Goal: Information Seeking & Learning: Learn about a topic

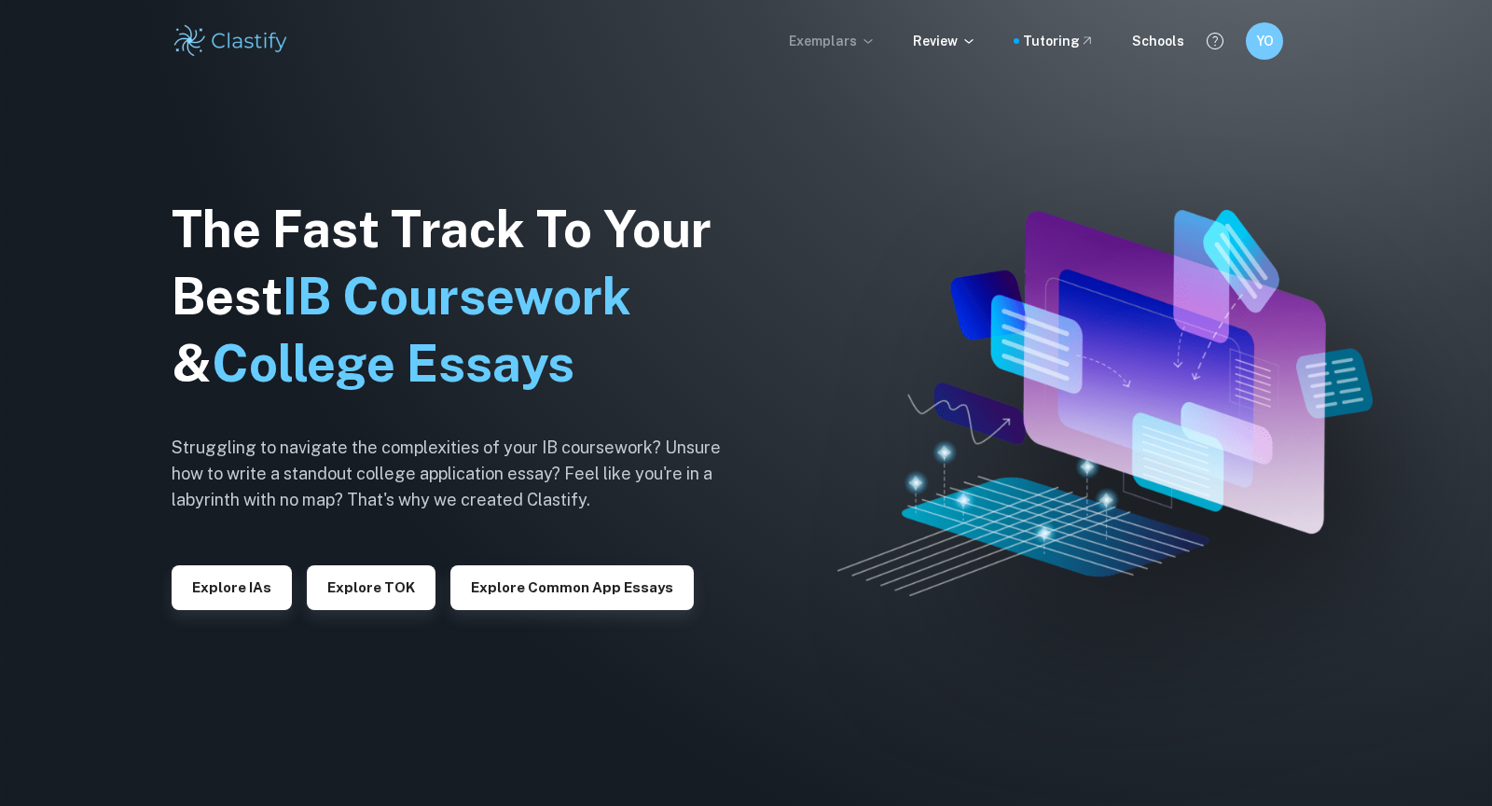
click at [818, 37] on p "Exemplars" at bounding box center [832, 41] width 87 height 21
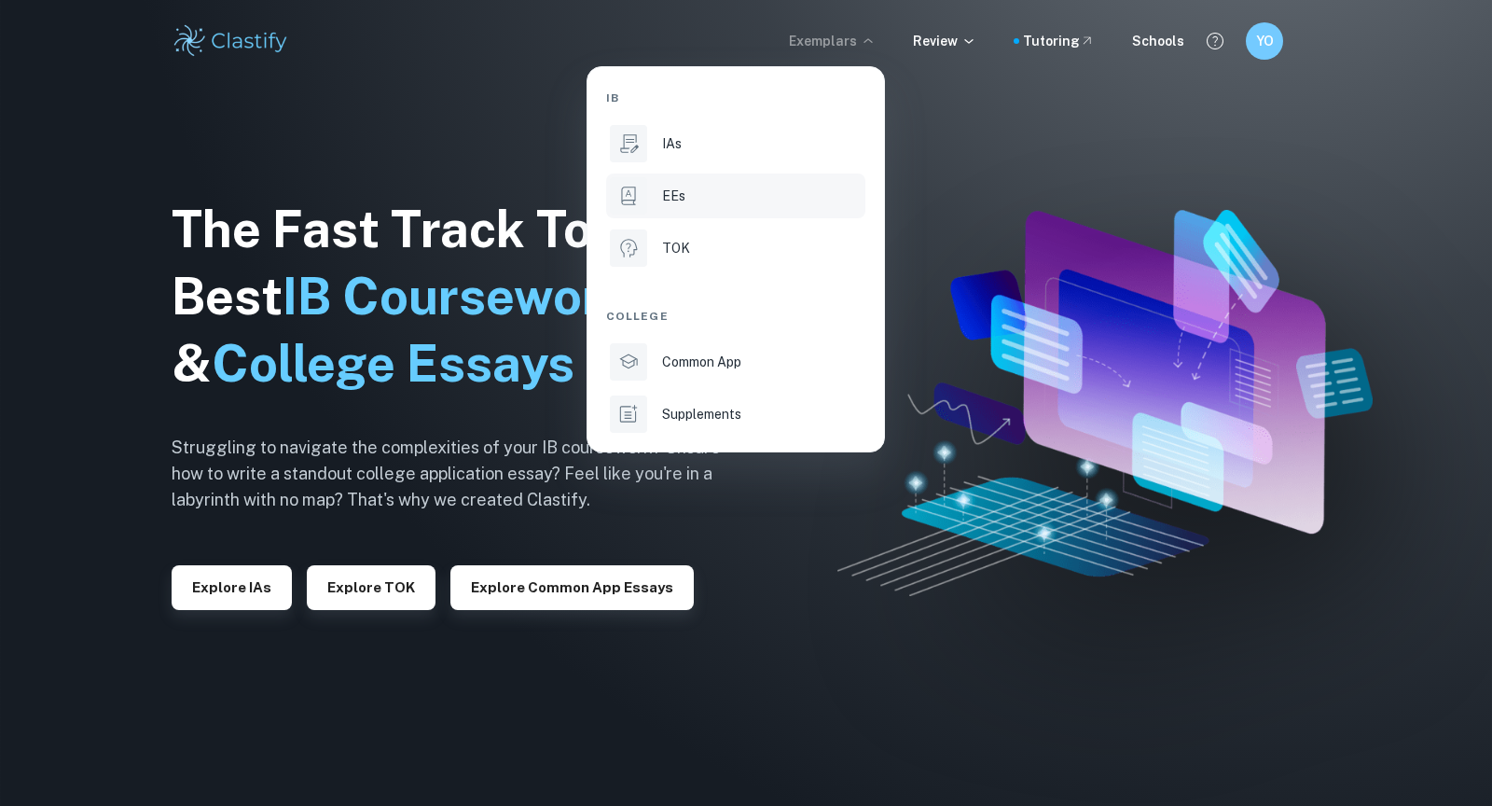
click at [656, 209] on li "EEs" at bounding box center [735, 195] width 259 height 45
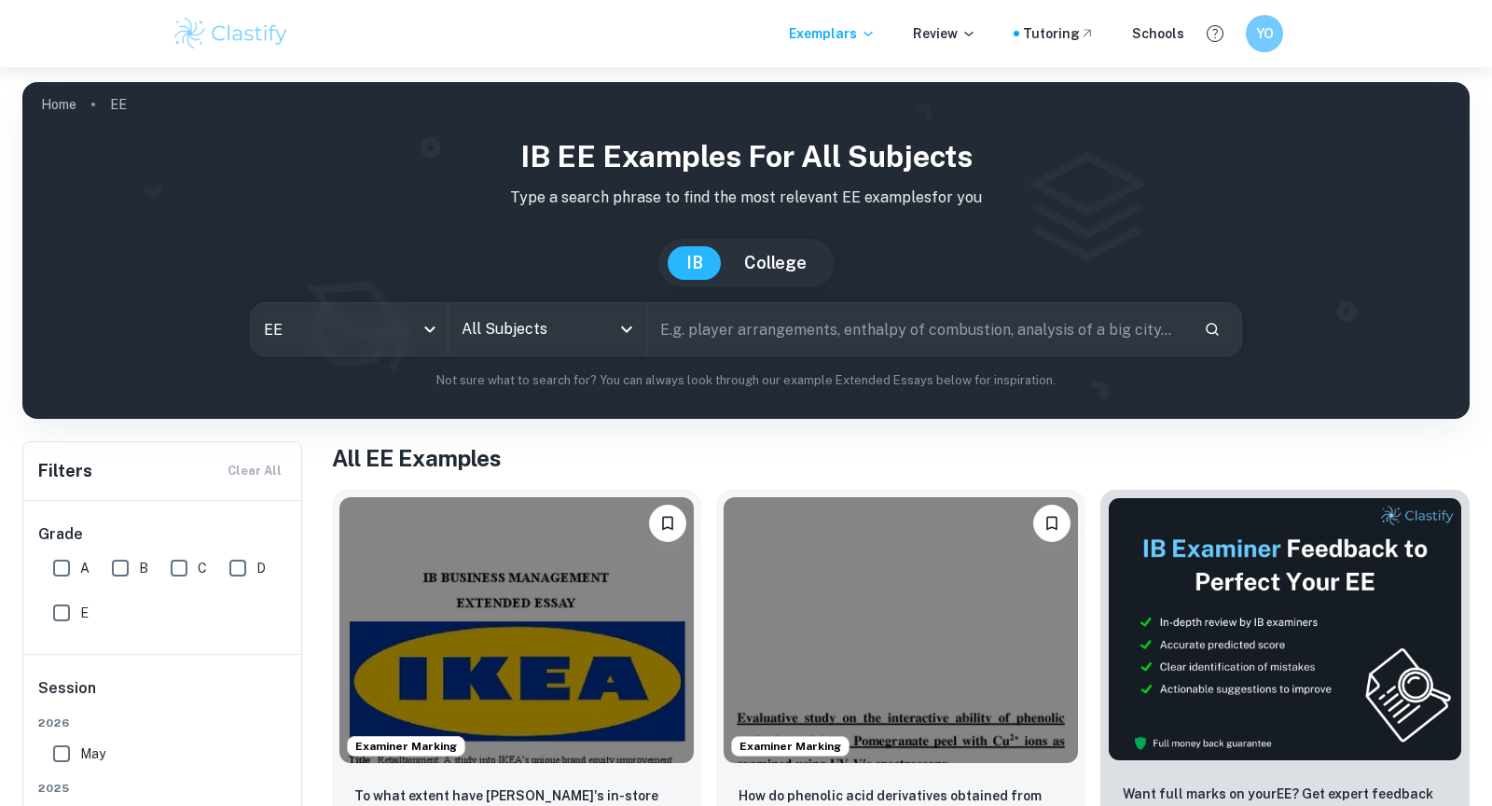
click at [749, 360] on div "IB EE examples for all subjects Type a search phrase to find the most relevant …" at bounding box center [745, 261] width 1417 height 255
click at [742, 350] on input "text" at bounding box center [918, 329] width 542 height 52
type input "english"
click at [516, 330] on input "All Subjects" at bounding box center [533, 328] width 152 height 35
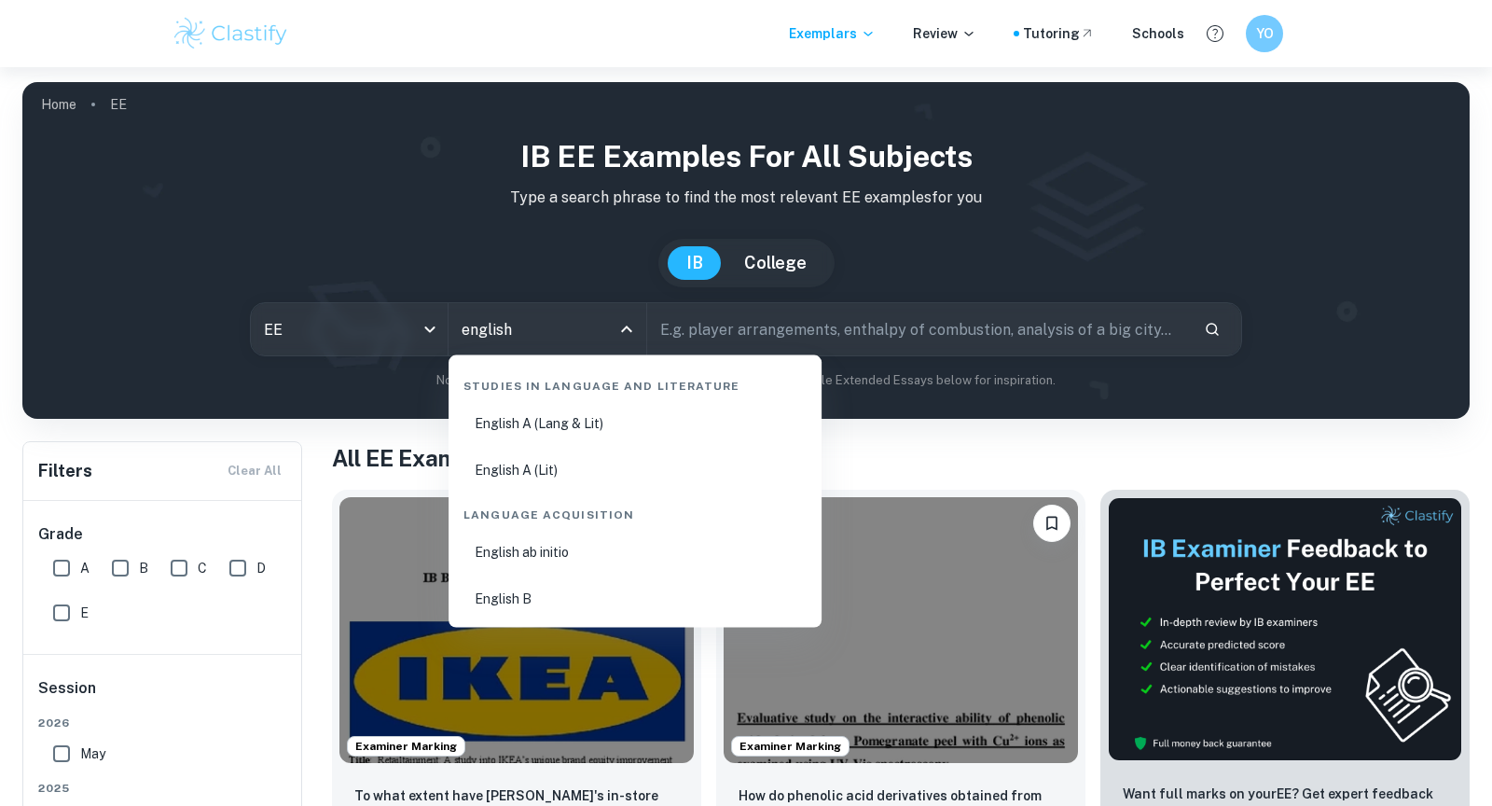
click at [609, 435] on li "English A (Lang & Lit)" at bounding box center [635, 423] width 358 height 43
type input "English A (Lang & Lit)"
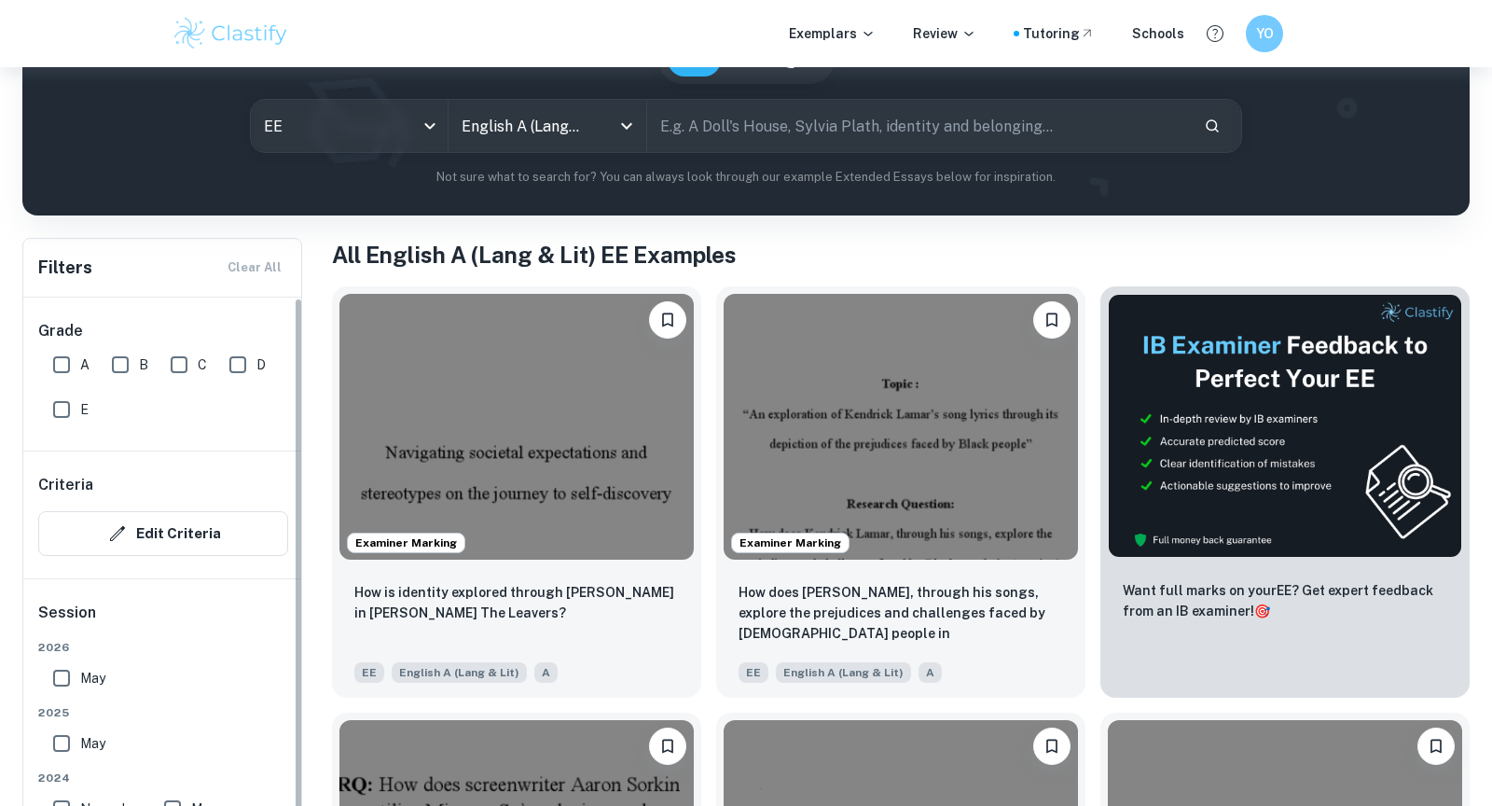
scroll to position [240, 0]
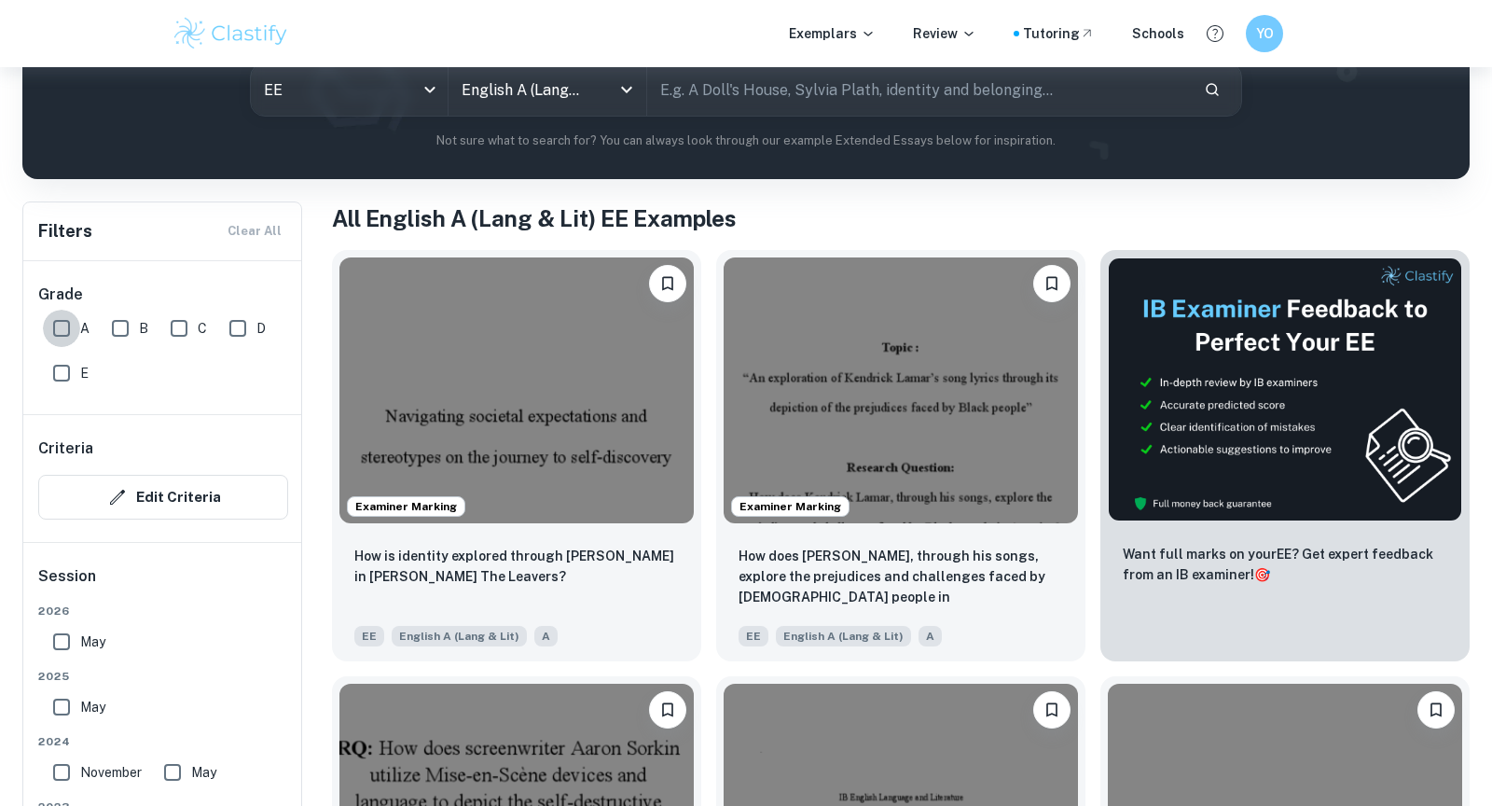
click at [45, 314] on input "A" at bounding box center [61, 328] width 37 height 37
checkbox input "true"
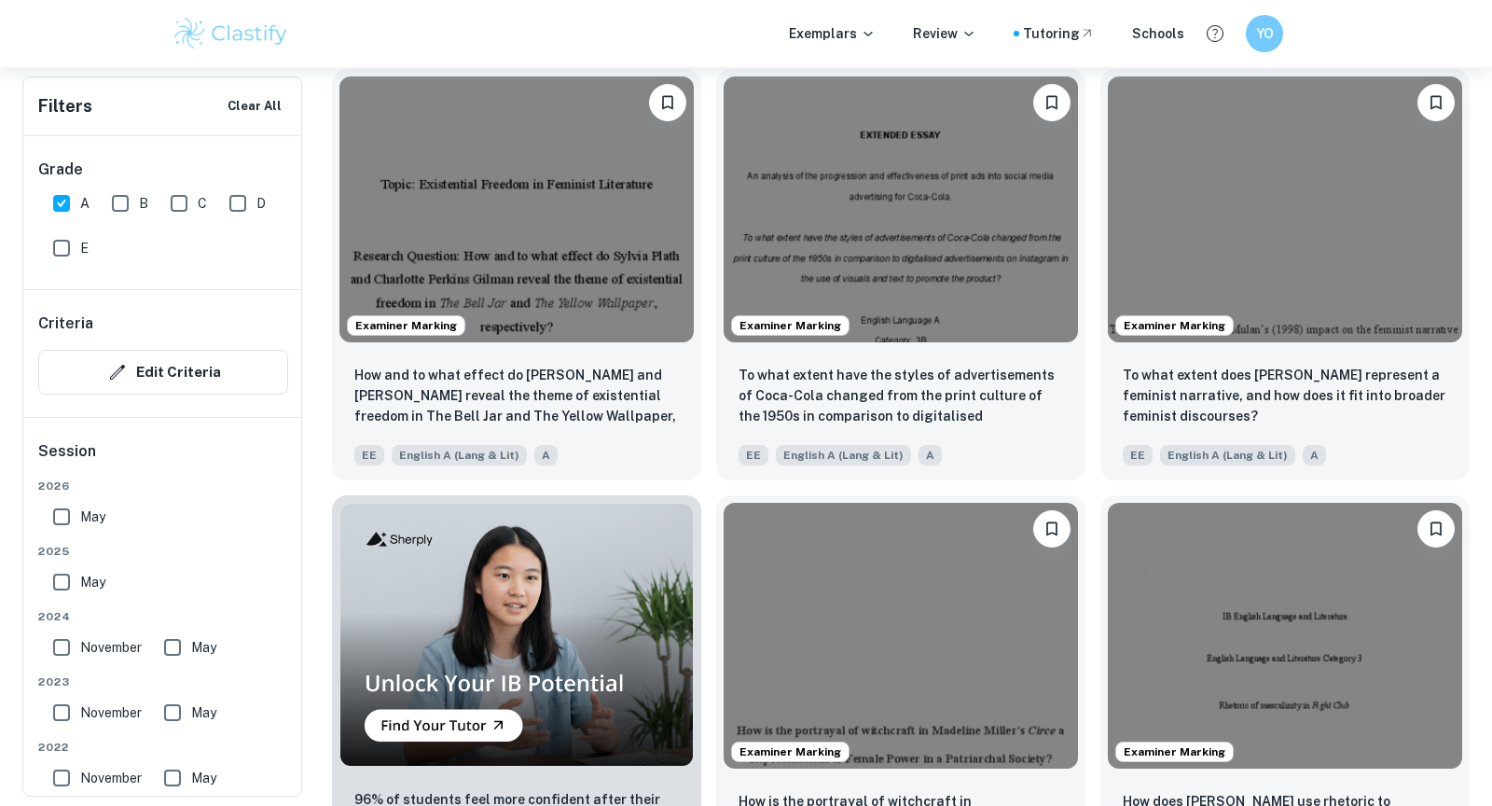
scroll to position [893, 0]
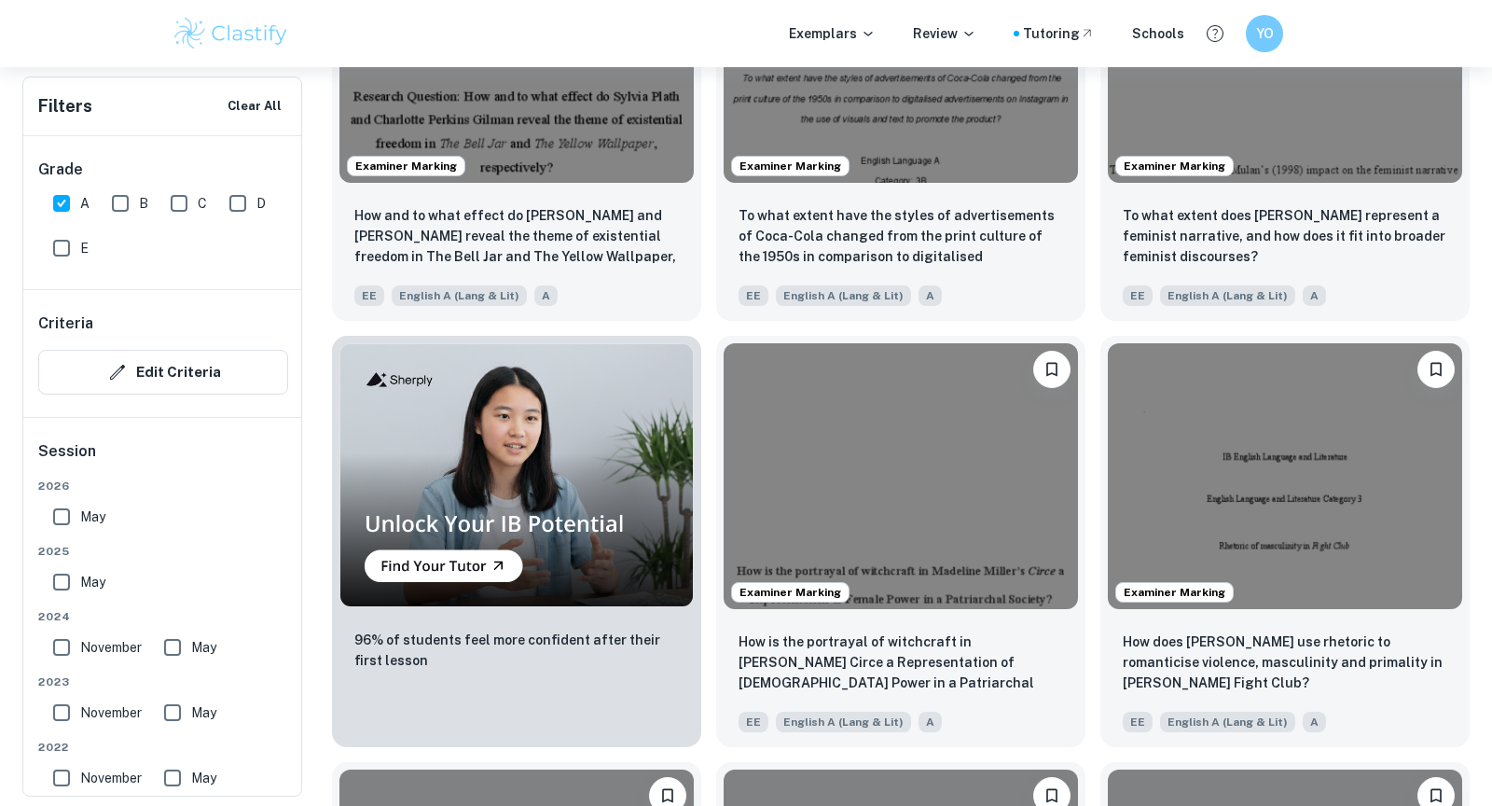
scroll to position [1092, 0]
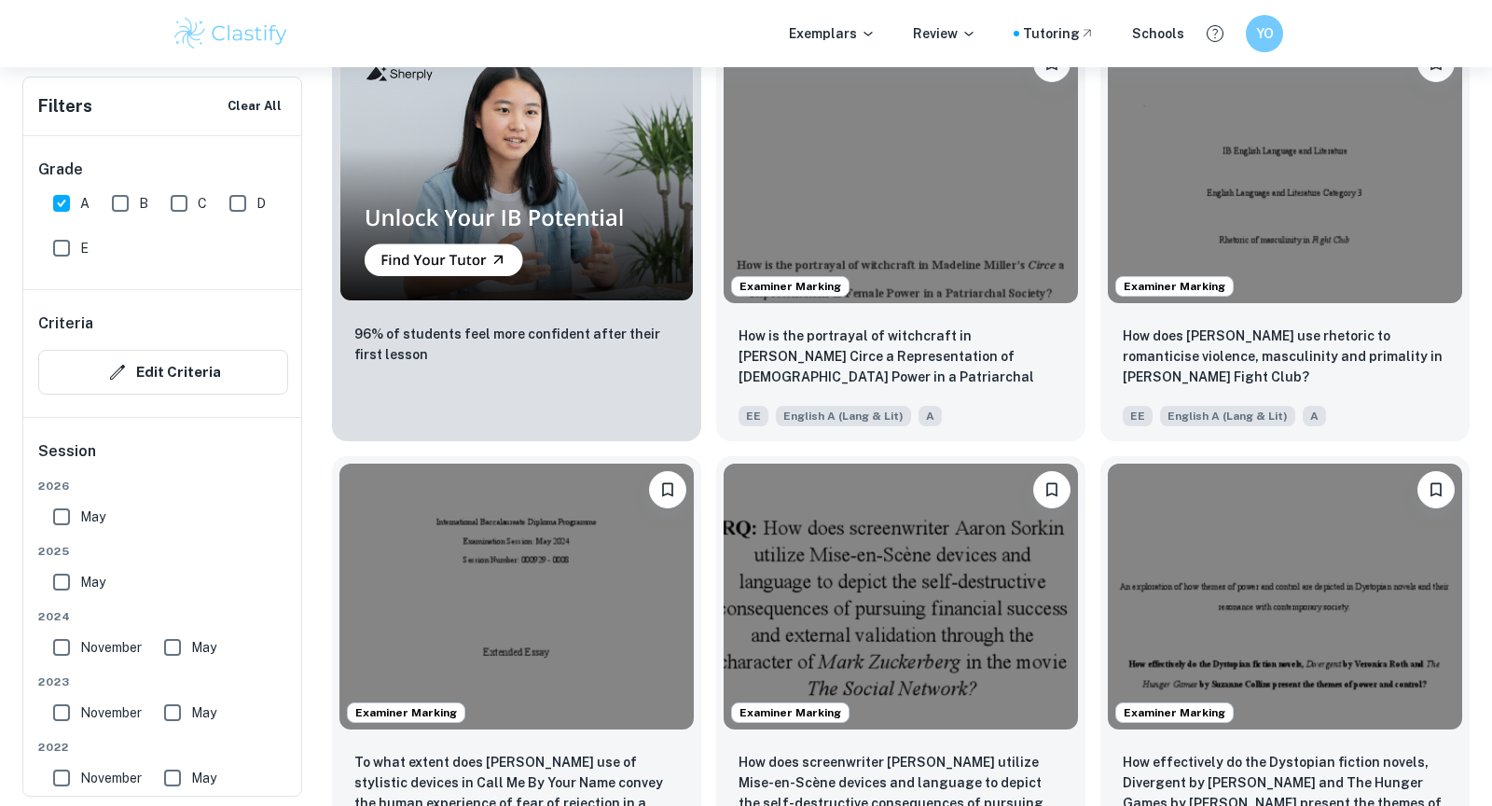
scroll to position [1357, 0]
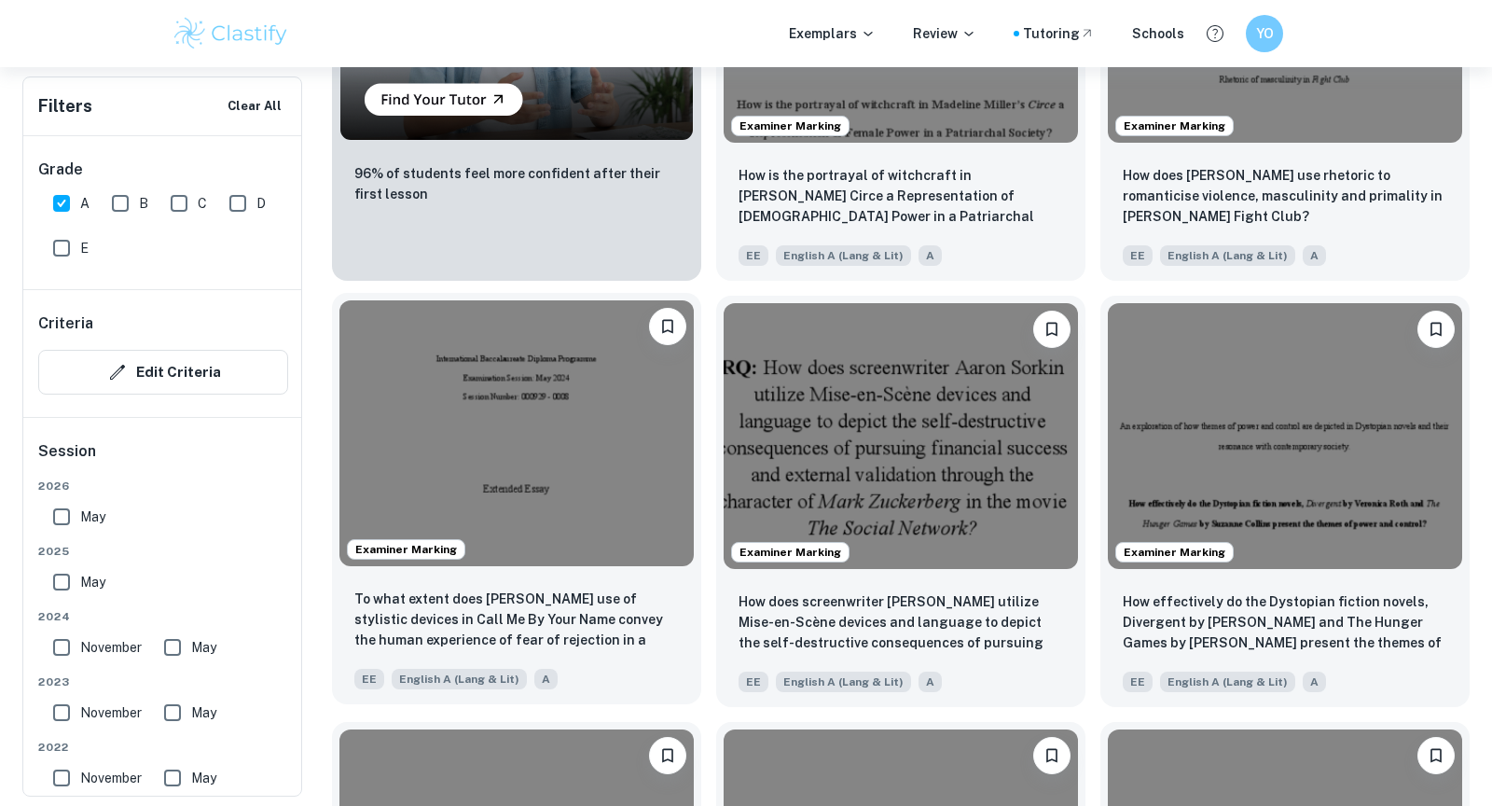
scroll to position [1554, 0]
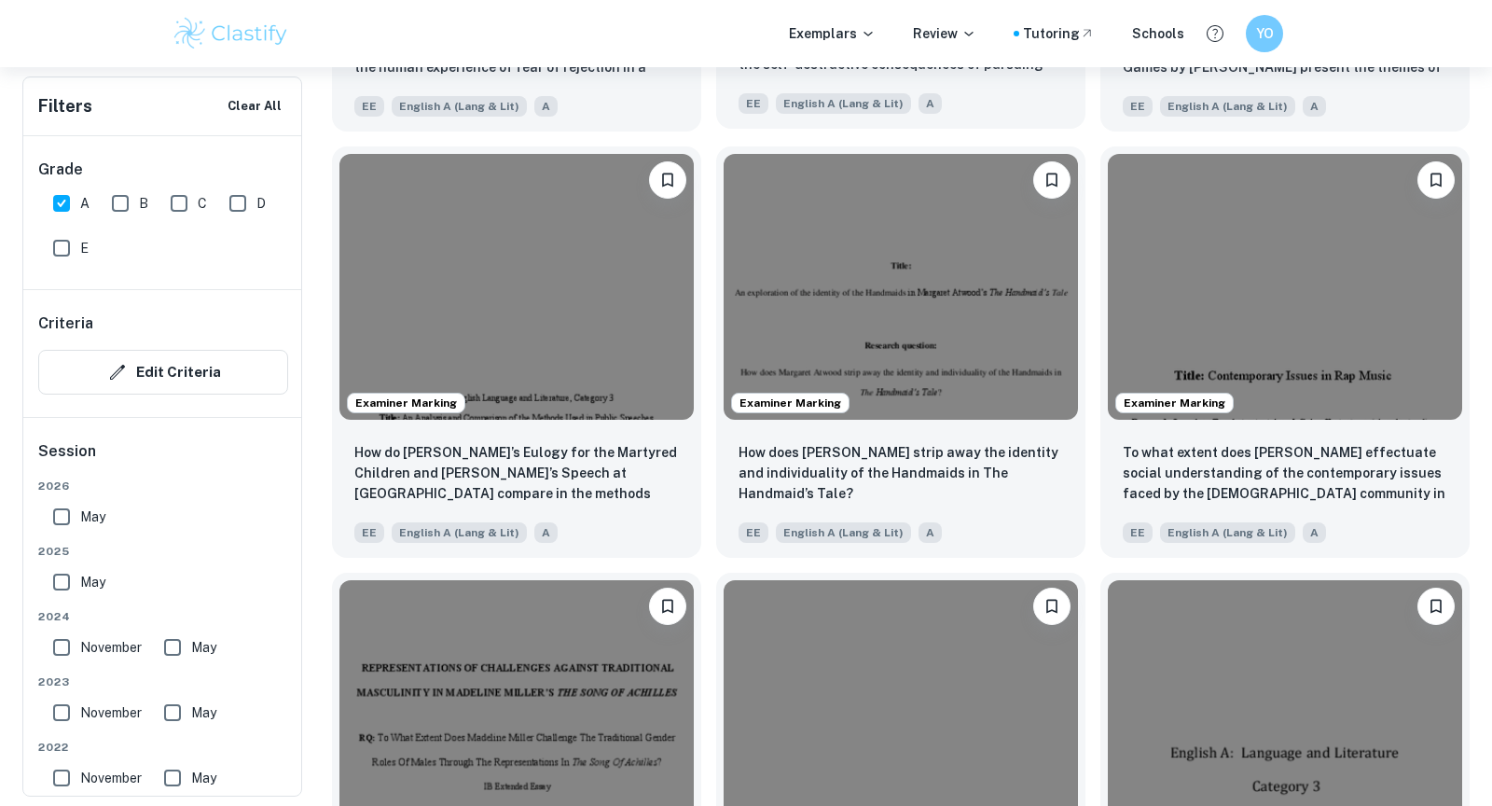
scroll to position [213, 0]
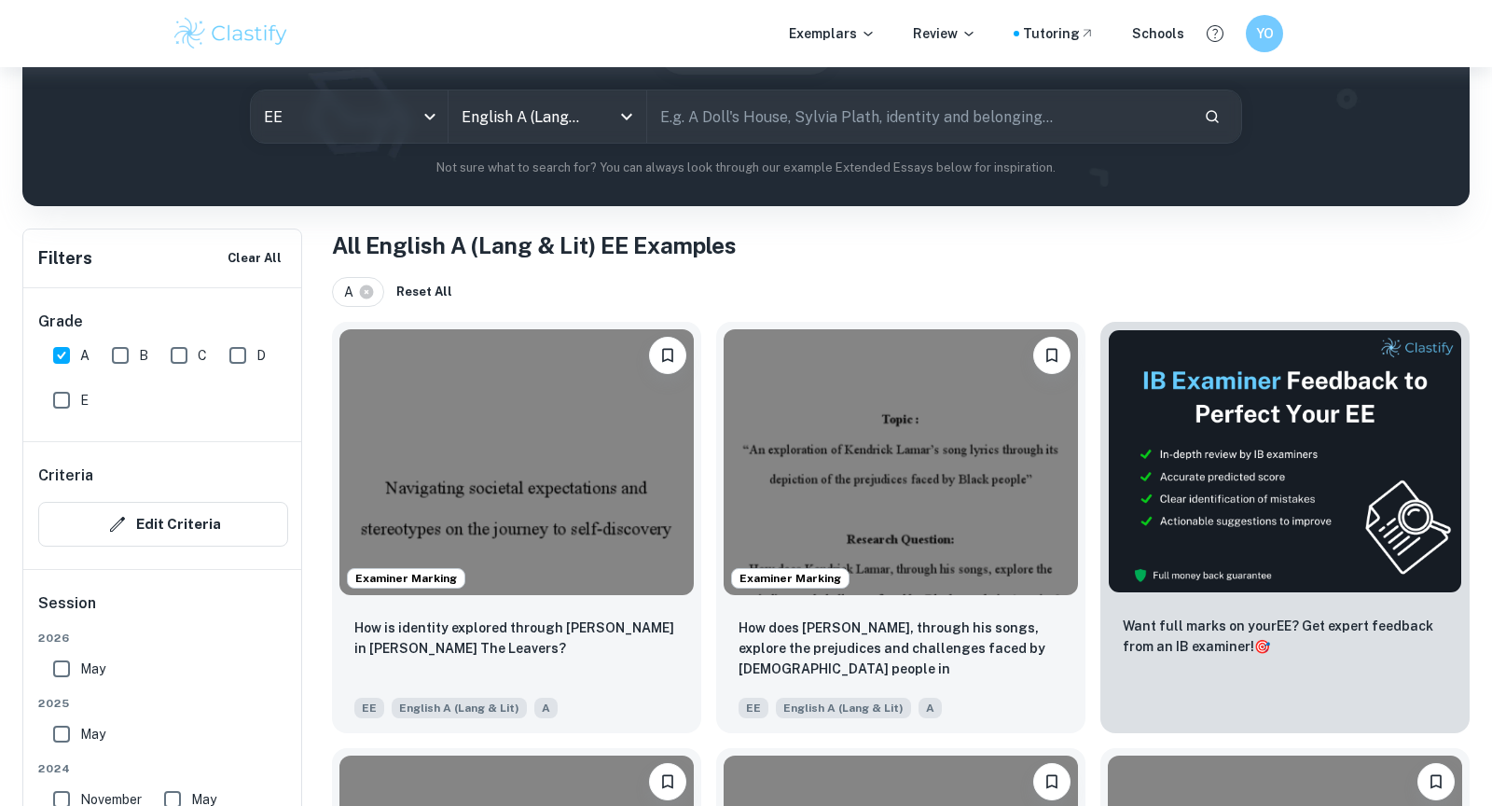
click at [866, 110] on input "text" at bounding box center [918, 116] width 542 height 52
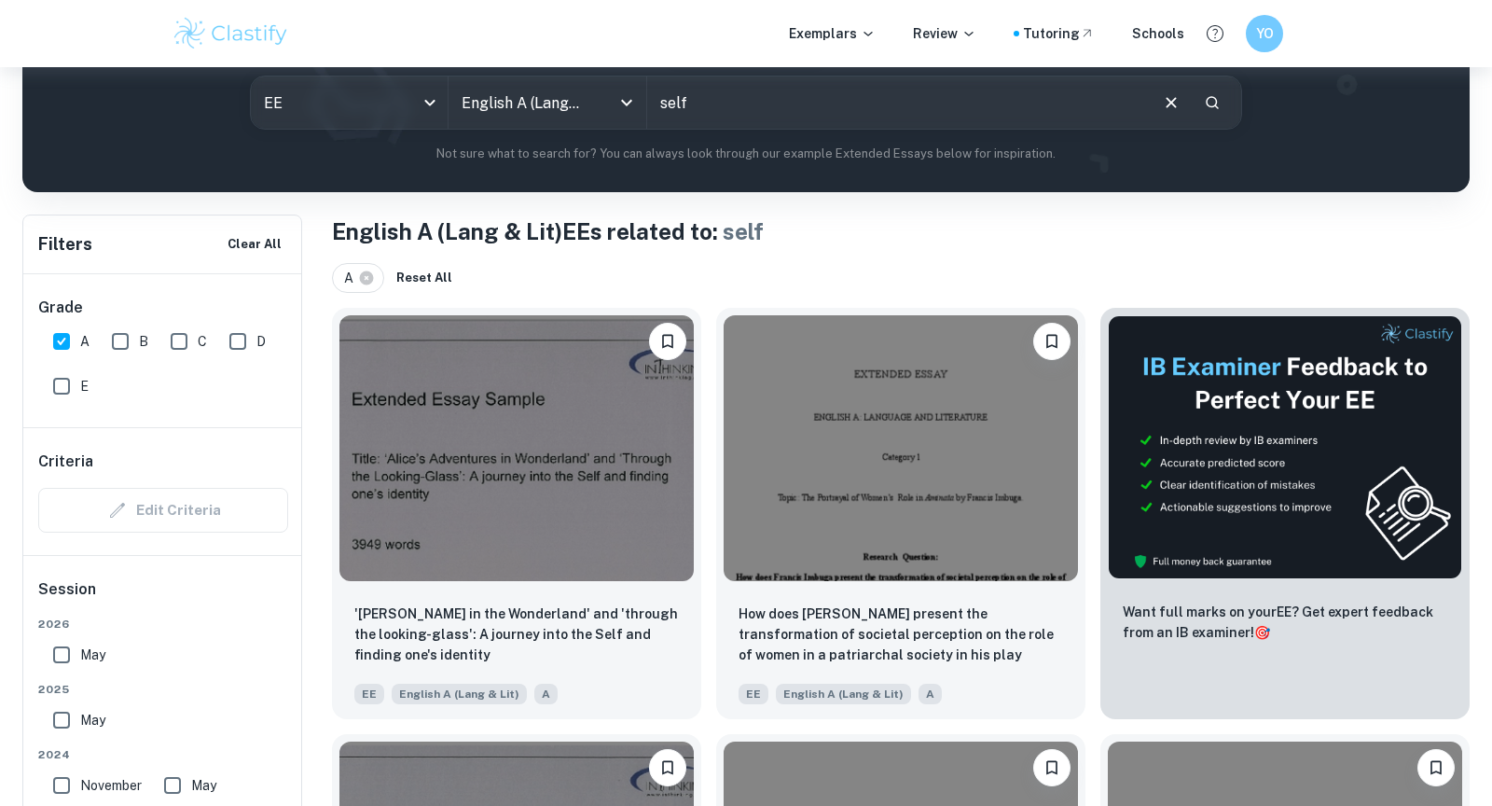
scroll to position [301, 0]
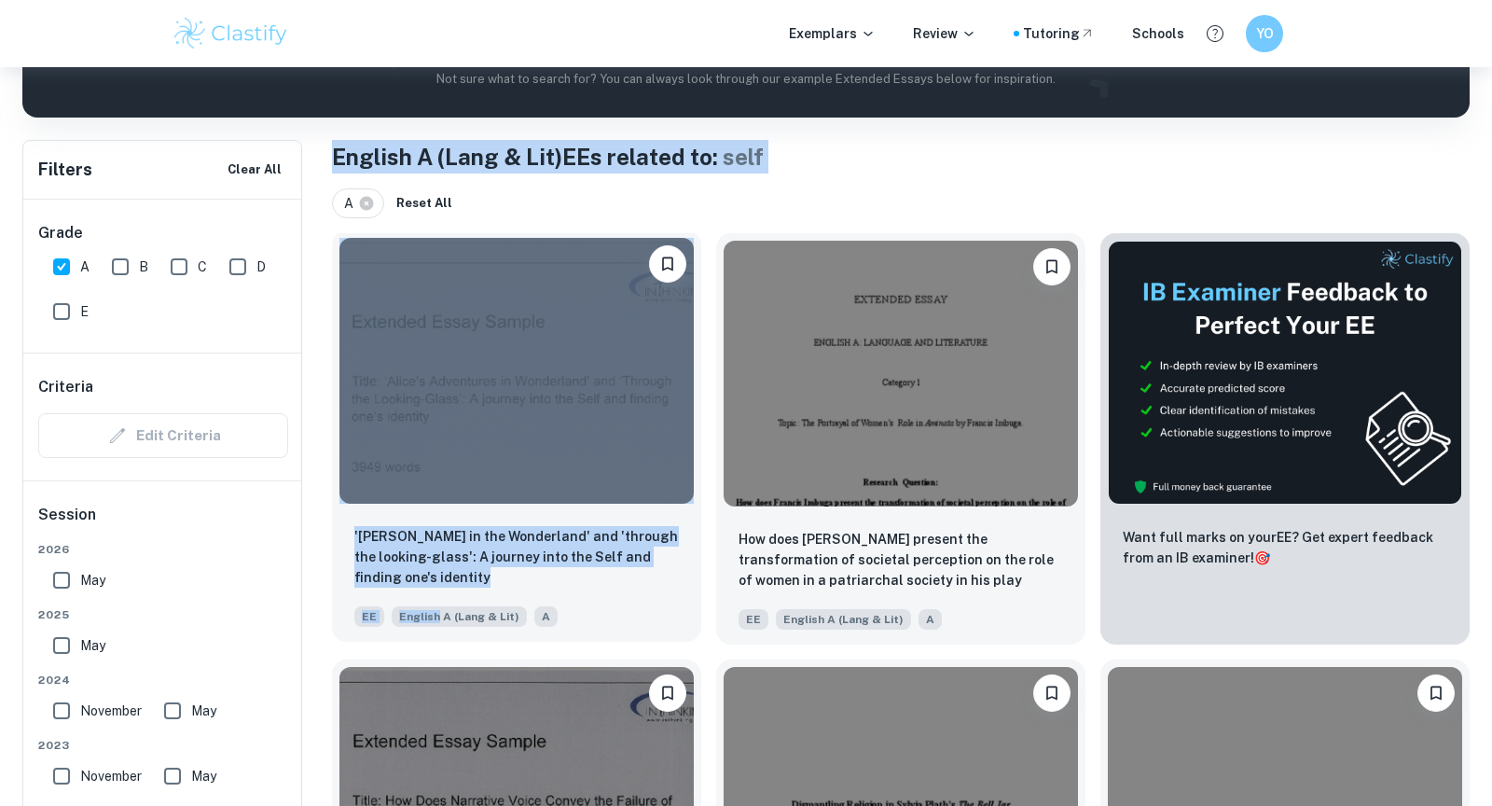
drag, startPoint x: 310, startPoint y: 565, endPoint x: 507, endPoint y: 593, distance: 199.6
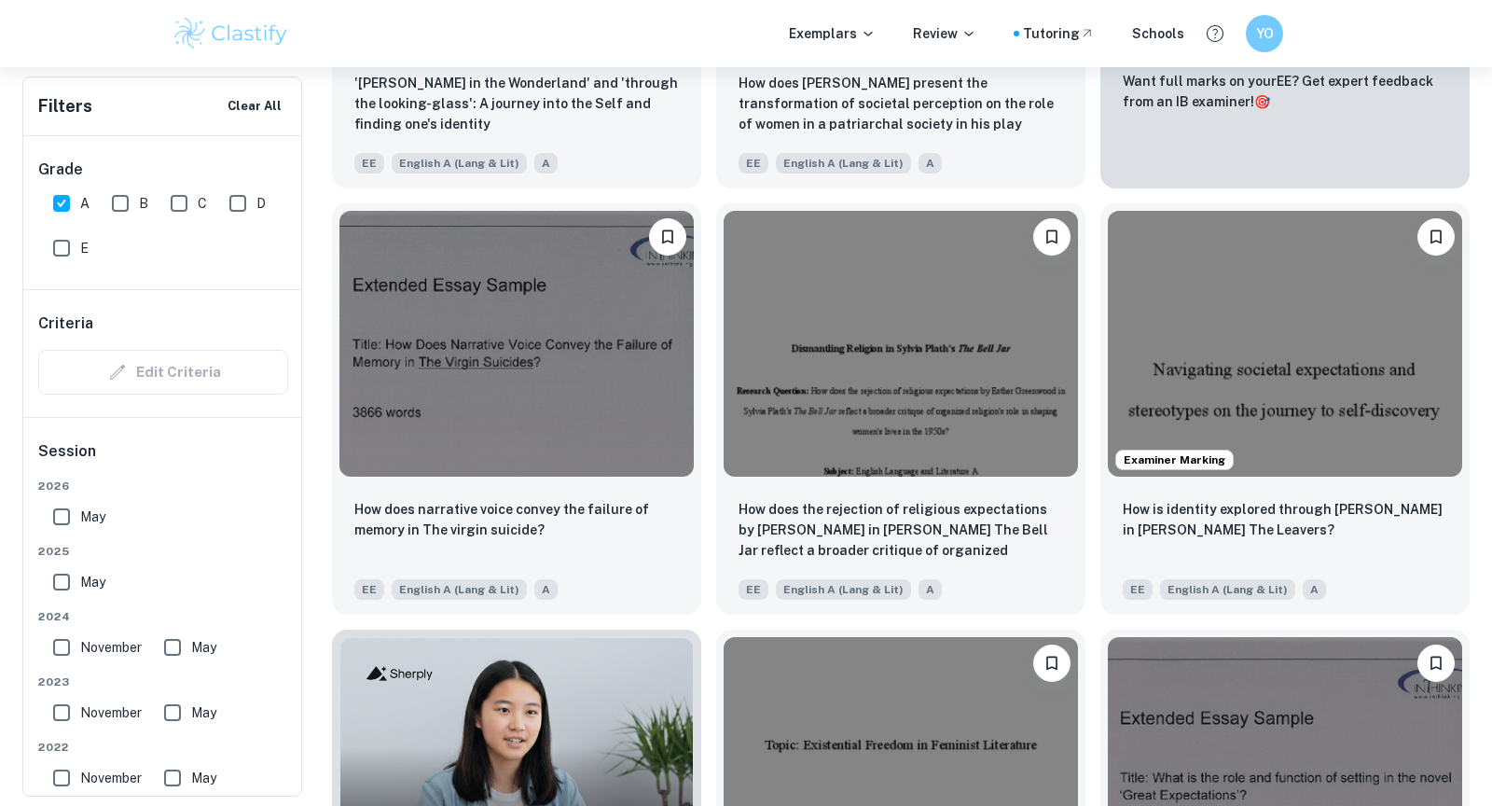
scroll to position [756, 0]
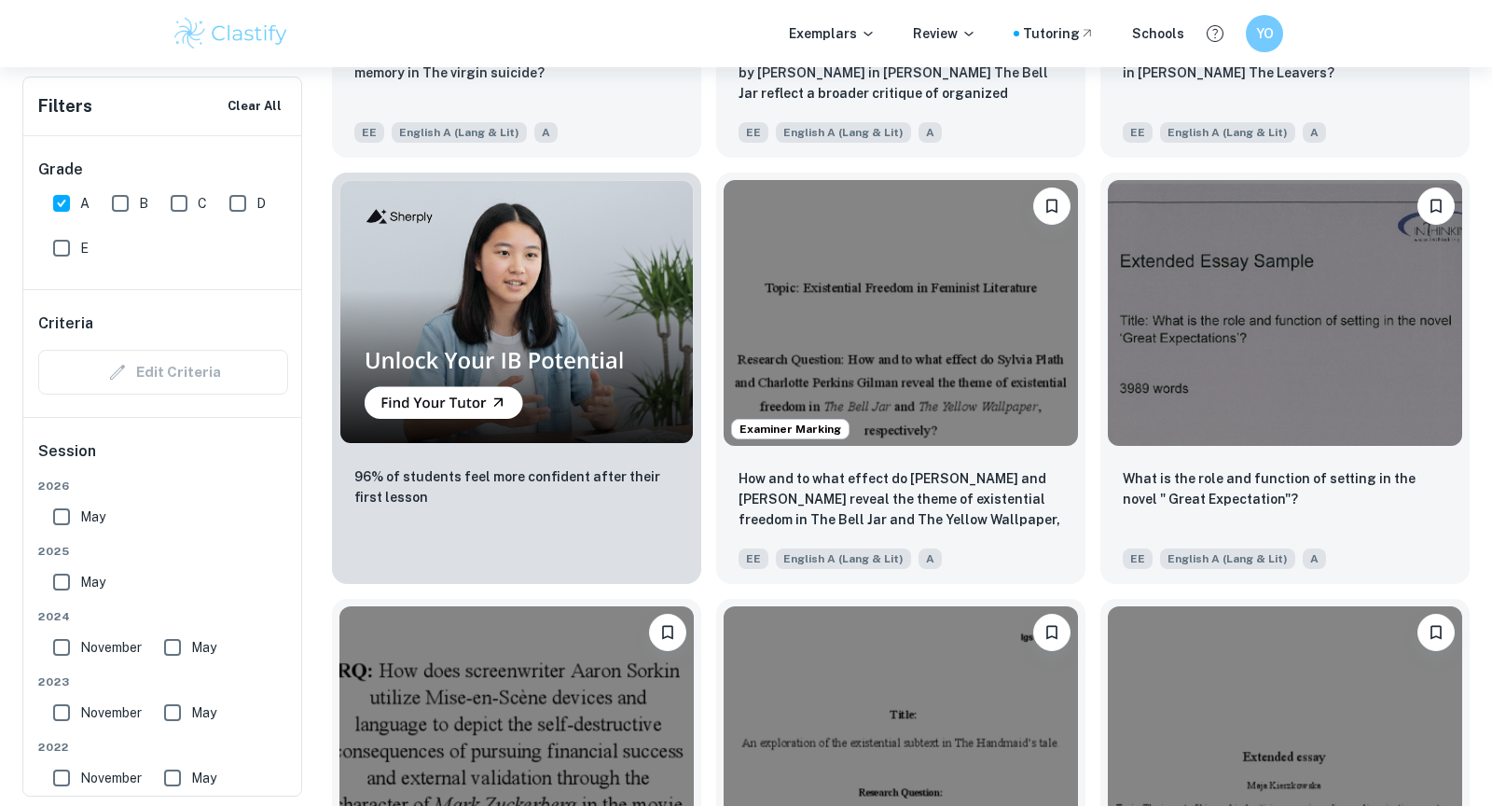
scroll to position [0, 0]
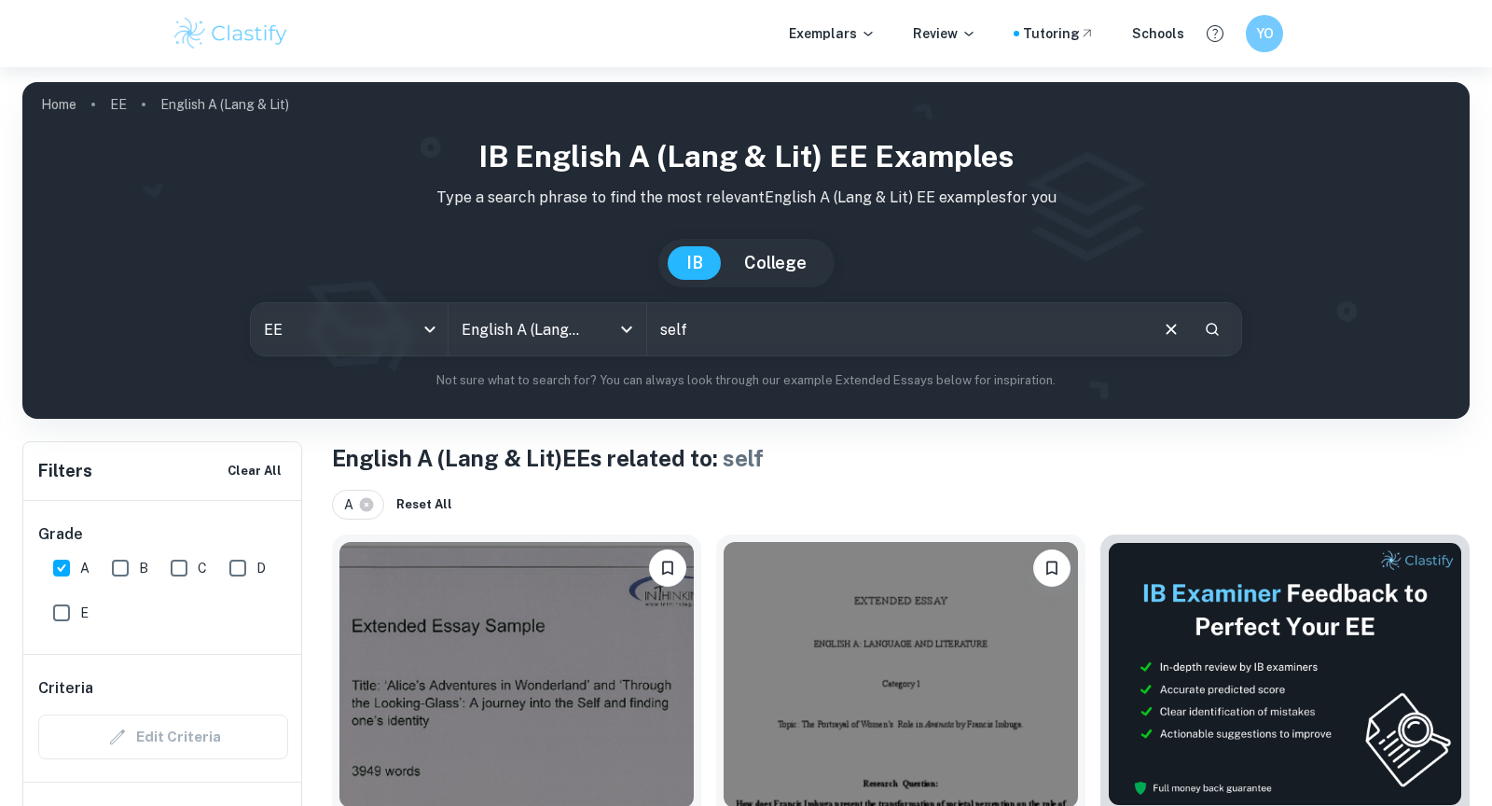
click at [766, 323] on input "self" at bounding box center [896, 329] width 499 height 52
type input "self concept"
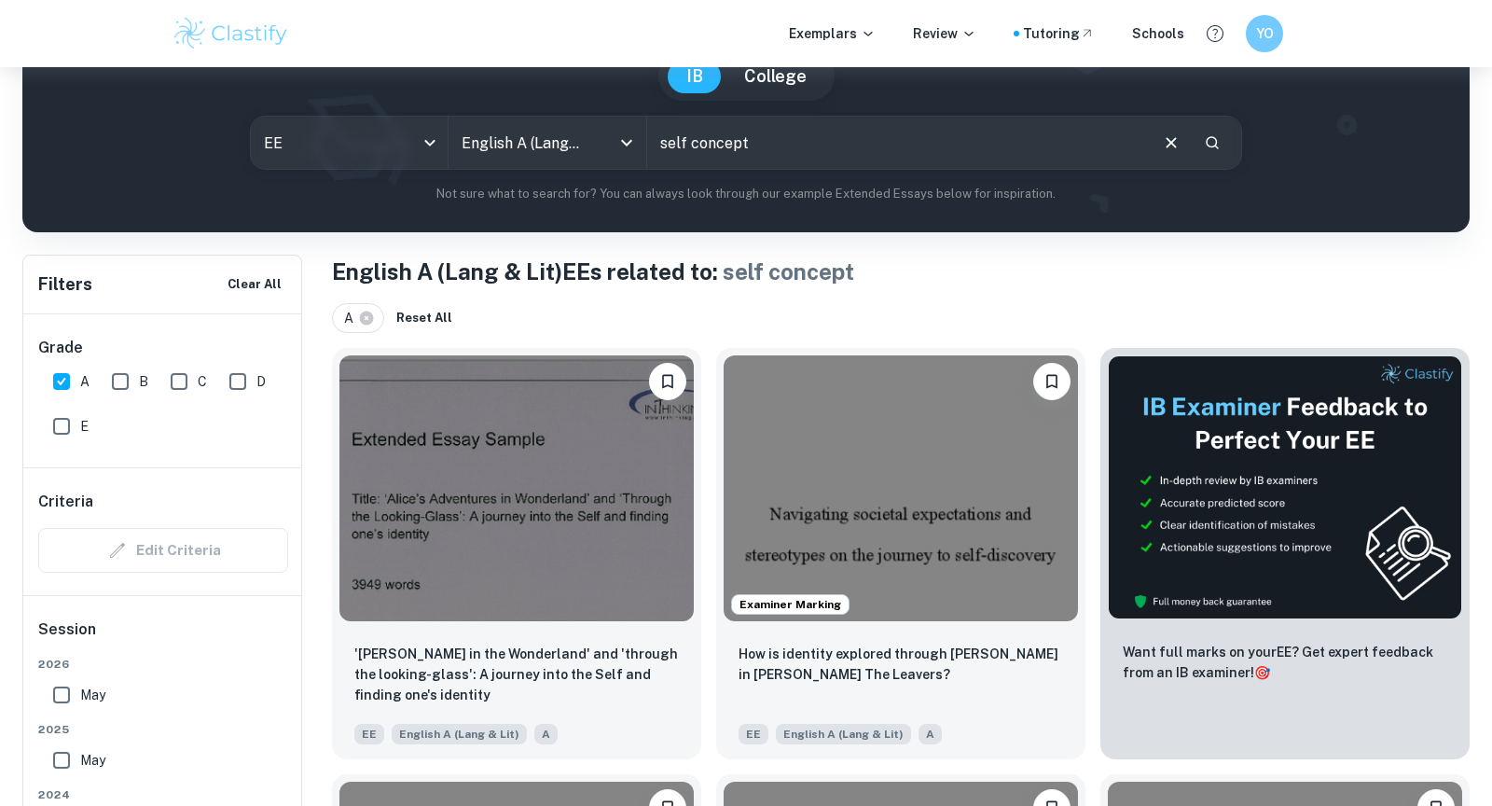
scroll to position [145, 0]
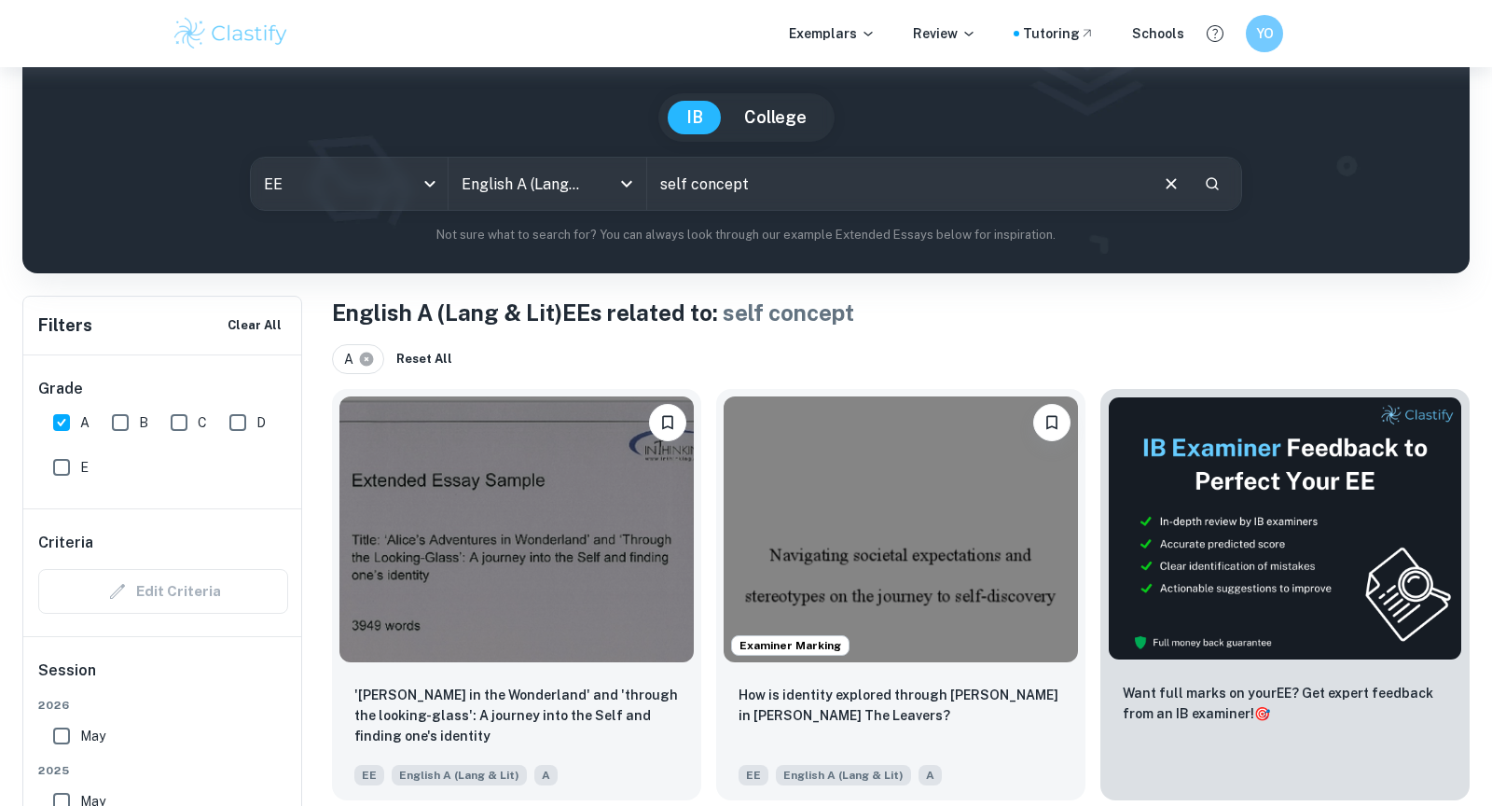
click at [369, 353] on icon at bounding box center [367, 359] width 14 height 14
checkbox input "false"
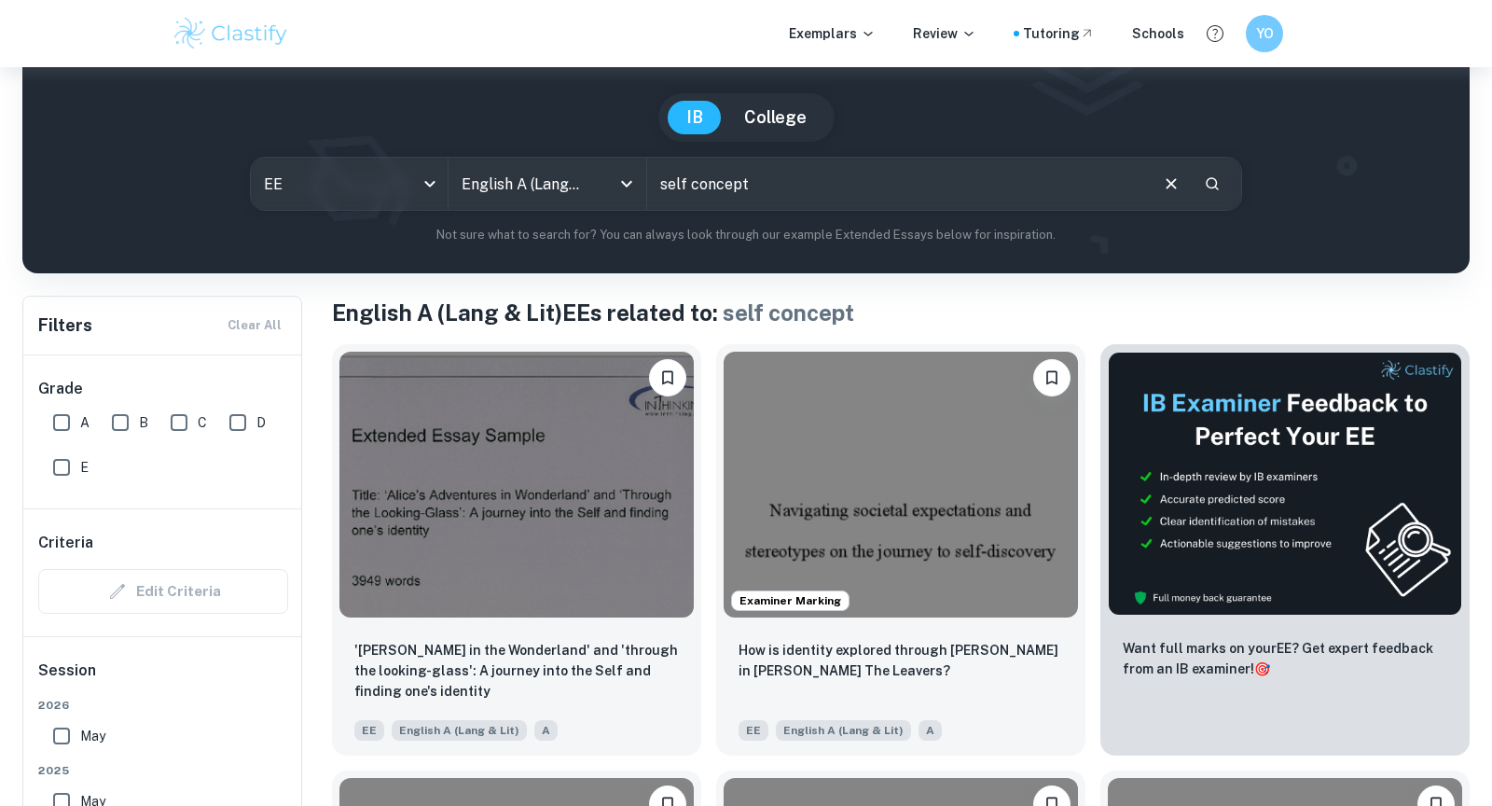
click at [859, 171] on input "self concept" at bounding box center [896, 184] width 499 height 52
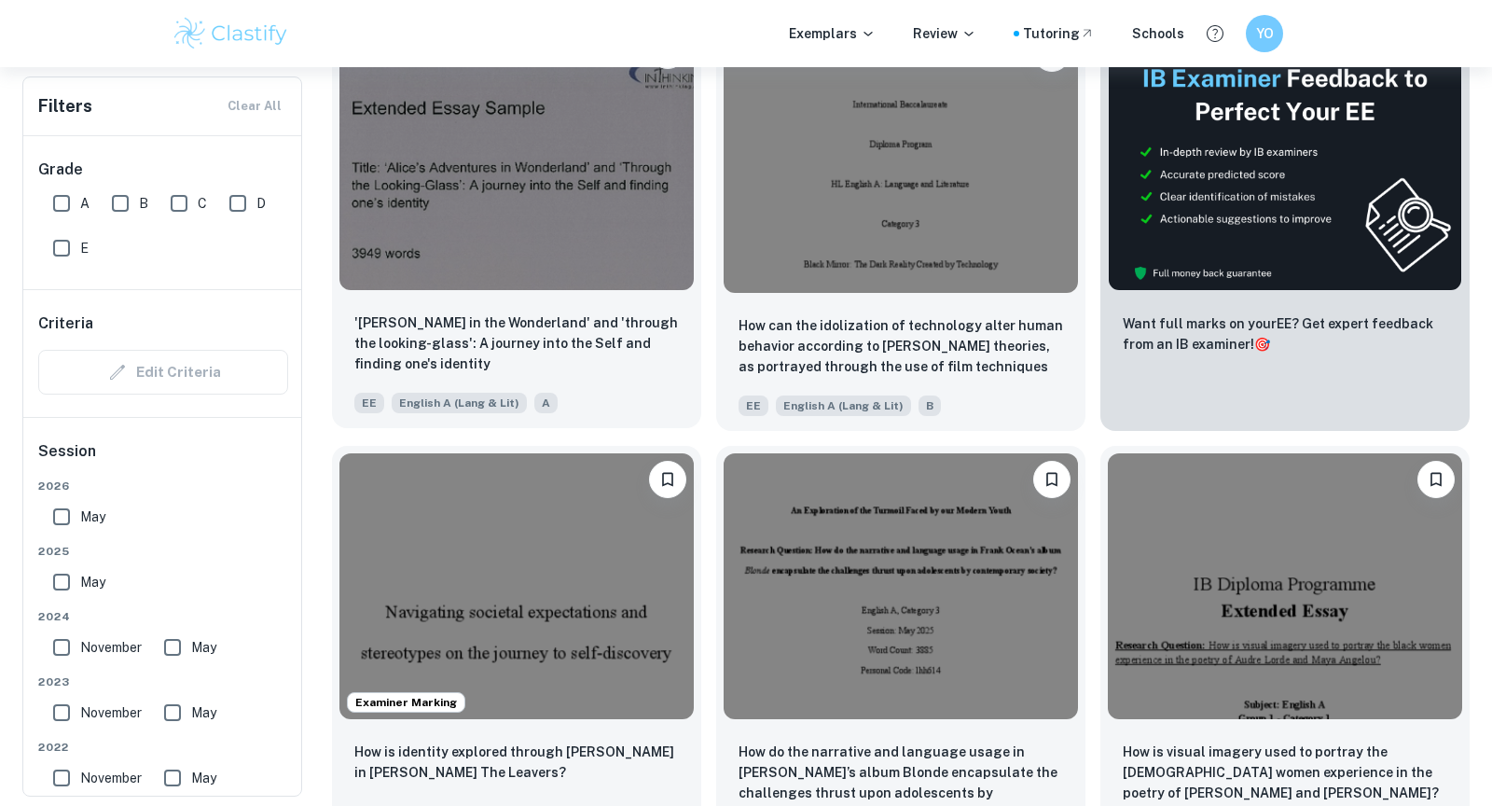
scroll to position [452, 0]
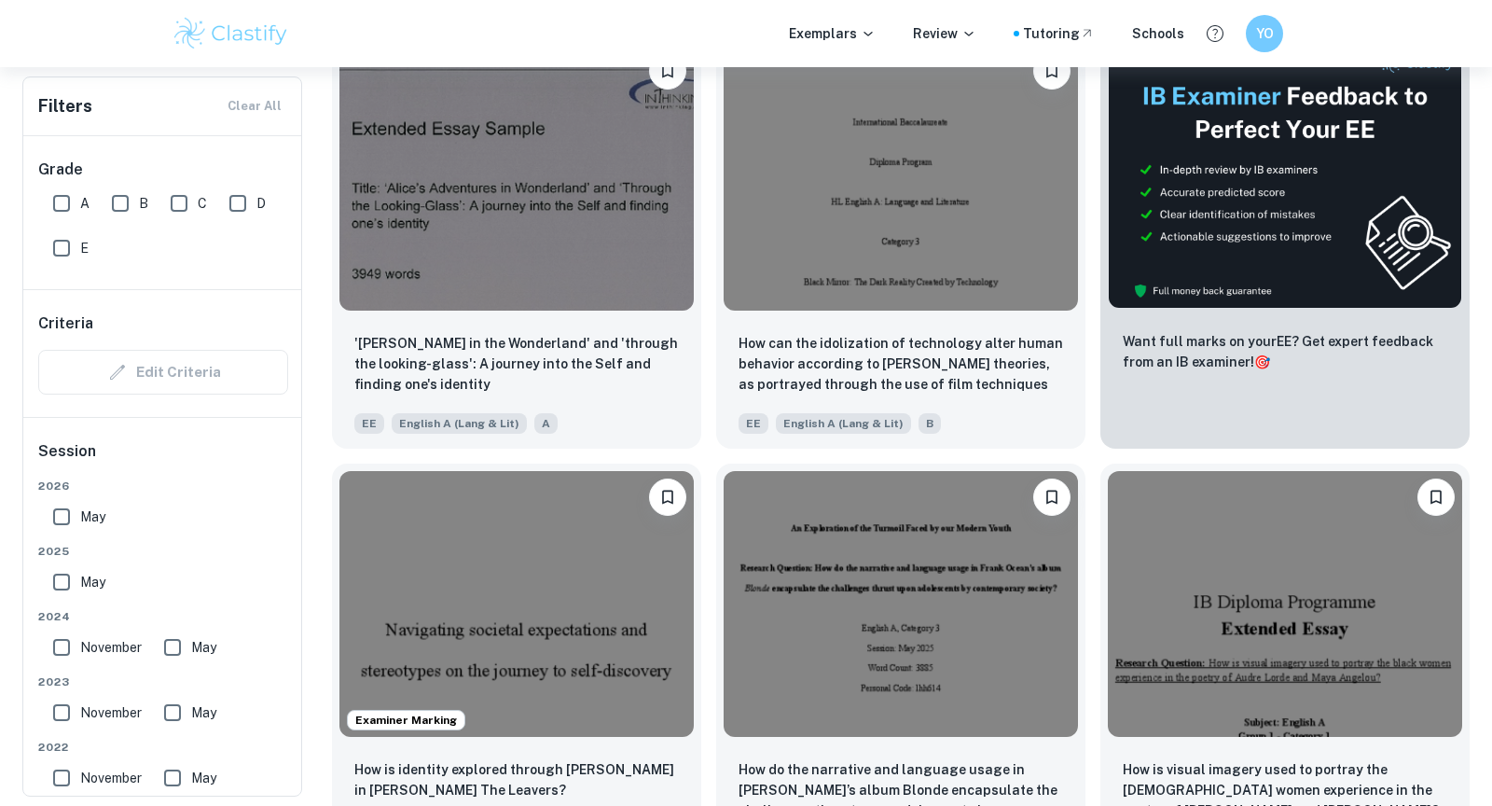
click at [121, 213] on input "B" at bounding box center [120, 203] width 37 height 37
checkbox input "true"
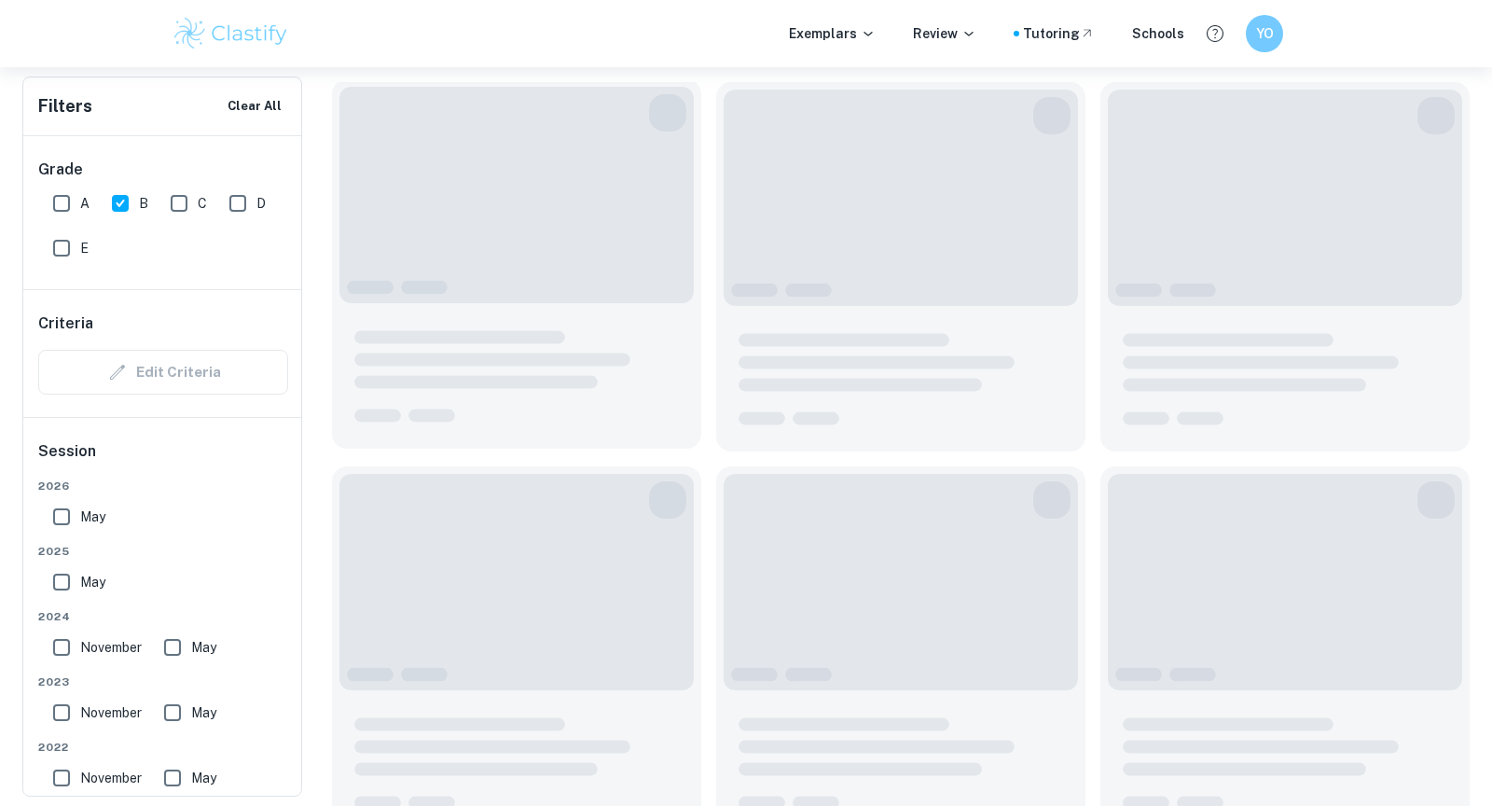
scroll to position [0, 0]
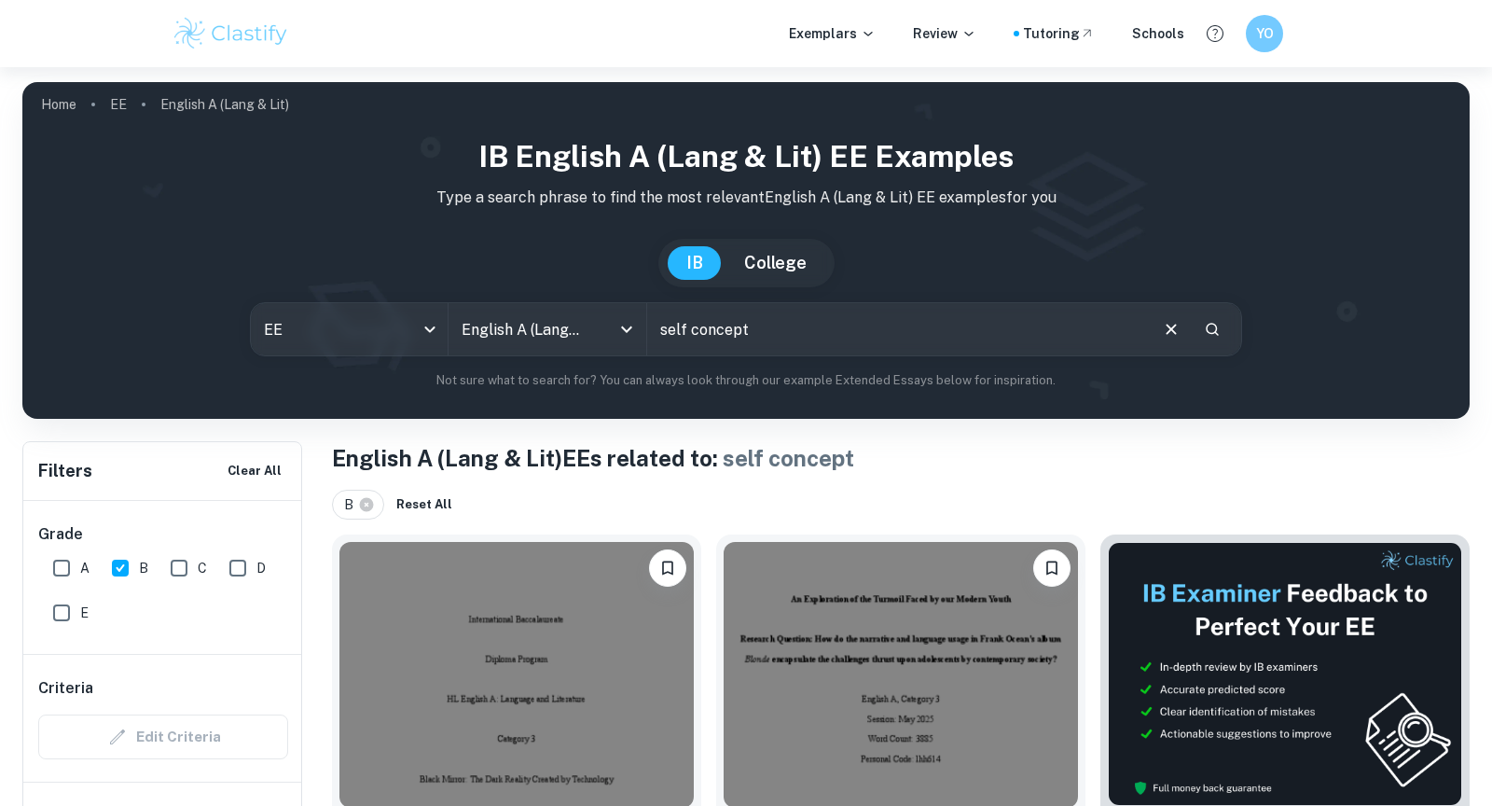
click at [758, 336] on input "self concept" at bounding box center [896, 329] width 499 height 52
click at [787, 402] on div "IB English A (Lang & Lit) EE examples Type a search phrase to find the most rel…" at bounding box center [745, 269] width 1447 height 300
click at [772, 358] on div "IB English A (Lang & Lit) EE examples Type a search phrase to find the most rel…" at bounding box center [745, 261] width 1417 height 255
click at [772, 356] on div "IB English A (Lang & Lit) EE examples Type a search phrase to find the most rel…" at bounding box center [745, 261] width 1417 height 255
click at [766, 348] on input "text" at bounding box center [896, 329] width 499 height 52
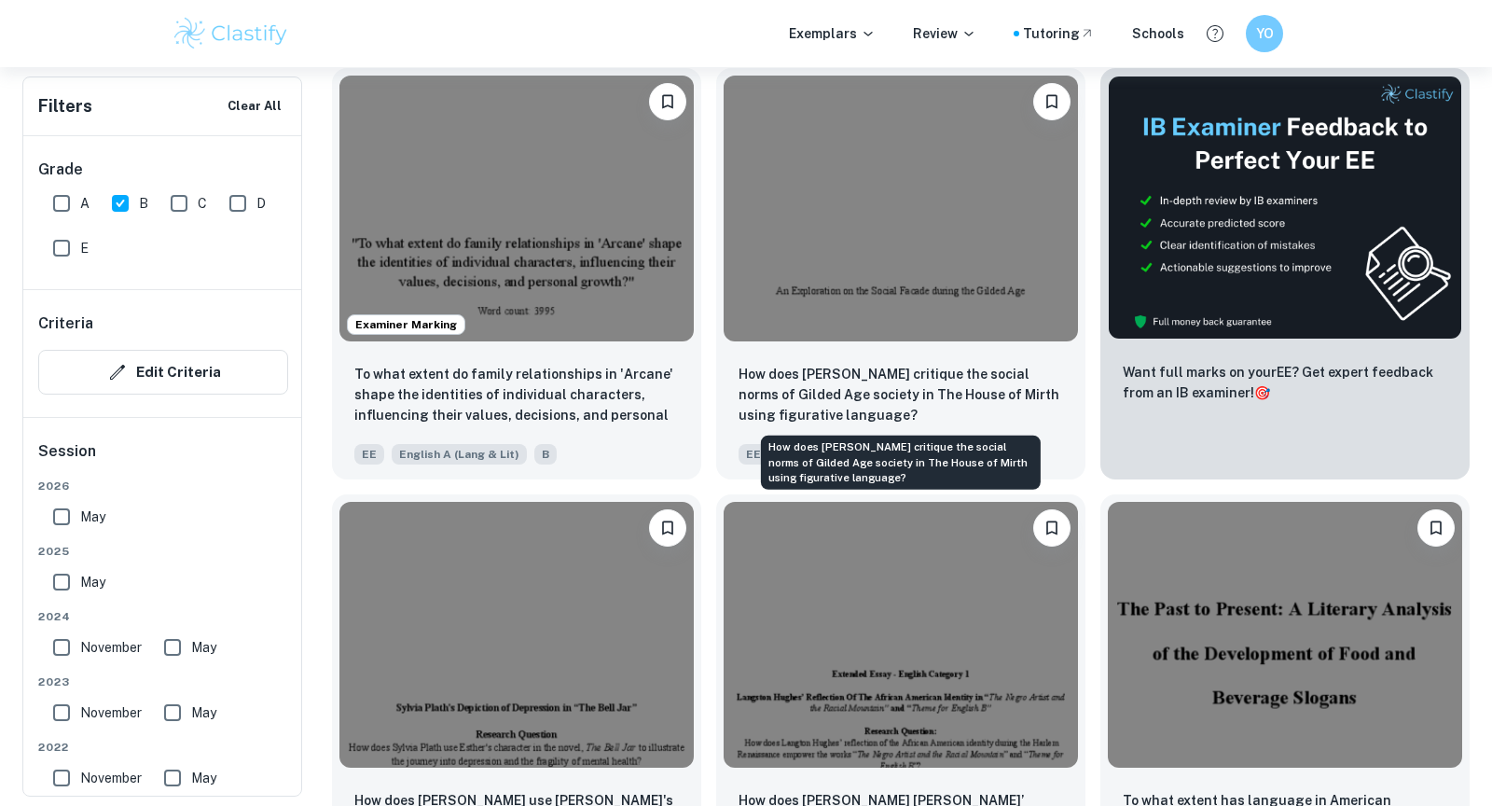
scroll to position [434, 0]
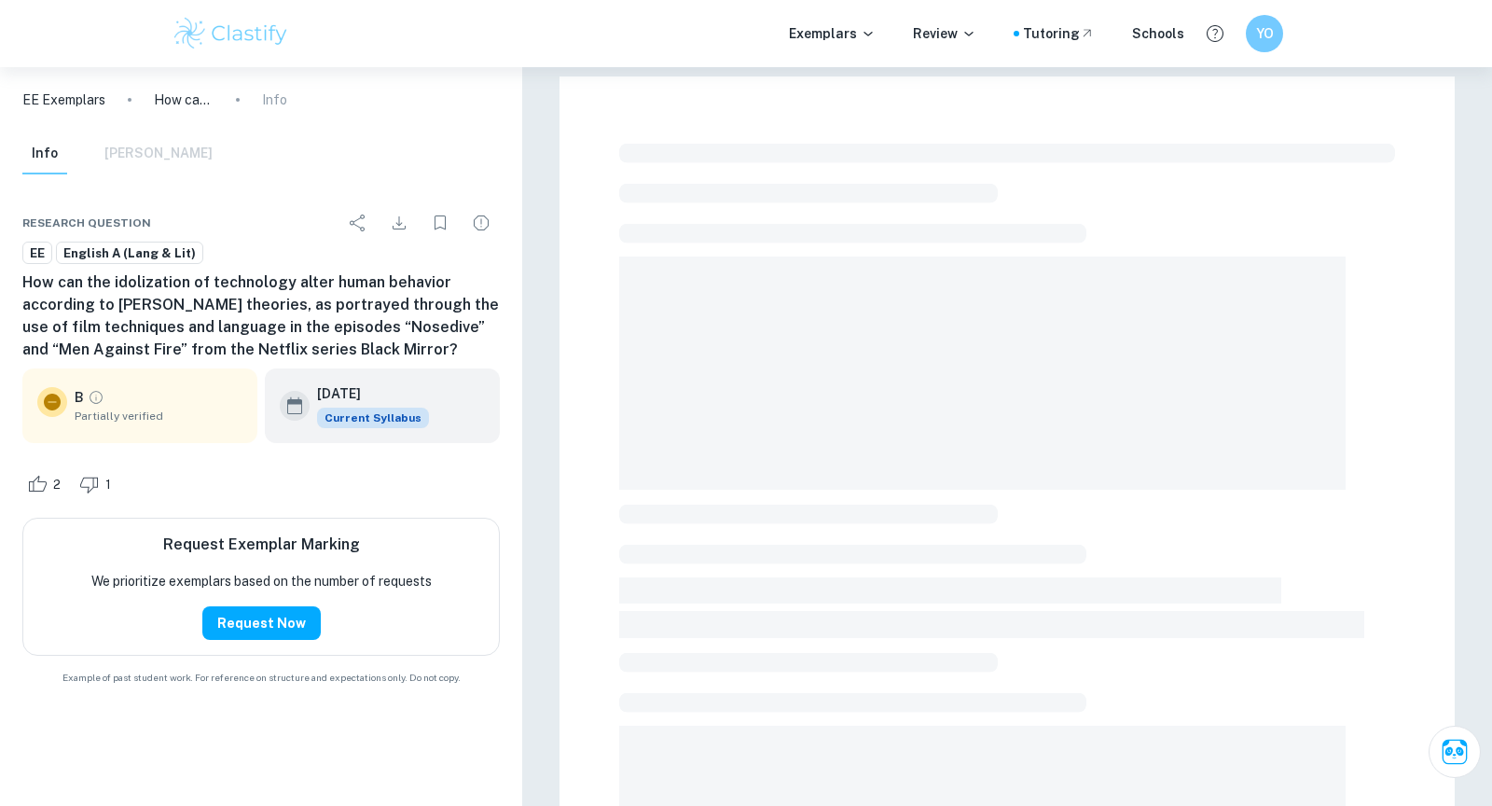
click at [423, 337] on h6 "How can the idolization of technology alter human behavior according to Jungian…" at bounding box center [260, 316] width 477 height 90
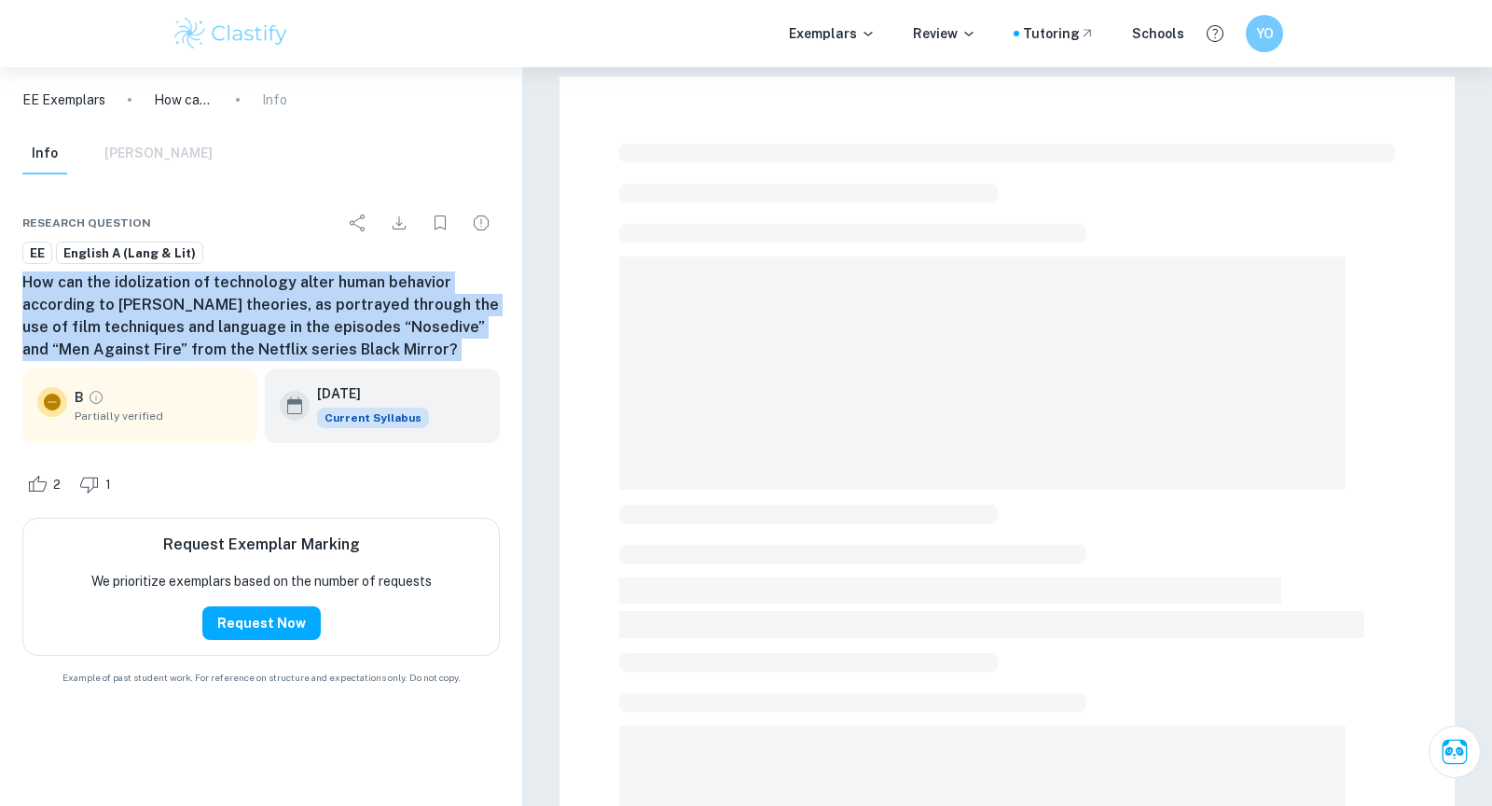
click at [341, 311] on h6 "How can the idolization of technology alter human behavior according to Jungian…" at bounding box center [260, 316] width 477 height 90
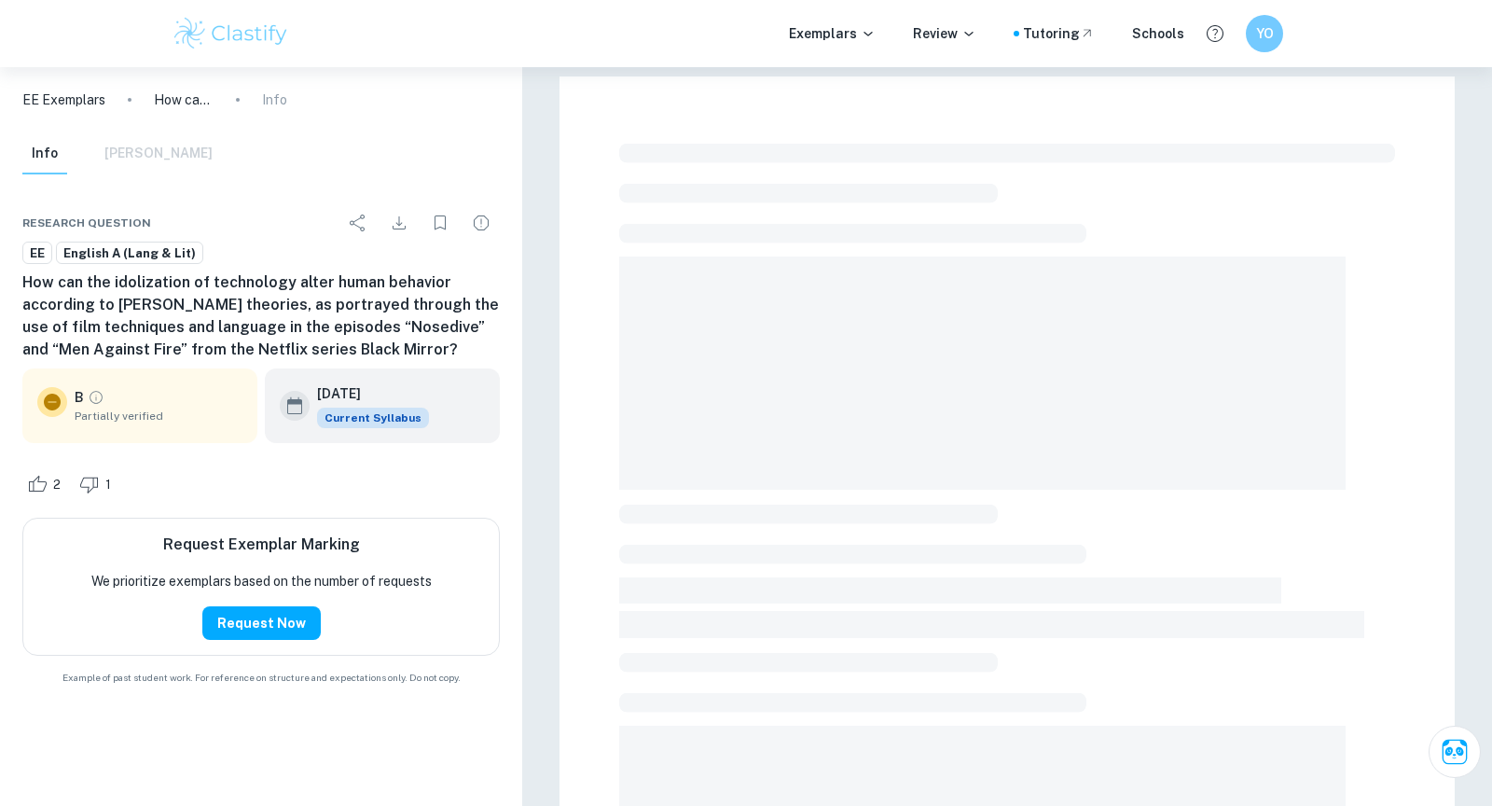
click at [341, 311] on h6 "How can the idolization of technology alter human behavior according to Jungian…" at bounding box center [260, 316] width 477 height 90
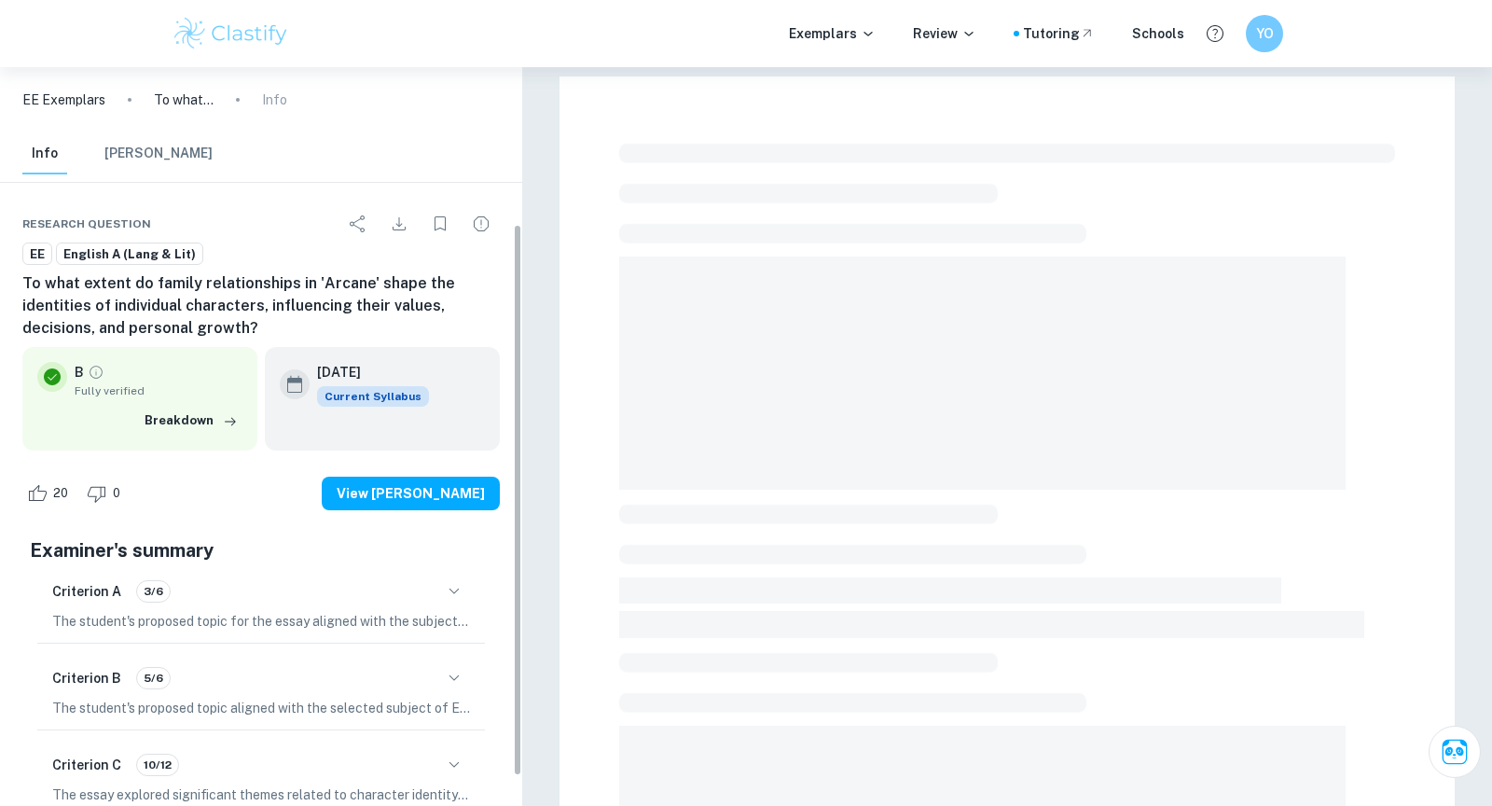
scroll to position [248, 0]
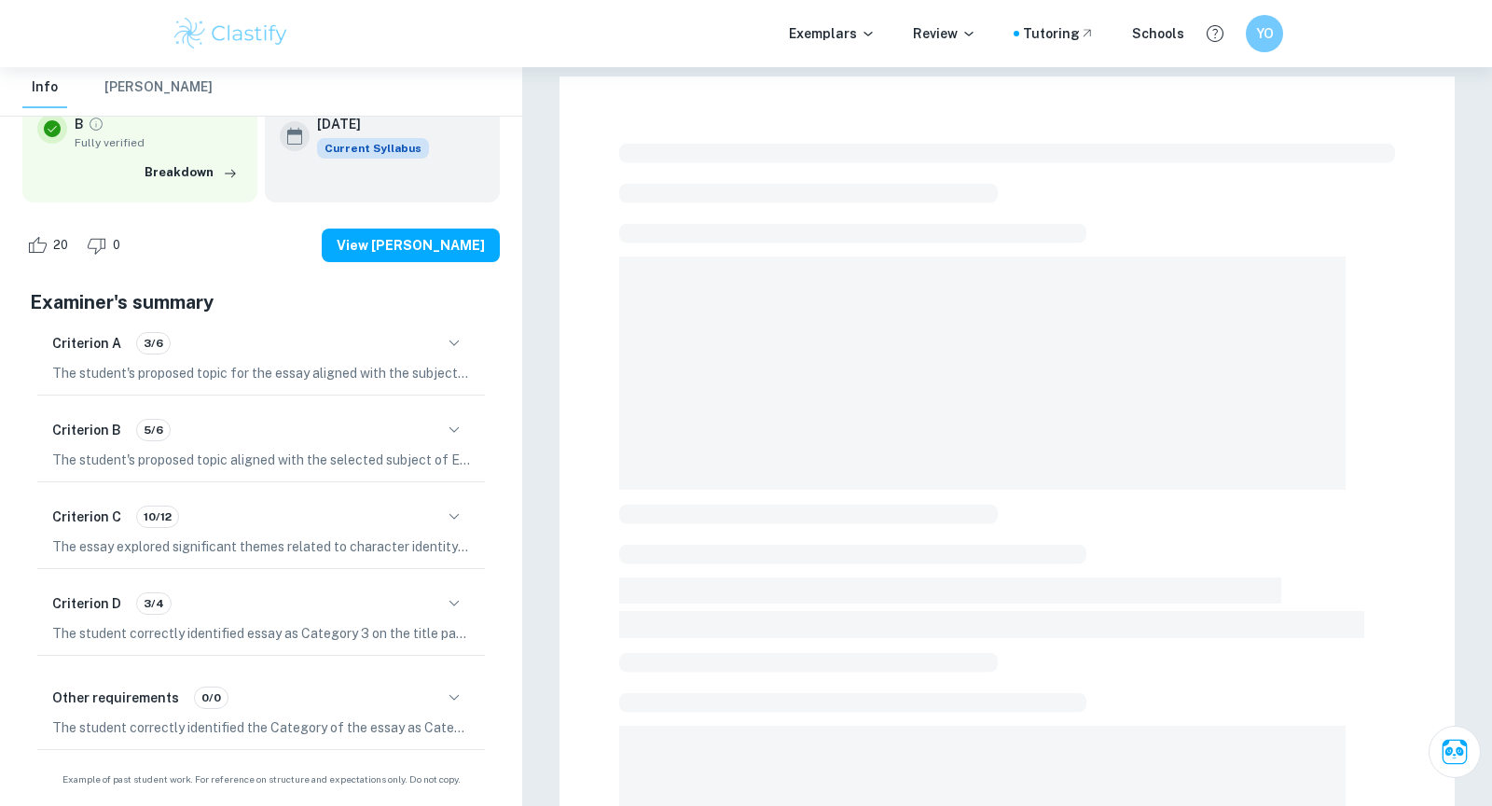
click at [382, 354] on div "Criterion A 3/6" at bounding box center [261, 343] width 418 height 32
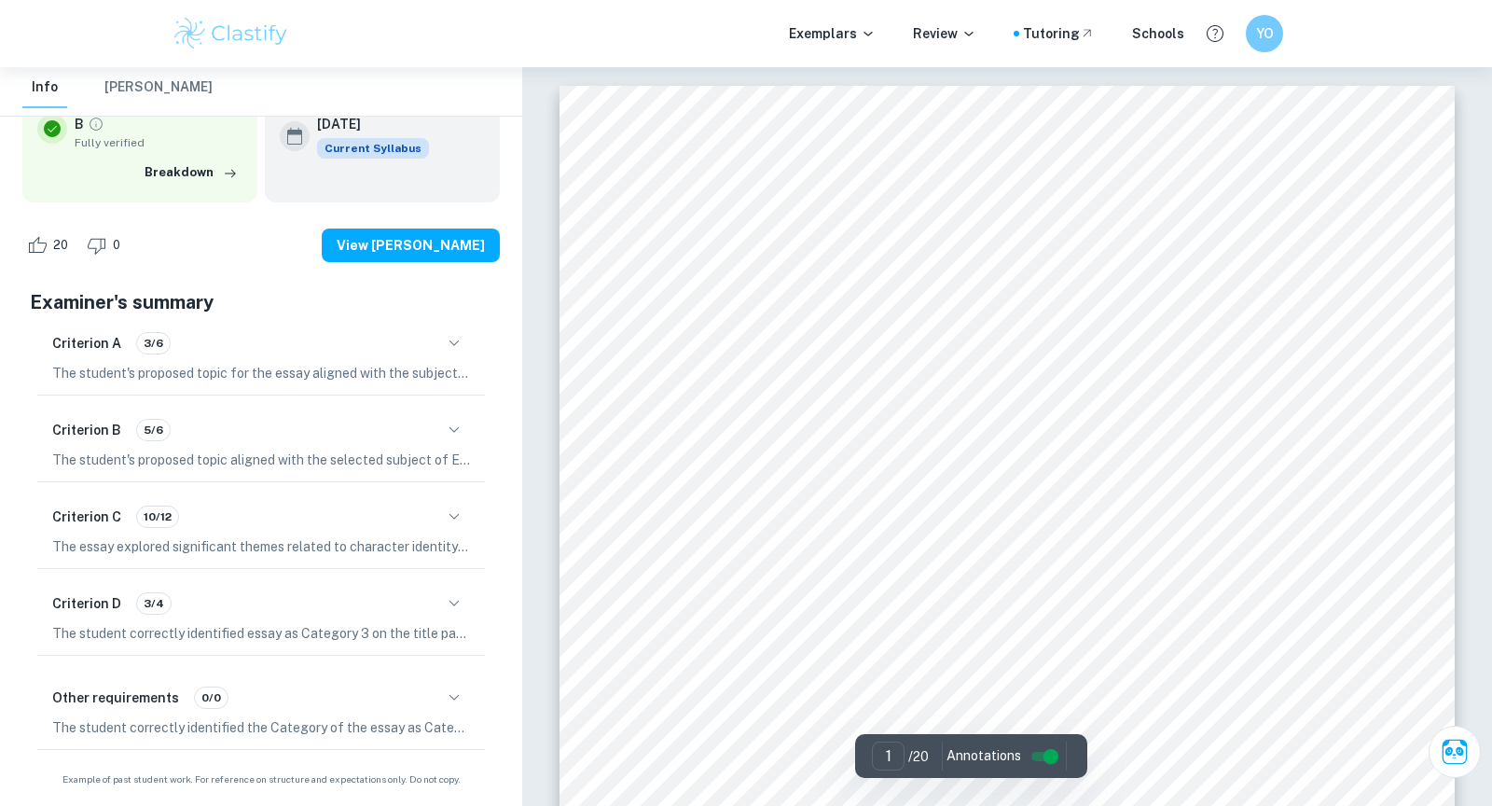
click at [420, 348] on div "Criterion A 3/6" at bounding box center [261, 343] width 418 height 32
click at [447, 347] on icon "button" at bounding box center [454, 343] width 22 height 22
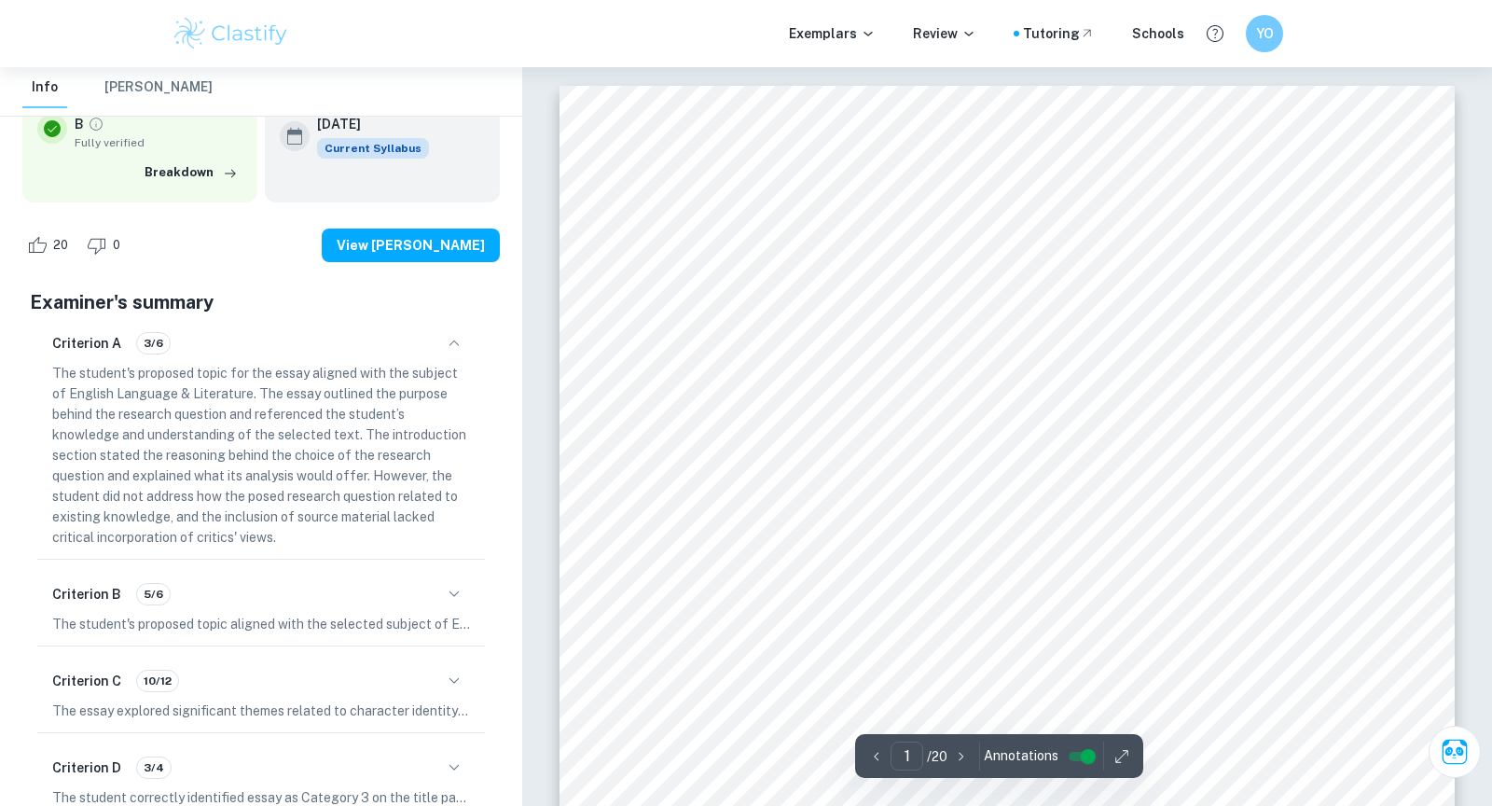
click at [342, 406] on p "The student's proposed topic for the essay aligned with the subject of English …" at bounding box center [261, 455] width 418 height 185
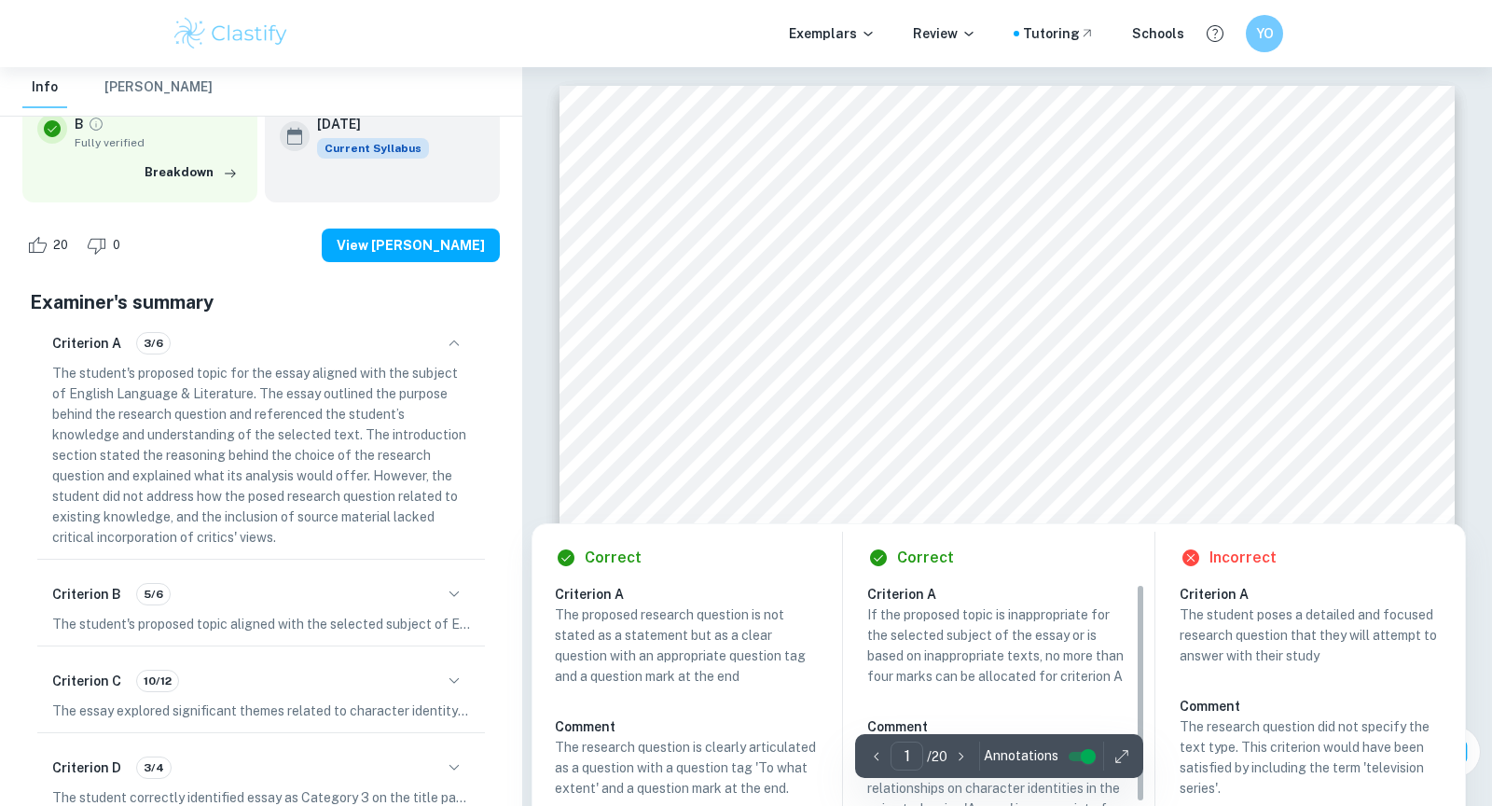
click at [1179, 410] on div at bounding box center [1011, 428] width 659 height 41
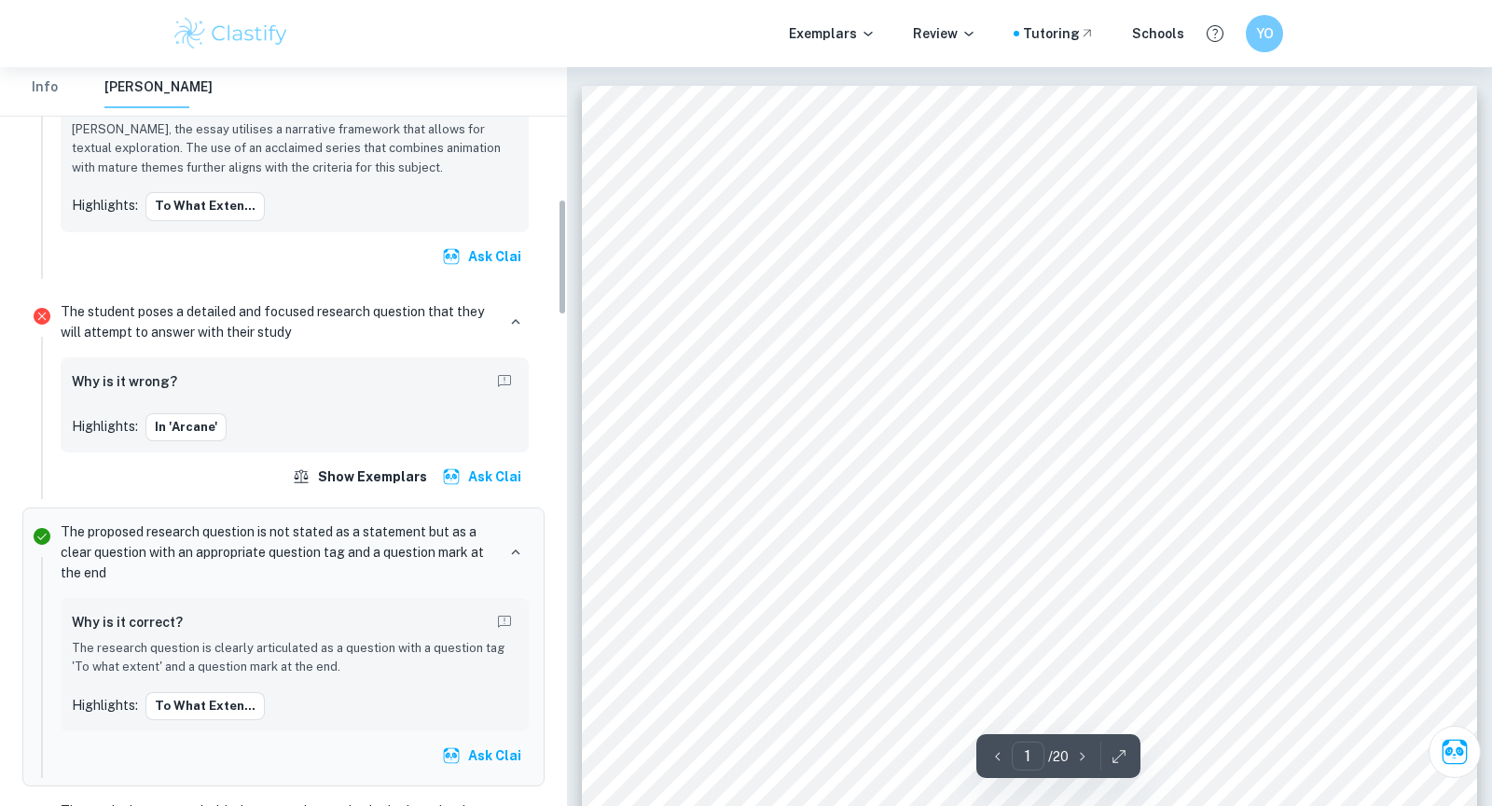
scroll to position [833, 0]
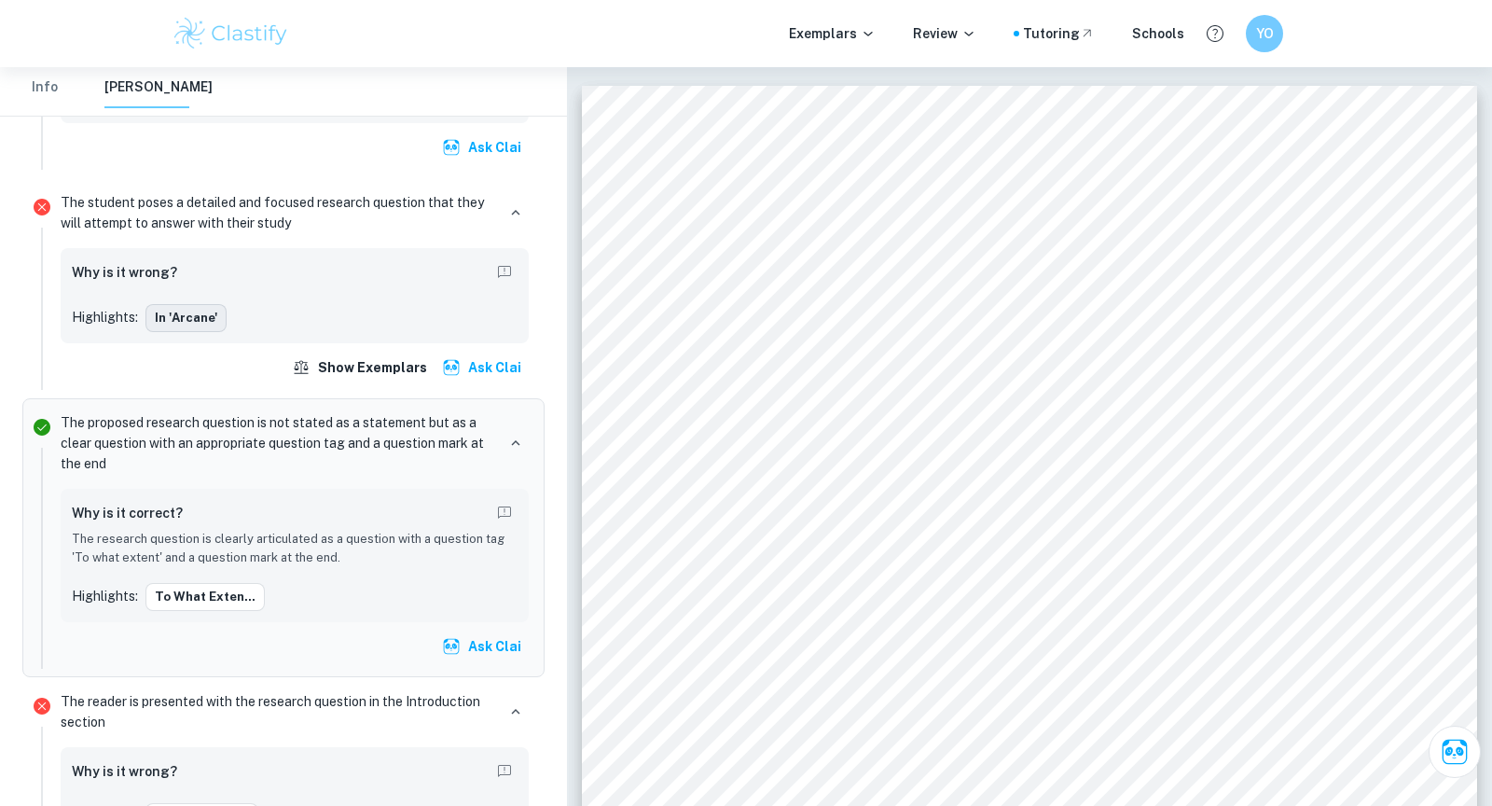
click at [177, 316] on button "in 'Arcane'" at bounding box center [185, 318] width 81 height 28
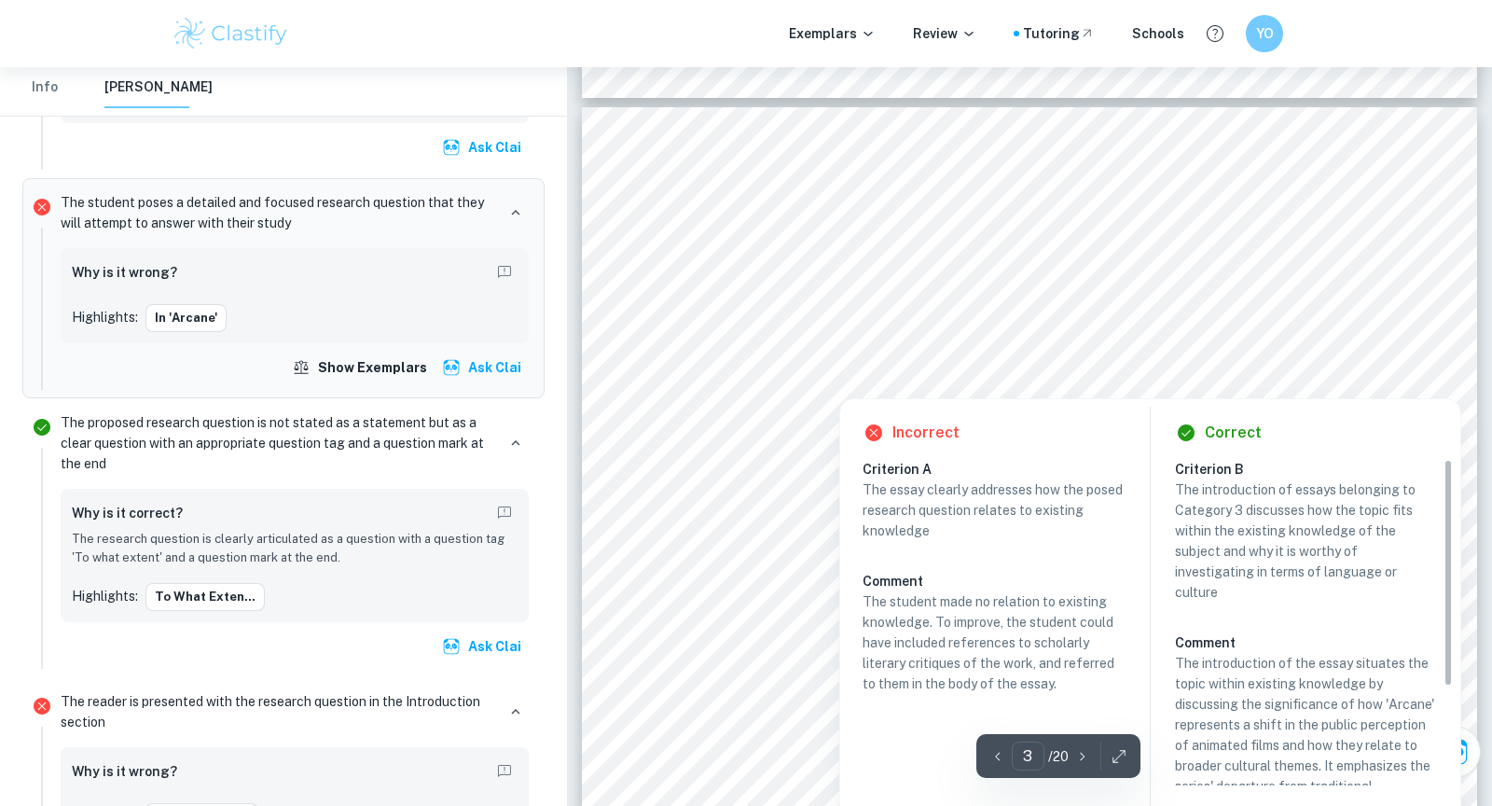
scroll to position [2605, 0]
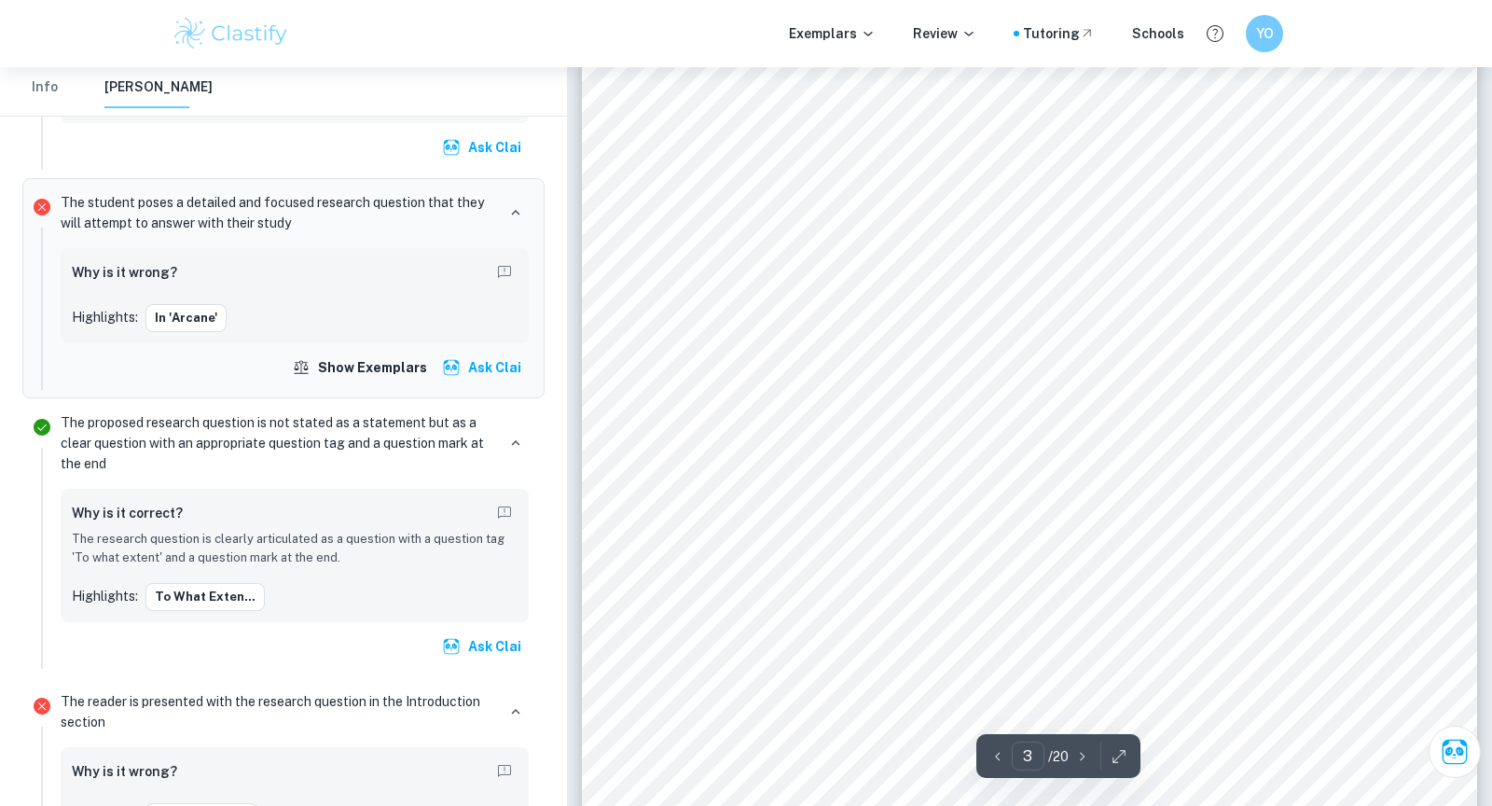
click at [1417, 222] on div "Introduction Animation has come a long way in regards to techniques and softwar…" at bounding box center [1029, 538] width 895 height 1158
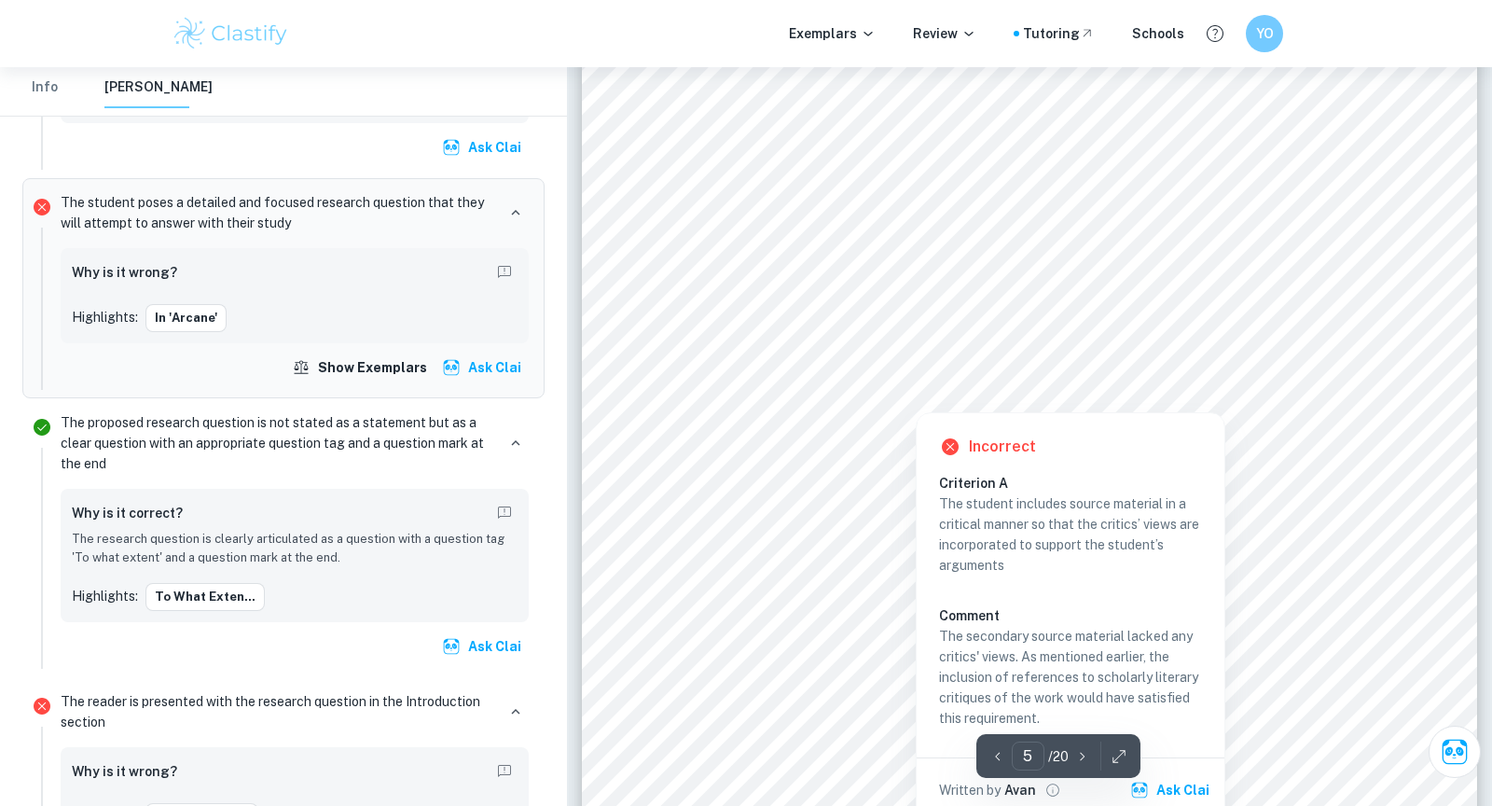
scroll to position [5059, 0]
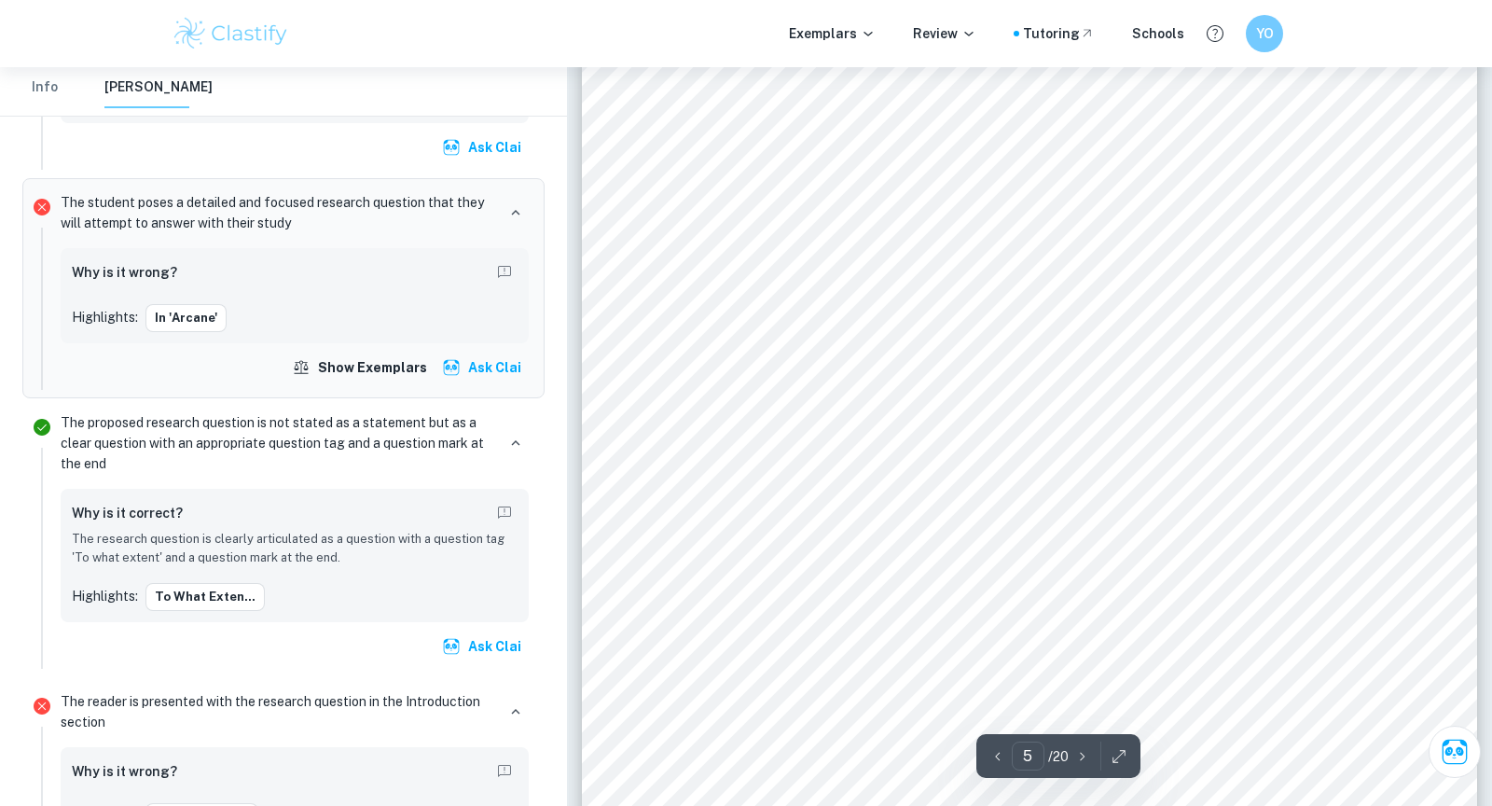
click at [1392, 364] on div "influence the values, decisions, and personal growth of characters, and the dep…" at bounding box center [1029, 419] width 895 height 1158
click at [1289, 394] on span "of a failed revolution against Piltover. Through the thick smog, the" at bounding box center [1160, 398] width 558 height 18
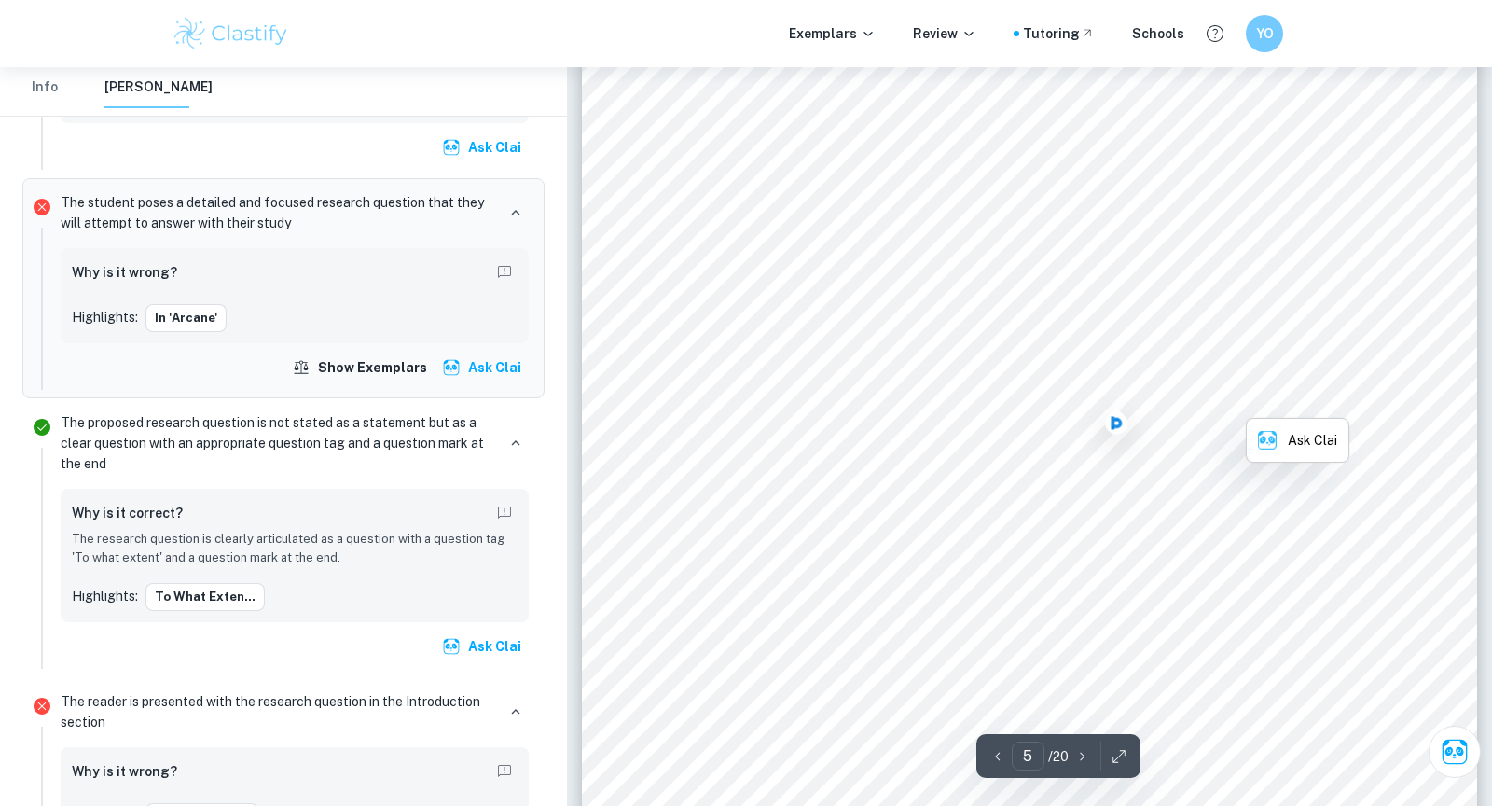
click at [1289, 394] on span "of a failed revolution against Piltover. Through the thick smog, the" at bounding box center [1160, 398] width 558 height 18
click at [1196, 476] on span "to Vi's growth as she grapples with the consequences of her actions. The seven …" at bounding box center [1028, 473] width 683 height 18
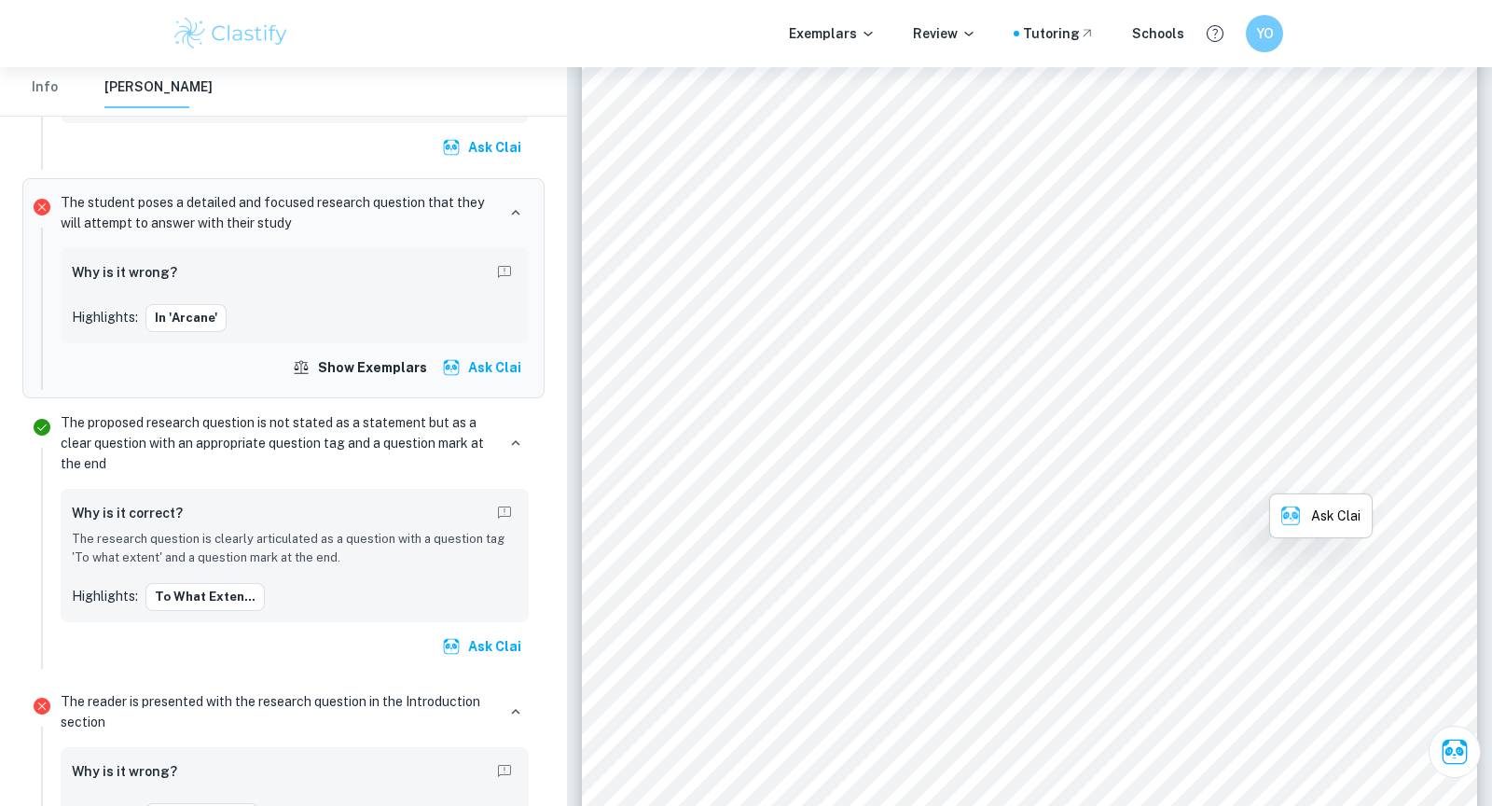
click at [1196, 476] on span "to Vi's growth as she grapples with the consequences of her actions. The seven …" at bounding box center [1028, 473] width 683 height 18
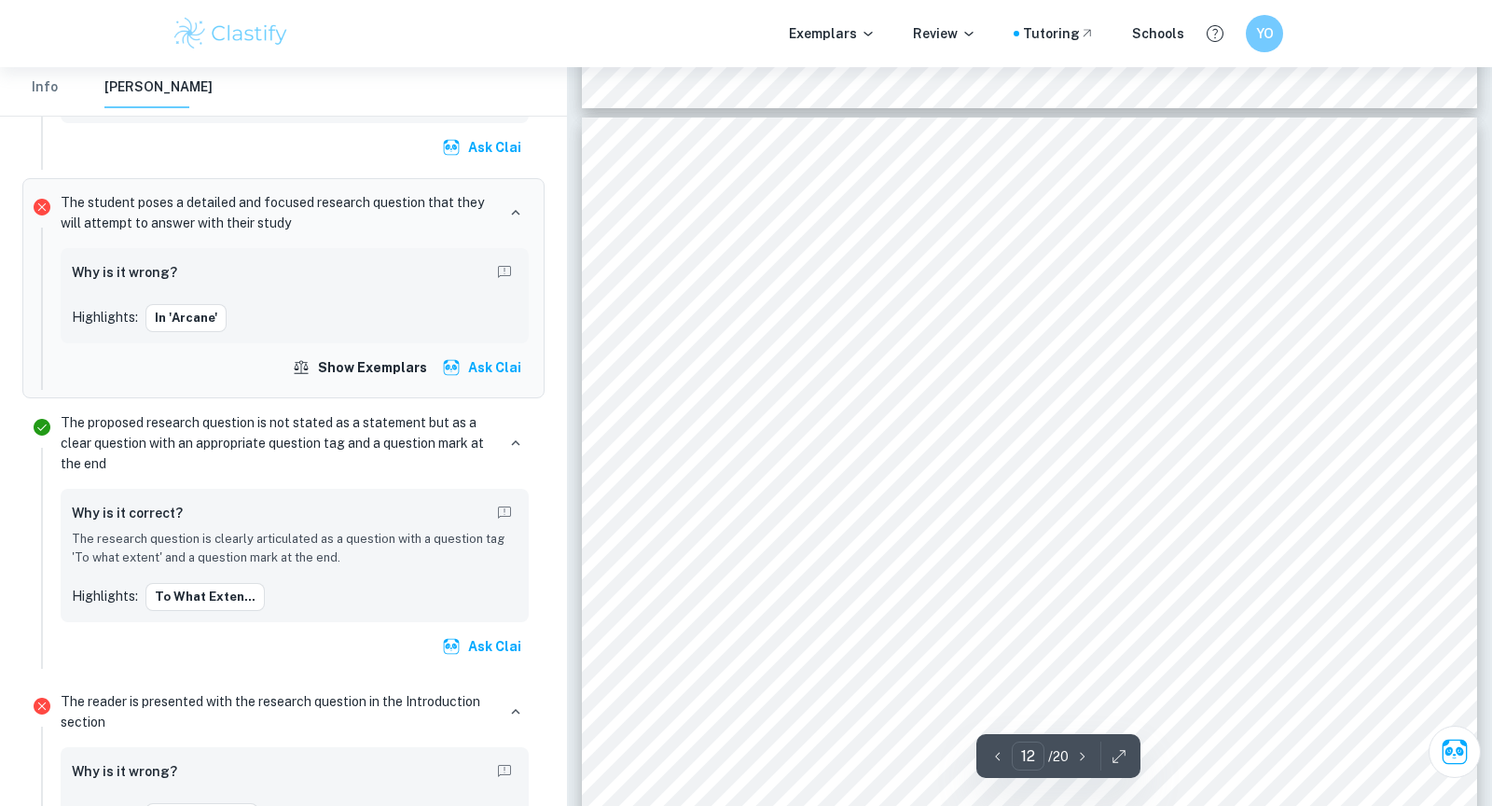
scroll to position [12952, 0]
click at [1196, 476] on span "overpowers Sevika despite only having a single functioning hex gauntlet before …" at bounding box center [1064, 474] width 755 height 18
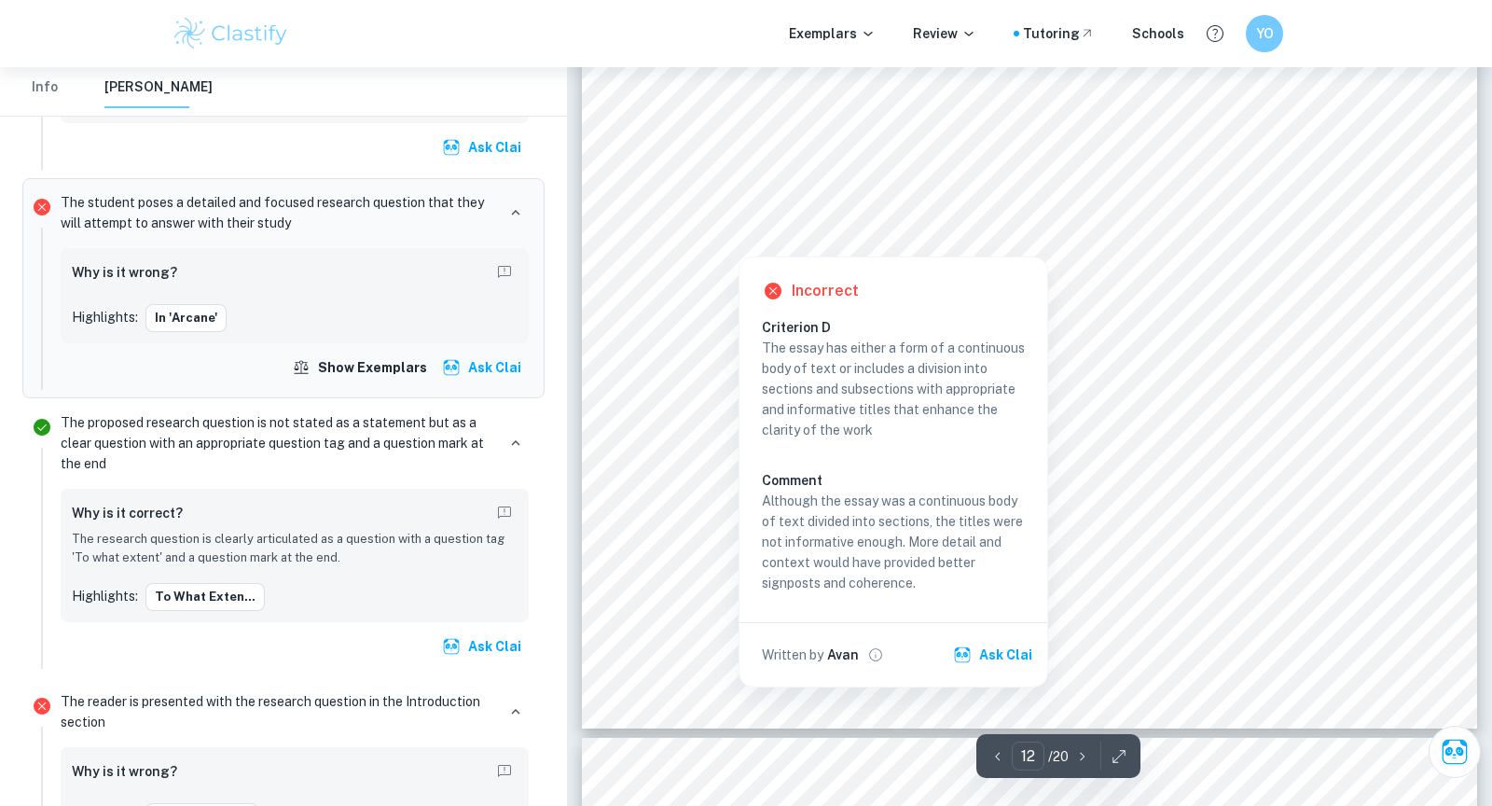
scroll to position [13494, 0]
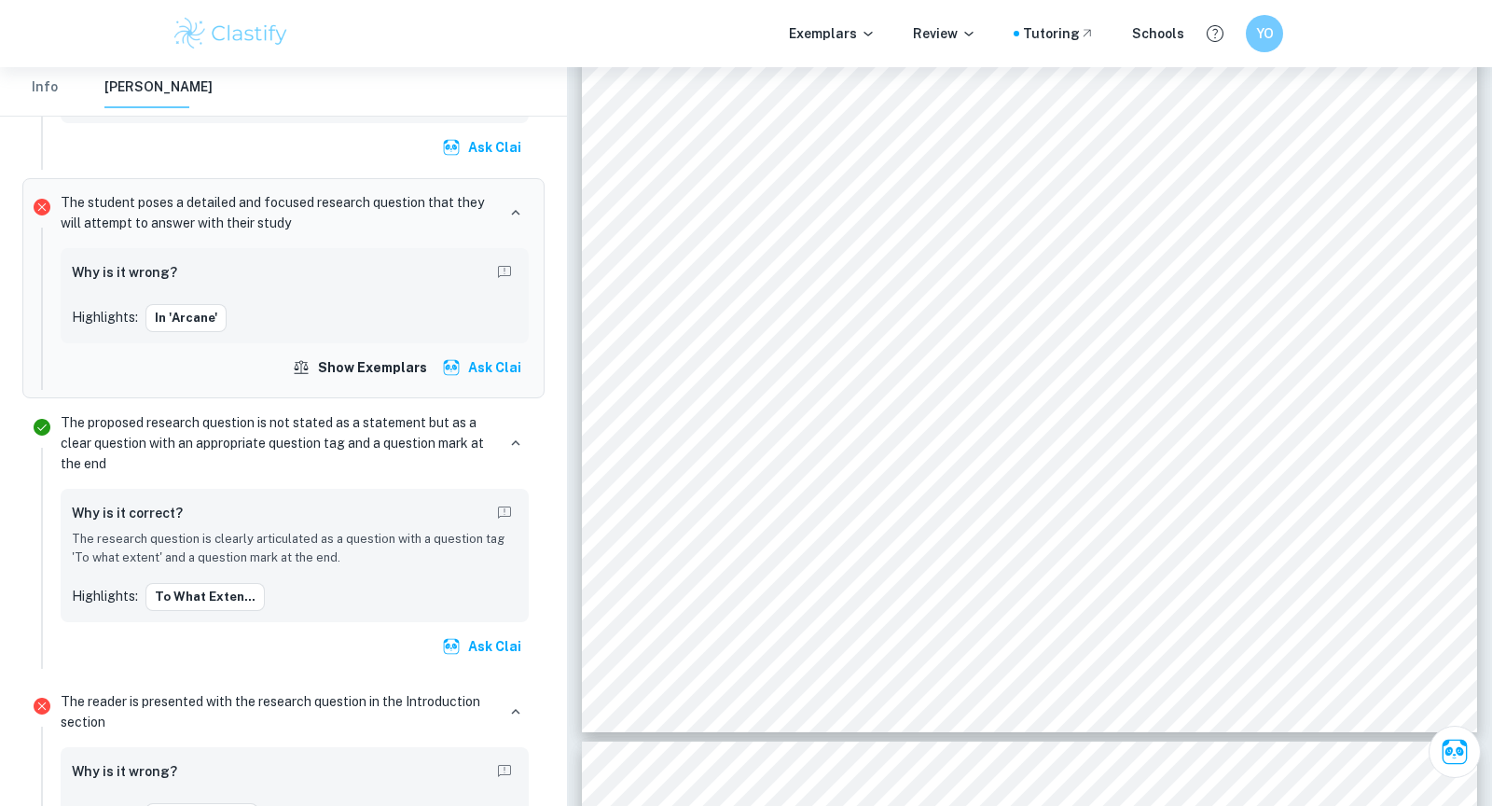
click at [649, 426] on div "the unlikely partnership with a rogue enforcer 16 despite her contempt for them…" at bounding box center [1029, 153] width 895 height 1158
click at [919, 344] on span "identity. Vi plays a pivotal role in Powder9s development, often defending her …" at bounding box center [1066, 337] width 758 height 18
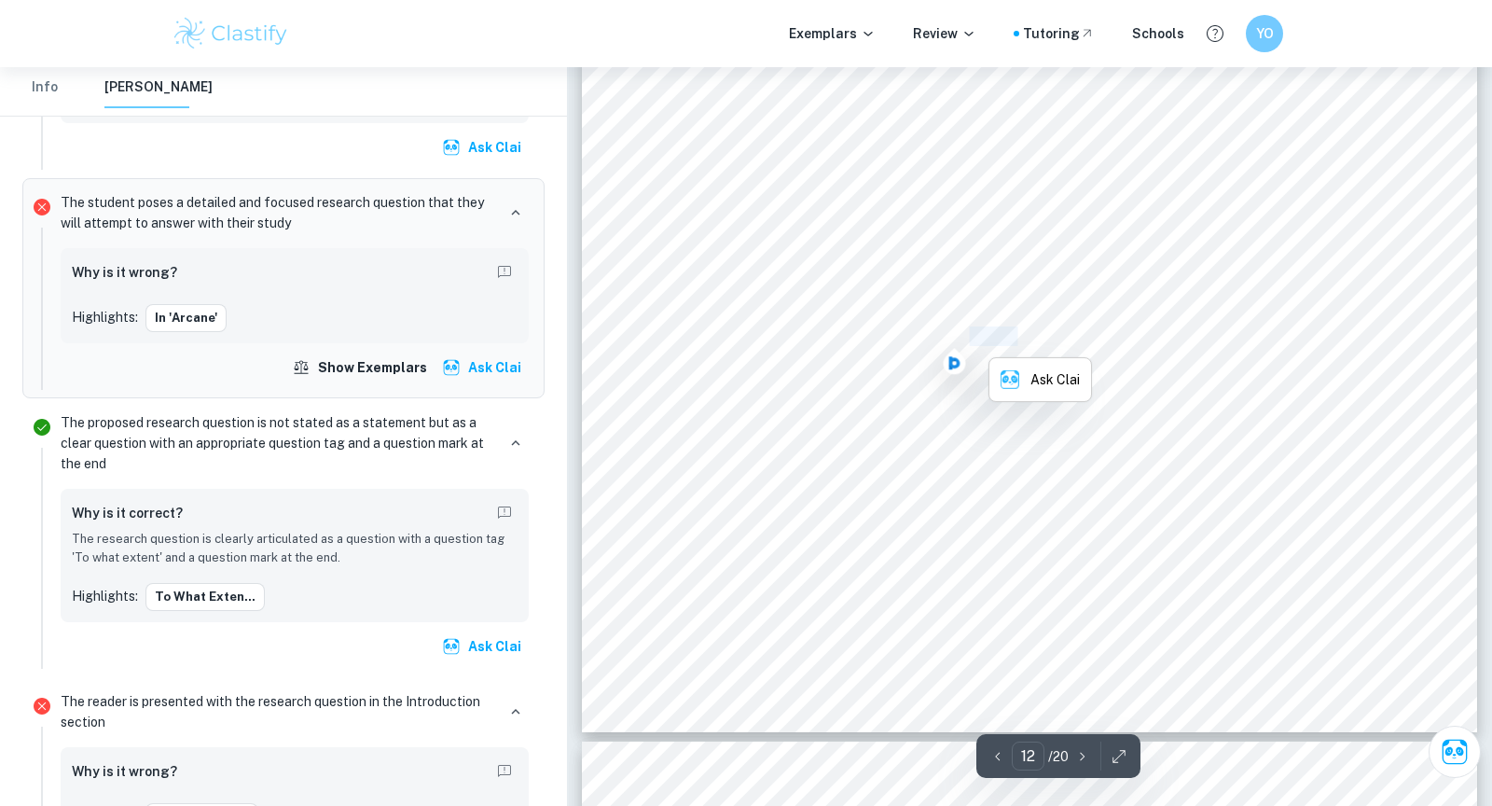
click at [919, 344] on span "identity. Vi plays a pivotal role in Powder9s development, often defending her …" at bounding box center [1066, 337] width 758 height 18
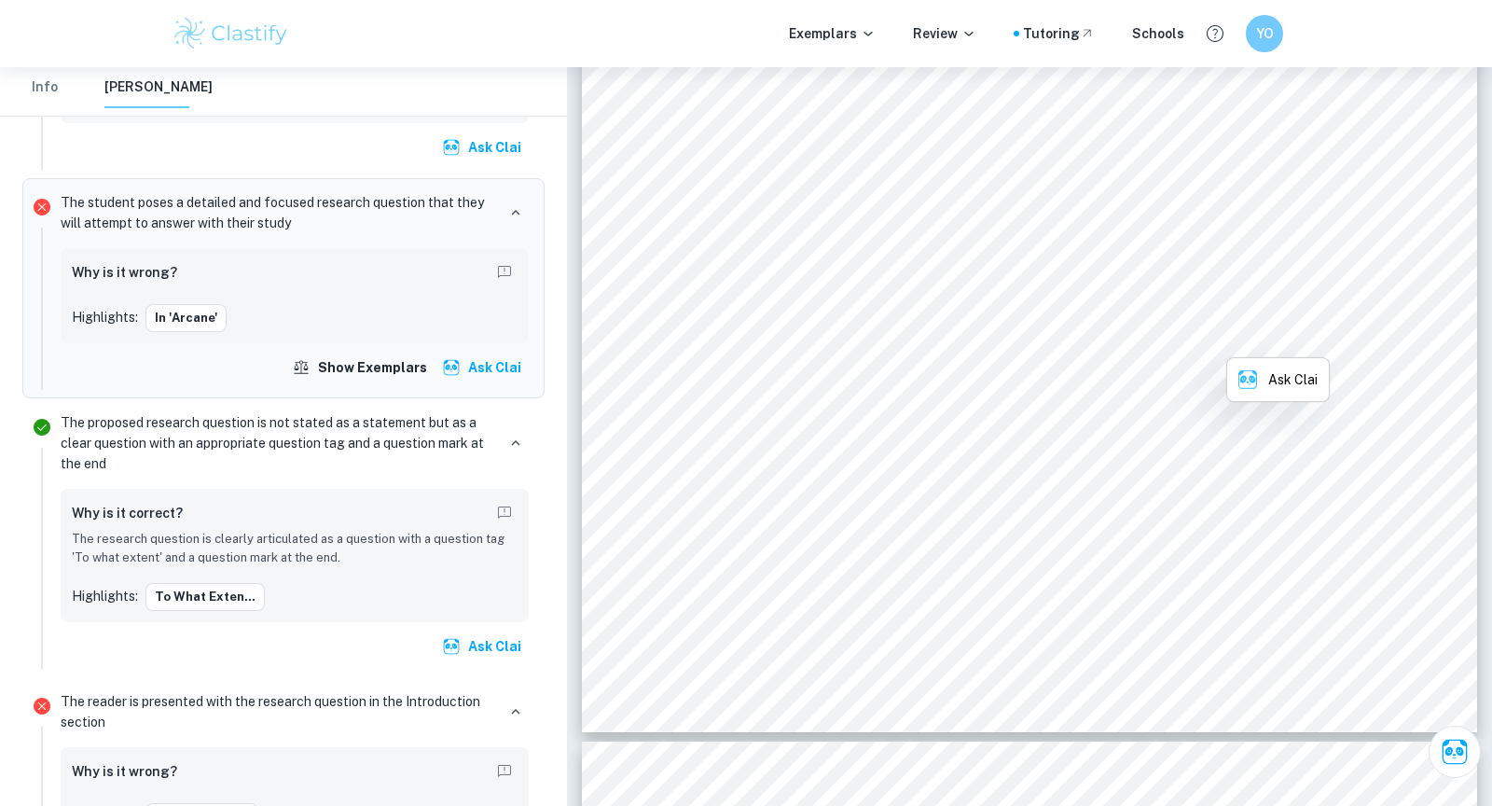
click at [919, 344] on span "identity. Vi plays a pivotal role in Powder9s development, often defending her …" at bounding box center [1066, 337] width 758 height 18
click at [922, 432] on div "the unlikely partnership with a rogue enforcer 16 despite her contempt for them…" at bounding box center [1029, 153] width 895 height 1158
click at [918, 417] on span "Powder in the group9s scrappy expeditions despite her inability to fight and he…" at bounding box center [1026, 418] width 678 height 18
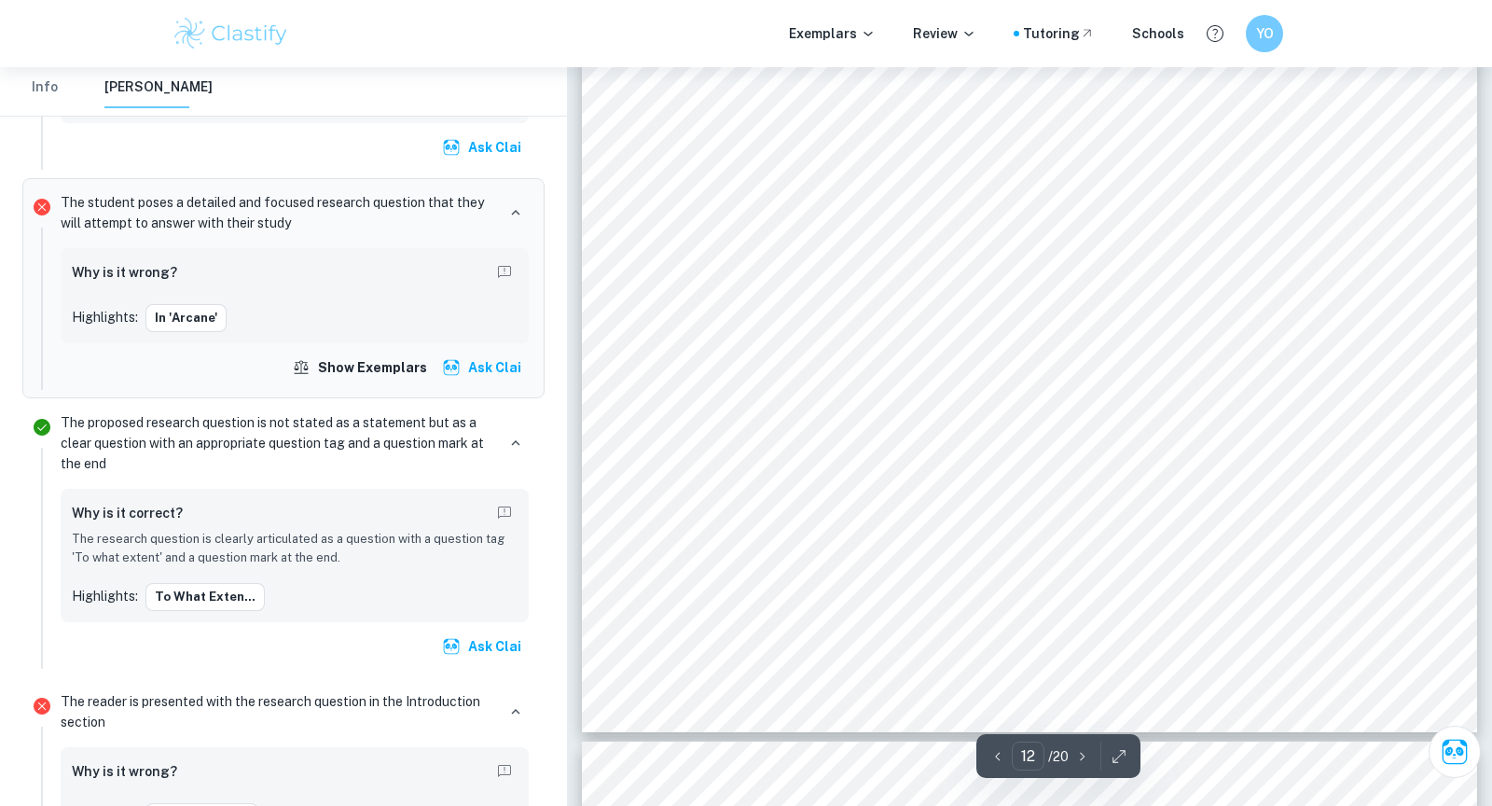
click at [918, 417] on span "Powder in the group9s scrappy expeditions despite her inability to fight and he…" at bounding box center [1026, 418] width 678 height 18
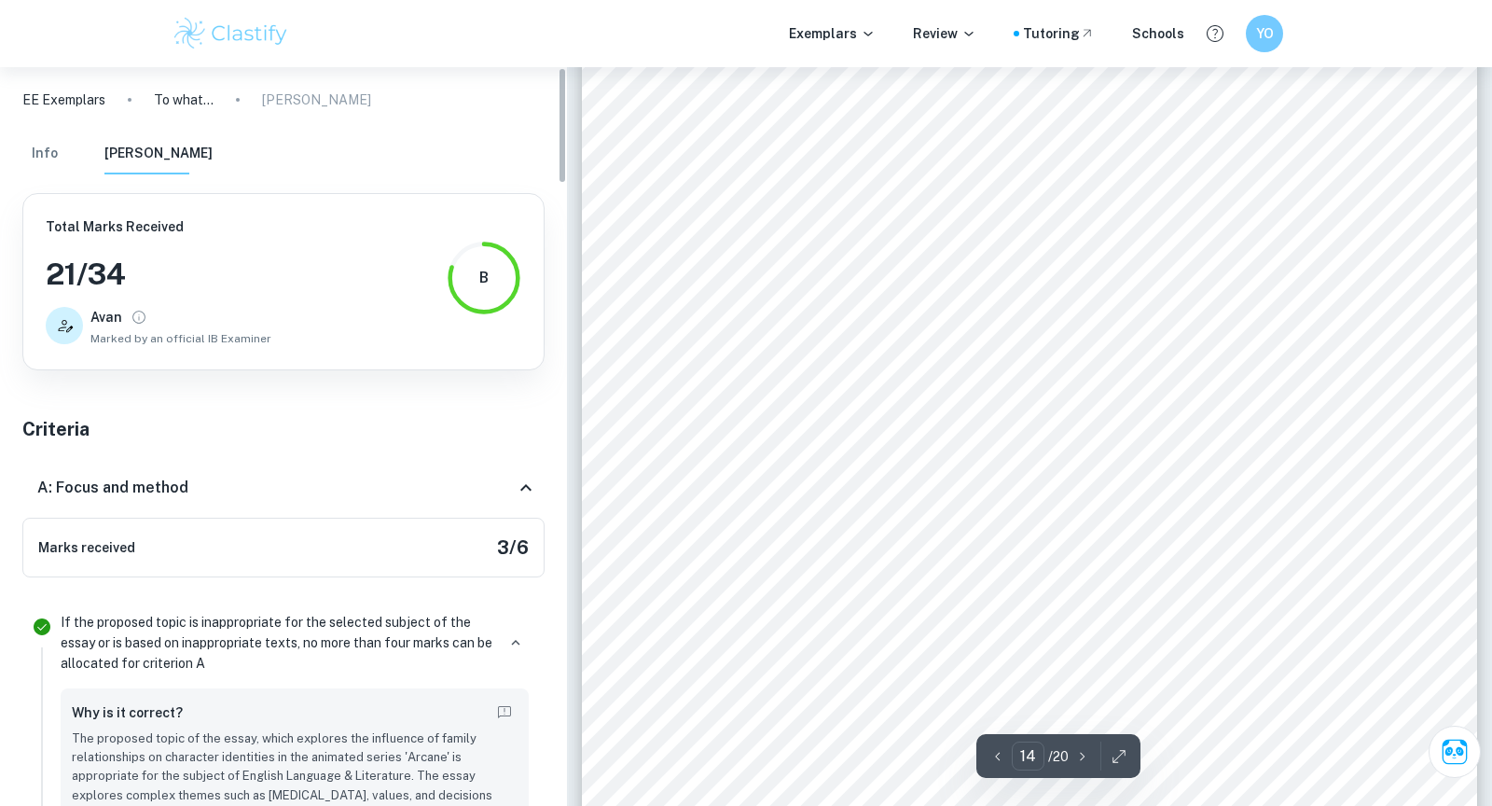
scroll to position [14805, 0]
type input "13"
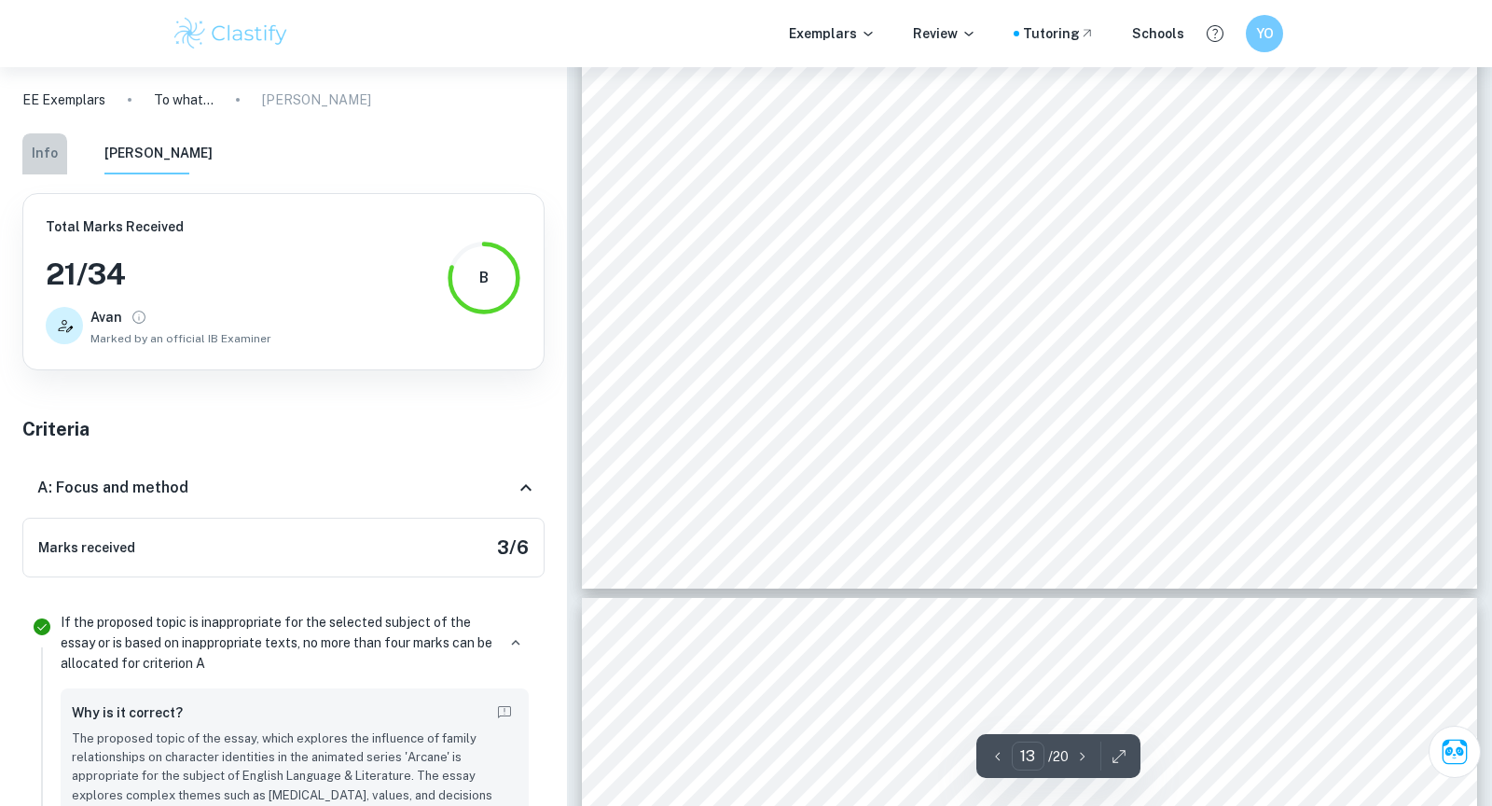
click at [56, 150] on button "Info" at bounding box center [44, 153] width 45 height 41
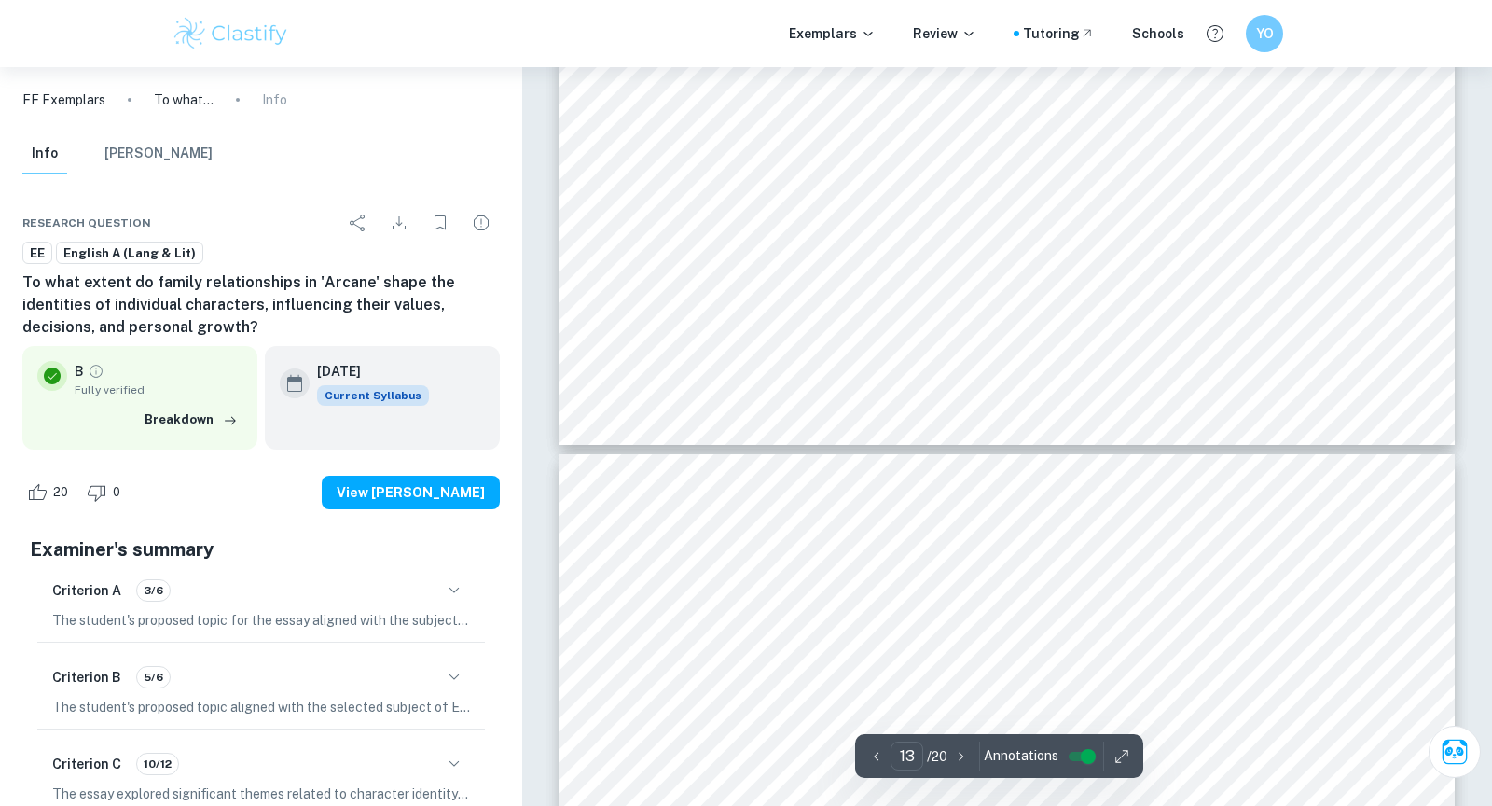
click at [121, 156] on button "Mark Scheme" at bounding box center [158, 153] width 108 height 41
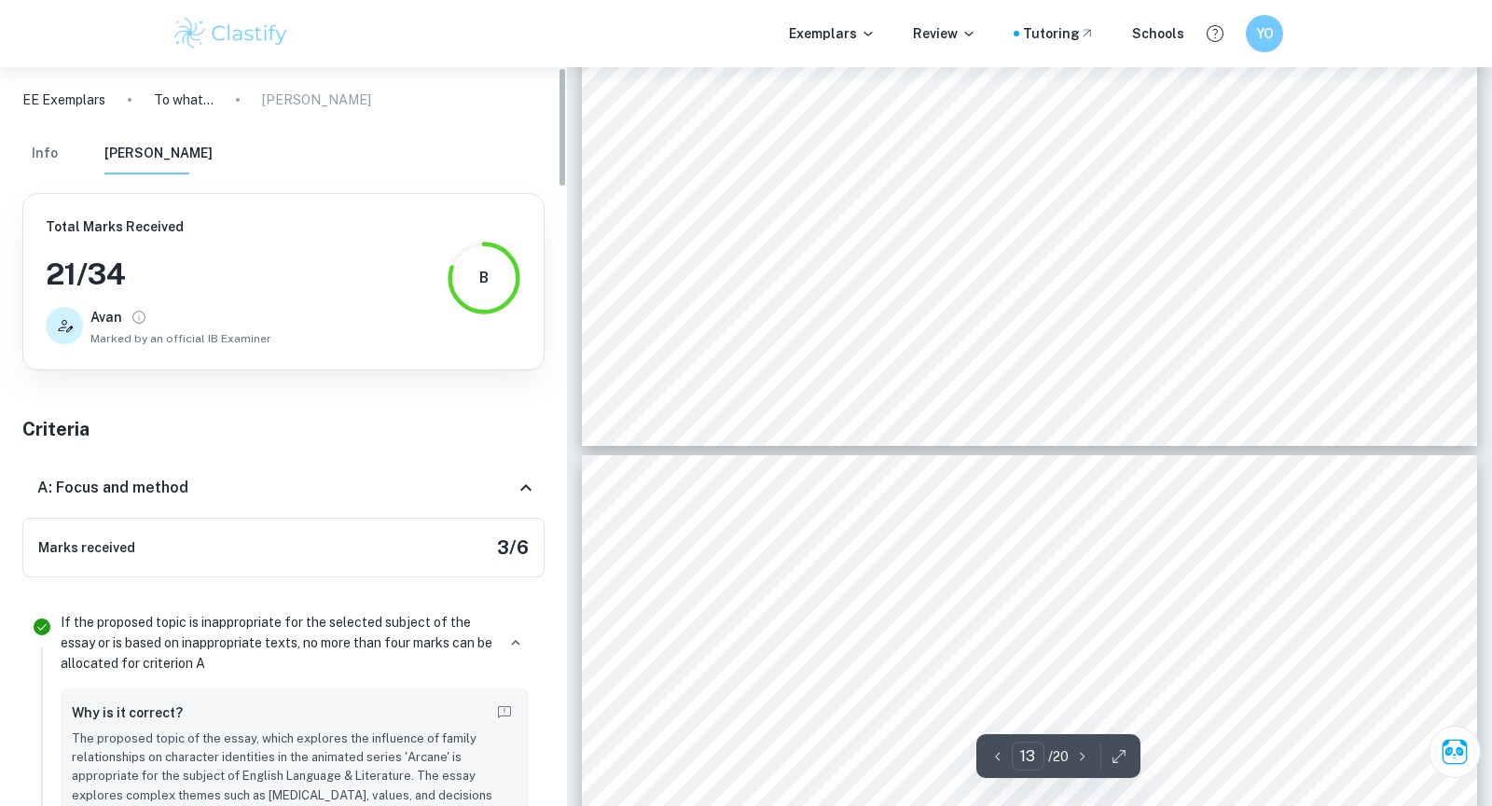
click at [121, 156] on button "Mark Scheme" at bounding box center [158, 153] width 108 height 41
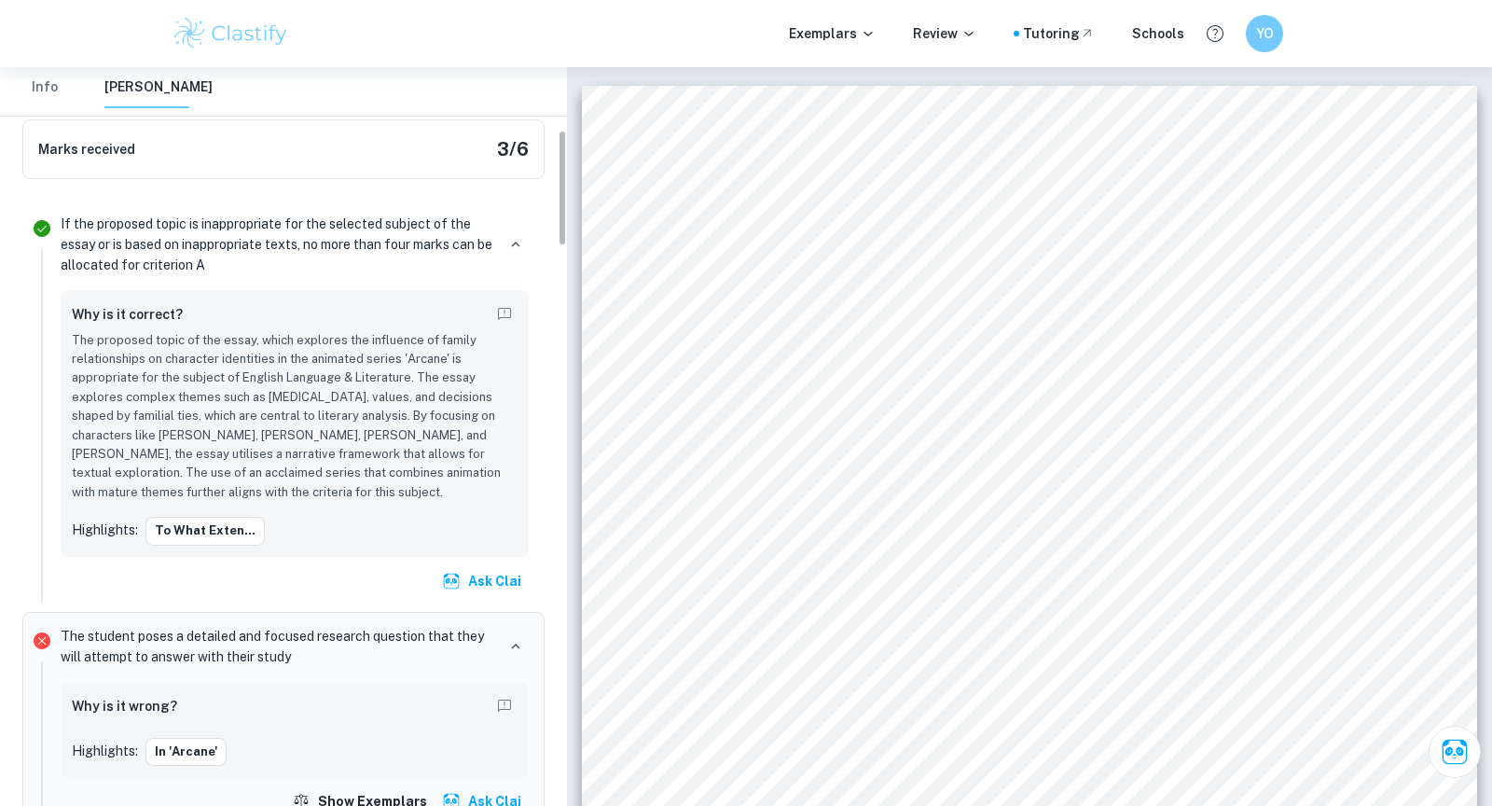
scroll to position [0, 0]
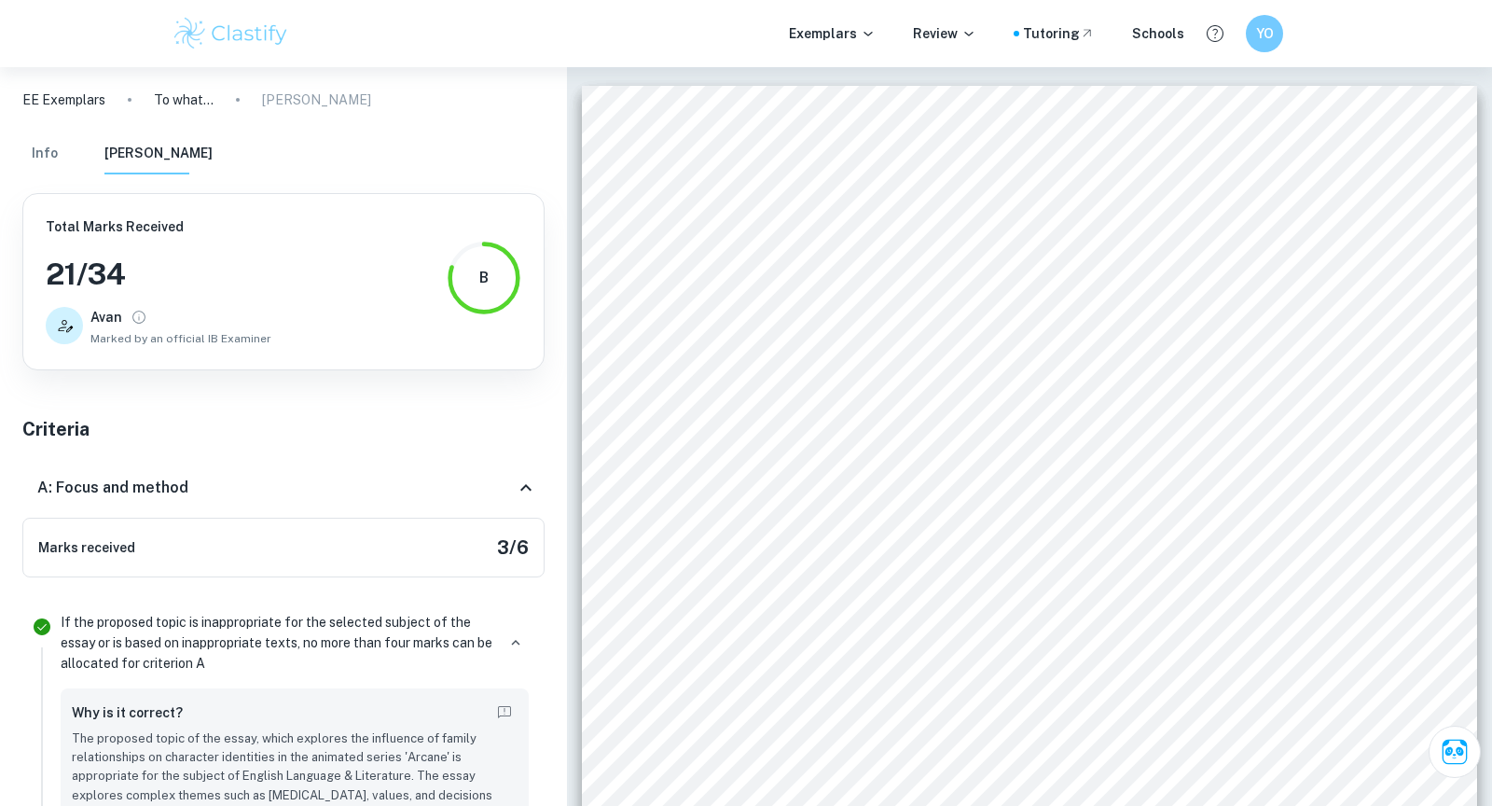
click at [97, 474] on div "A: Focus and method" at bounding box center [283, 488] width 522 height 60
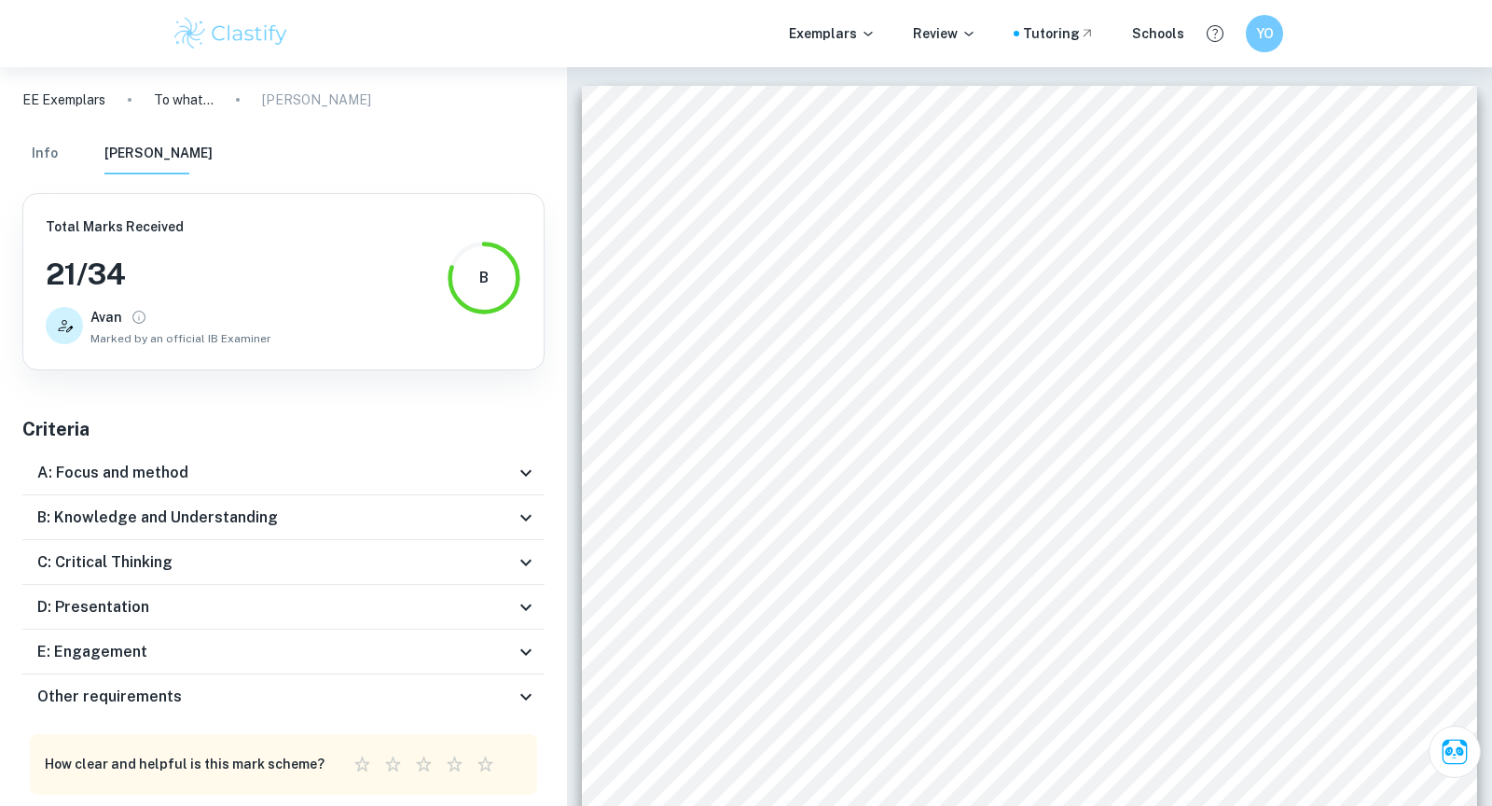
click at [95, 641] on h6 "E: Engagement" at bounding box center [92, 651] width 110 height 22
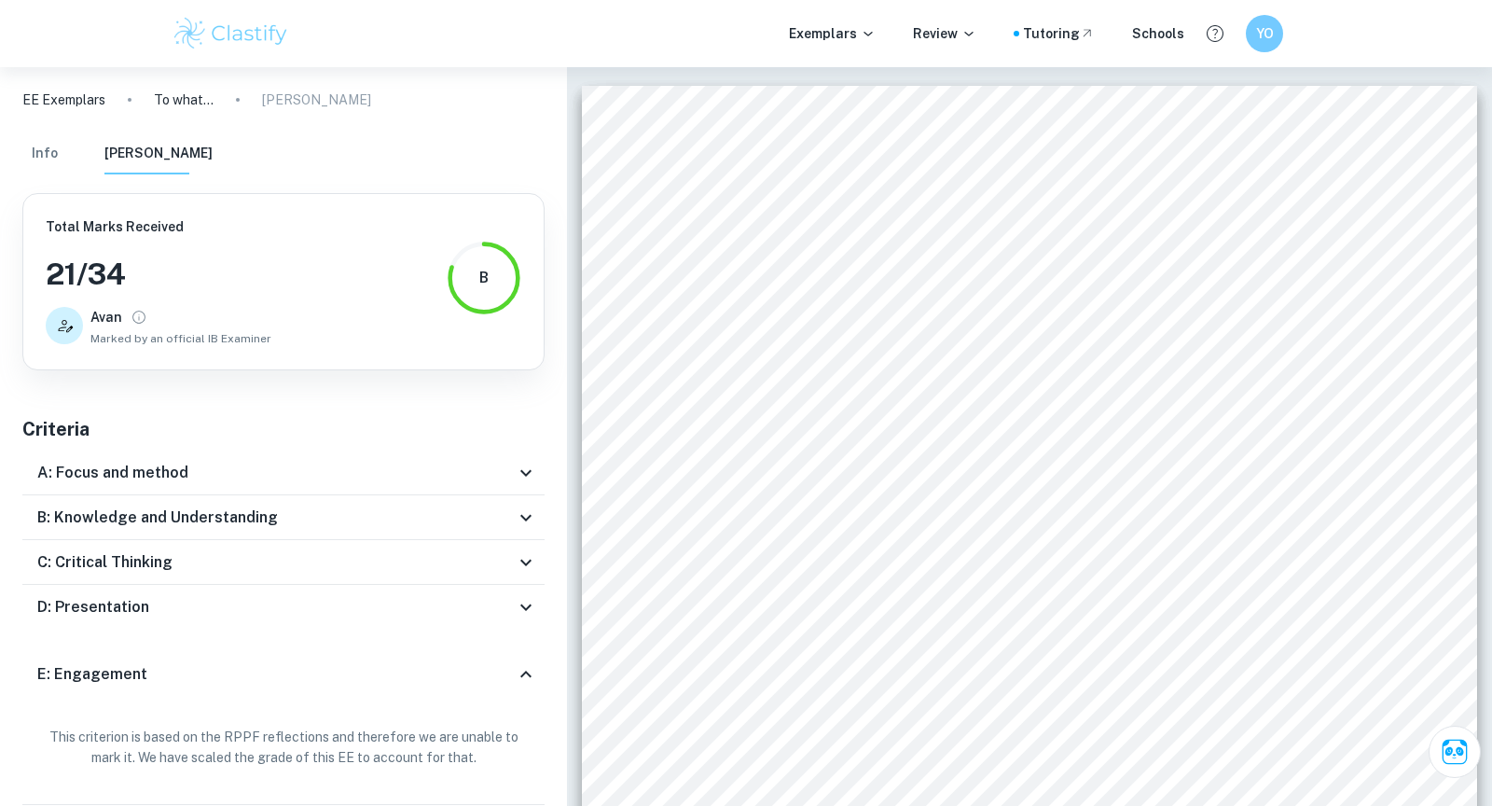
click at [95, 615] on h6 "D: Presentation" at bounding box center [93, 607] width 112 height 22
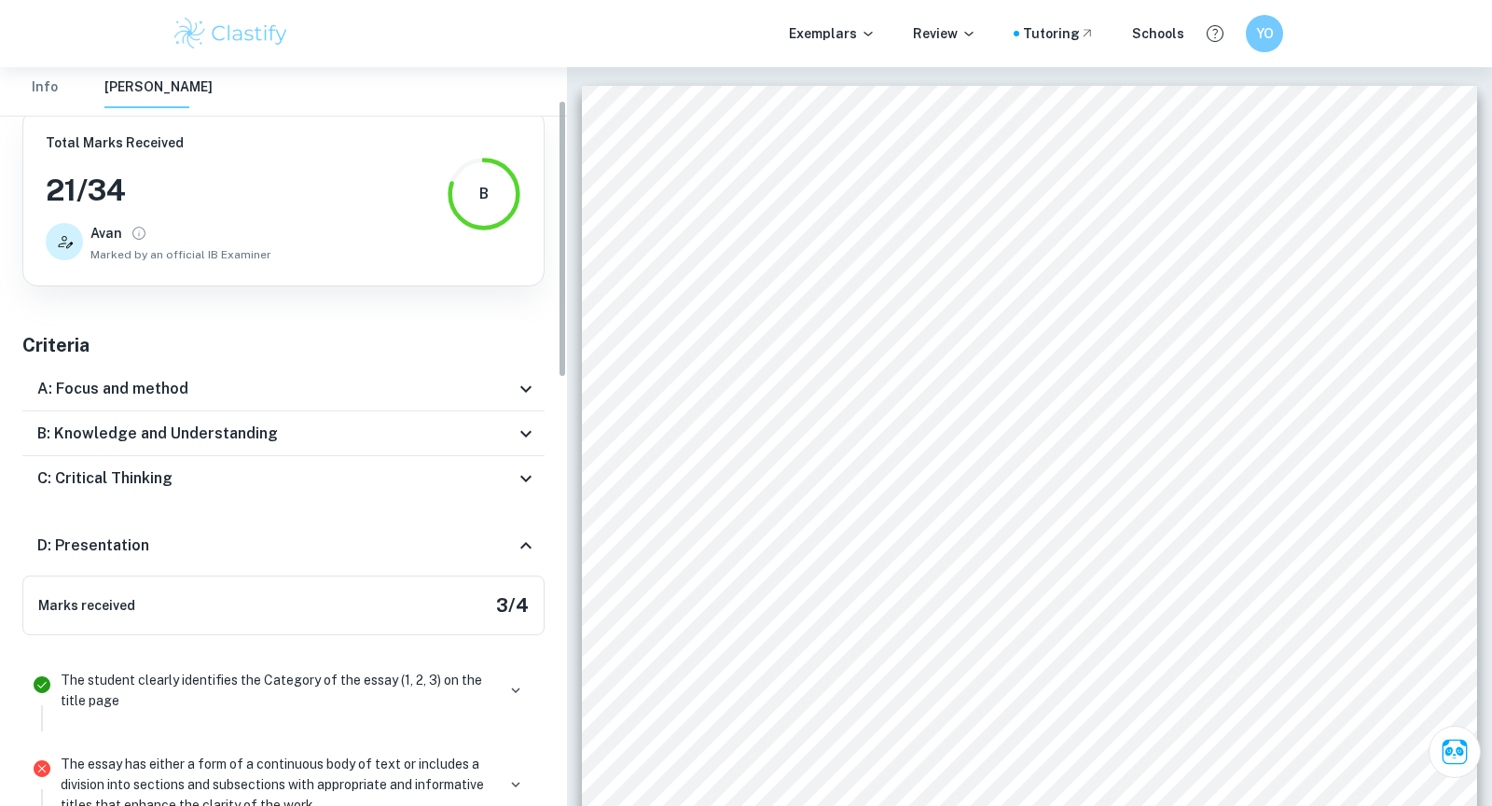
scroll to position [102, 0]
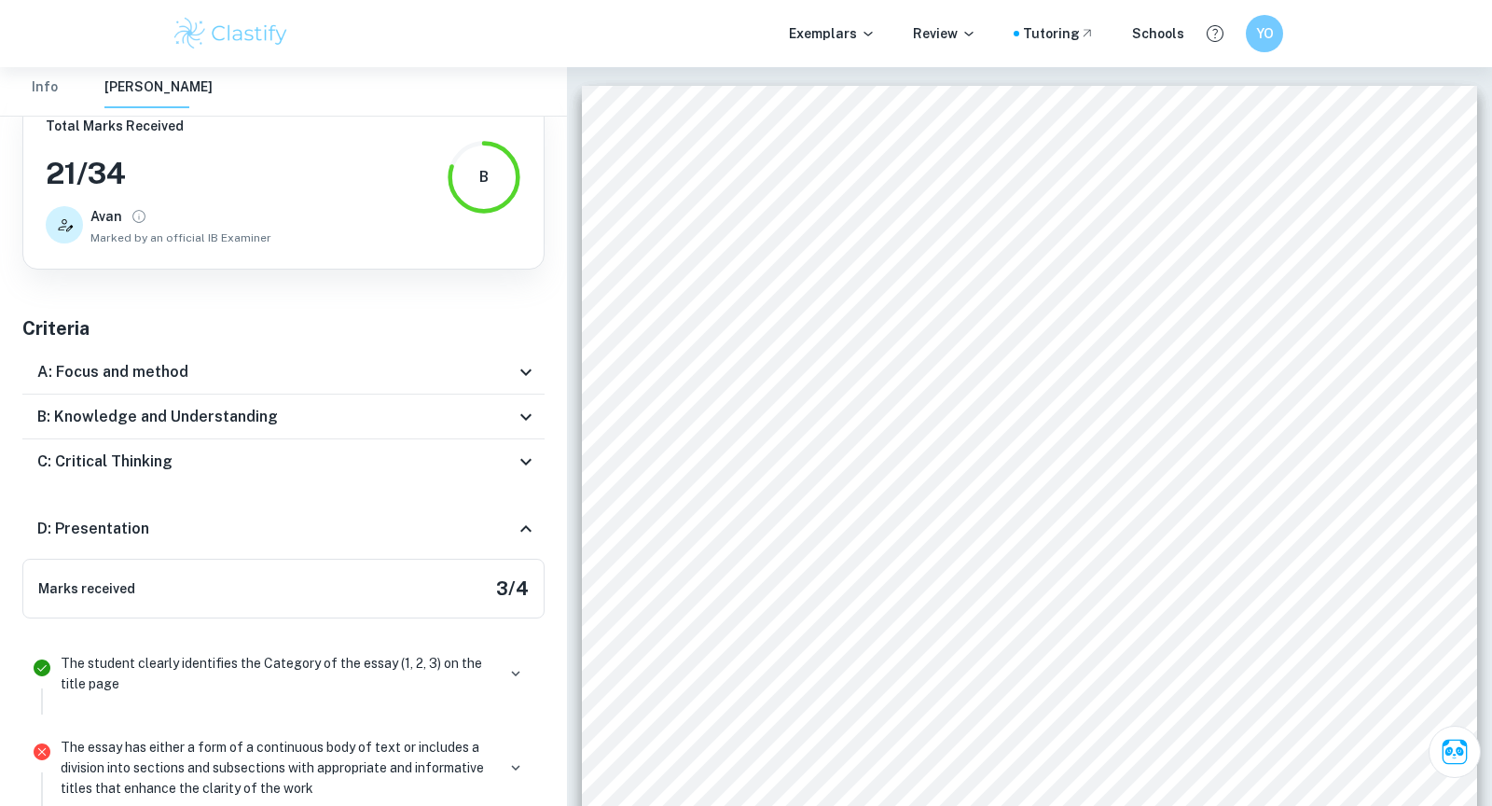
click at [100, 465] on h6 "C: Critical Thinking" at bounding box center [104, 461] width 135 height 22
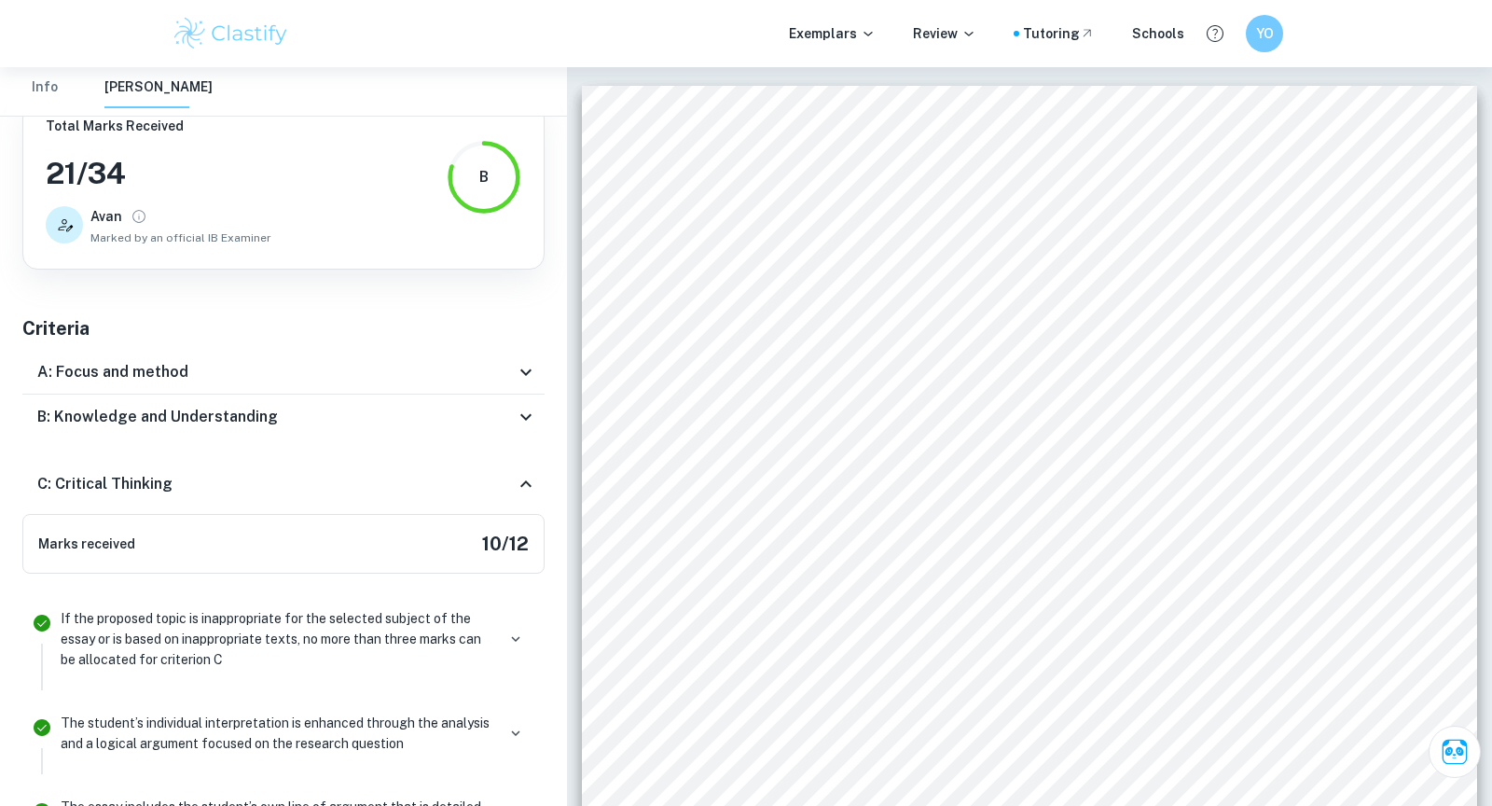
click at [138, 417] on h6 "B: Knowledge and Understanding" at bounding box center [157, 417] width 241 height 22
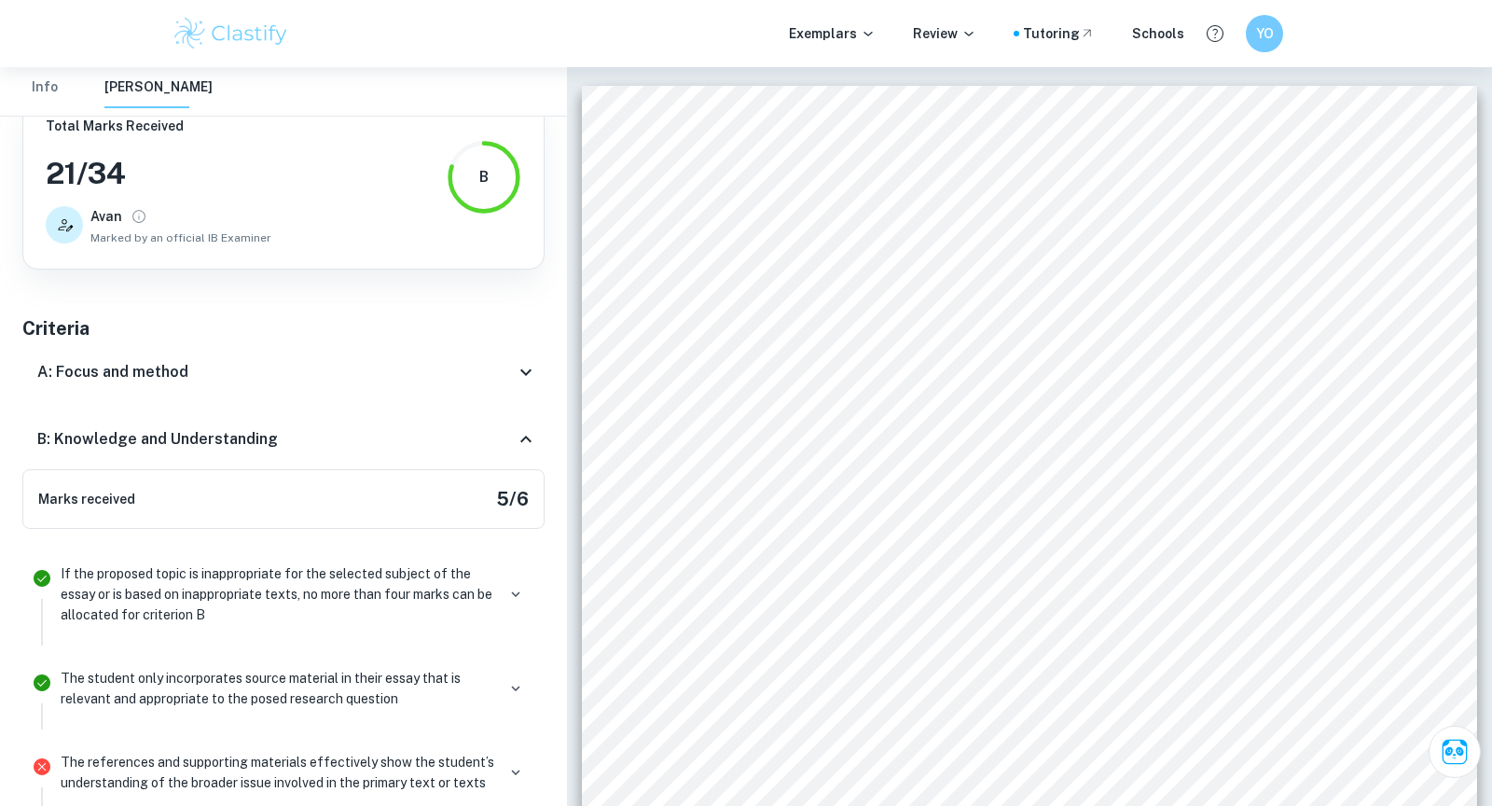
click at [151, 379] on h6 "A: Focus and method" at bounding box center [112, 372] width 151 height 22
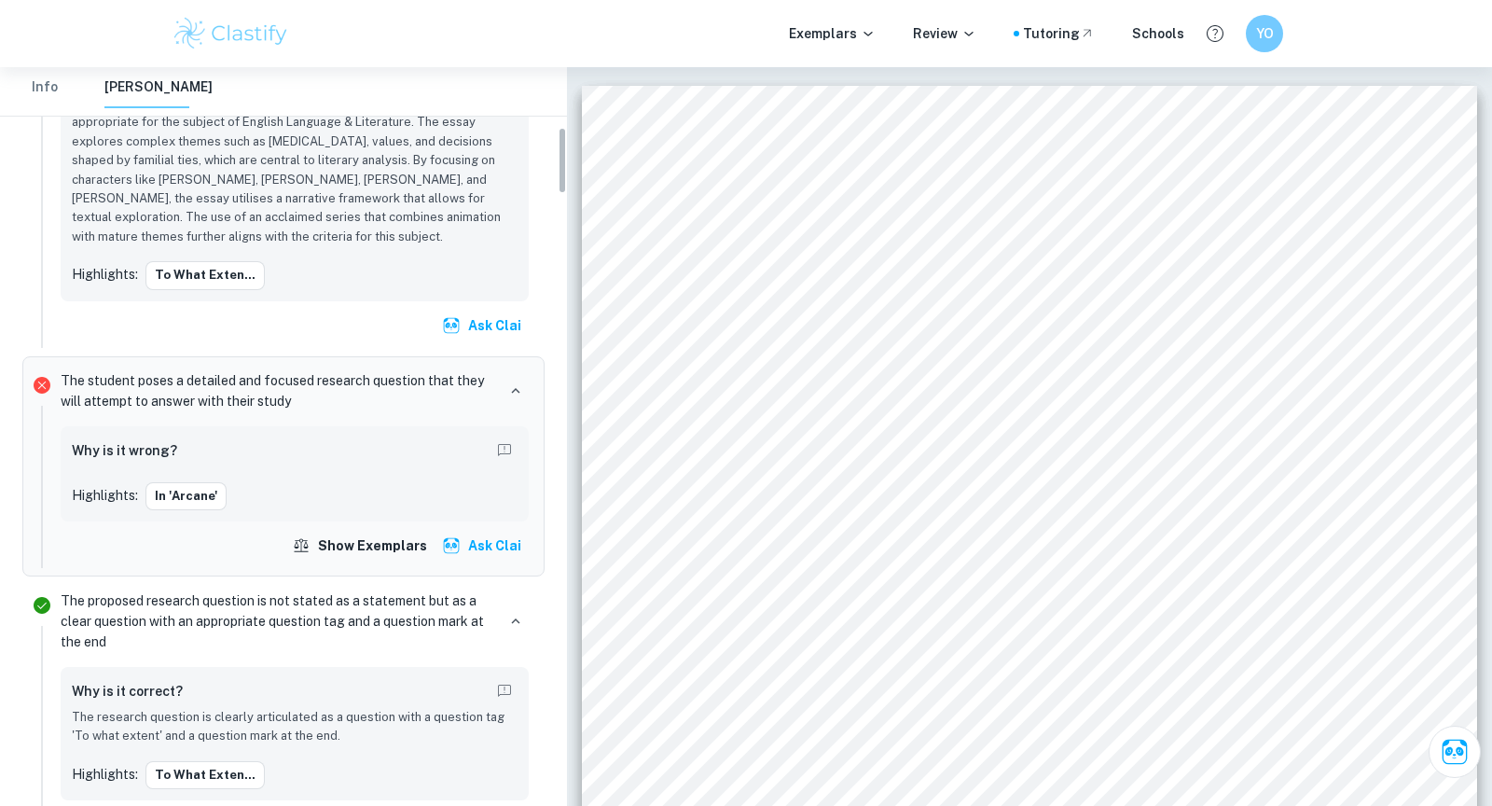
scroll to position [652, 0]
click at [172, 402] on p "The student poses a detailed and focused research question that they will attem…" at bounding box center [278, 393] width 434 height 41
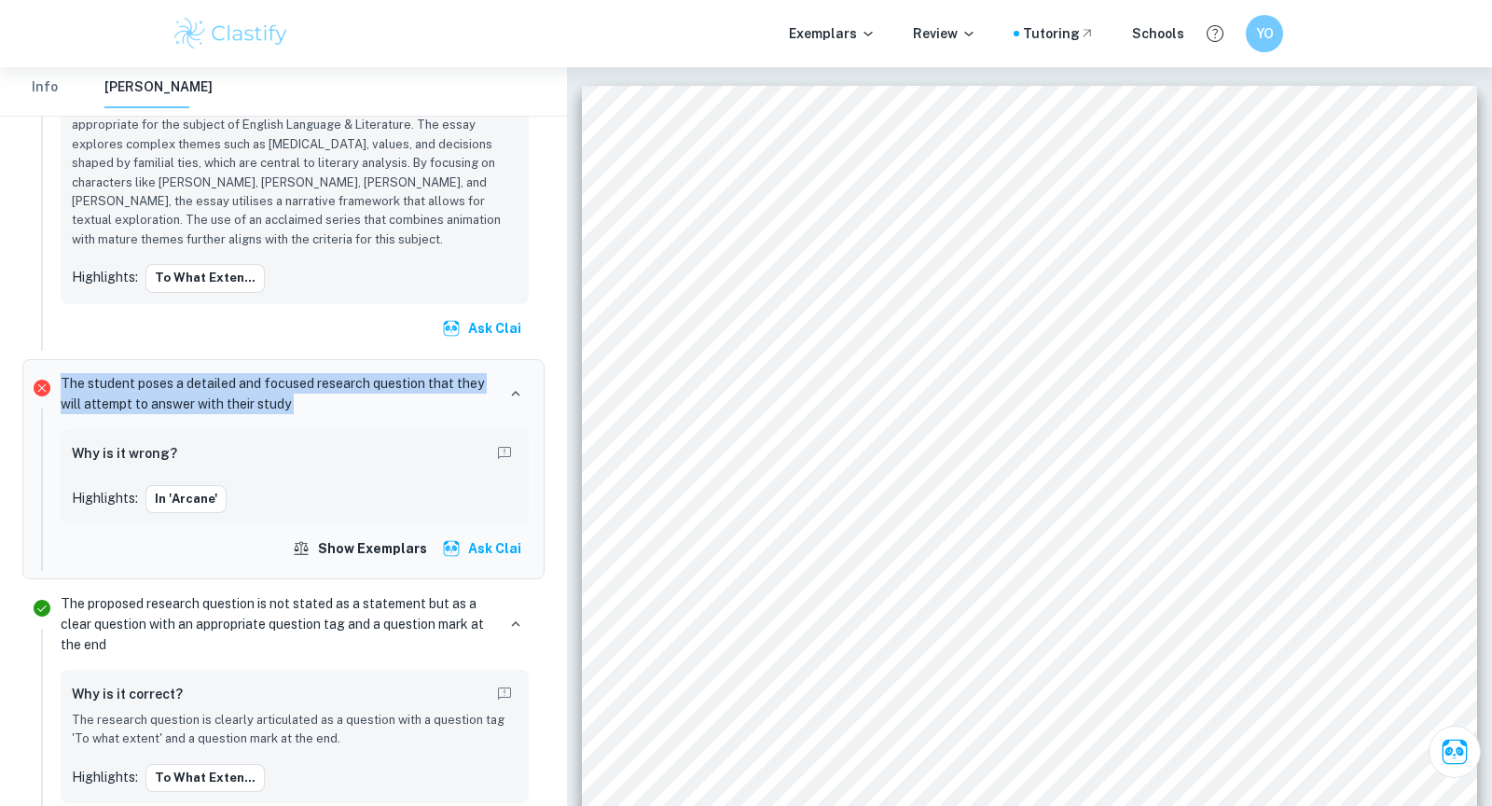
click at [172, 402] on p "The student poses a detailed and focused research question that they will attem…" at bounding box center [278, 393] width 434 height 41
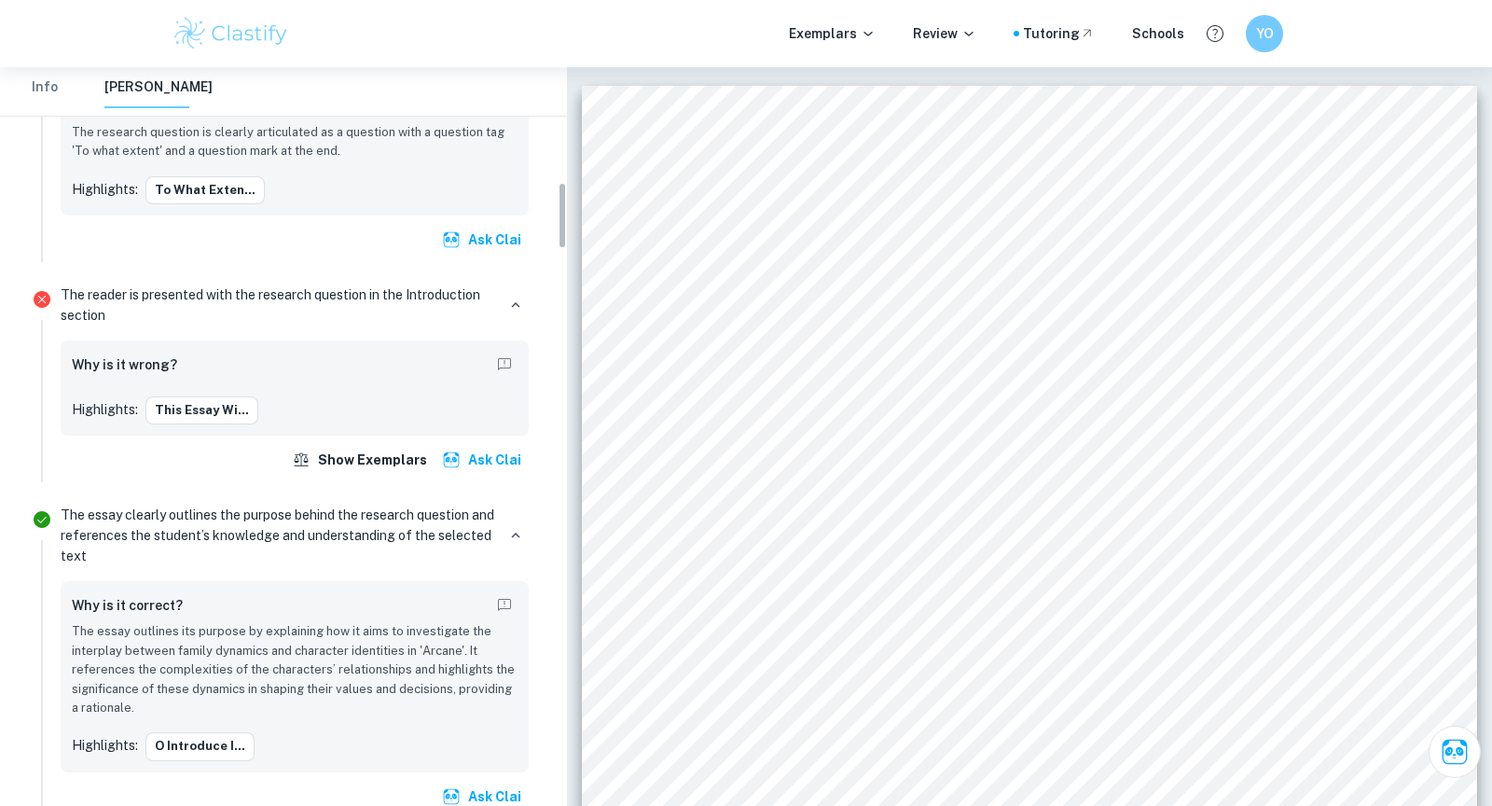
scroll to position [1255, 0]
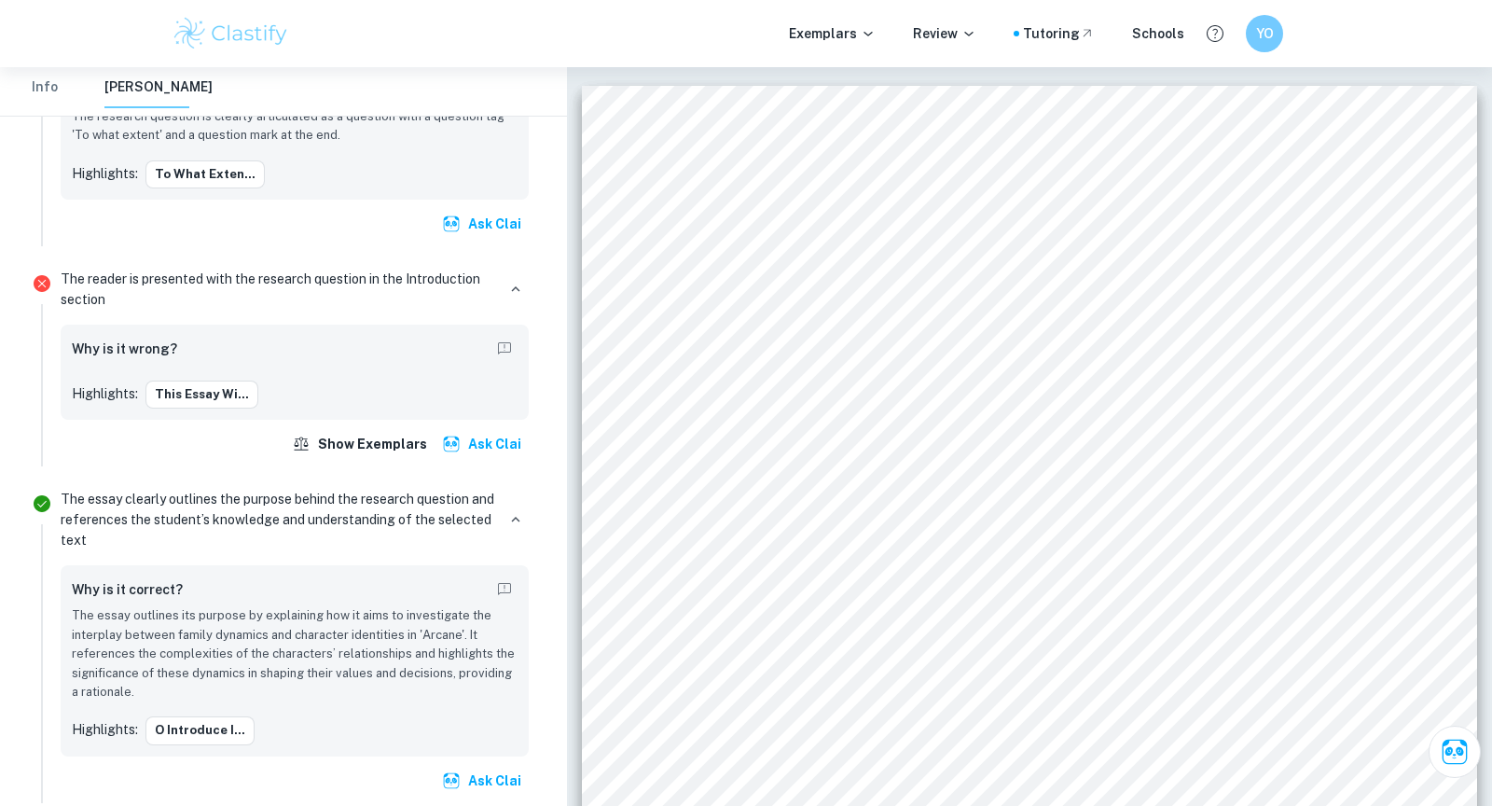
click at [214, 286] on p "The reader is presented with the research question in the Introduction section" at bounding box center [278, 289] width 434 height 41
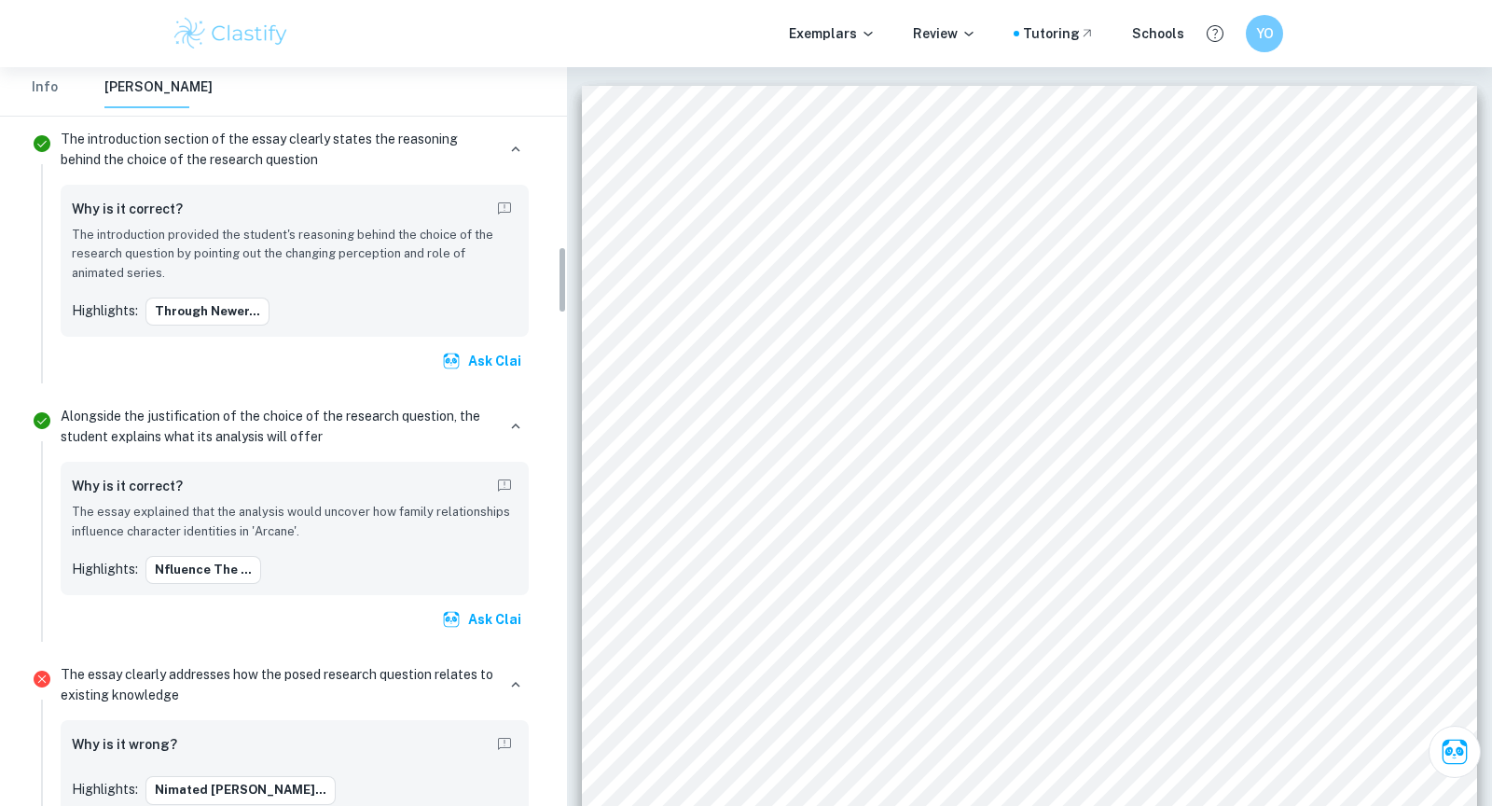
scroll to position [2266, 0]
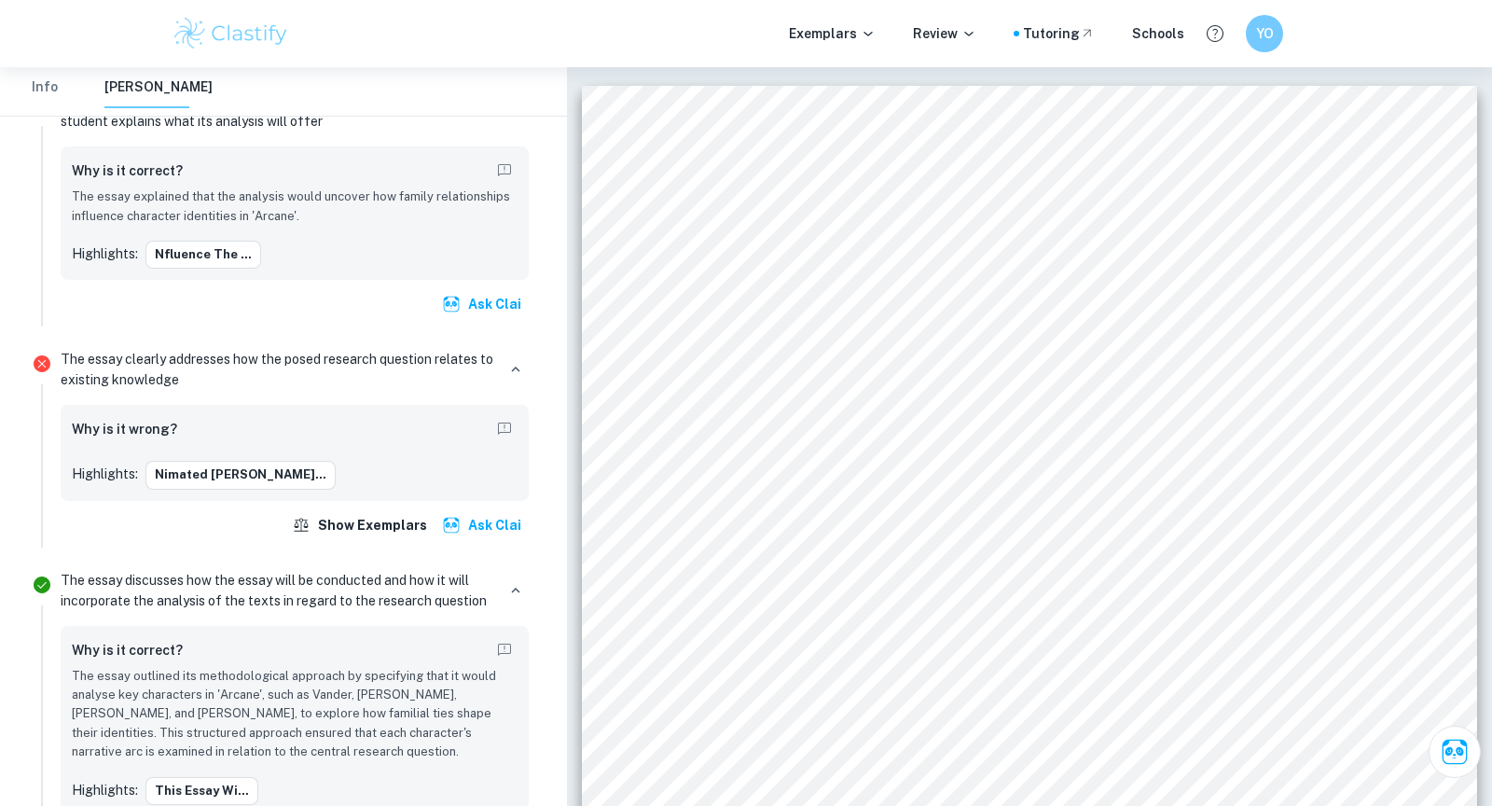
click at [212, 352] on p "The essay clearly addresses how the posed research question relates to existing…" at bounding box center [278, 369] width 434 height 41
click at [201, 467] on button "nimated conte..." at bounding box center [240, 475] width 190 height 28
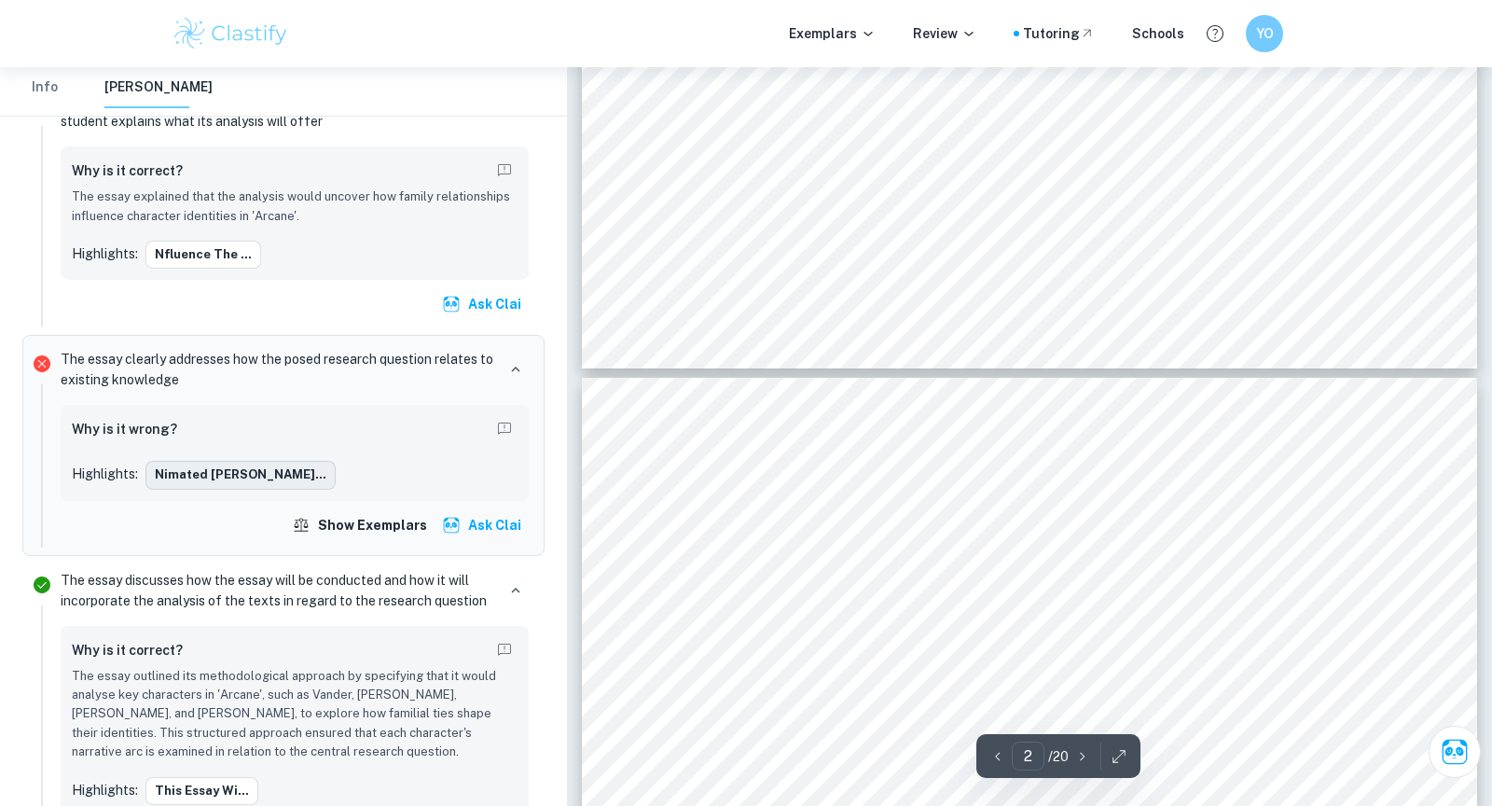
type input "3"
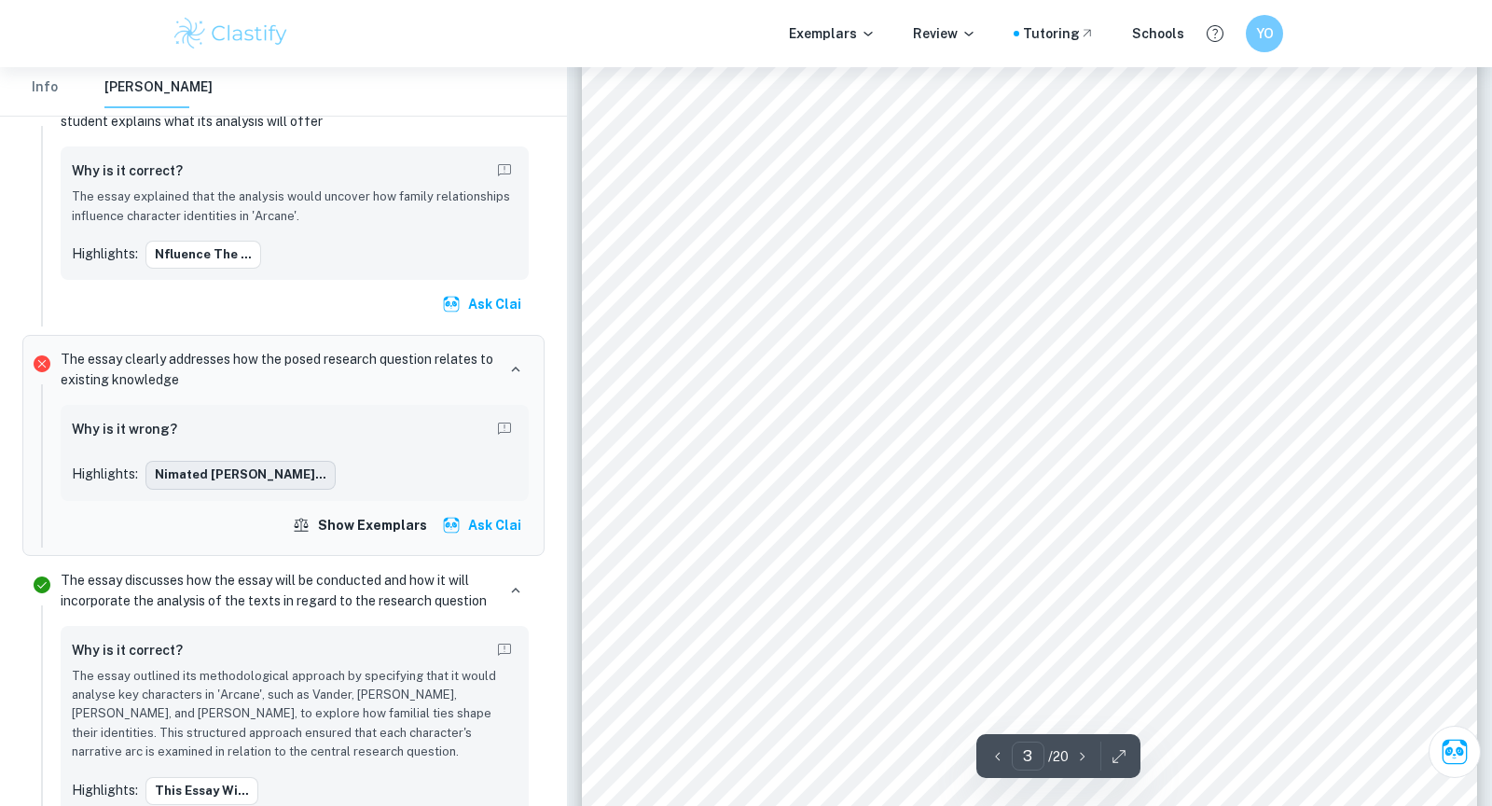
scroll to position [2568, 0]
click at [227, 349] on p "The essay clearly addresses how the posed research question relates to existing…" at bounding box center [278, 369] width 434 height 41
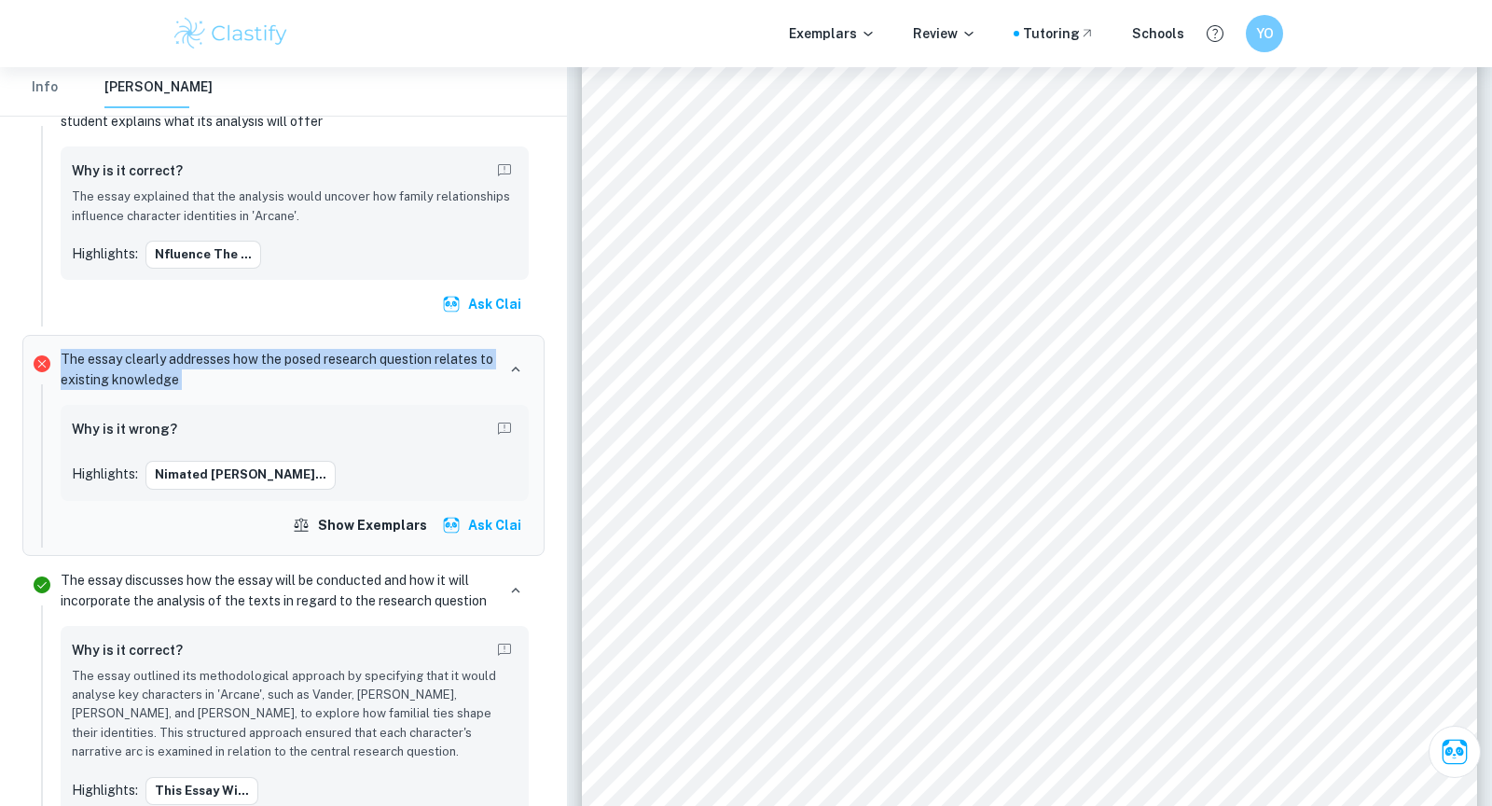
click at [227, 349] on p "The essay clearly addresses how the posed research question relates to existing…" at bounding box center [278, 369] width 434 height 41
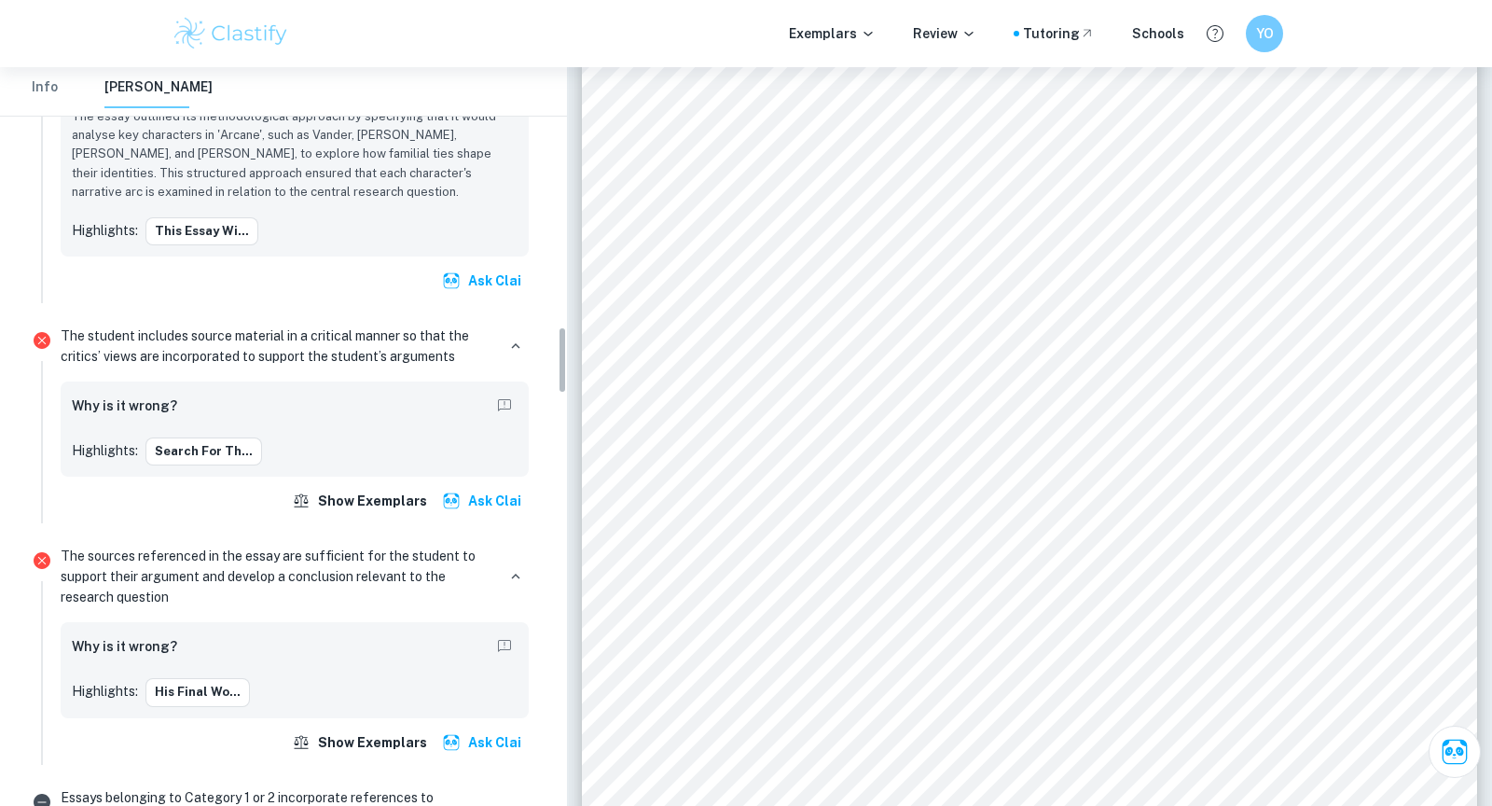
scroll to position [2827, 0]
click at [227, 339] on p "The student includes source material in a critical manner so that the critics’ …" at bounding box center [278, 344] width 434 height 41
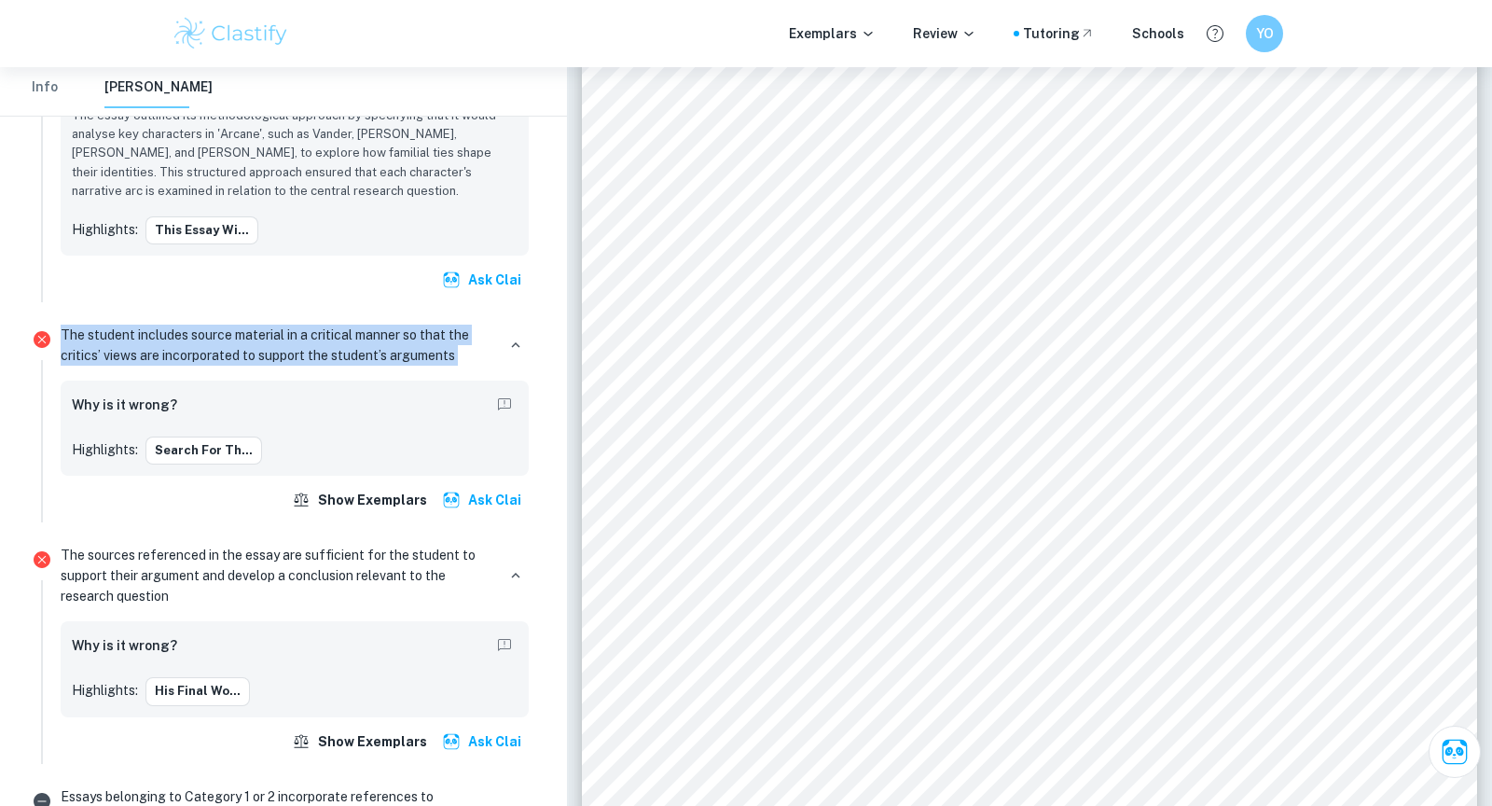
click at [227, 339] on p "The student includes source material in a critical manner so that the critics’ …" at bounding box center [278, 344] width 434 height 41
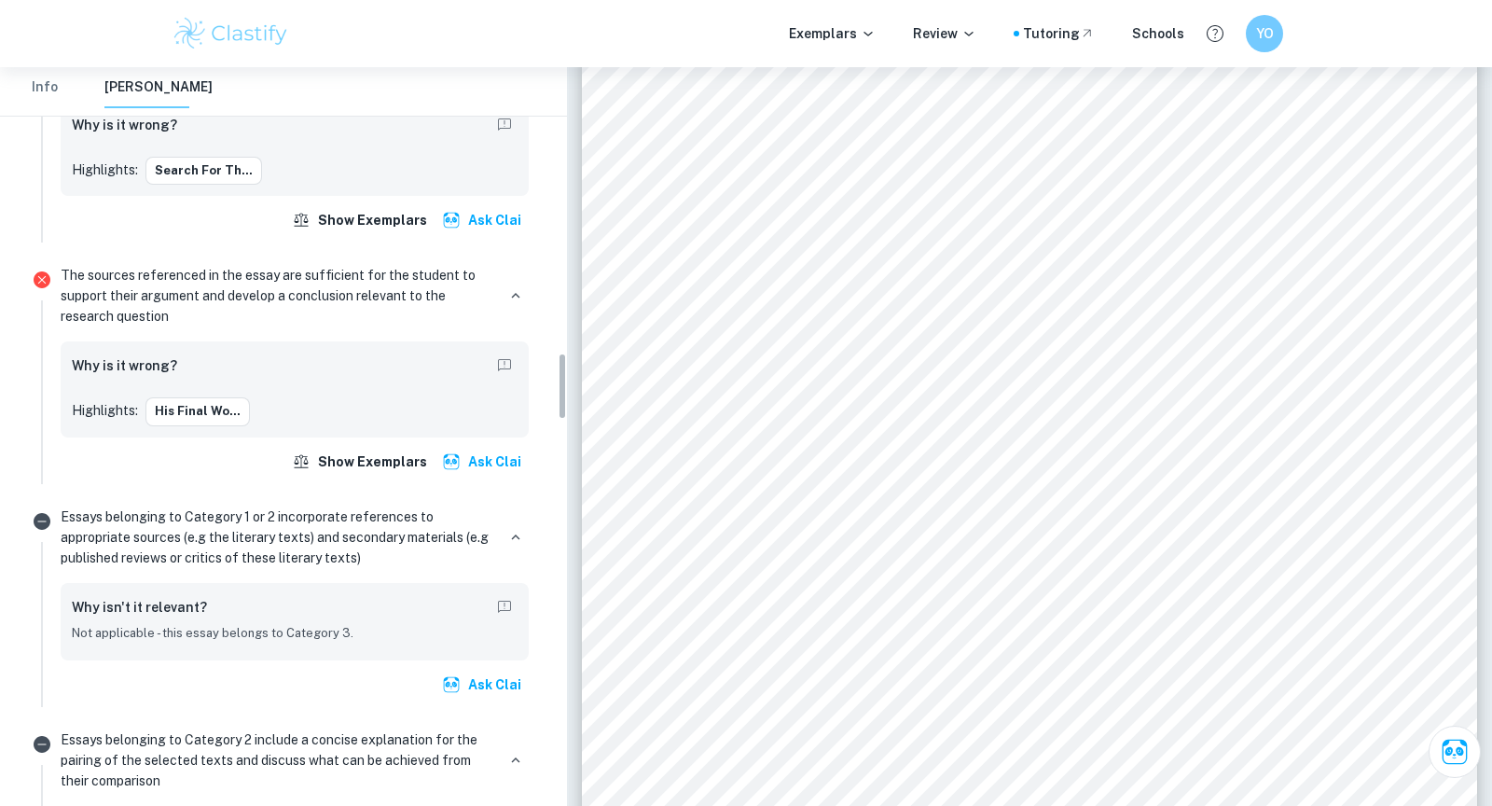
scroll to position [3170, 0]
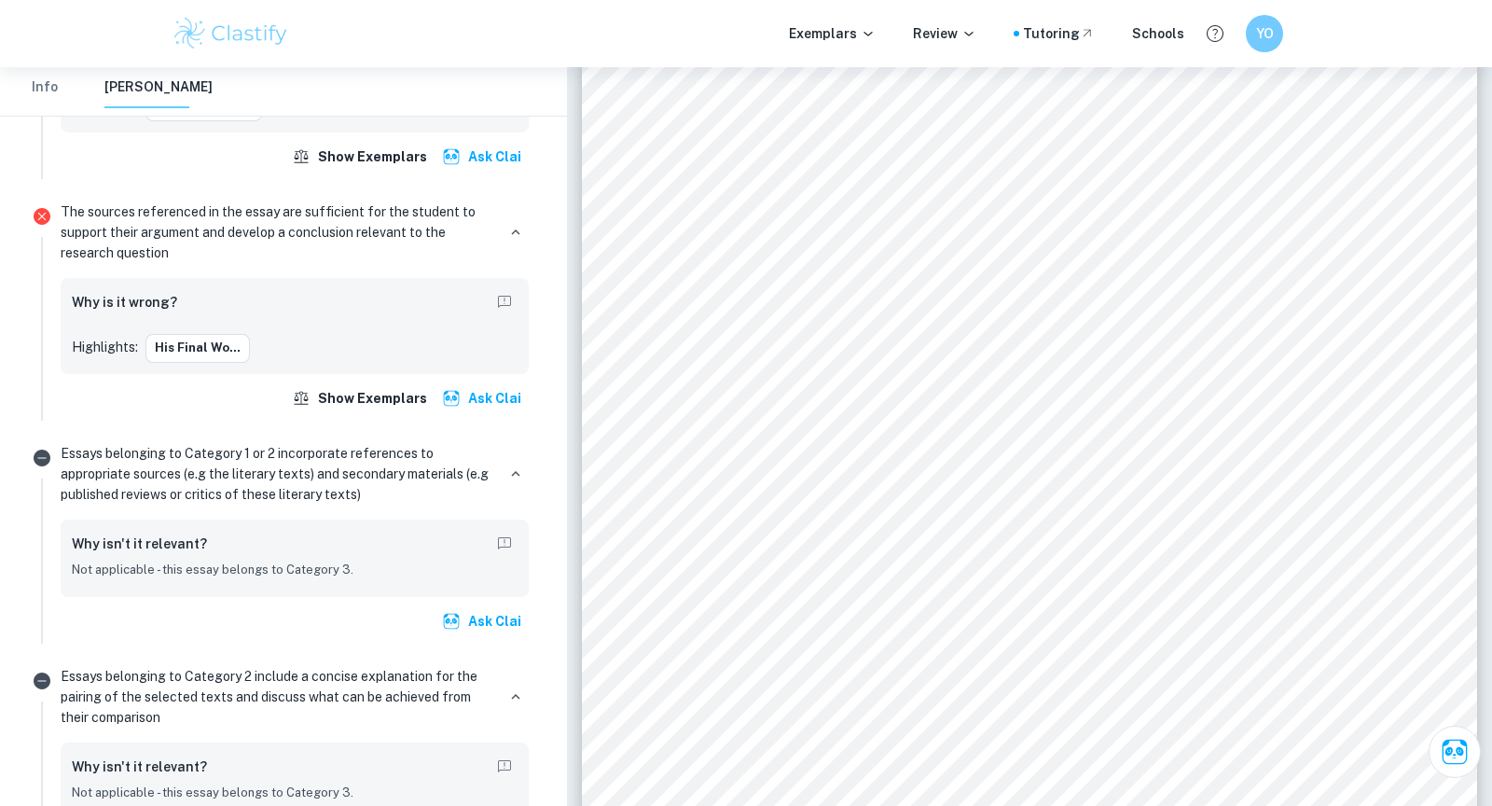
click at [287, 201] on p "The sources referenced in the essay are sufficient for the student to support t…" at bounding box center [278, 232] width 434 height 62
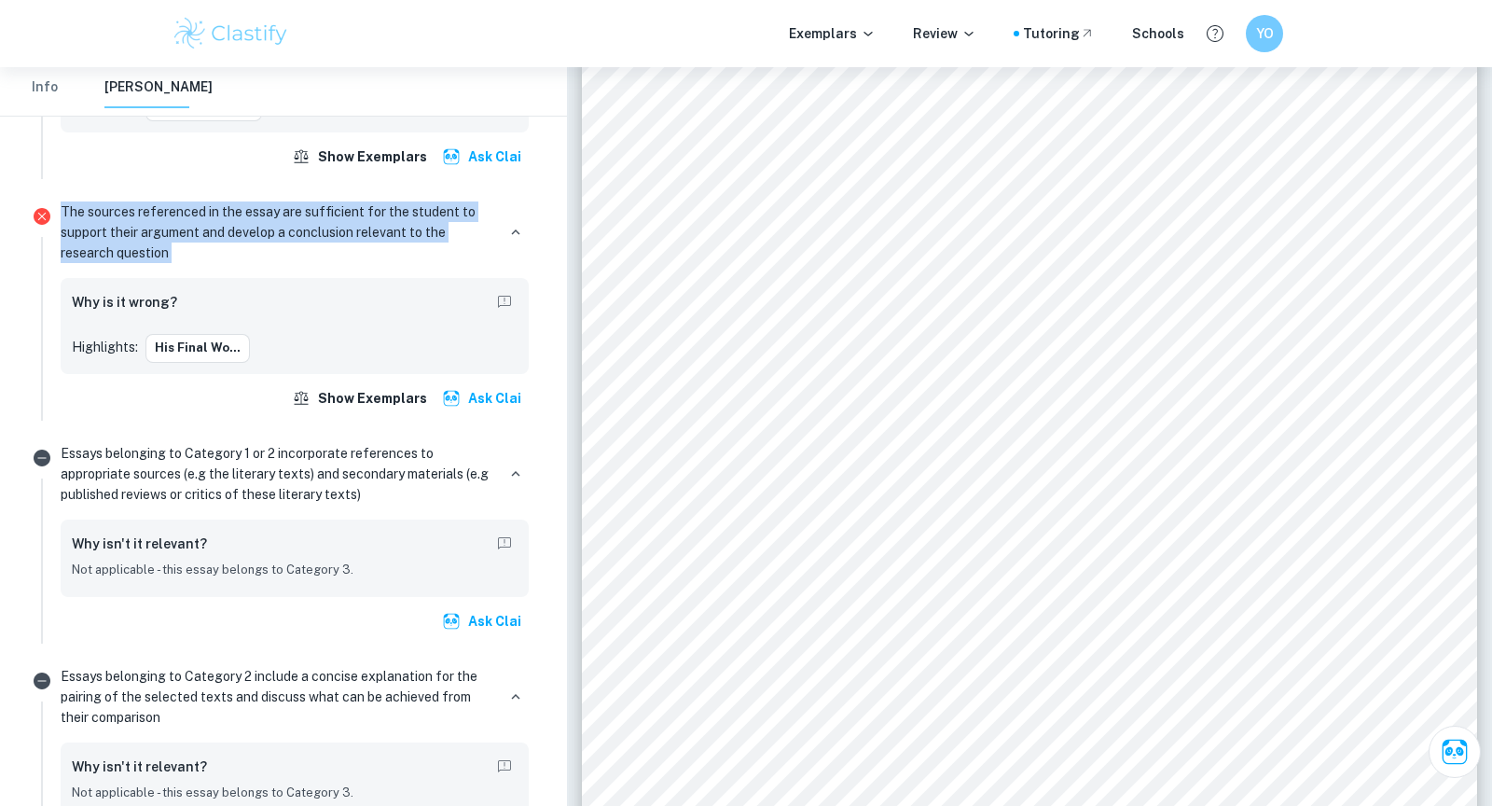
click at [287, 201] on p "The sources referenced in the essay are sufficient for the student to support t…" at bounding box center [278, 232] width 434 height 62
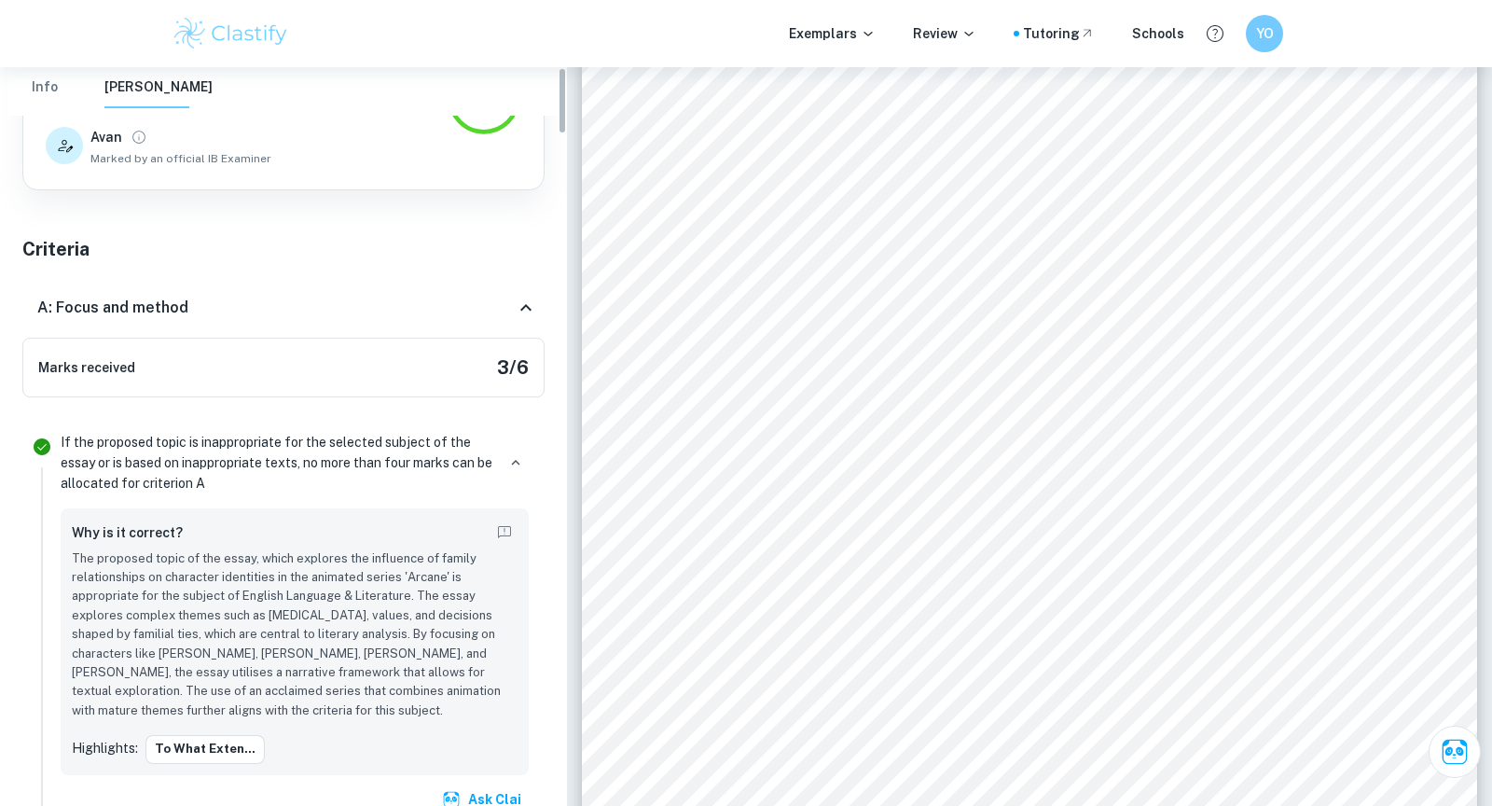
scroll to position [0, 0]
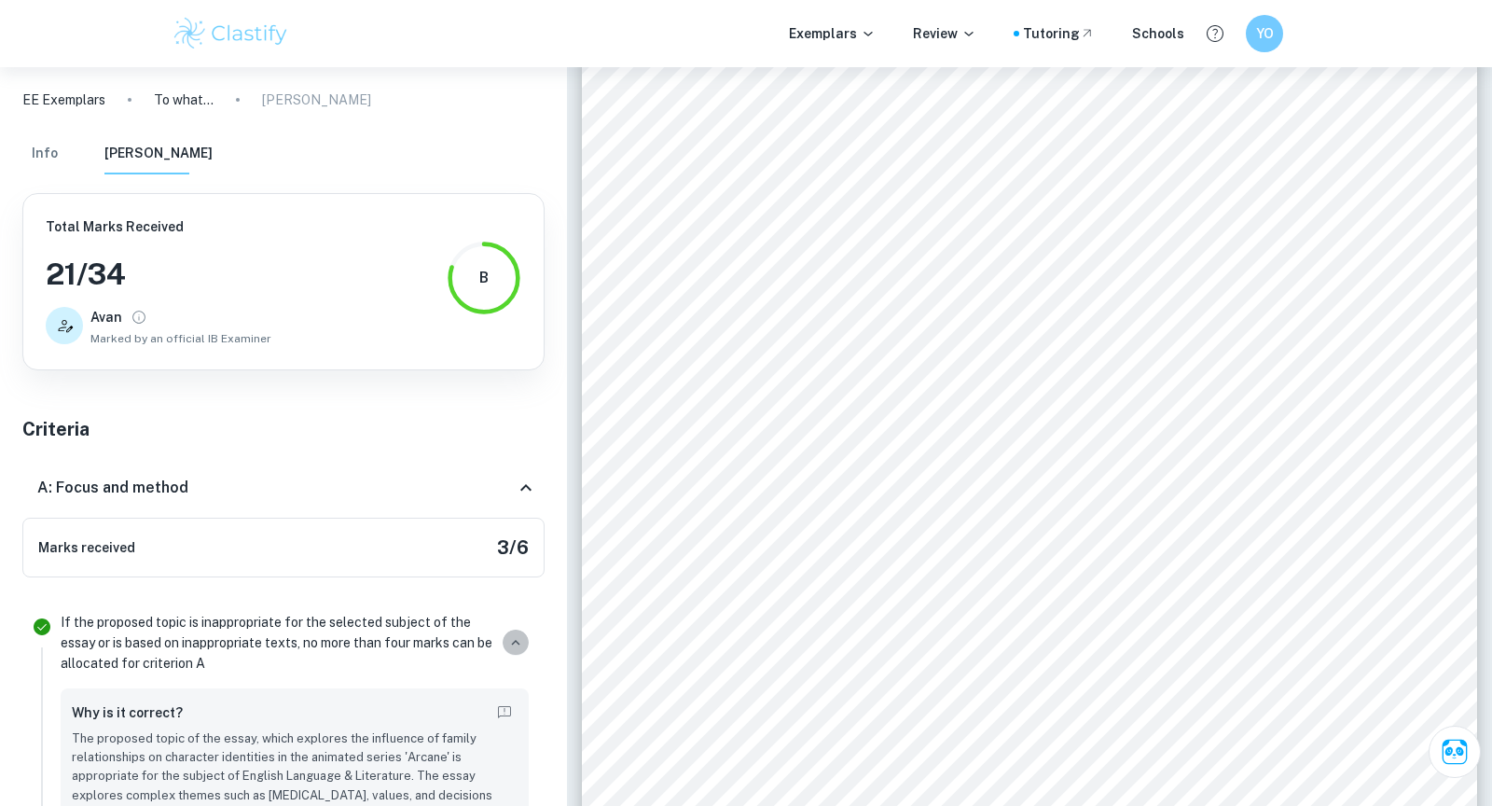
click at [515, 634] on icon "button" at bounding box center [515, 642] width 17 height 17
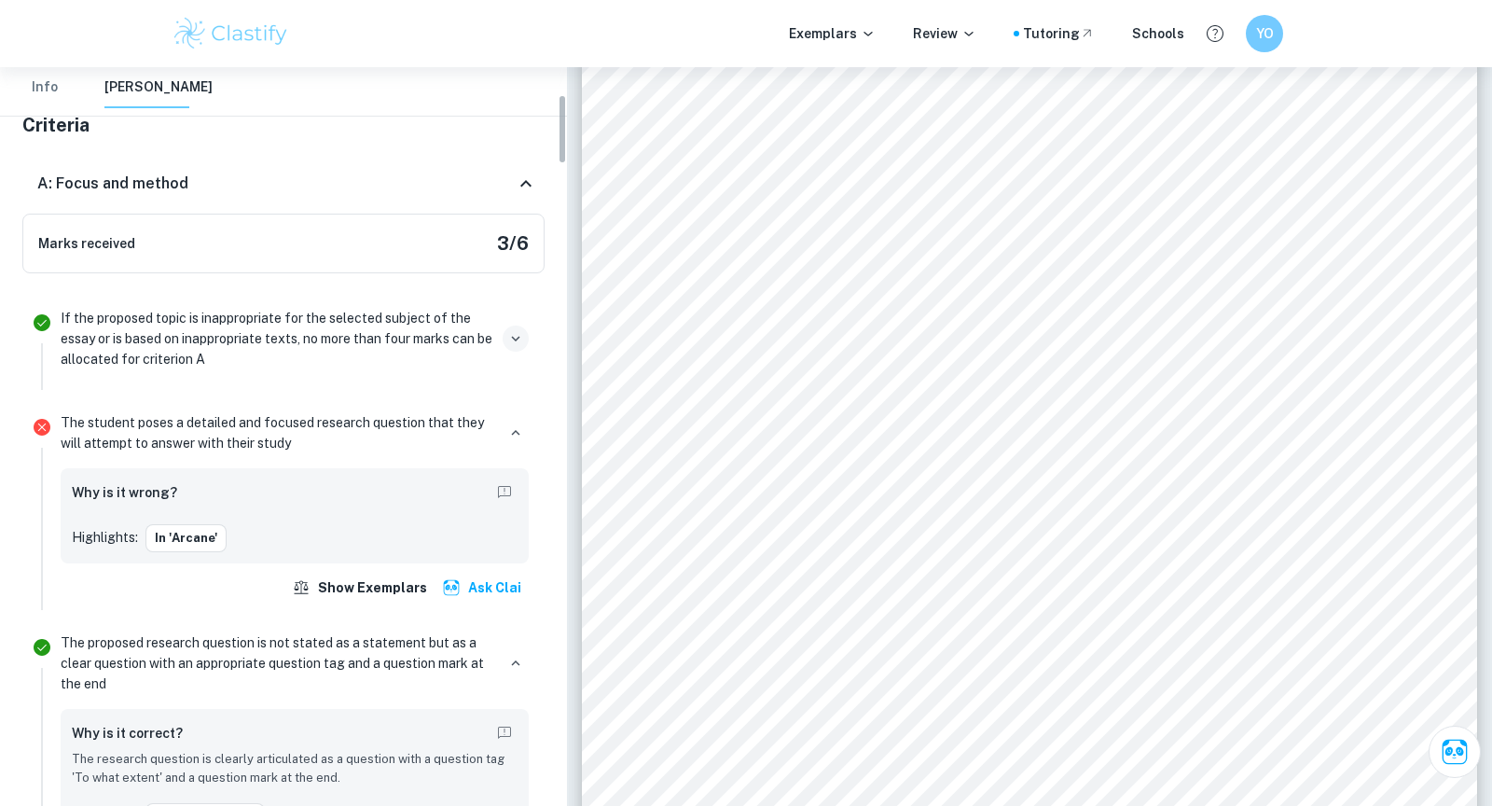
scroll to position [174, 0]
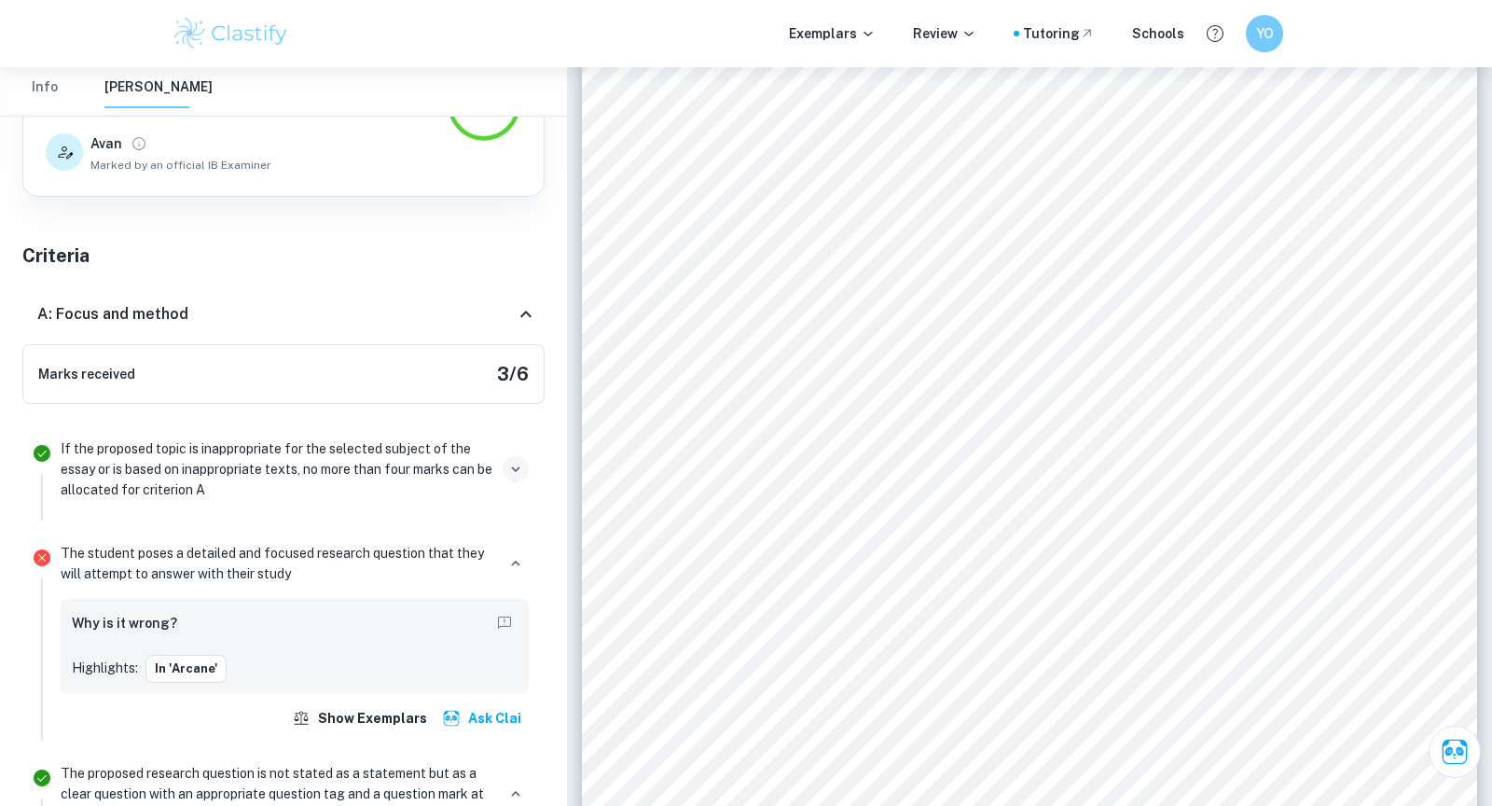
click at [521, 318] on icon at bounding box center [526, 314] width 22 height 22
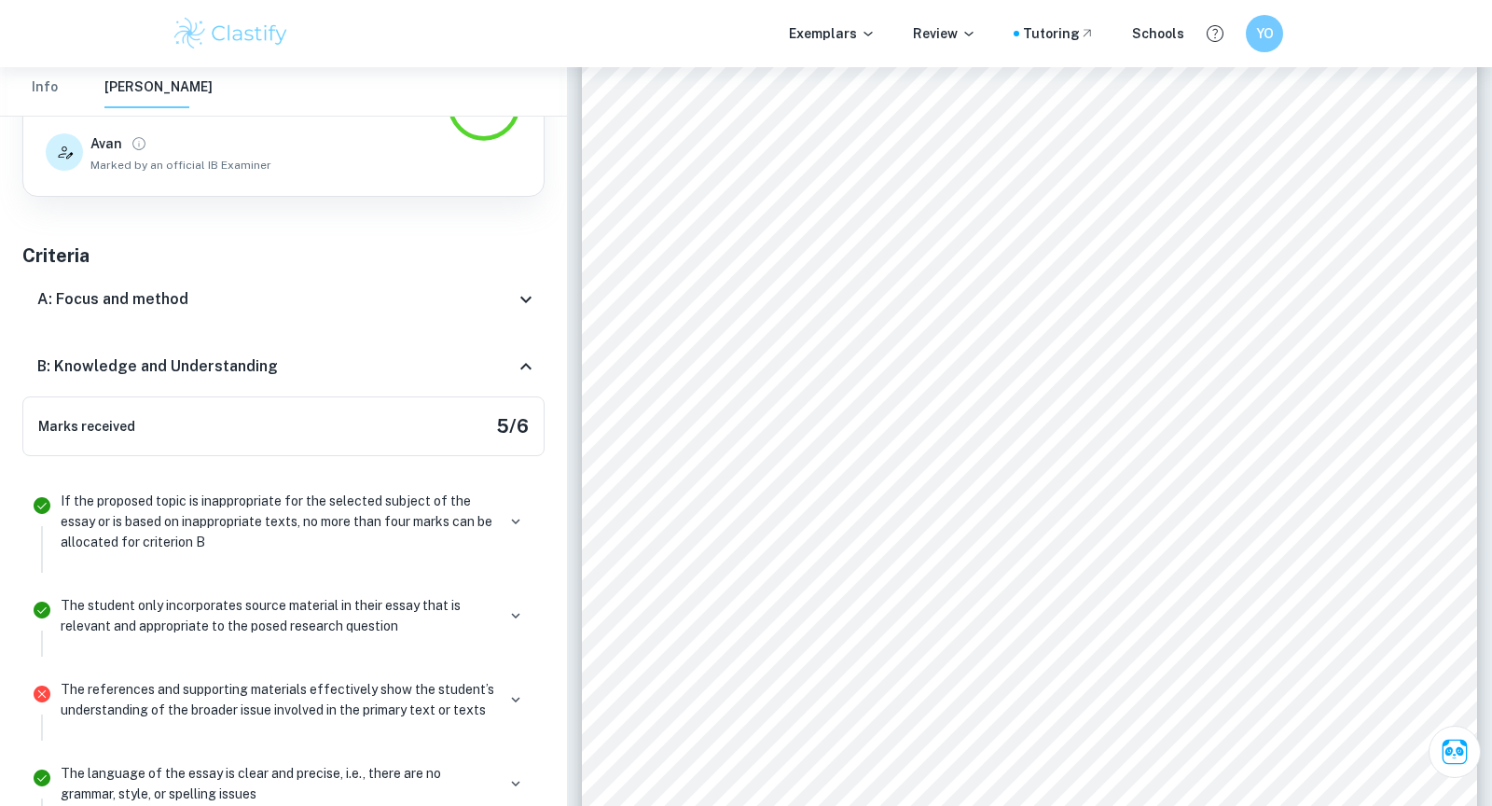
click at [526, 372] on icon at bounding box center [526, 366] width 22 height 22
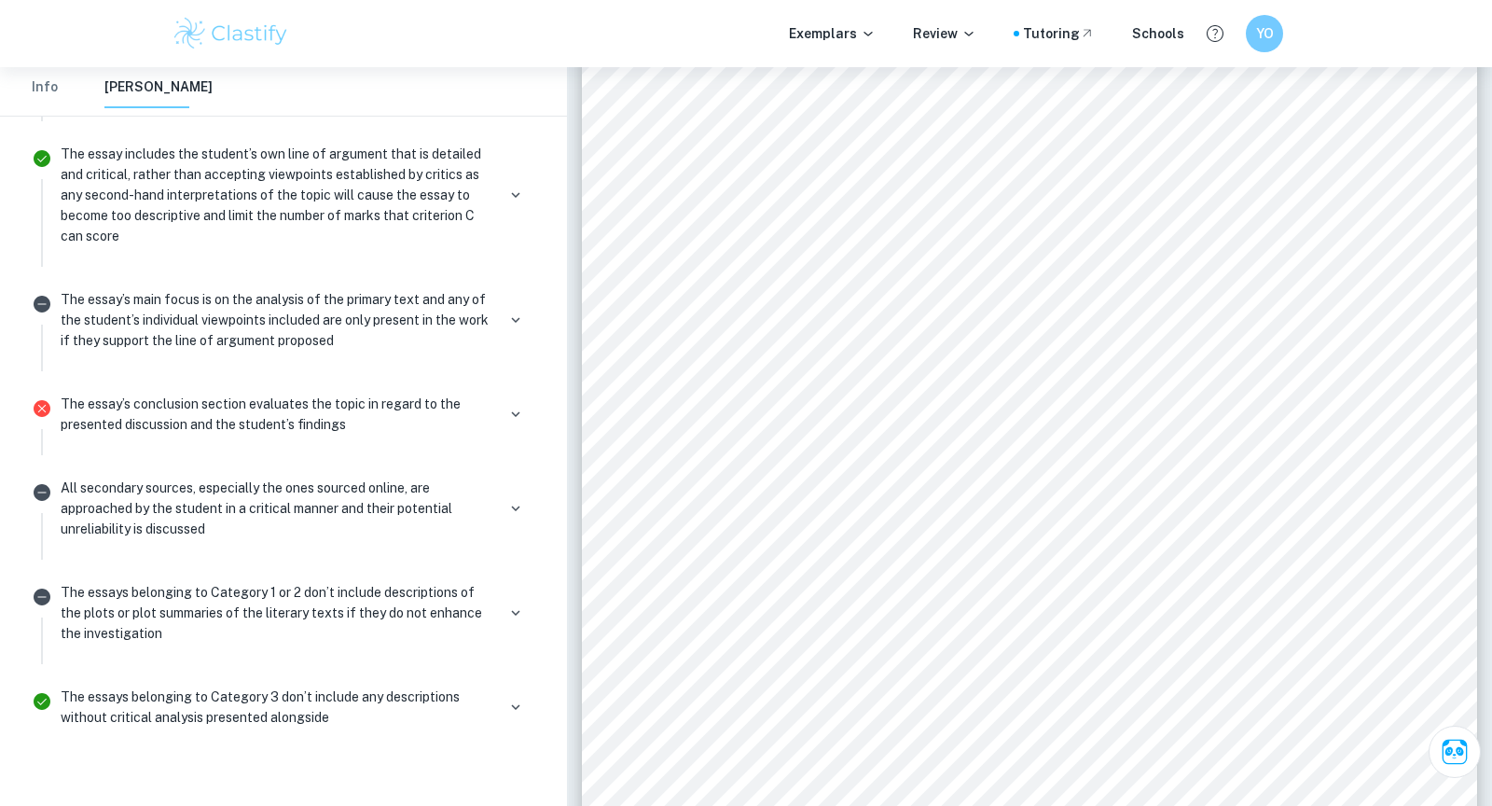
scroll to position [822, 0]
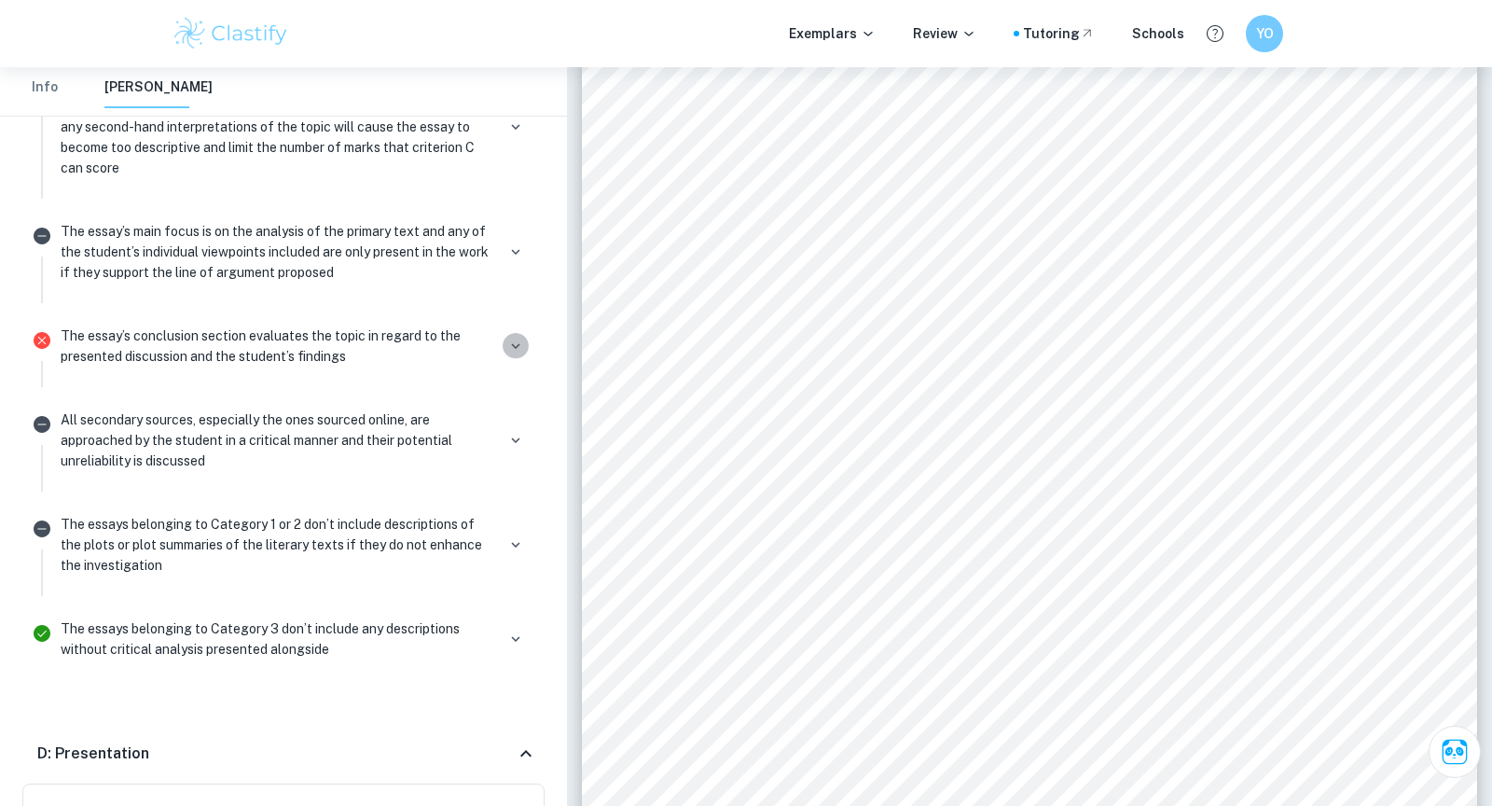
click at [516, 337] on icon "button" at bounding box center [515, 345] width 17 height 17
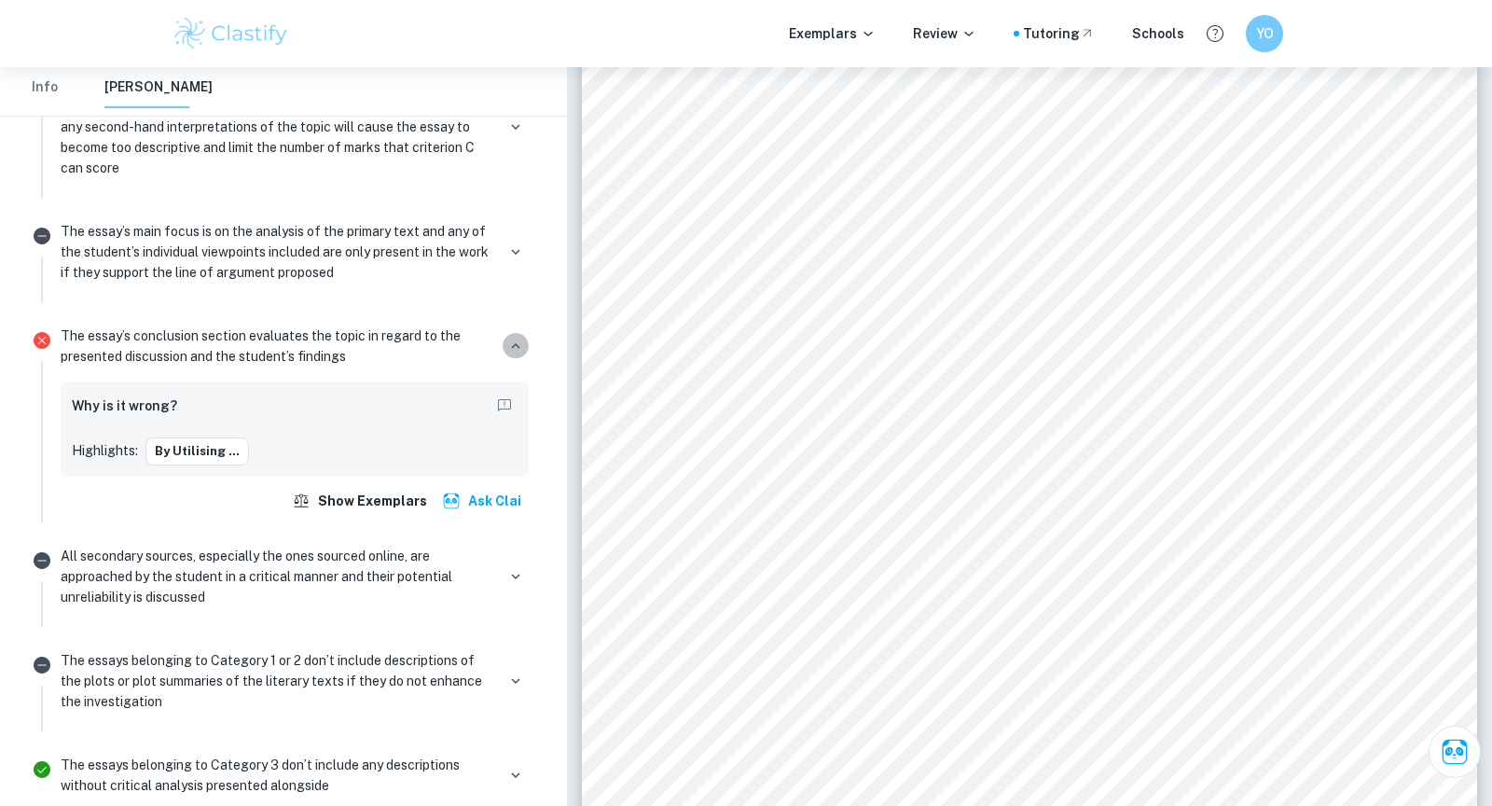
click at [516, 337] on icon "button" at bounding box center [515, 345] width 17 height 17
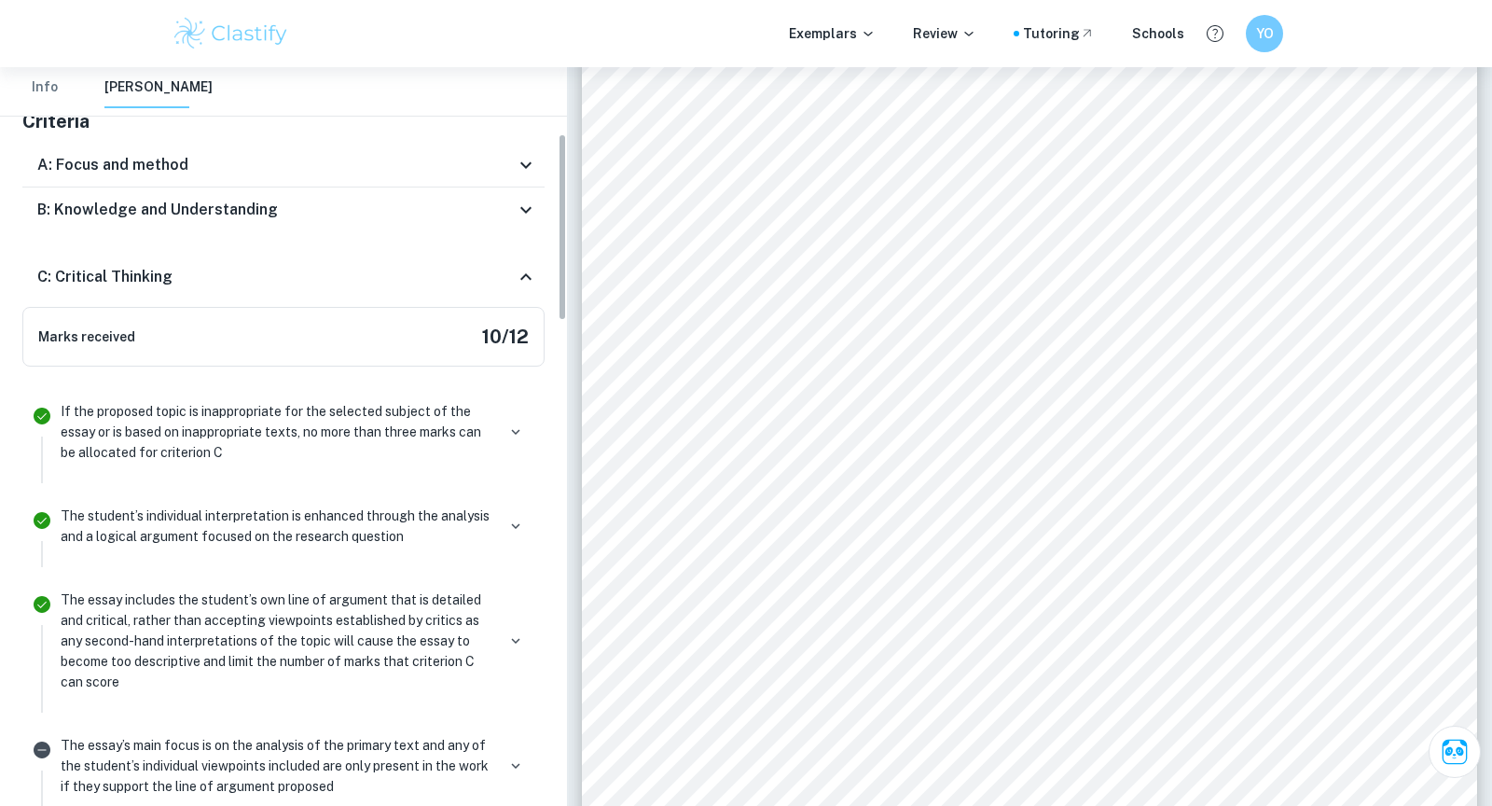
scroll to position [260, 0]
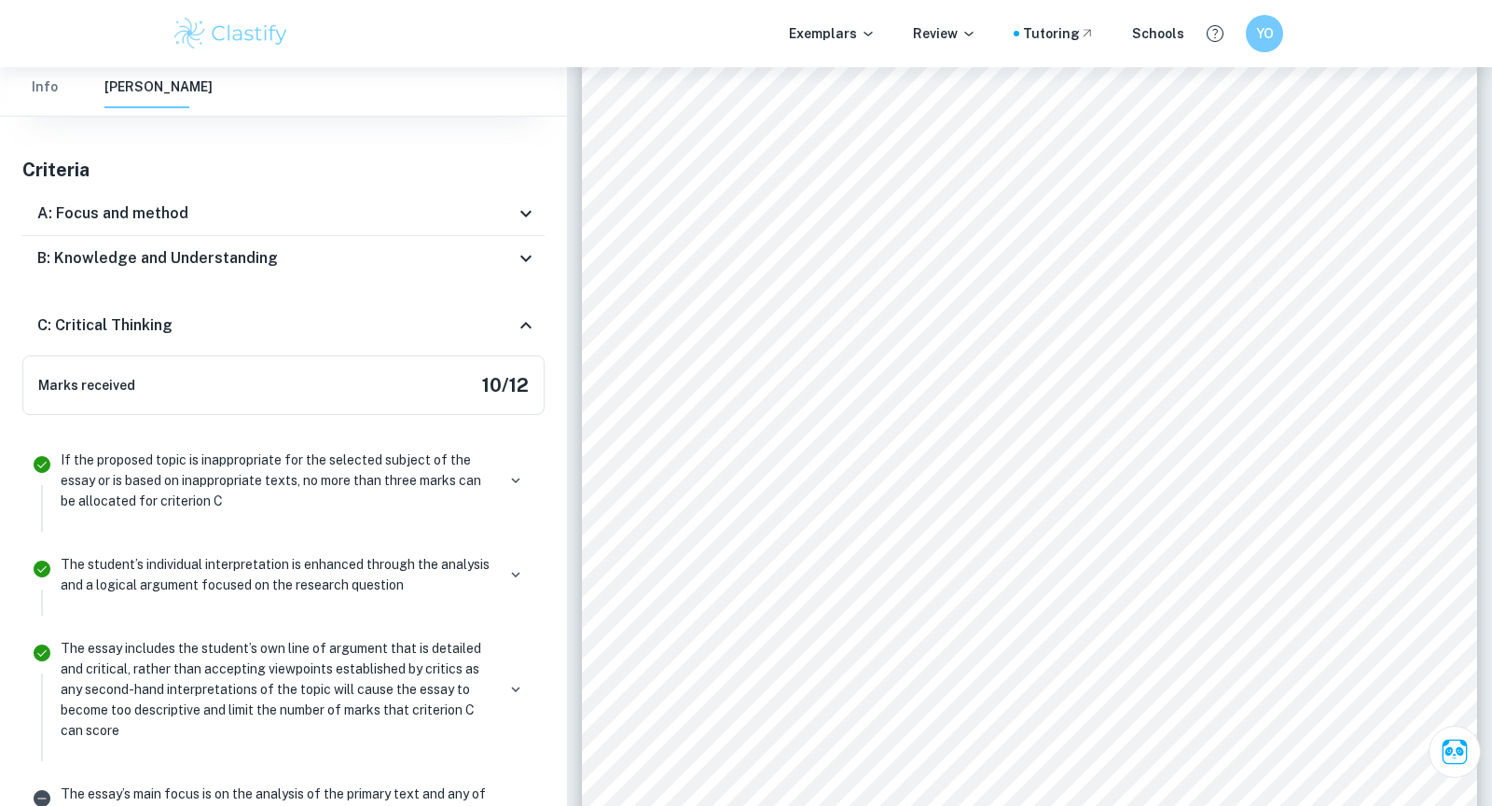
click at [222, 22] on img at bounding box center [231, 33] width 118 height 37
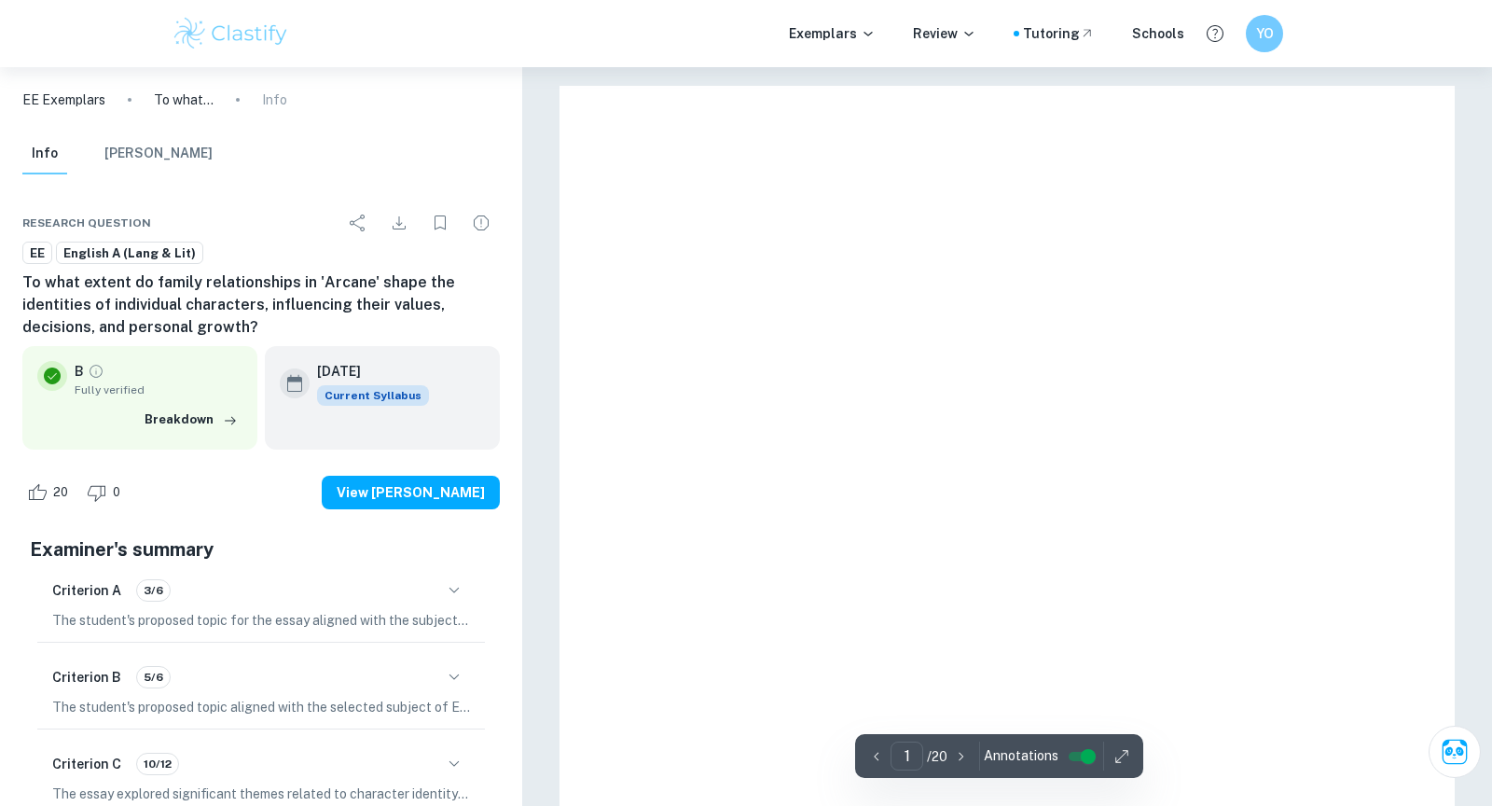
click at [812, 50] on div "Exemplars Review Tutoring Schools YO" at bounding box center [745, 33] width 1193 height 37
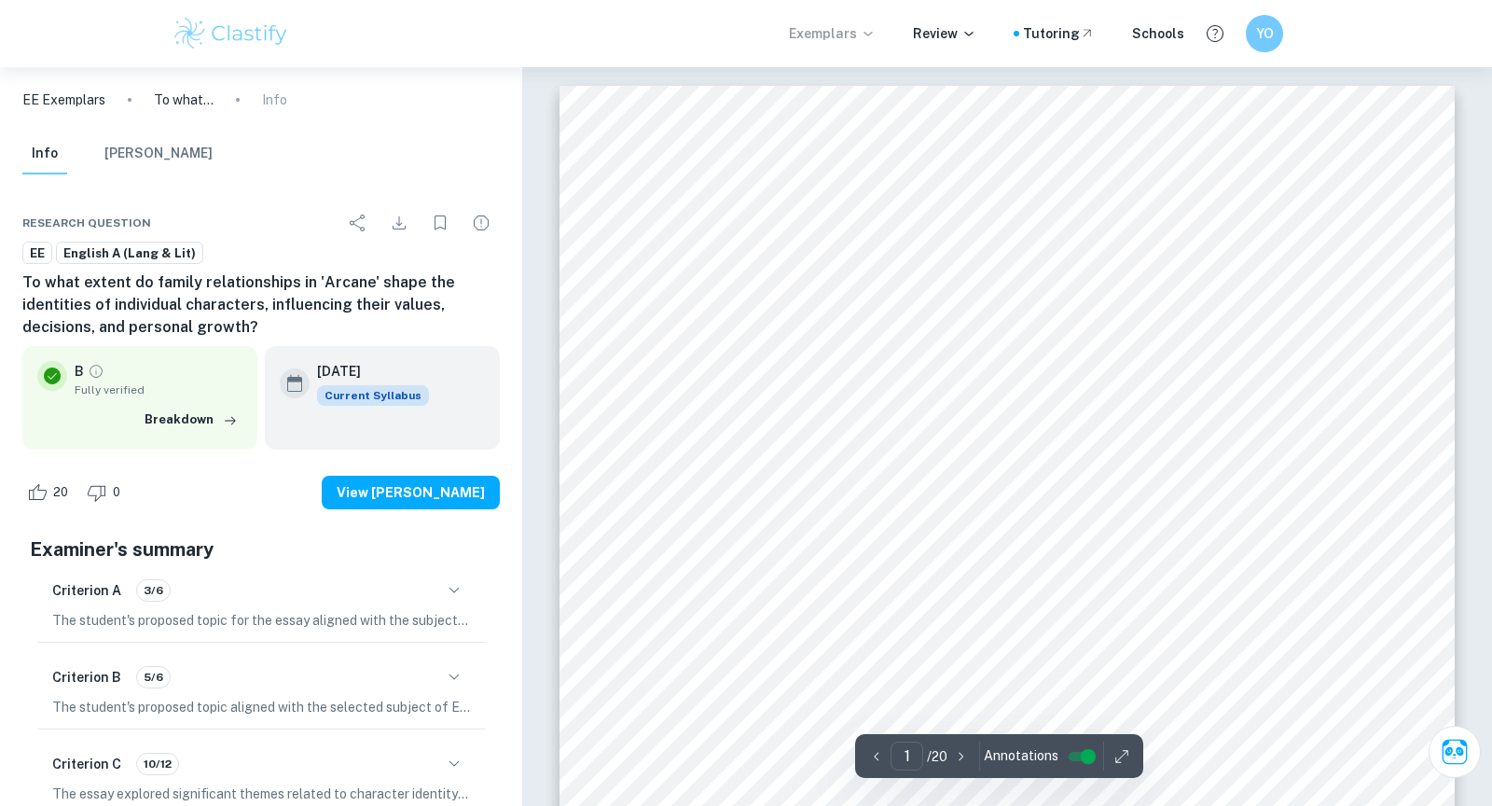
click at [812, 43] on p "Exemplars" at bounding box center [832, 33] width 87 height 21
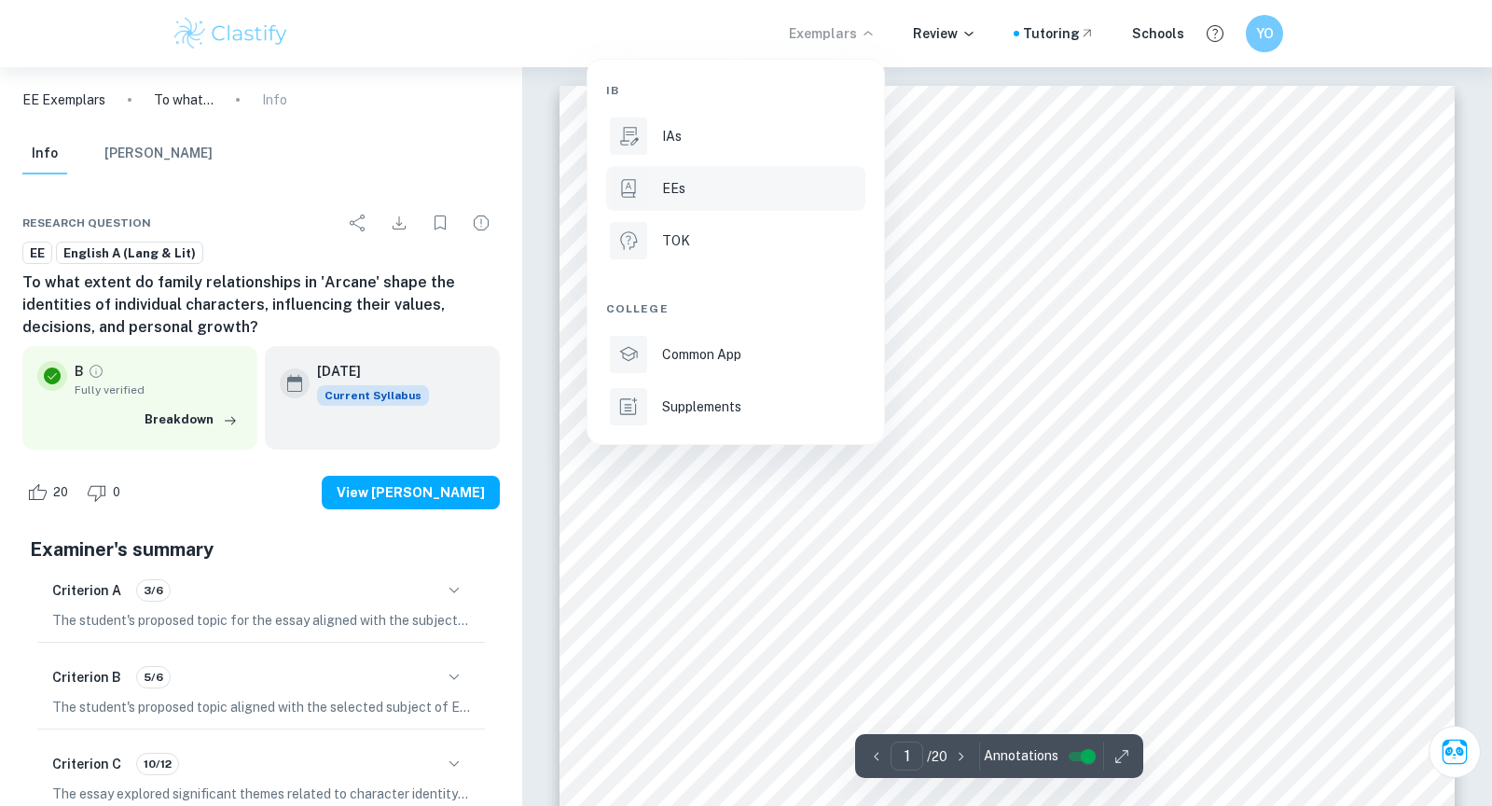
click at [654, 199] on li "EEs" at bounding box center [735, 188] width 259 height 45
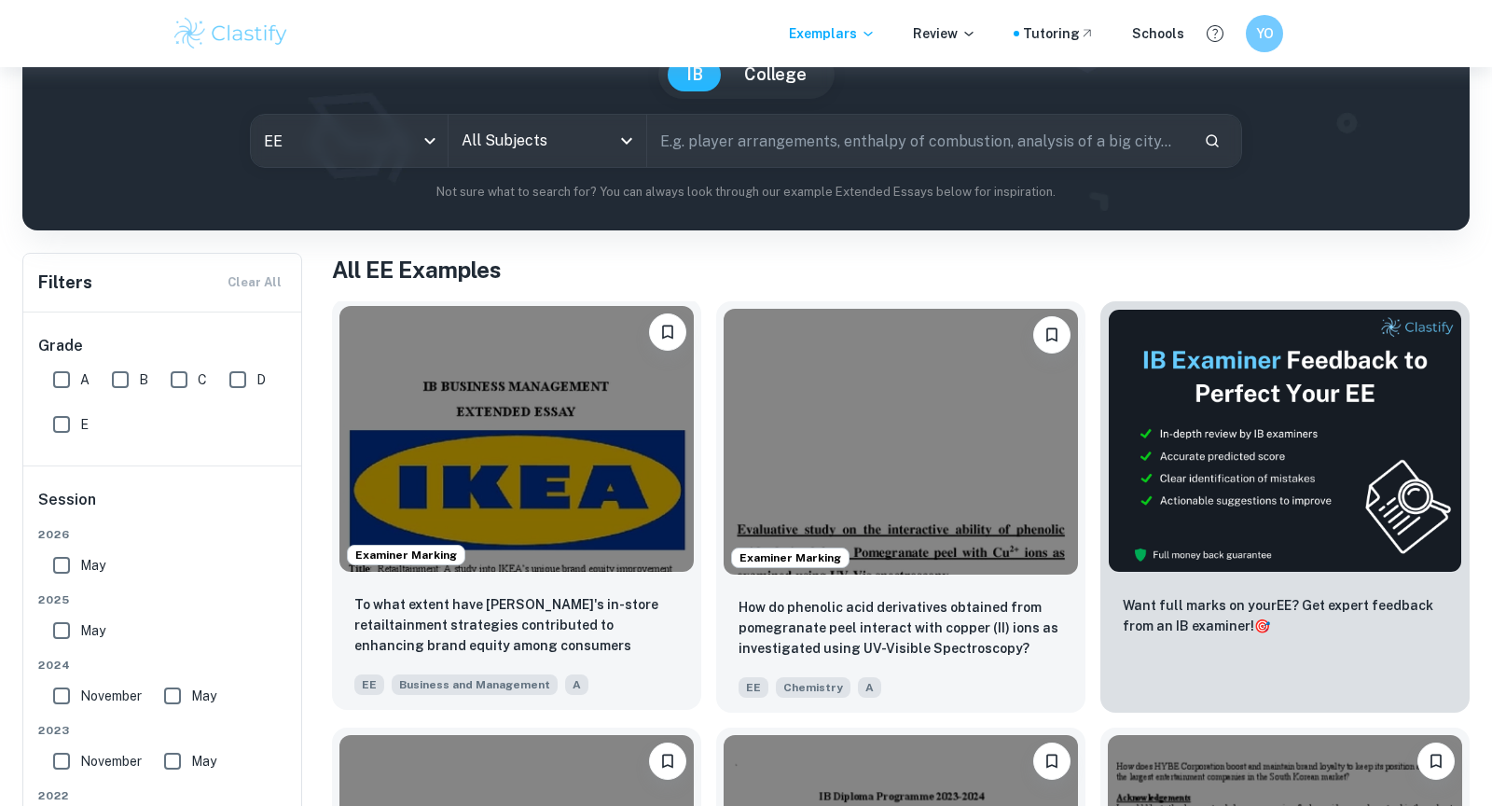
scroll to position [234, 0]
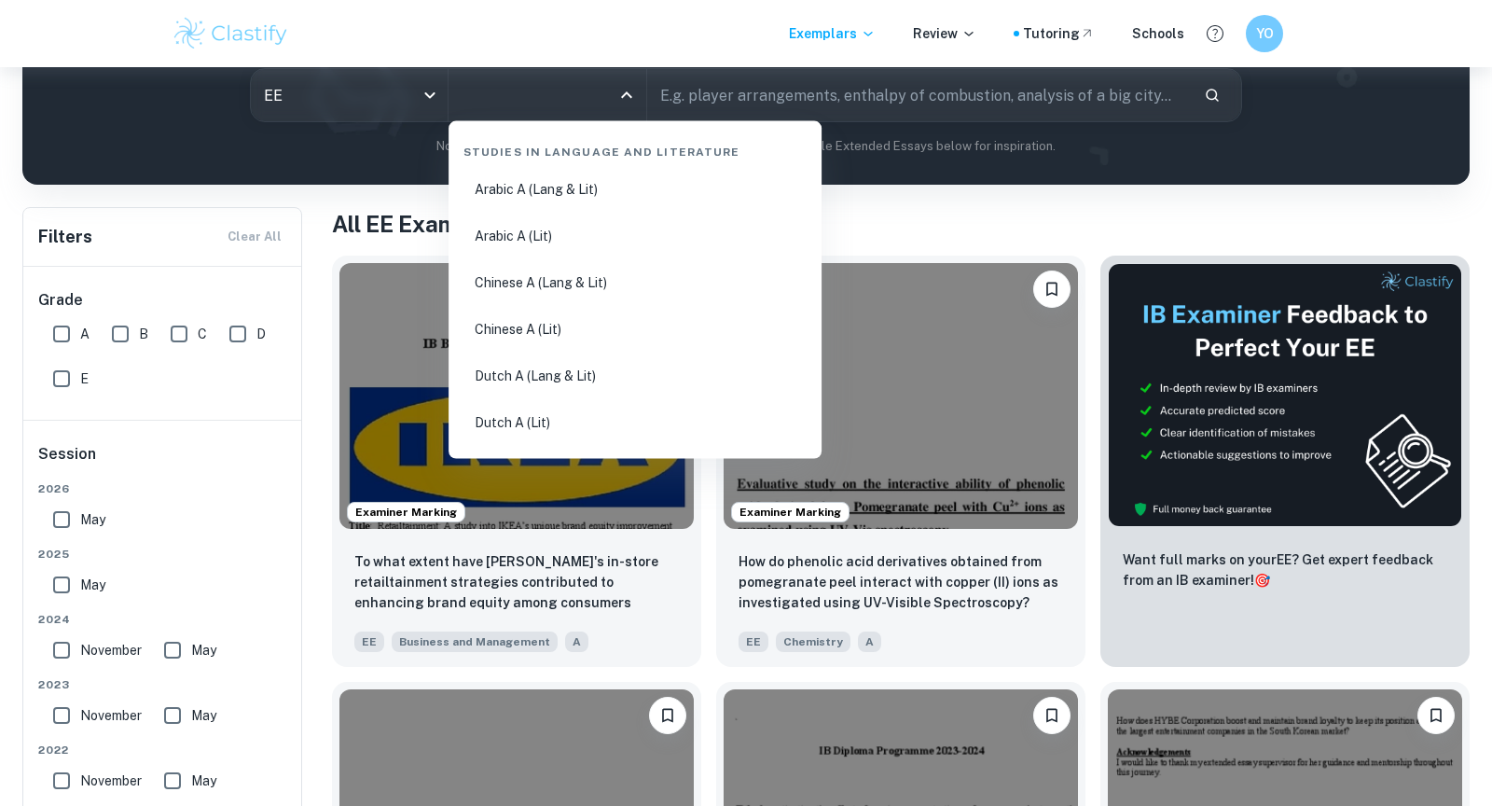
click at [572, 96] on input "All Subjects" at bounding box center [533, 94] width 152 height 35
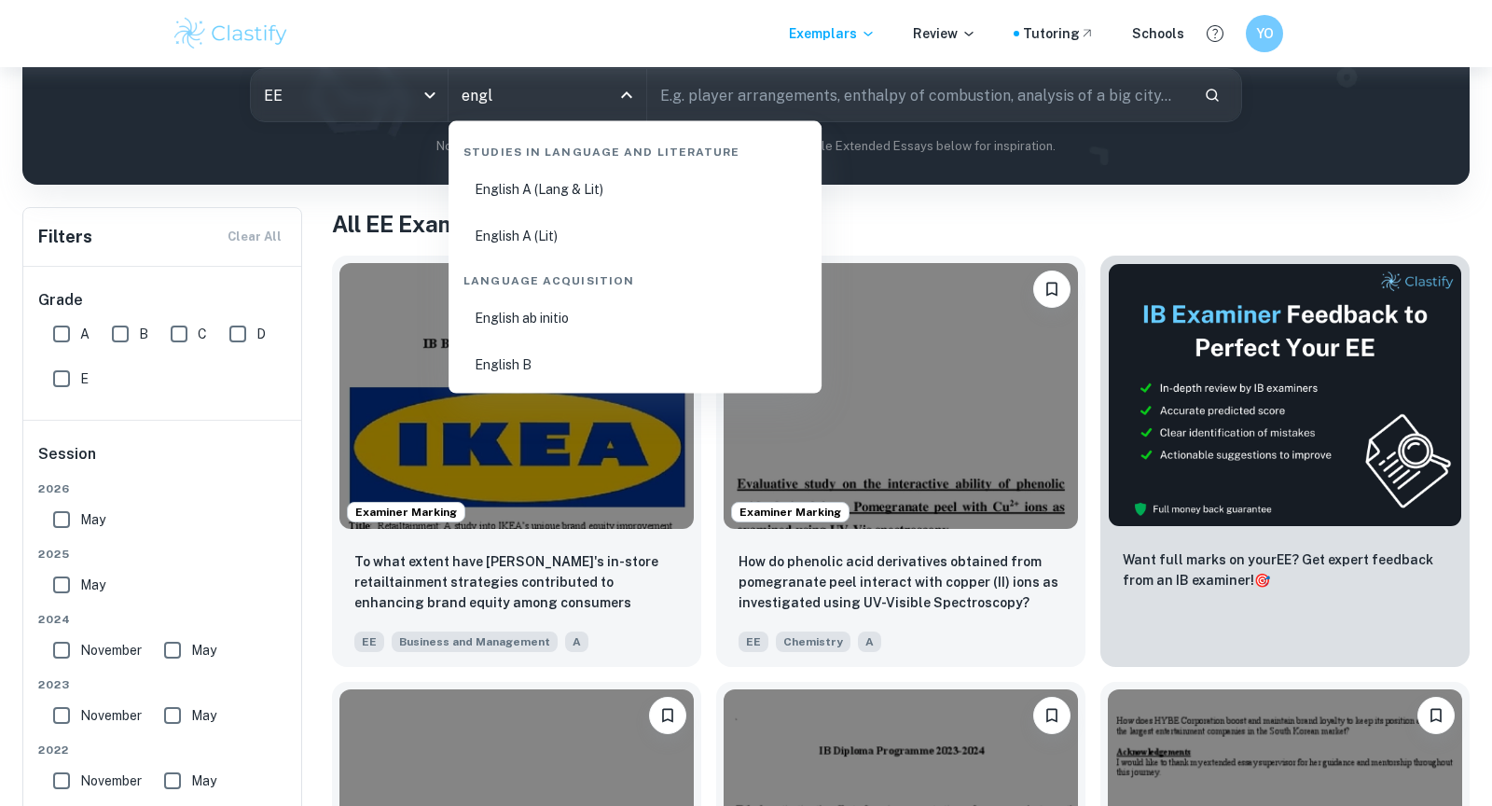
type input "engli"
click at [556, 172] on li "English A (Lang & Lit)" at bounding box center [635, 189] width 358 height 43
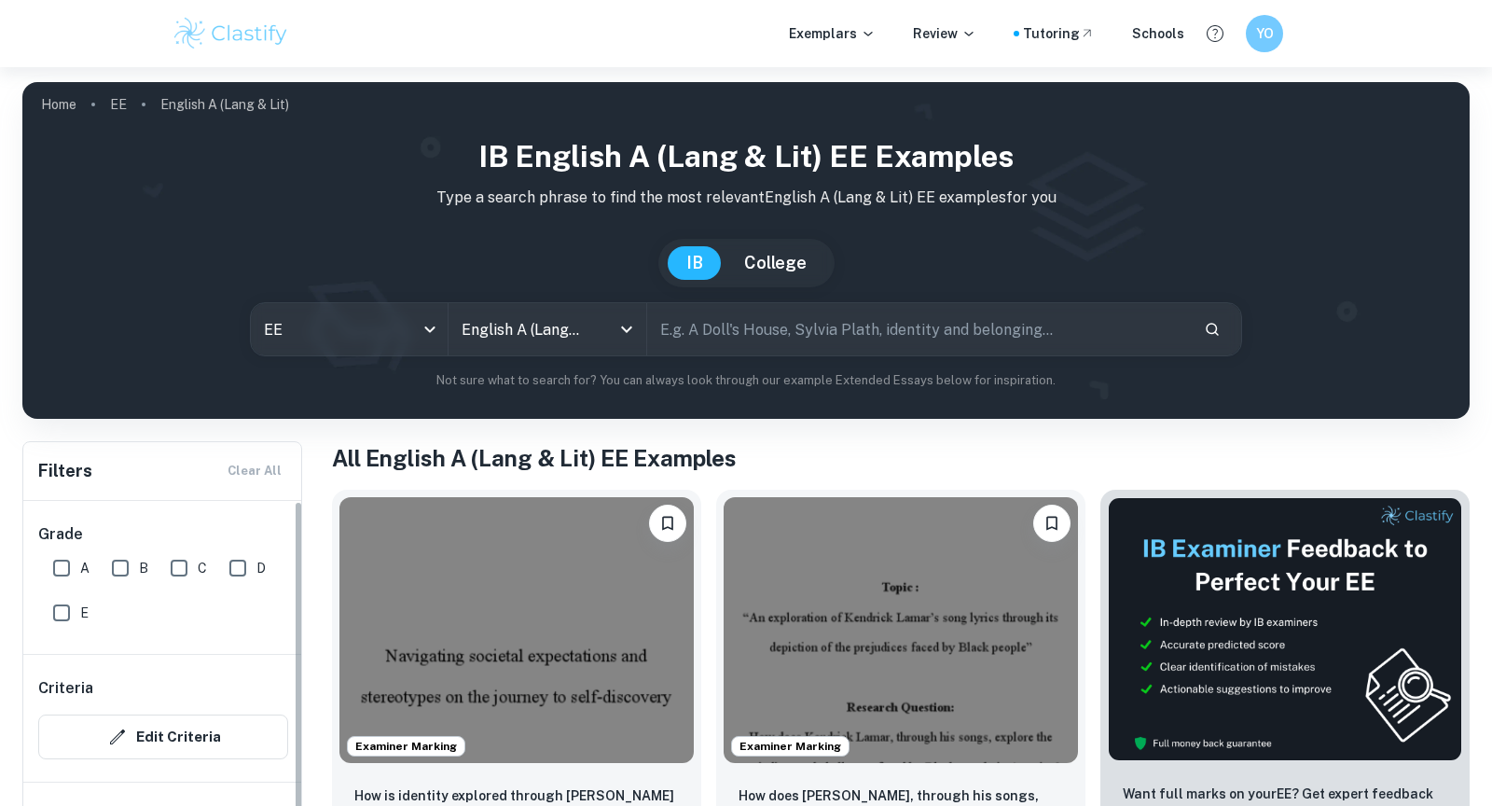
click at [58, 576] on input "A" at bounding box center [61, 567] width 37 height 37
checkbox input "true"
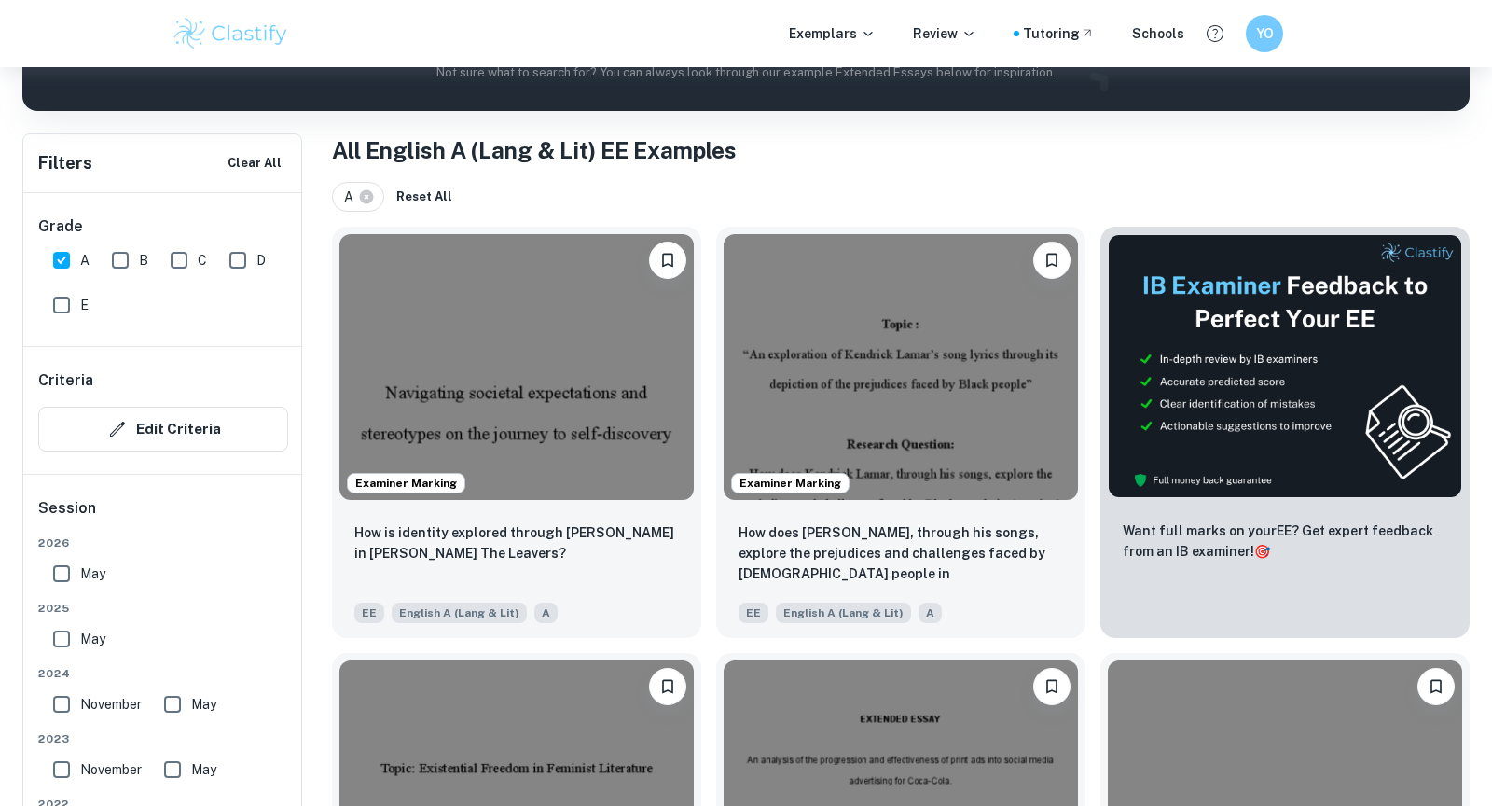
scroll to position [534, 0]
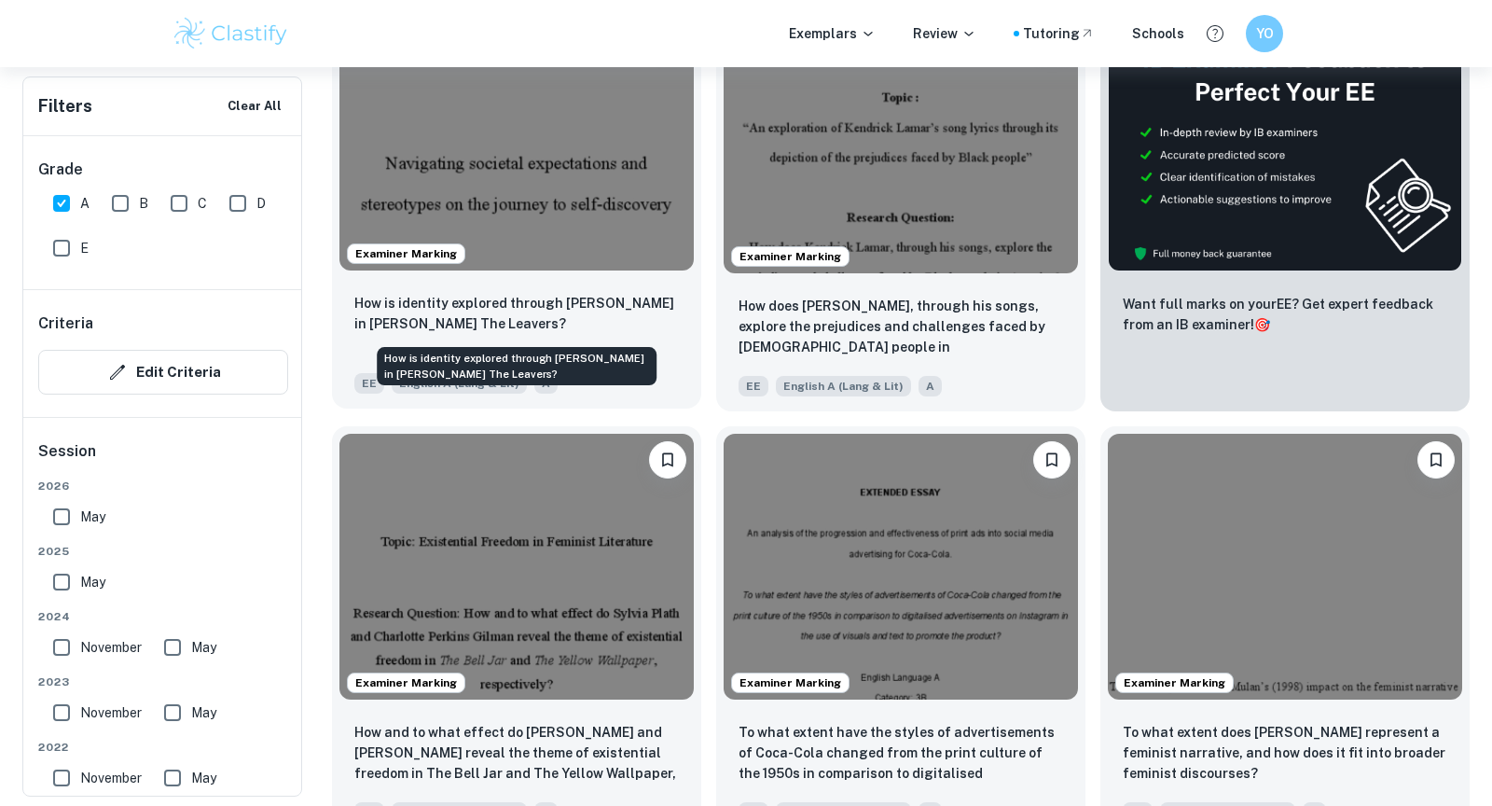
click at [528, 320] on p "How is identity explored through [PERSON_NAME] in [PERSON_NAME] The Leavers?" at bounding box center [516, 313] width 324 height 41
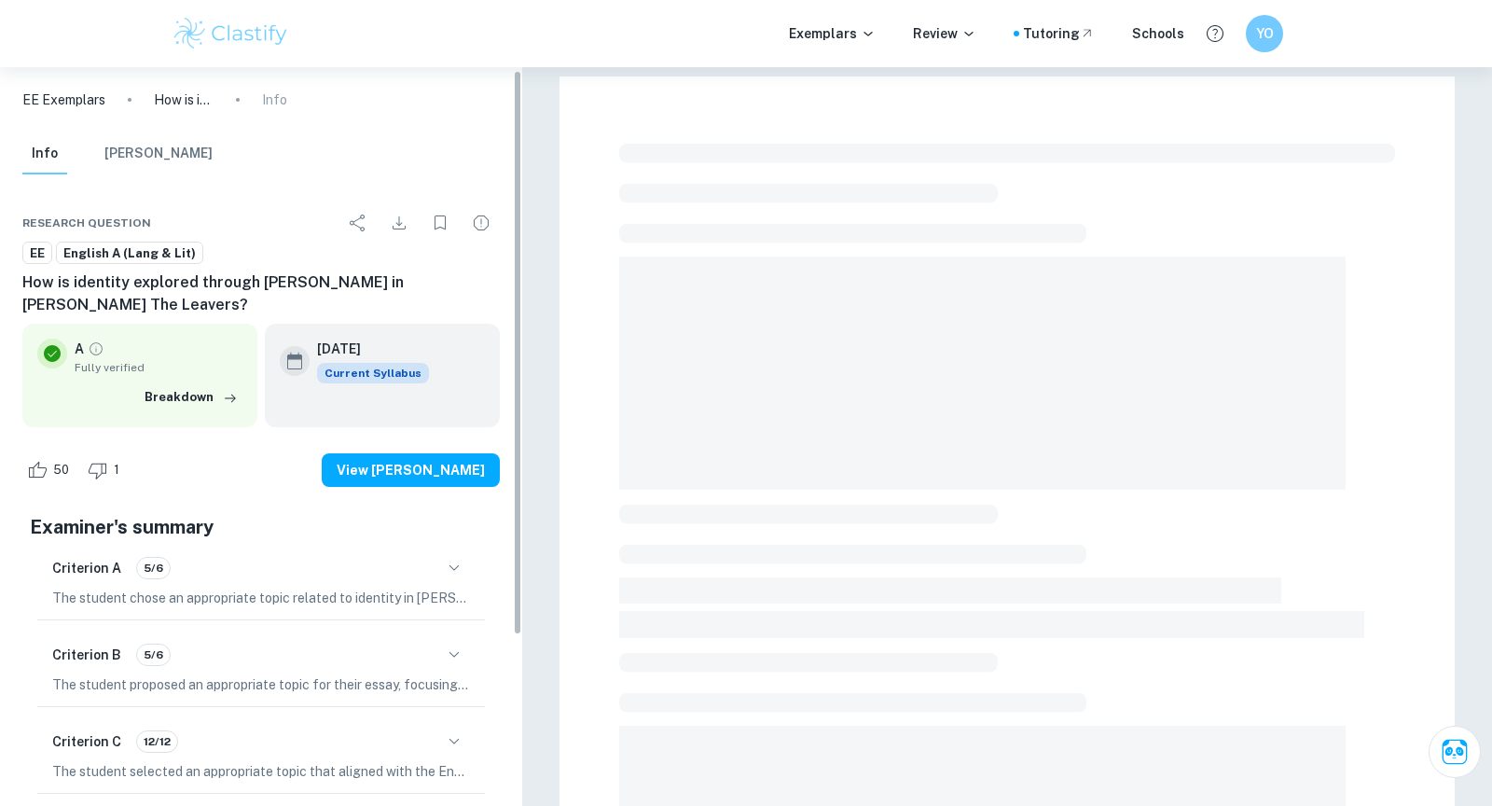
scroll to position [226, 0]
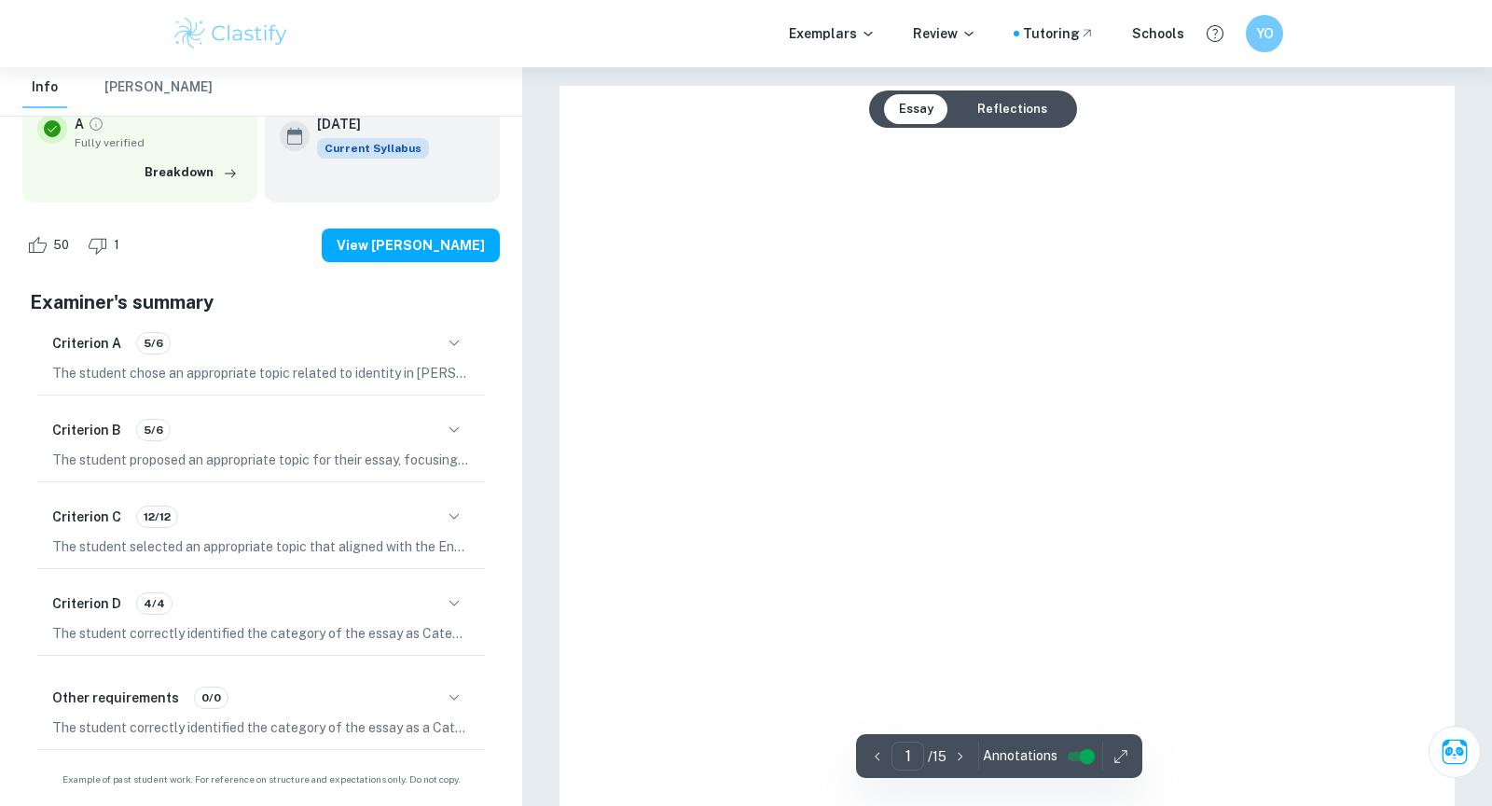
click at [443, 513] on icon "button" at bounding box center [454, 516] width 22 height 22
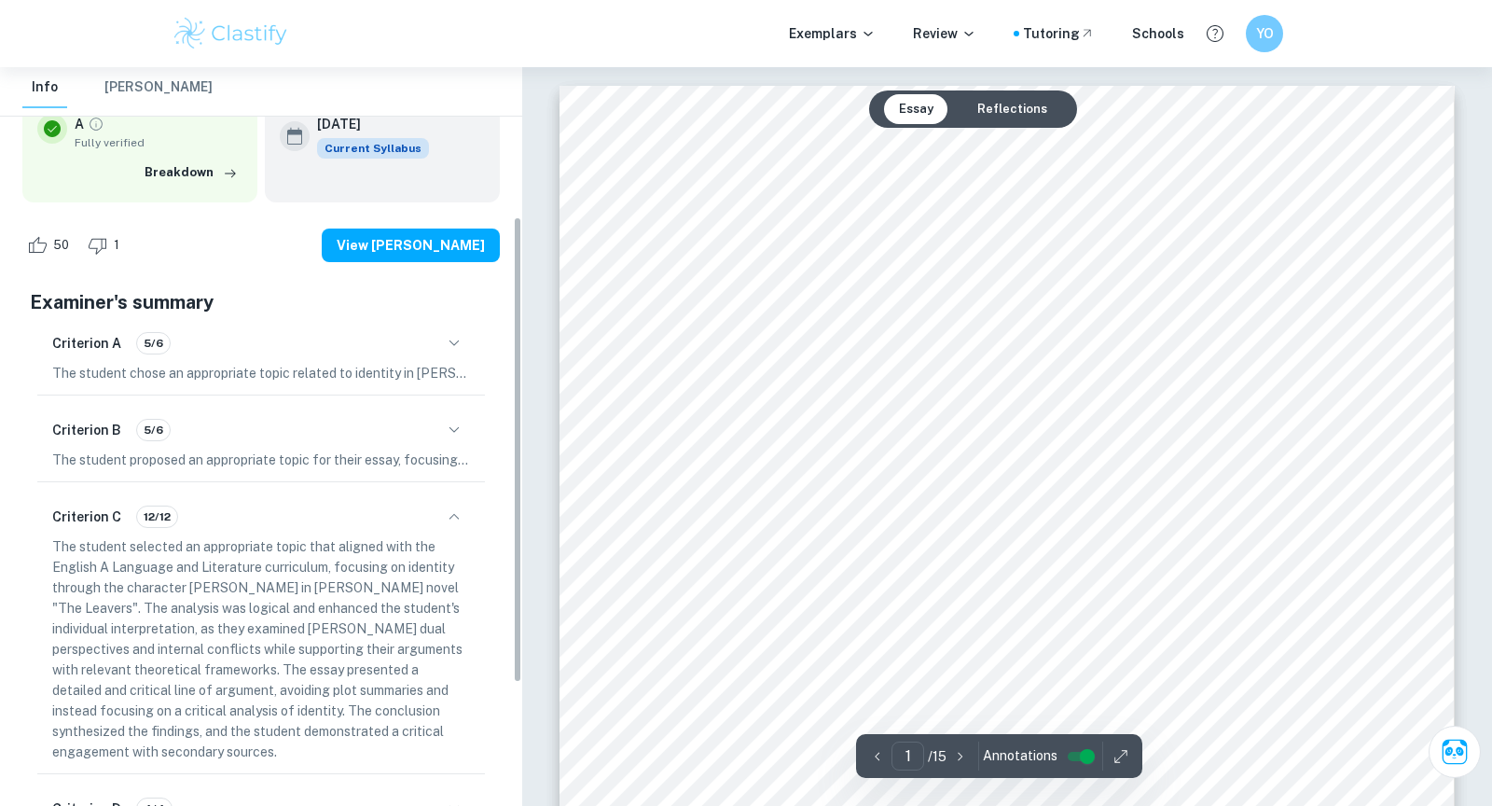
scroll to position [431, 0]
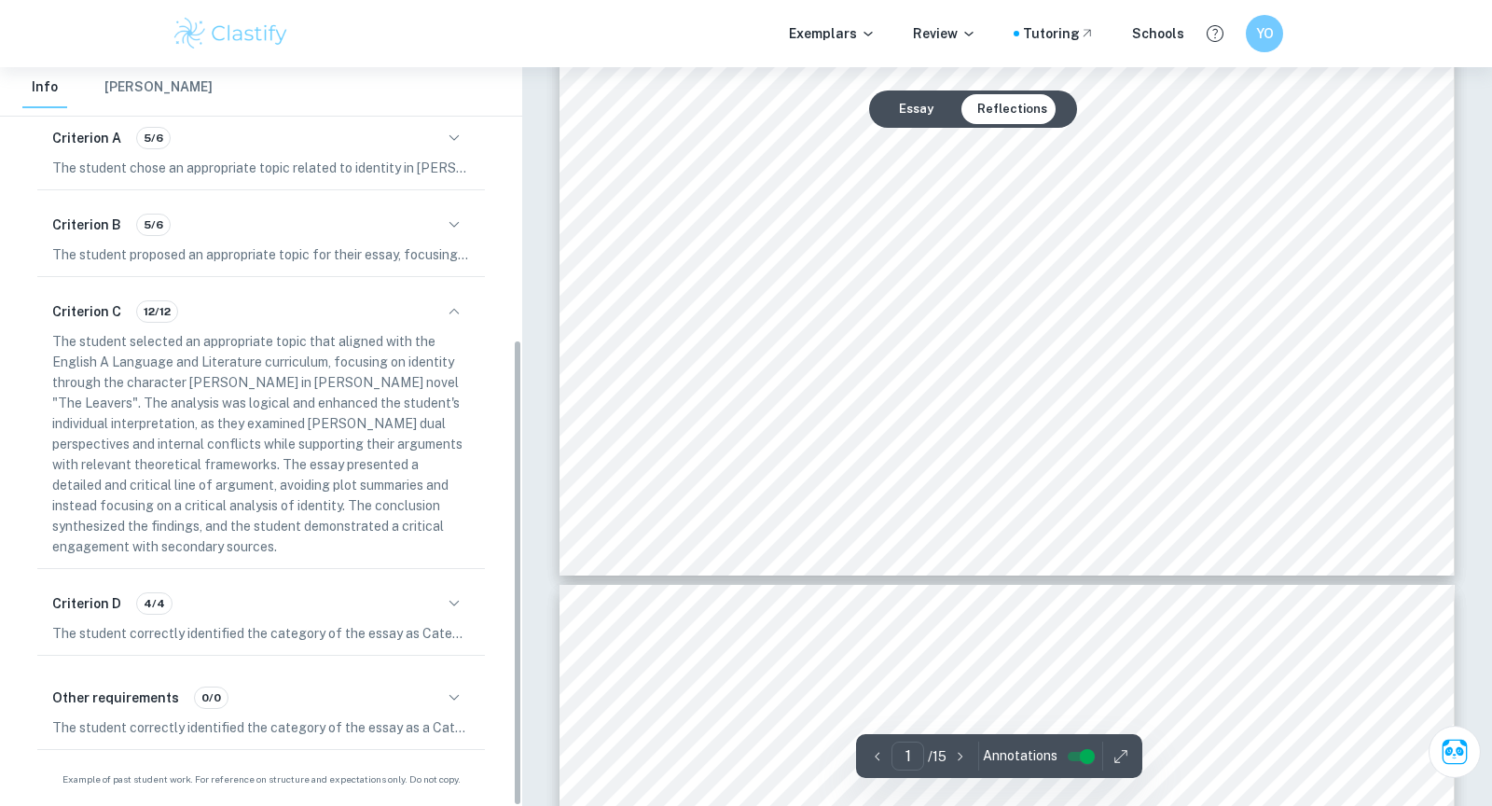
type input "2"
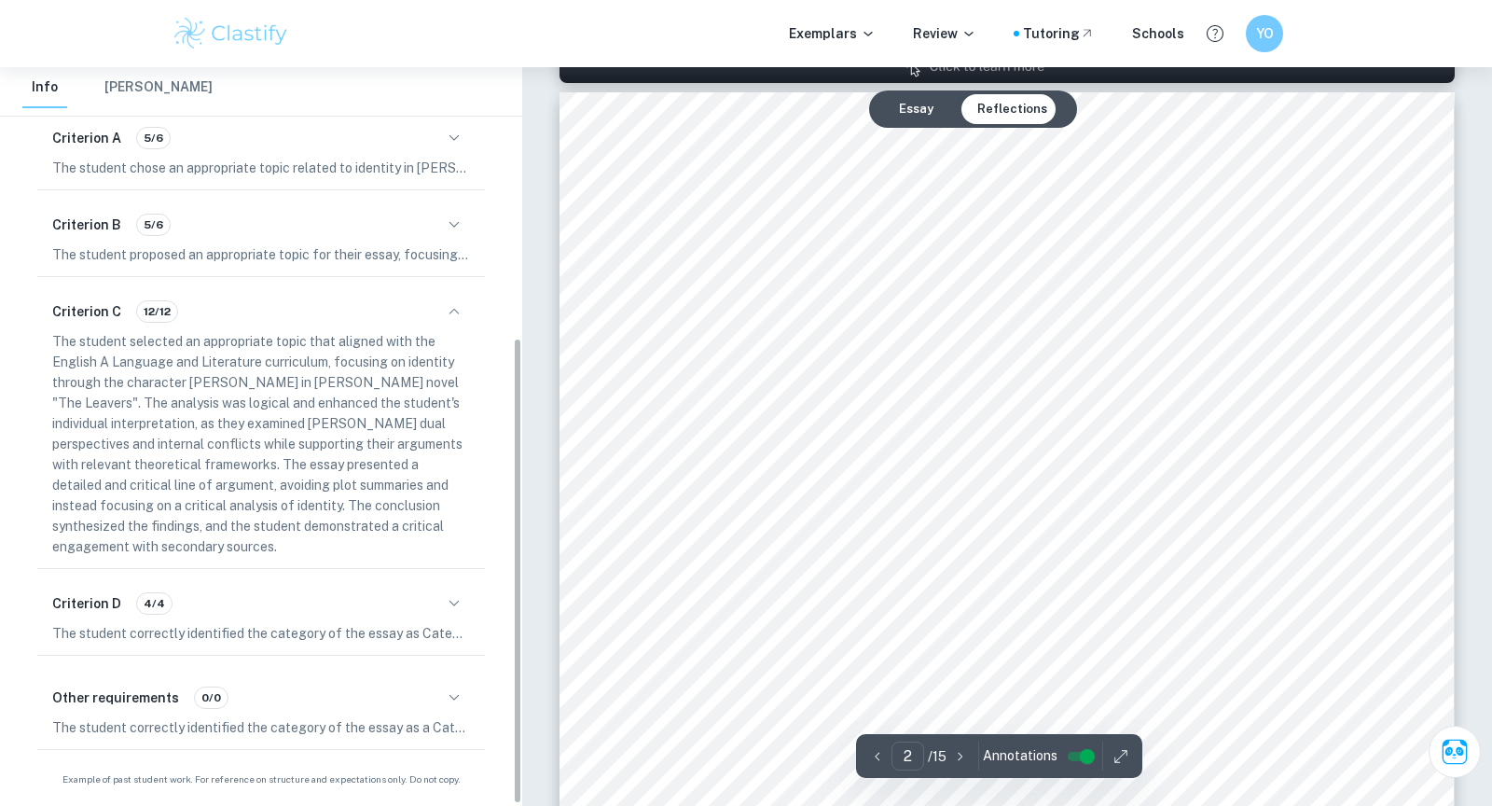
scroll to position [0, 0]
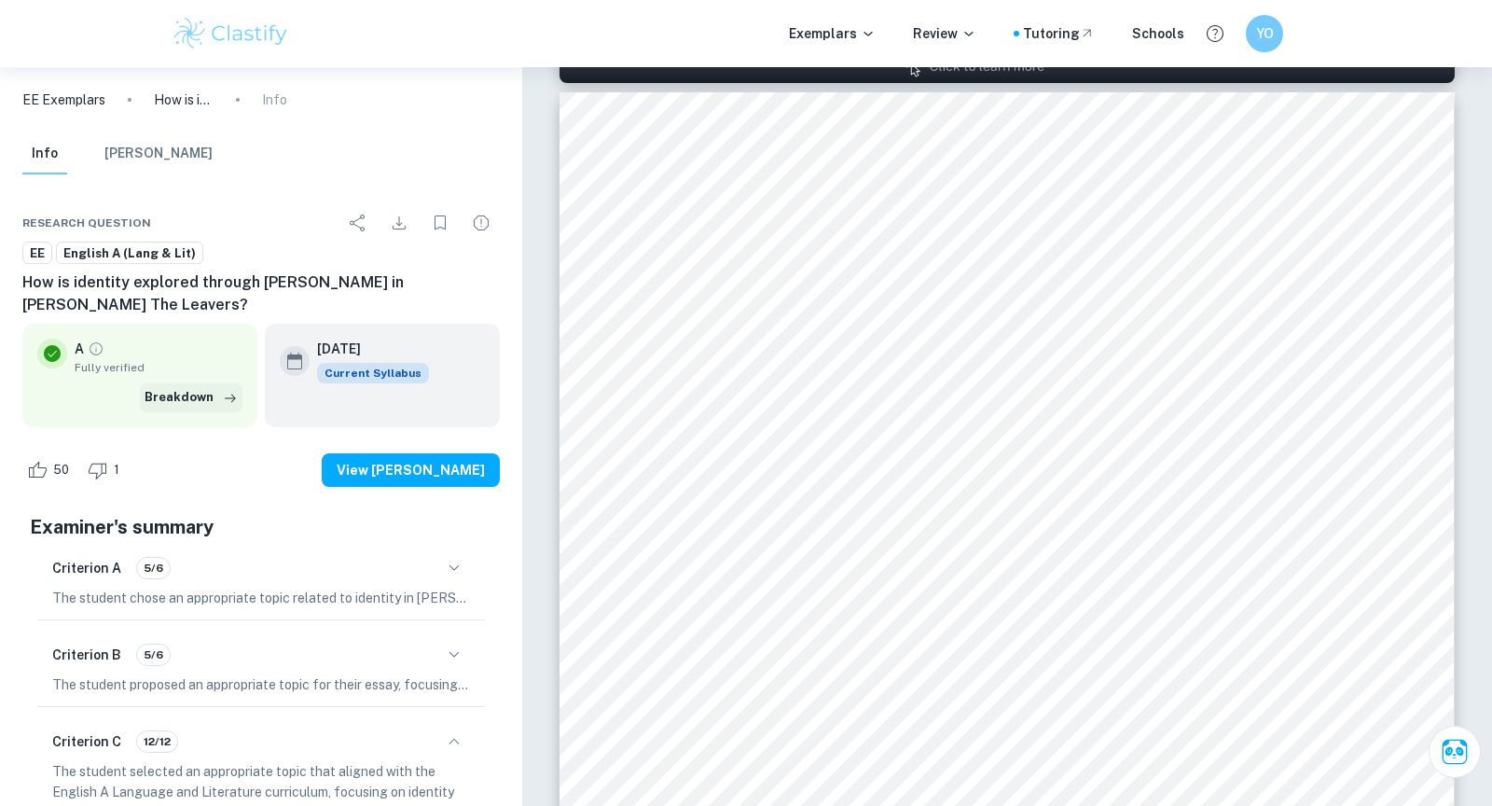
click at [192, 390] on button "Breakdown" at bounding box center [191, 397] width 103 height 28
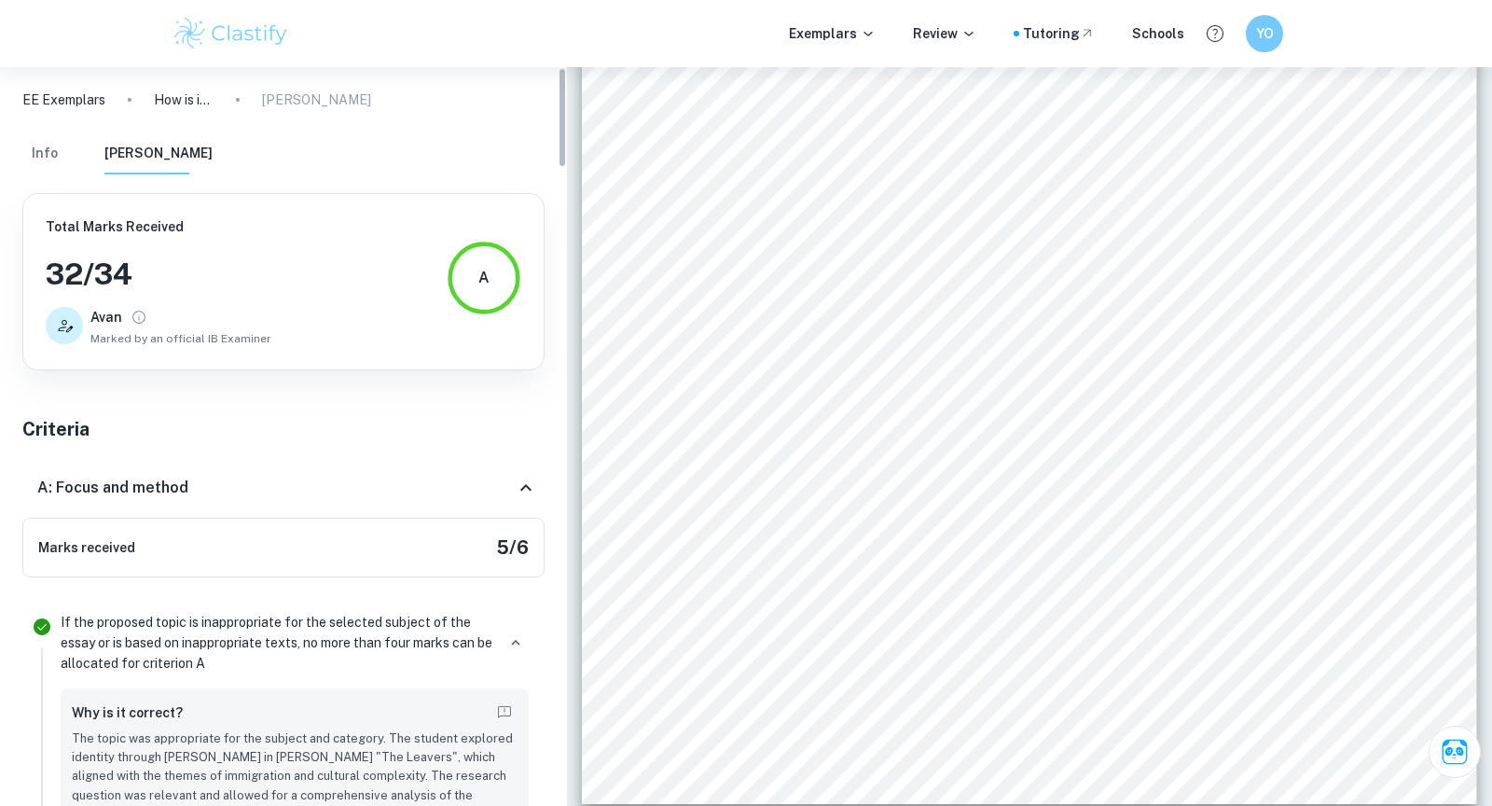
click at [525, 490] on icon at bounding box center [526, 487] width 22 height 22
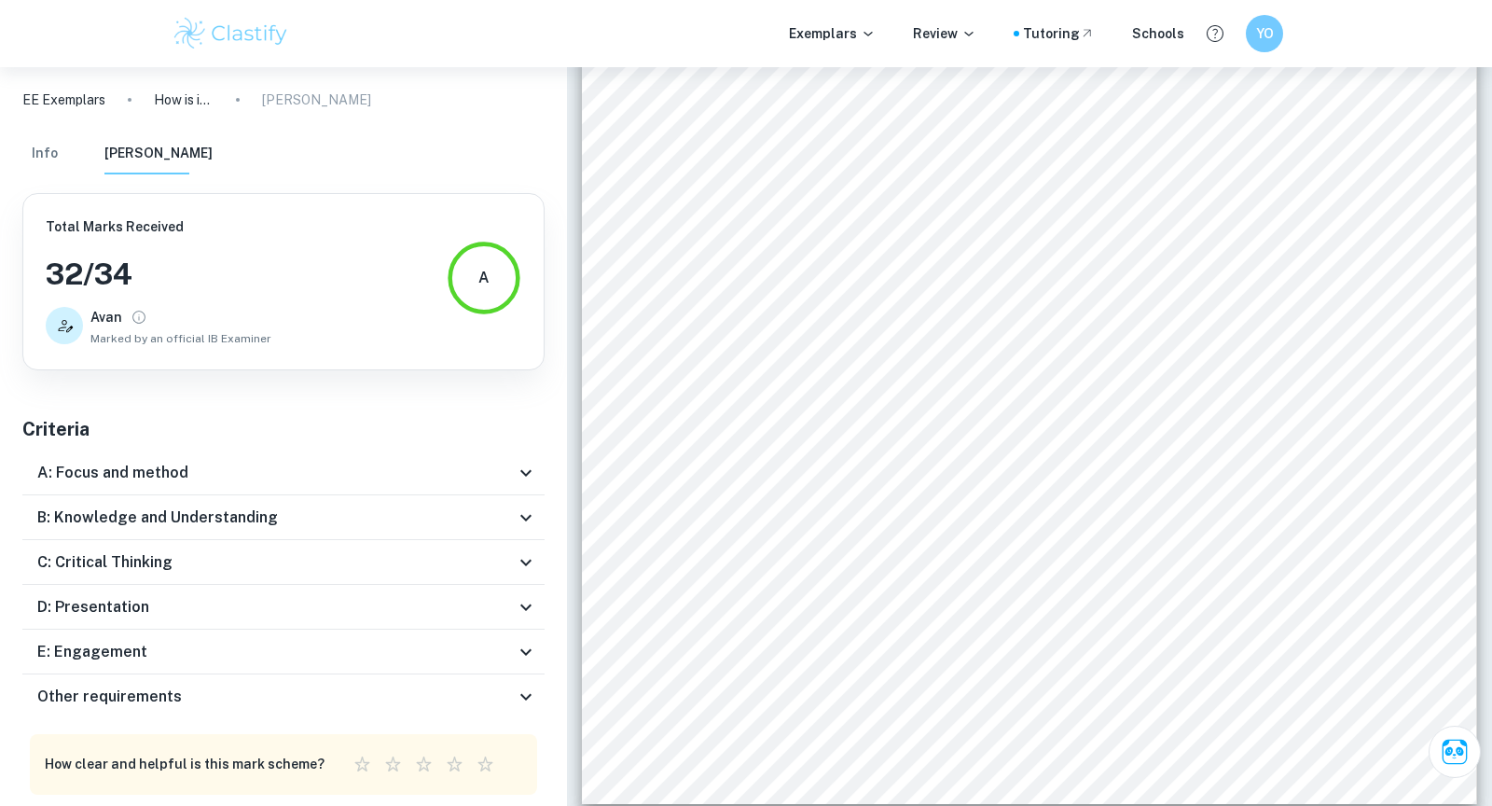
click at [516, 553] on icon at bounding box center [526, 562] width 22 height 22
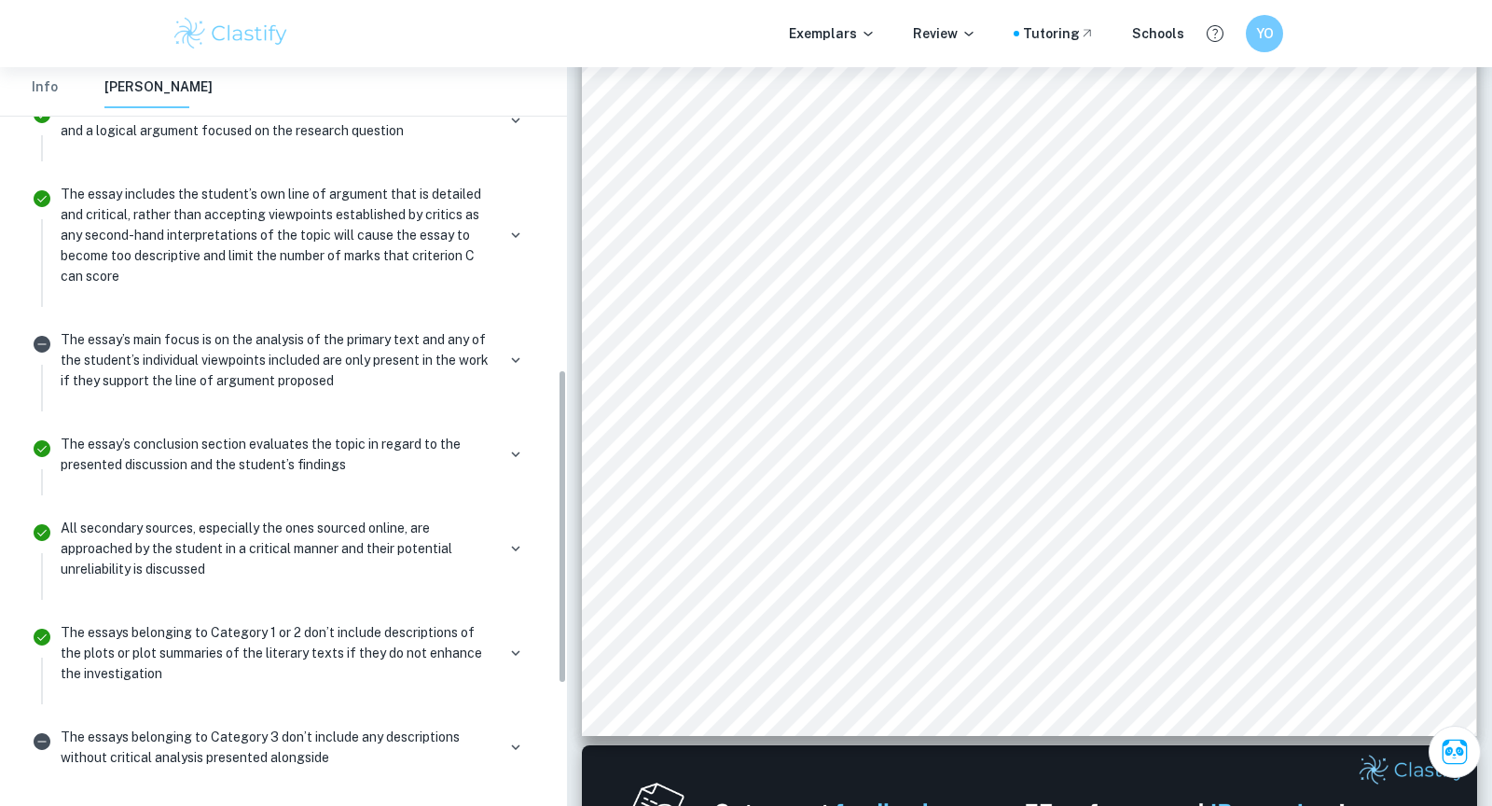
scroll to position [701, 0]
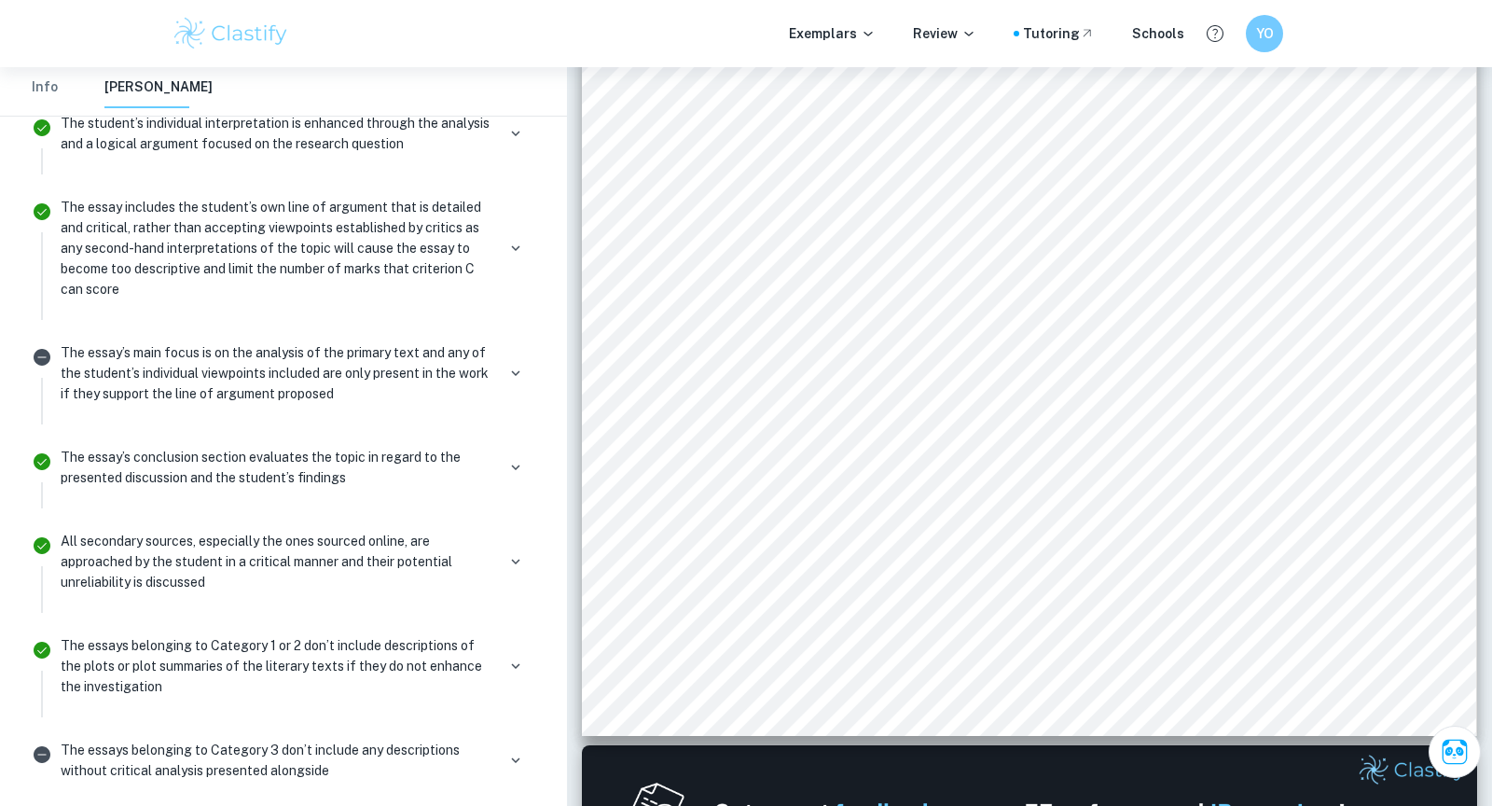
click at [317, 562] on p "All secondary sources, especially the ones sourced online, are approached by th…" at bounding box center [278, 561] width 434 height 62
click at [301, 546] on p "All secondary sources, especially the ones sourced online, are approached by th…" at bounding box center [278, 561] width 434 height 62
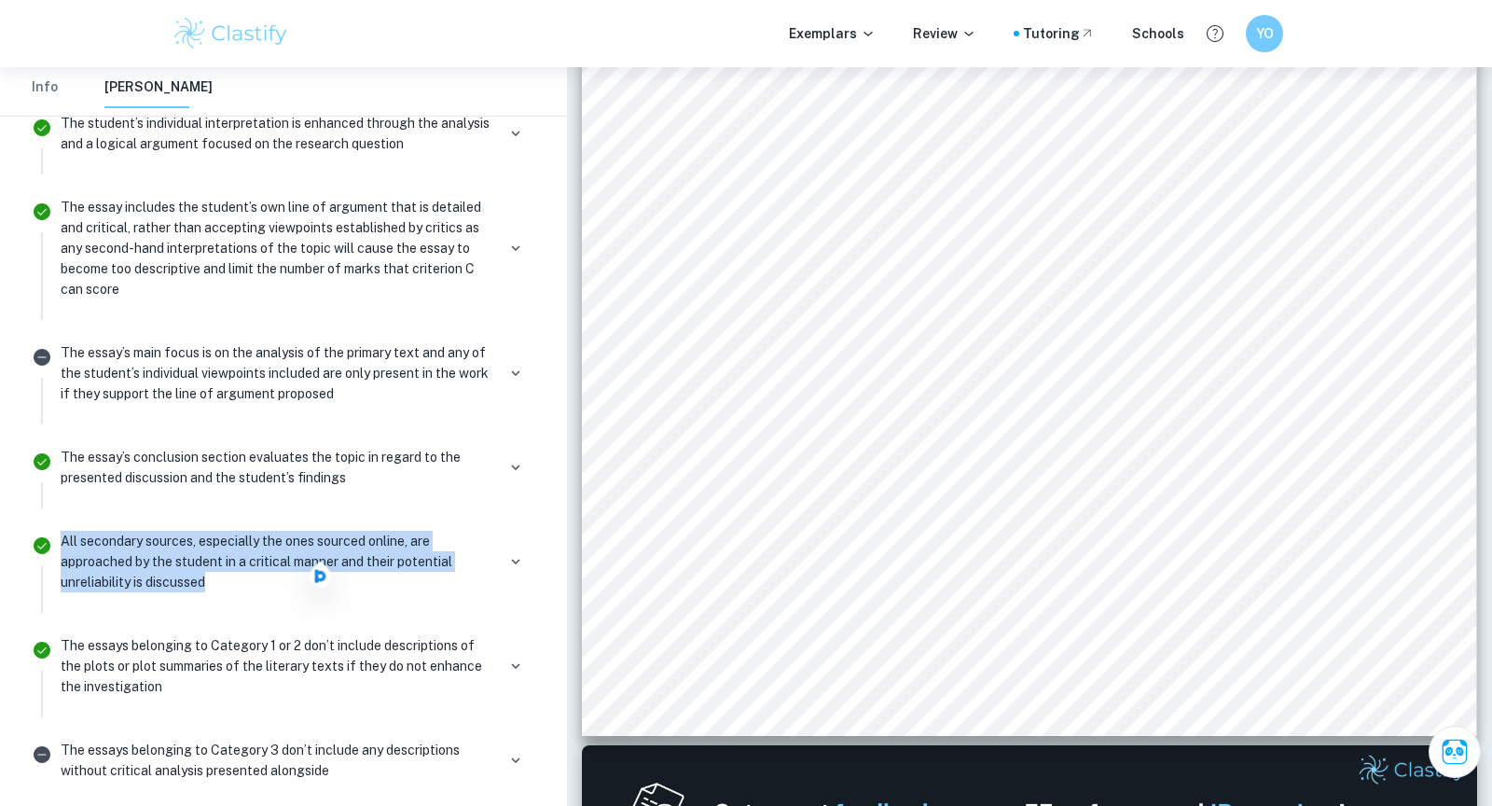
click at [301, 546] on p "All secondary sources, especially the ones sourced online, are approached by th…" at bounding box center [278, 561] width 434 height 62
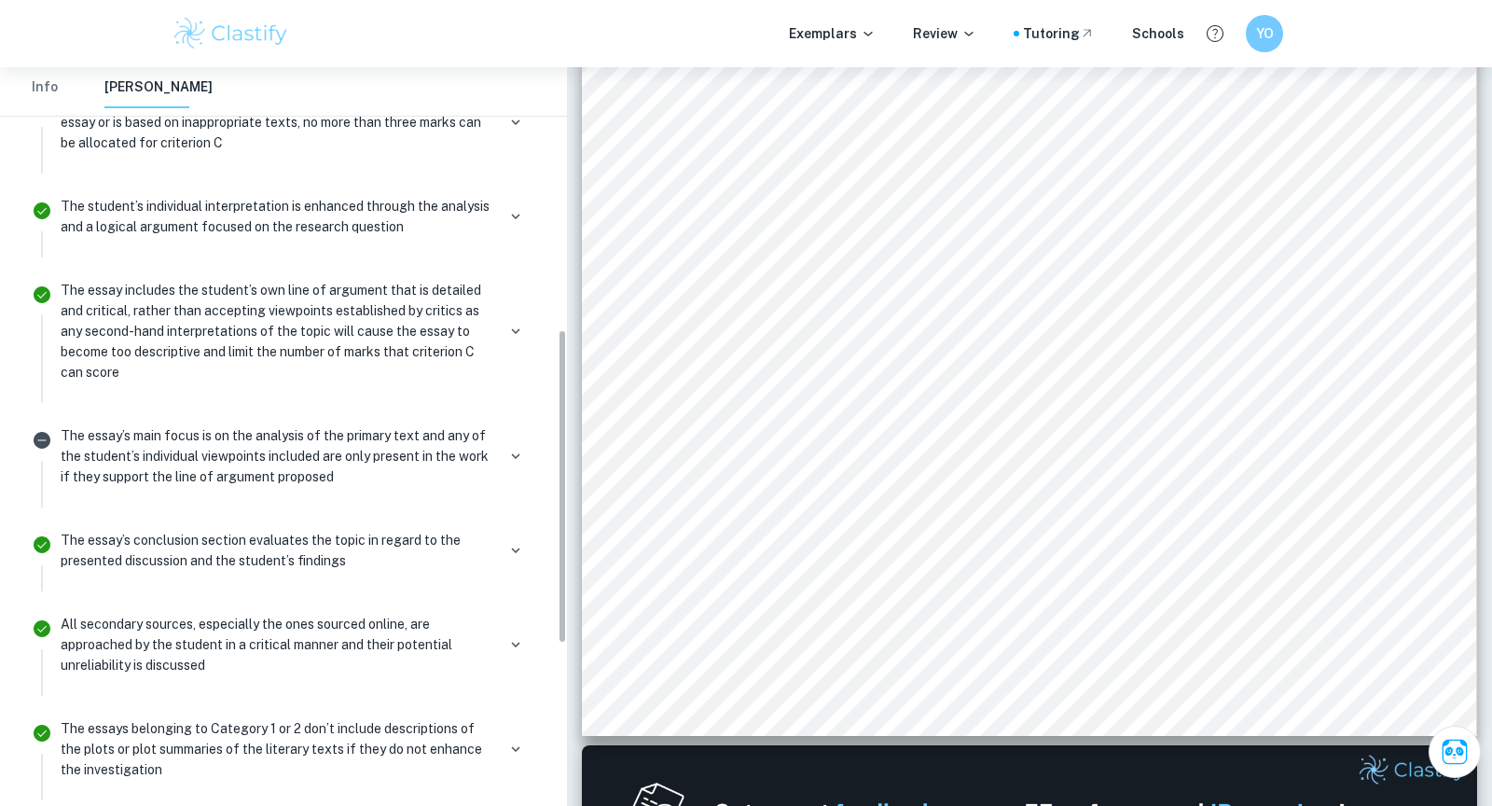
scroll to position [612, 0]
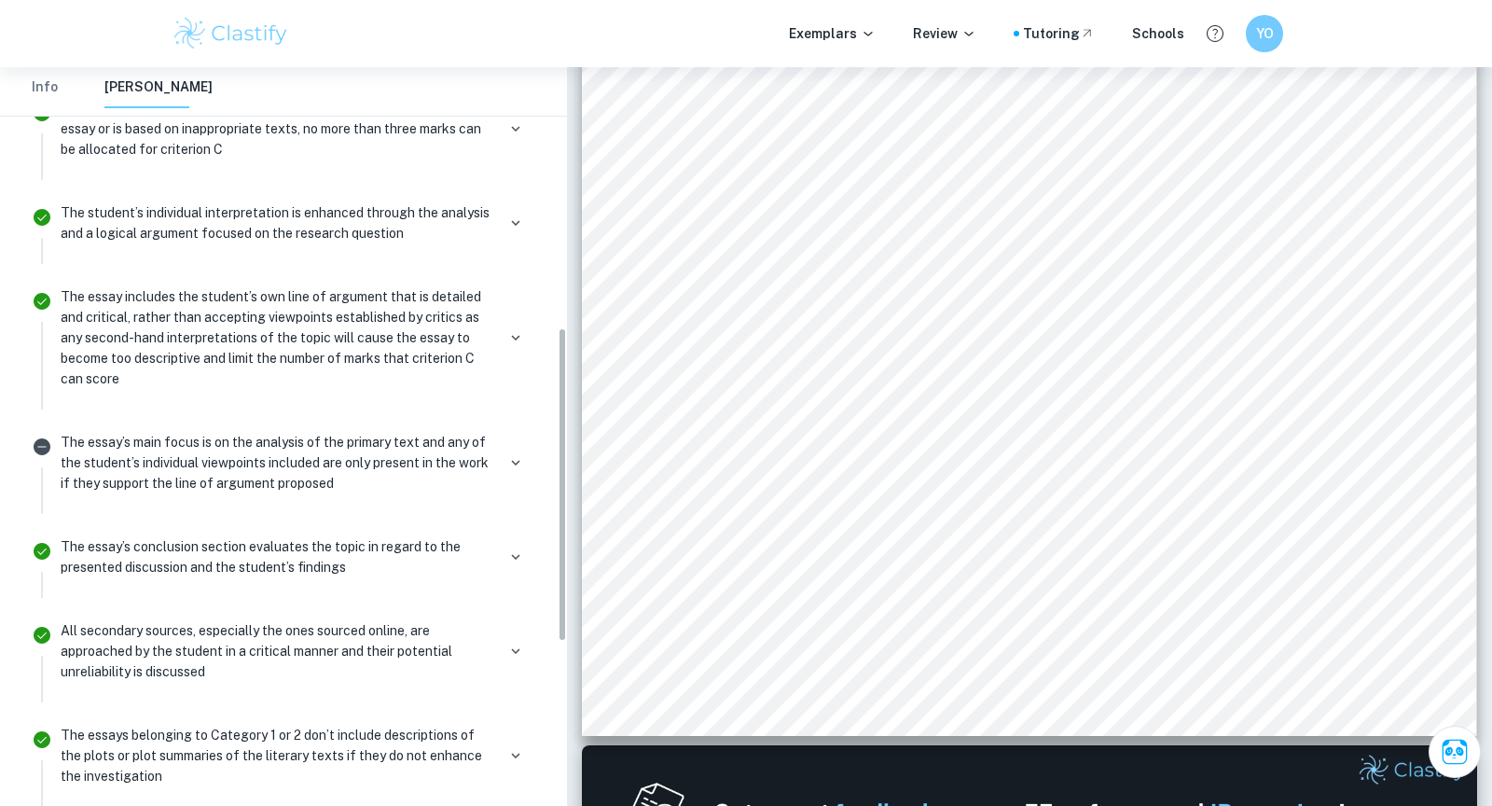
click at [301, 546] on p "The essay’s conclusion section evaluates the topic in regard to the presented d…" at bounding box center [278, 556] width 434 height 41
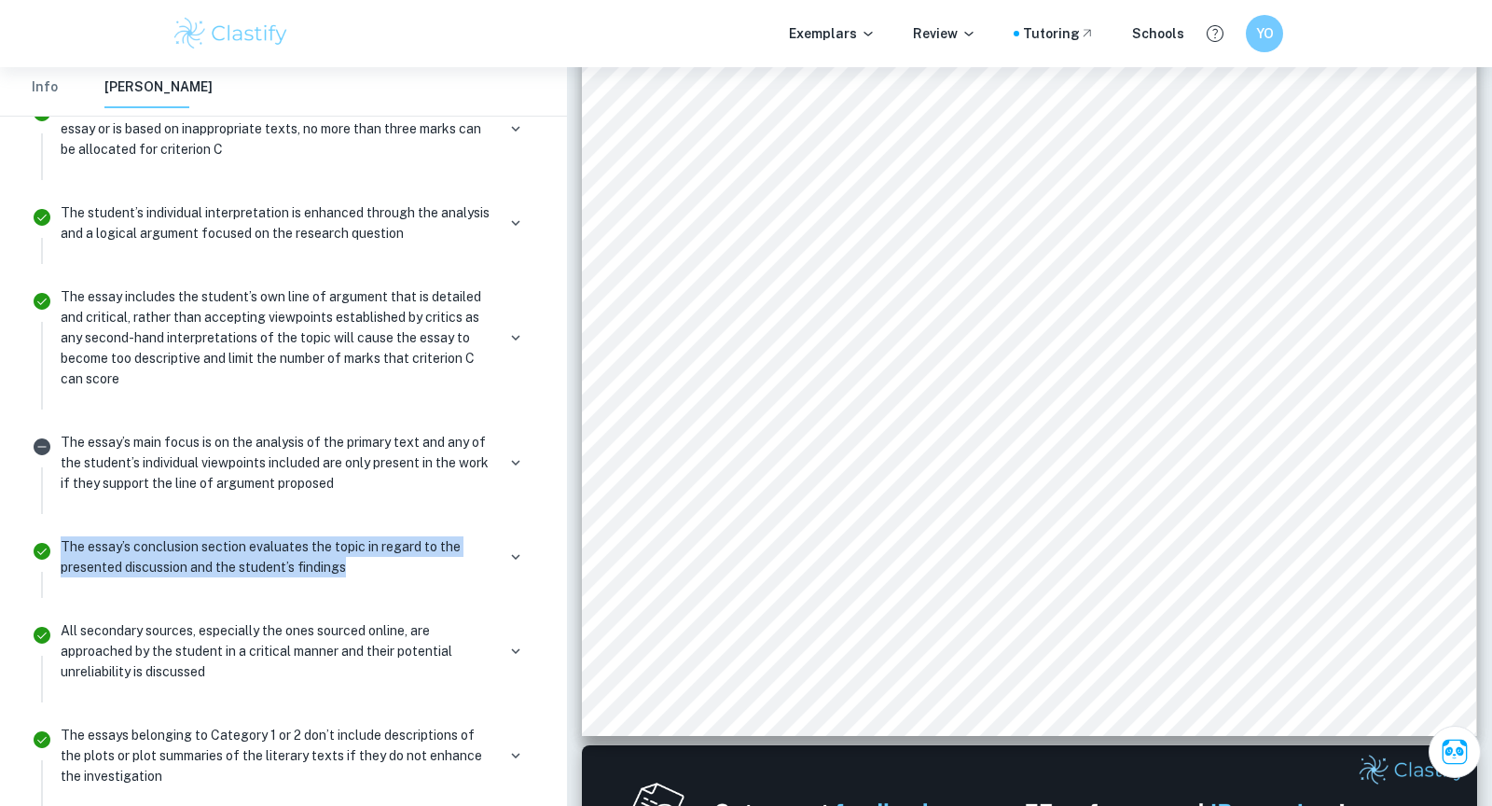
click at [301, 546] on p "The essay’s conclusion section evaluates the topic in regard to the presented d…" at bounding box center [278, 556] width 434 height 41
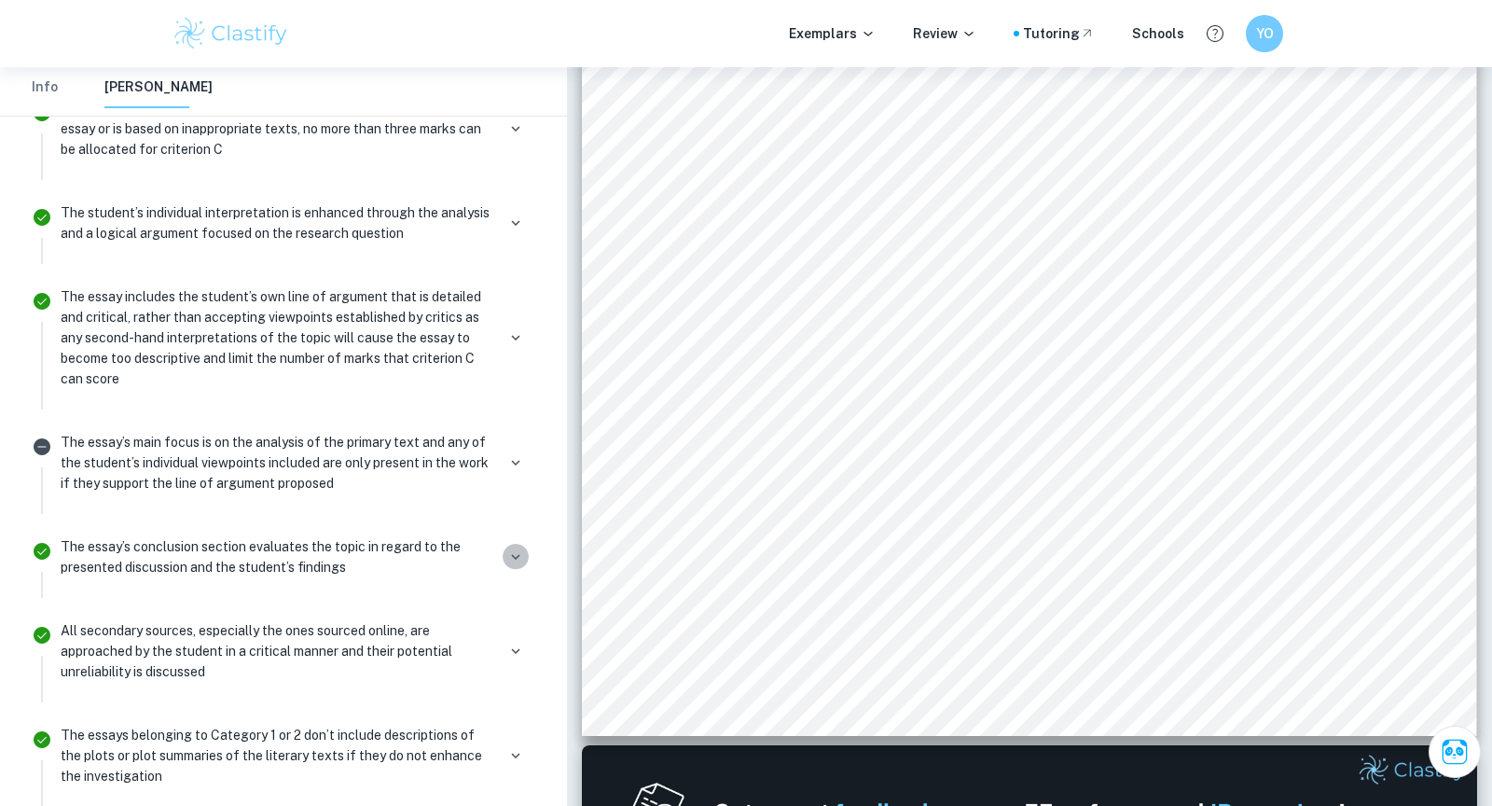
click at [509, 548] on icon "button" at bounding box center [515, 556] width 17 height 17
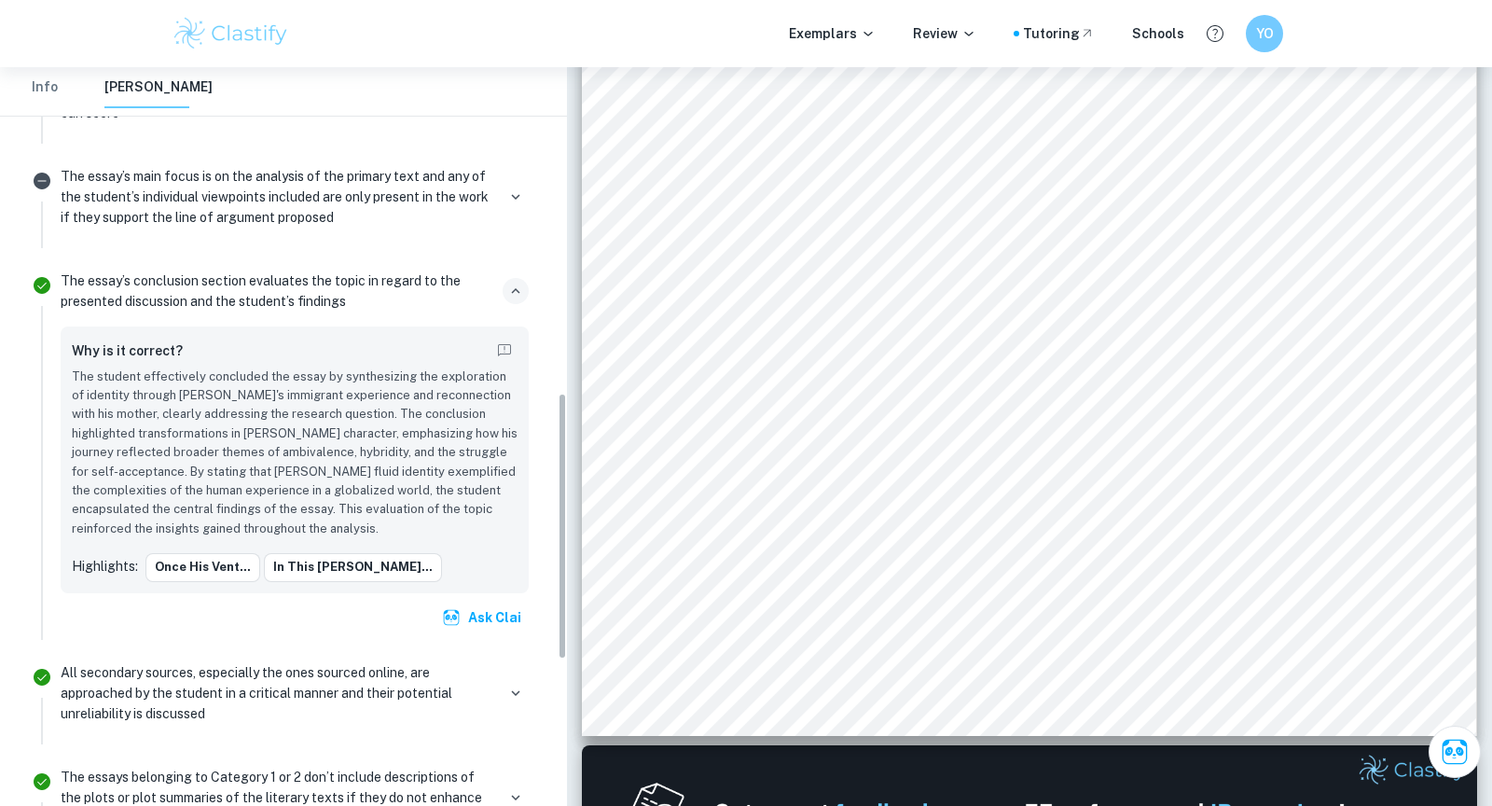
scroll to position [902, 0]
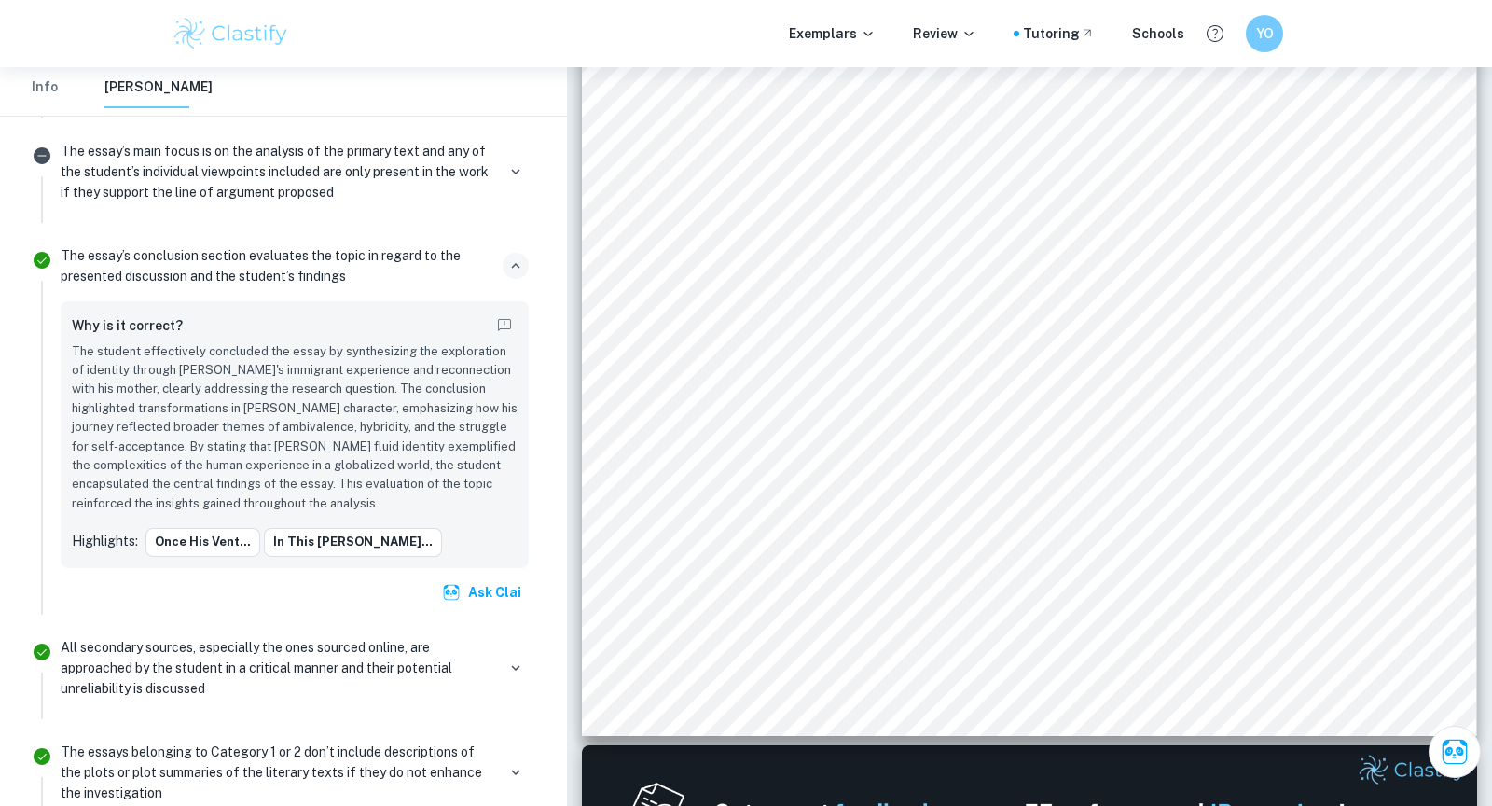
click at [252, 408] on p "The student effectively concluded the essay by synthesizing the exploration of …" at bounding box center [295, 428] width 446 height 172
click at [218, 533] on button "Once his vent..." at bounding box center [202, 542] width 115 height 28
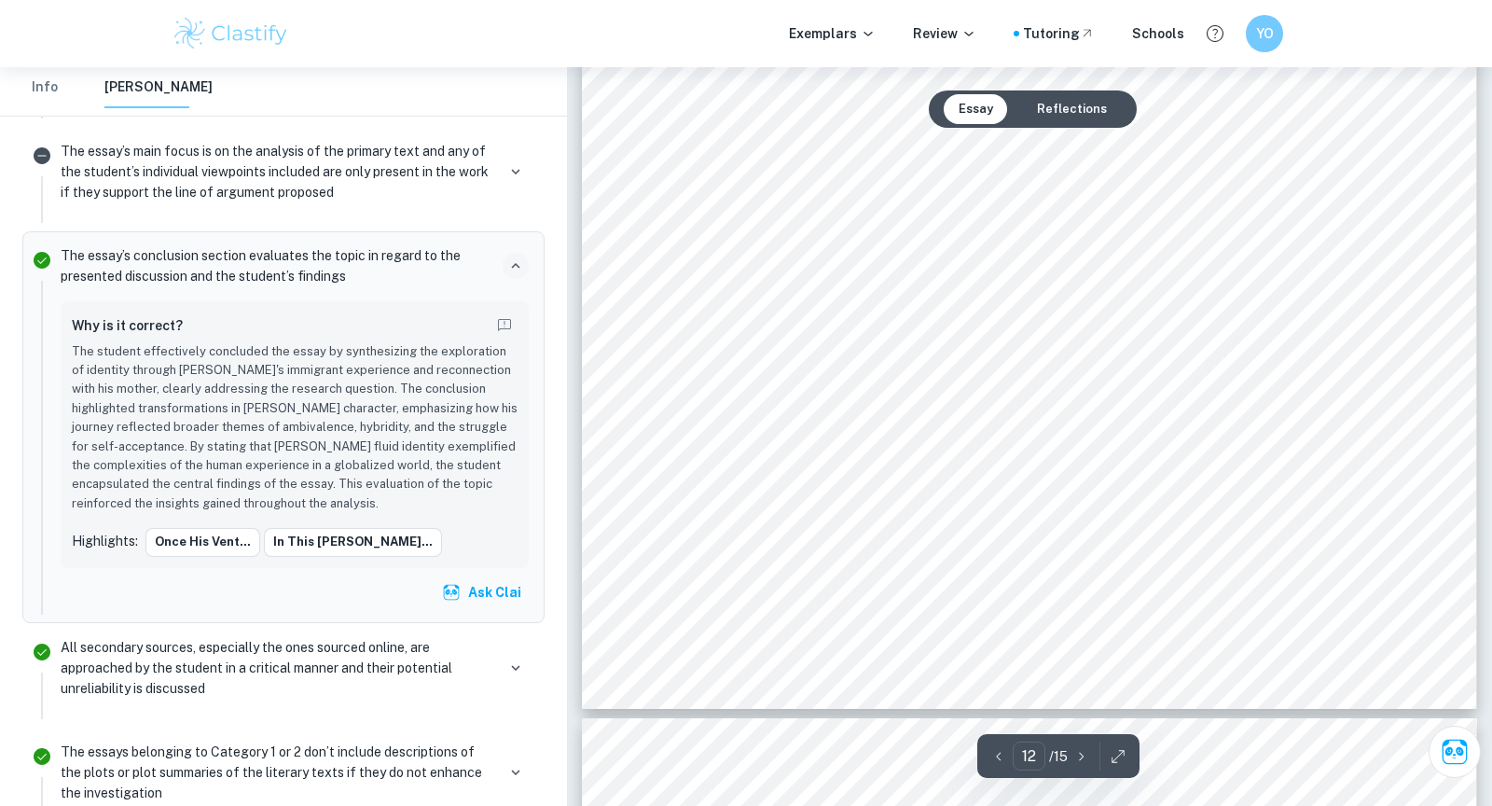
scroll to position [14822, 0]
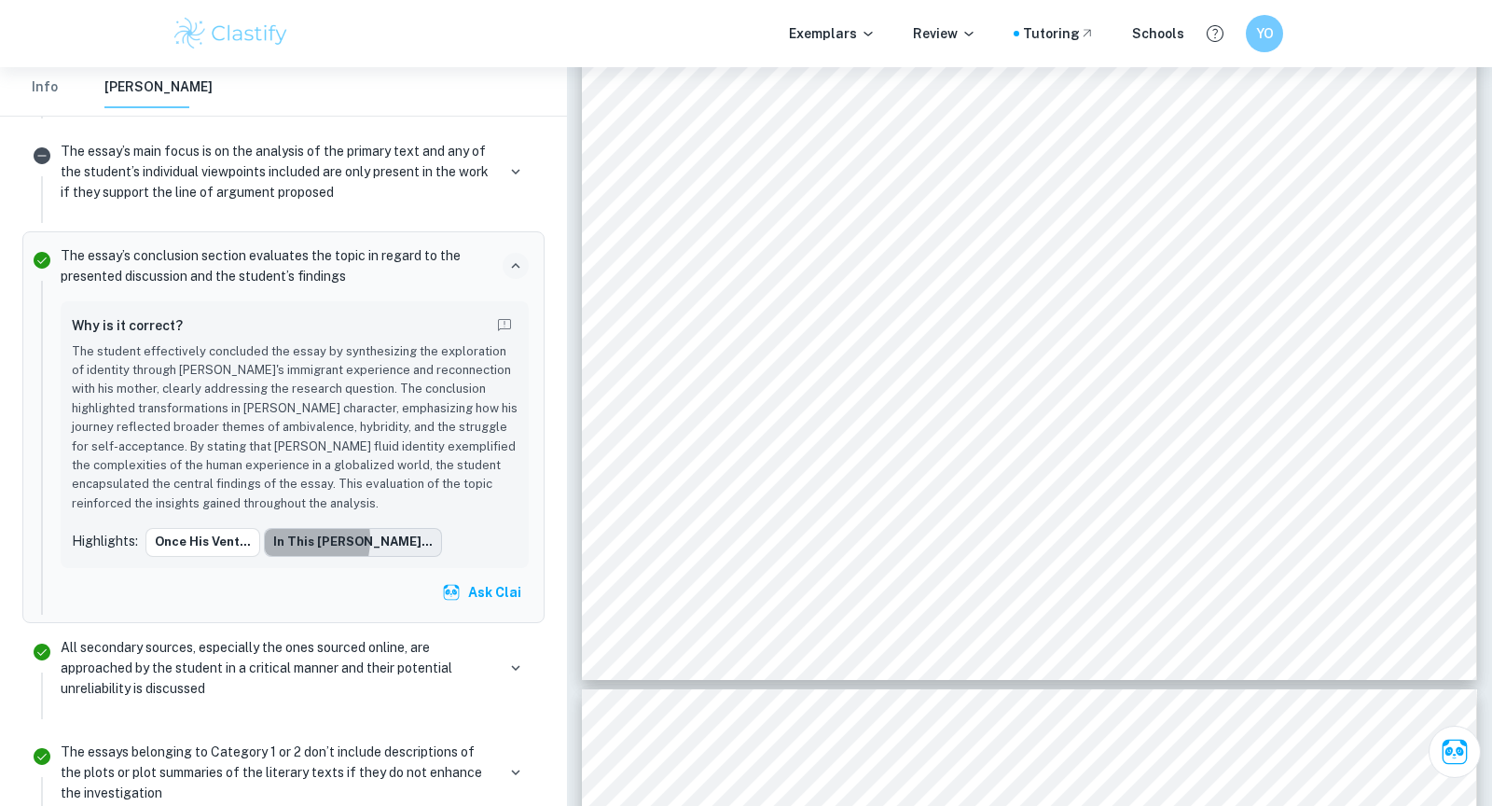
click at [281, 533] on button "In this conte..." at bounding box center [353, 542] width 178 height 28
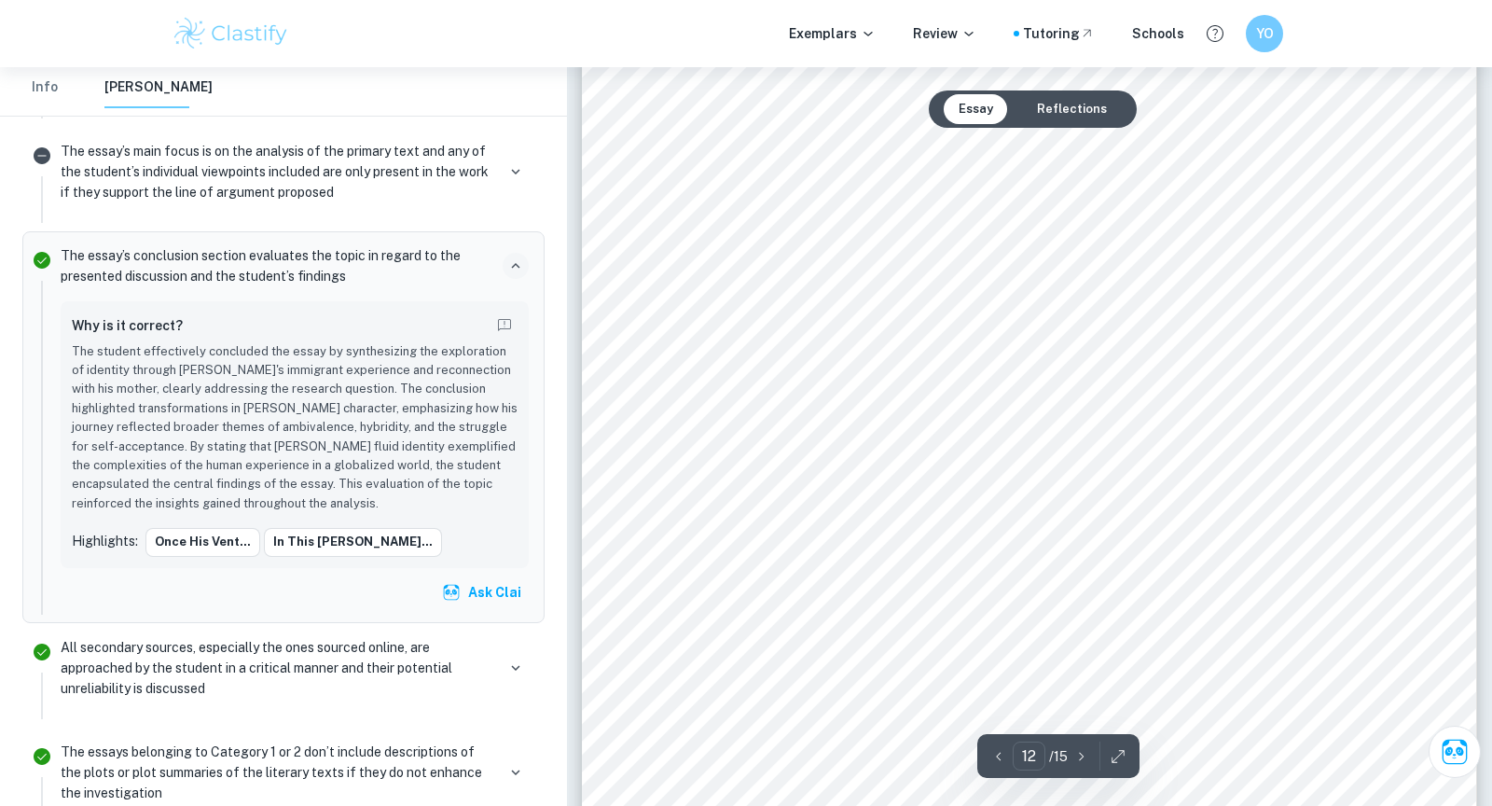
scroll to position [14640, 0]
click at [614, 448] on div "bilingualism reflects his hybrid identity and the reconciliation of his Chinese…" at bounding box center [1029, 229] width 895 height 1264
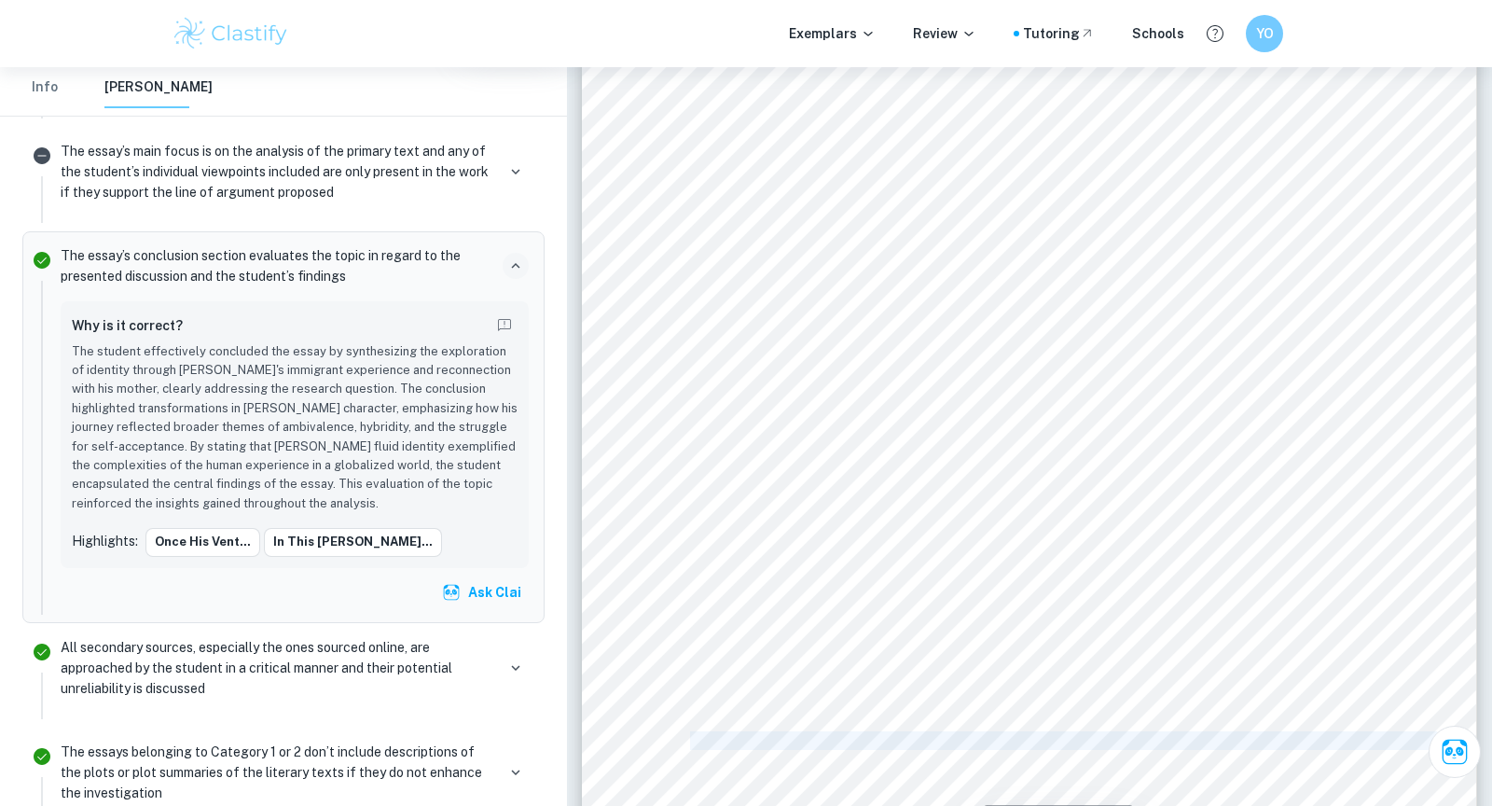
click at [614, 448] on div "bilingualism reflects his hybrid identity and the reconciliation of his Chinese…" at bounding box center [1029, 229] width 895 height 1264
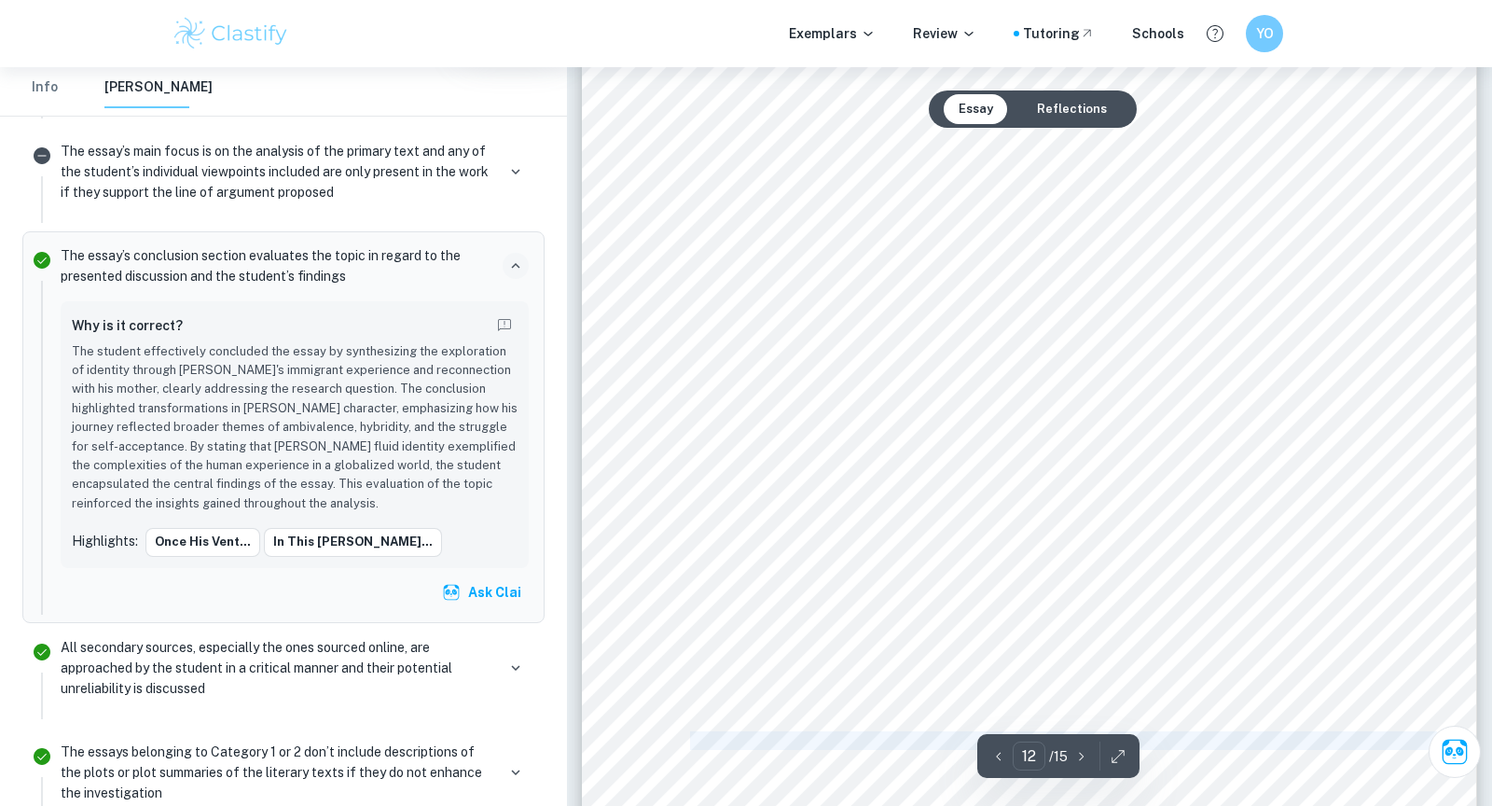
click at [778, 433] on span "emblematic of the broader human experience. In this contemporary landscape mark…" at bounding box center [1028, 437] width 677 height 17
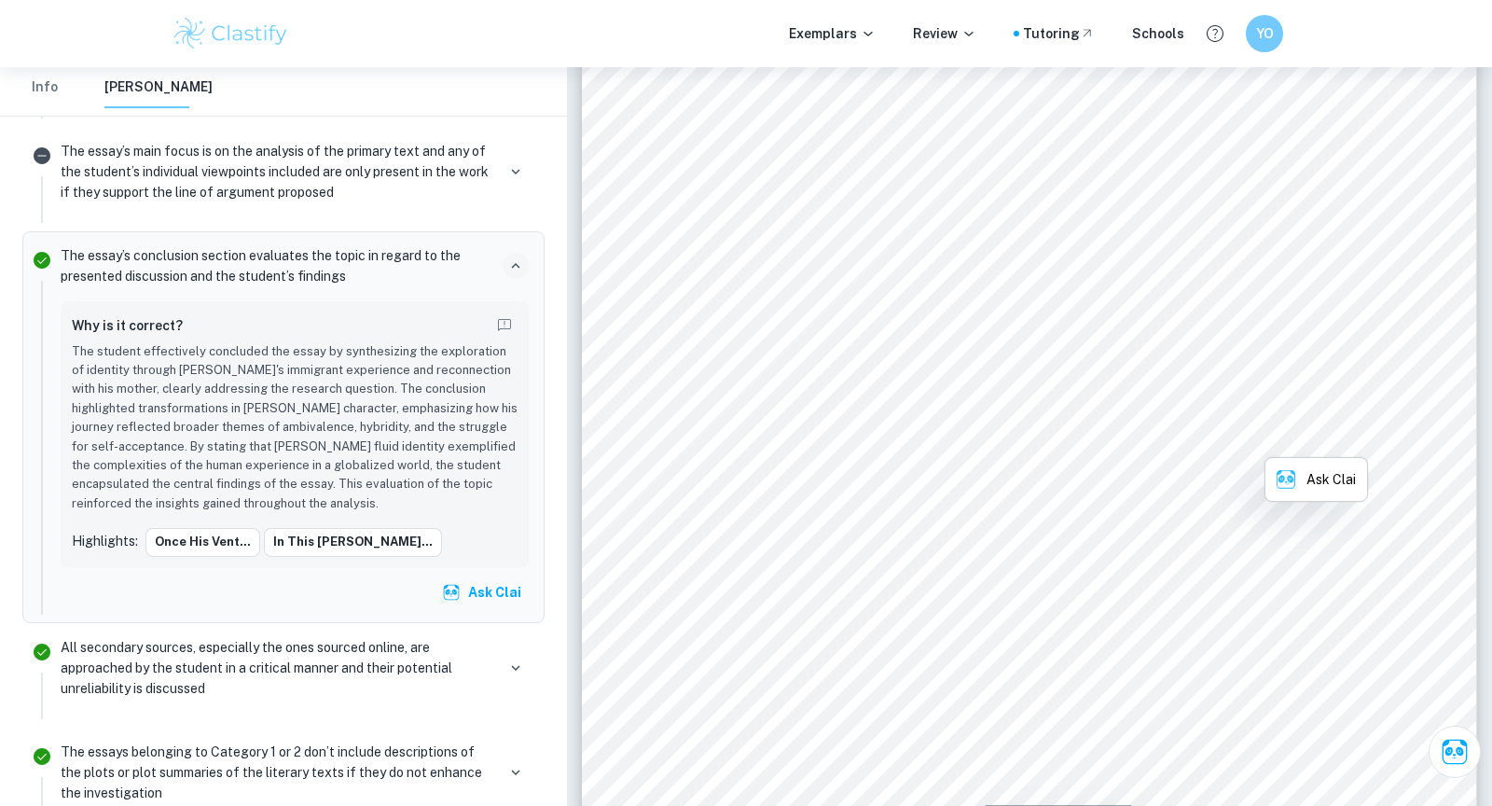
click at [778, 433] on span "emblematic of the broader human experience. In this contemporary landscape mark…" at bounding box center [1028, 437] width 677 height 17
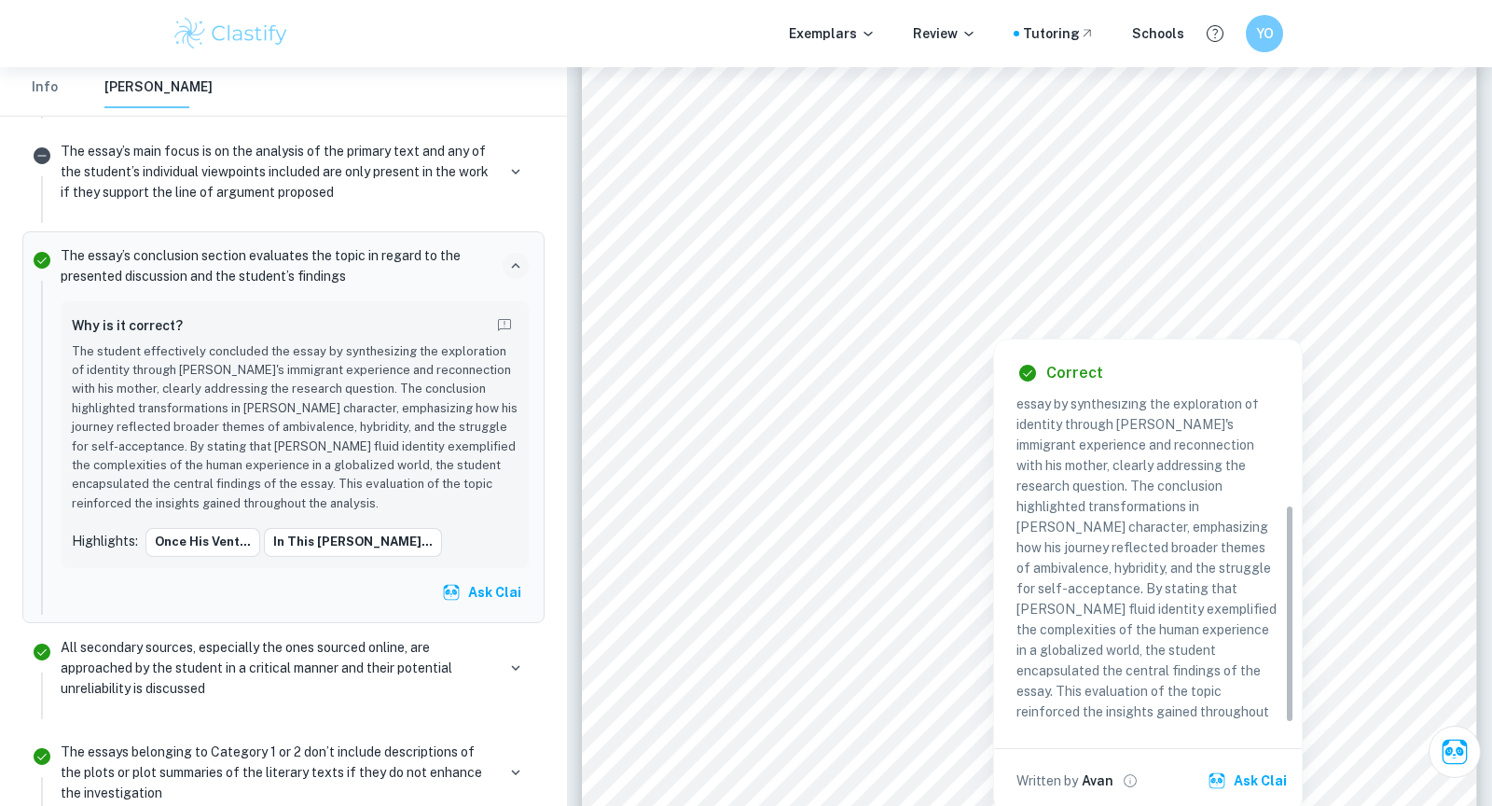
scroll to position [160, 0]
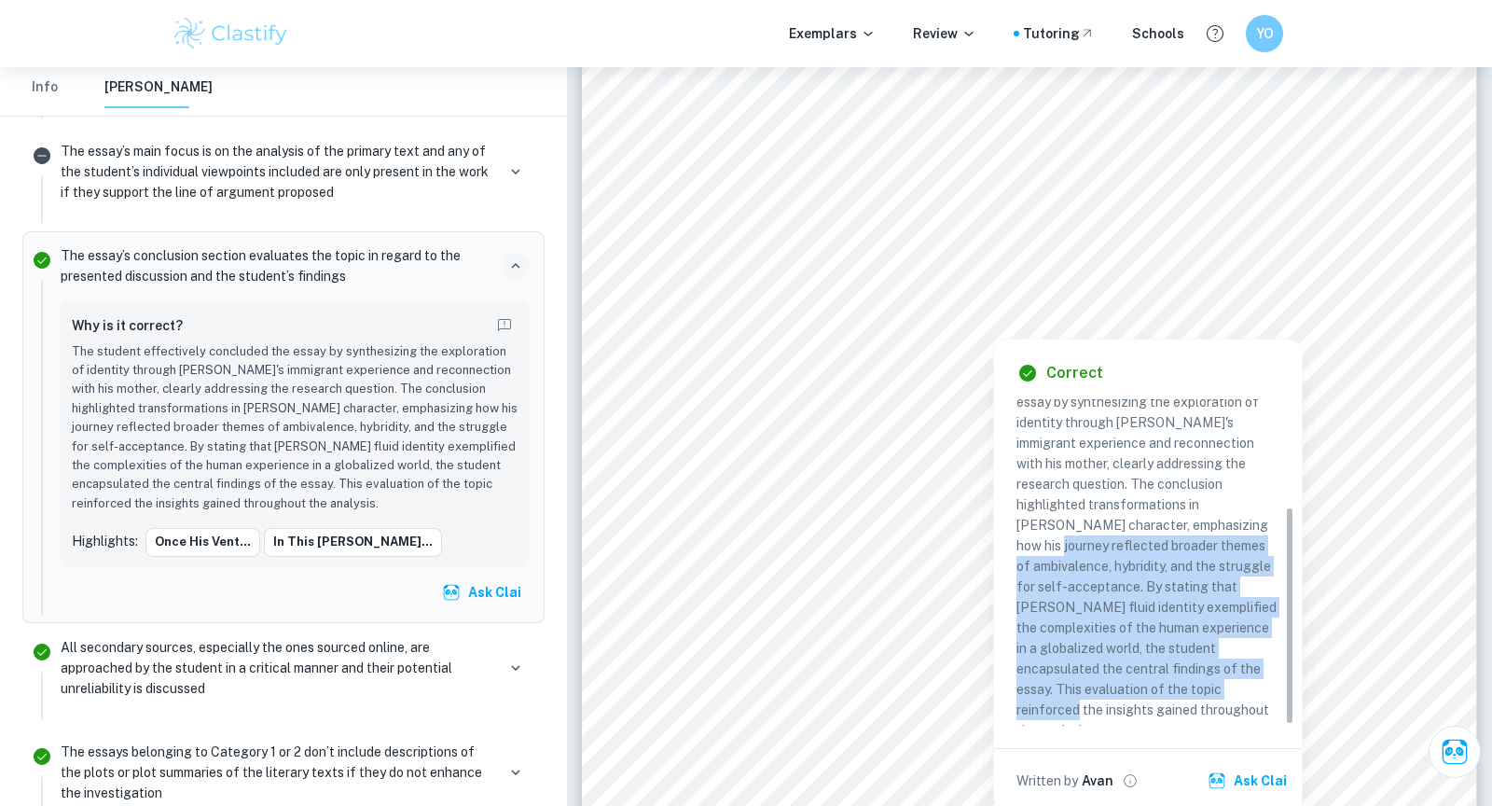
drag, startPoint x: 1150, startPoint y: 688, endPoint x: 1192, endPoint y: 521, distance: 172.3
click at [1192, 521] on p "The student effectively concluded the essay by synthesizing the exploration of …" at bounding box center [1147, 555] width 263 height 369
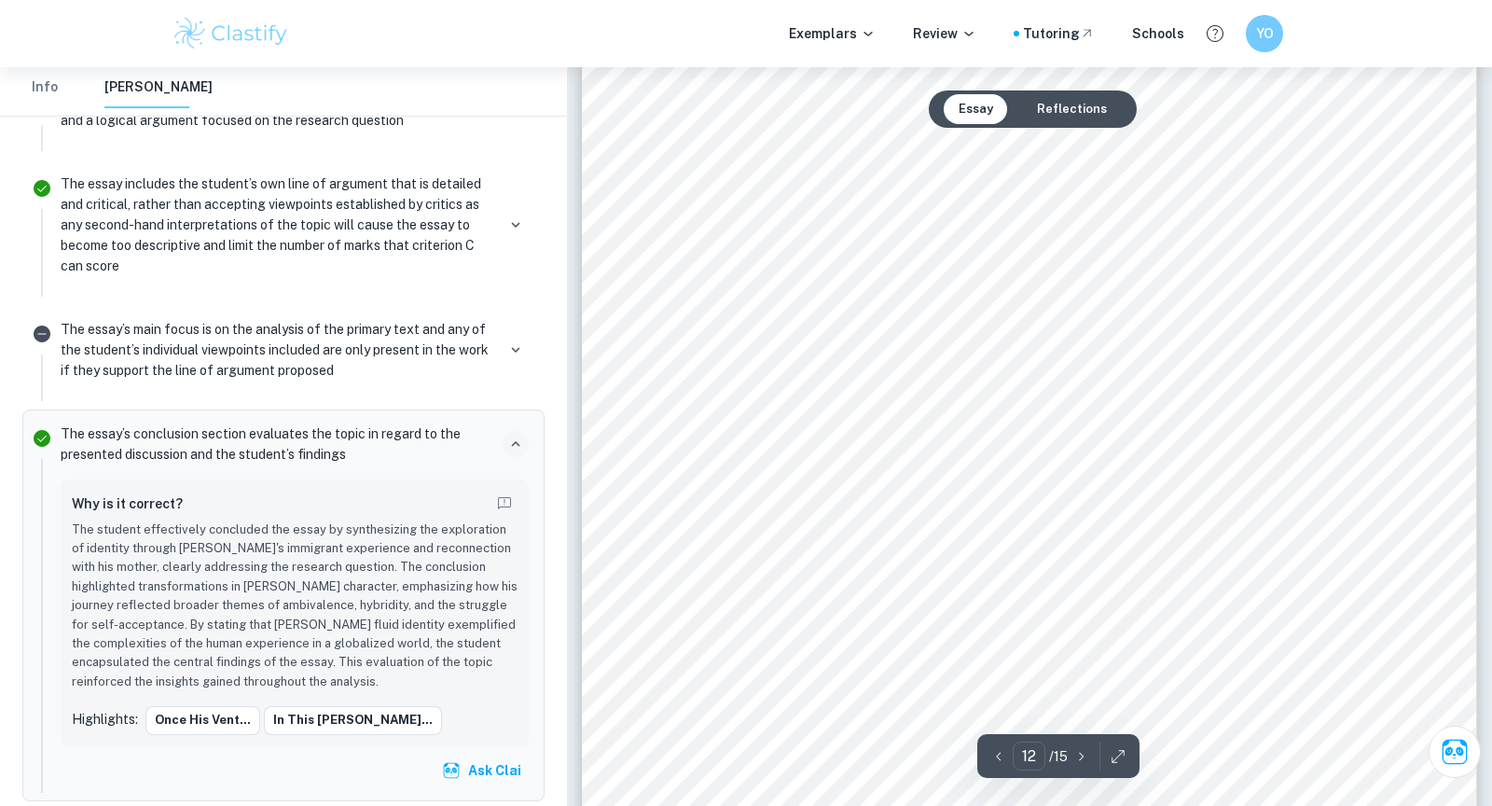
click at [1388, 423] on div "bilingualism reflects his hybrid identity and the reconciliation of his Chinese…" at bounding box center [1029, 190] width 895 height 1264
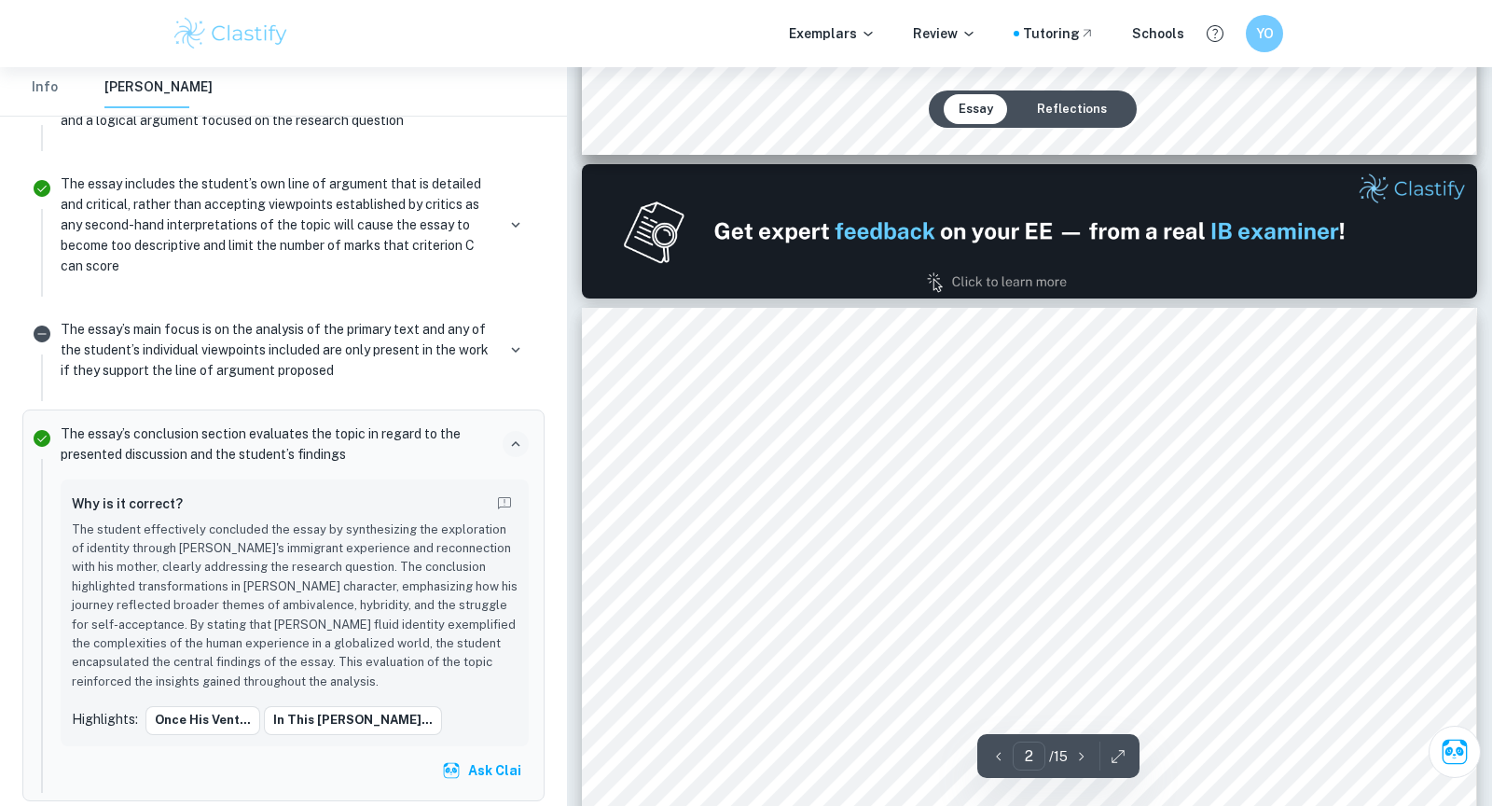
drag, startPoint x: 742, startPoint y: 507, endPoint x: 1181, endPoint y: 616, distance: 452.5
drag, startPoint x: 1144, startPoint y: 588, endPoint x: 744, endPoint y: 511, distance: 407.4
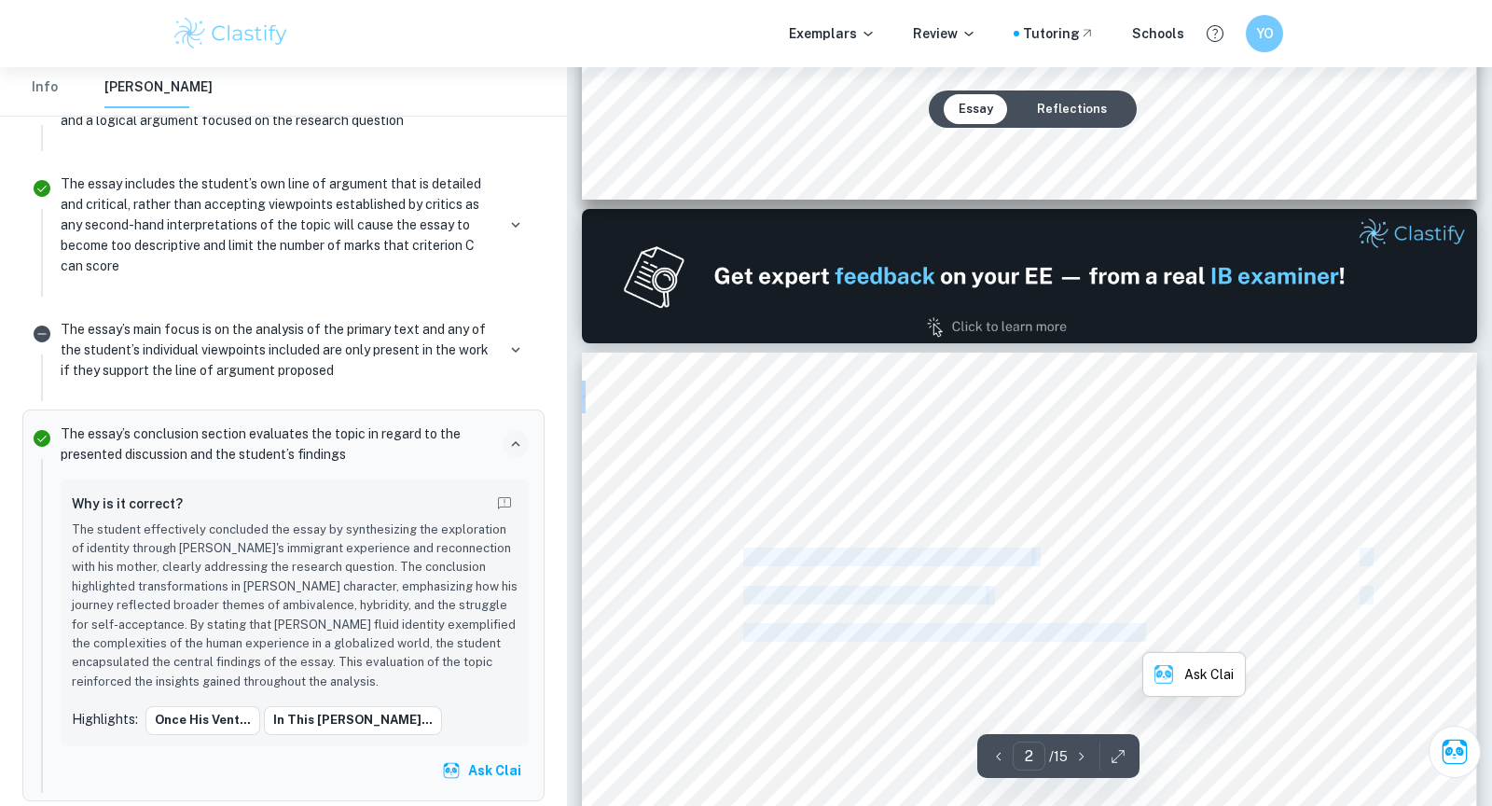
scroll to position [1046, 0]
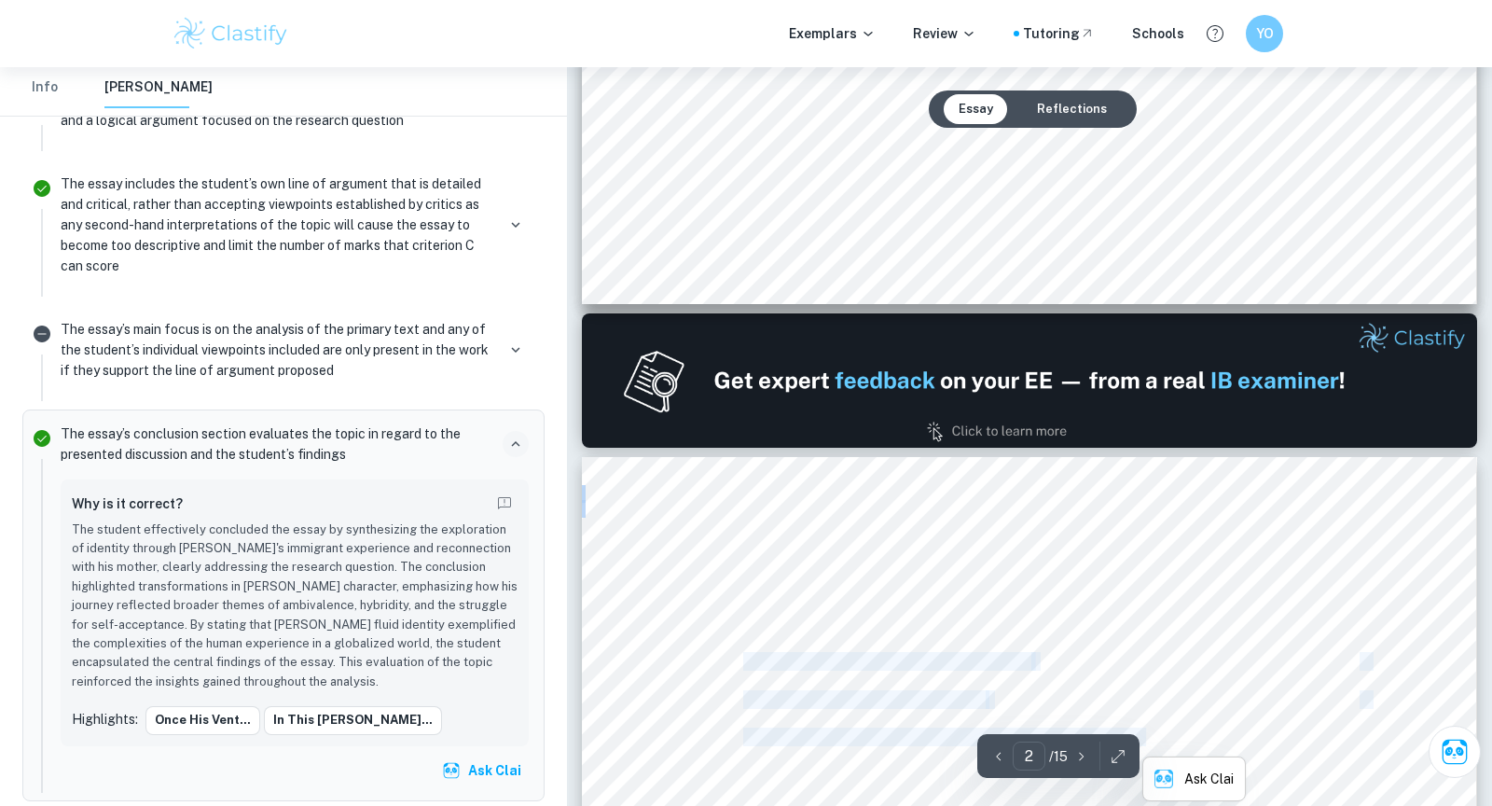
type input "1"
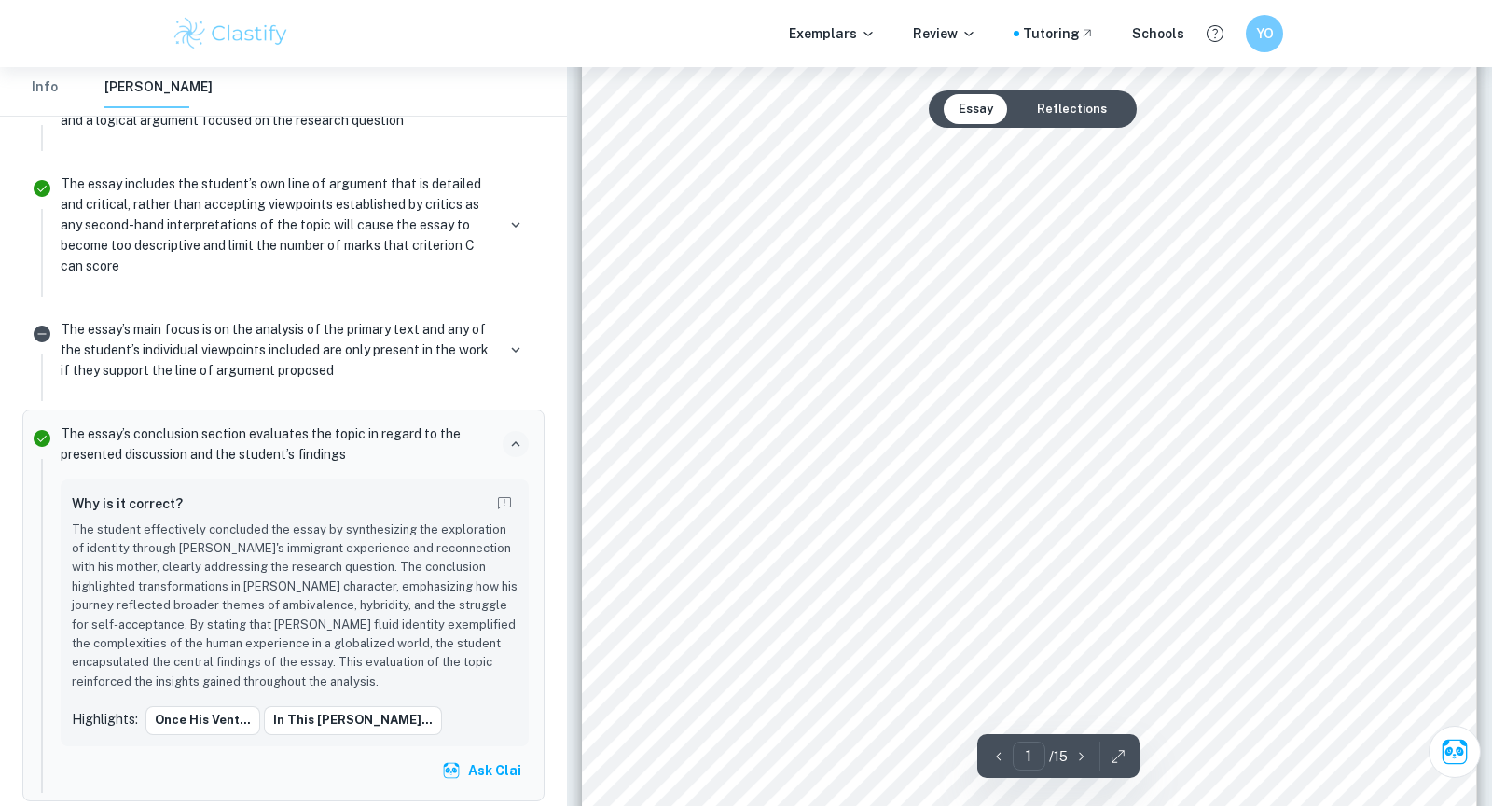
scroll to position [189, 0]
click at [1084, 601] on span "3881" at bounding box center [1077, 602] width 33 height 17
